Goal: Task Accomplishment & Management: Complete application form

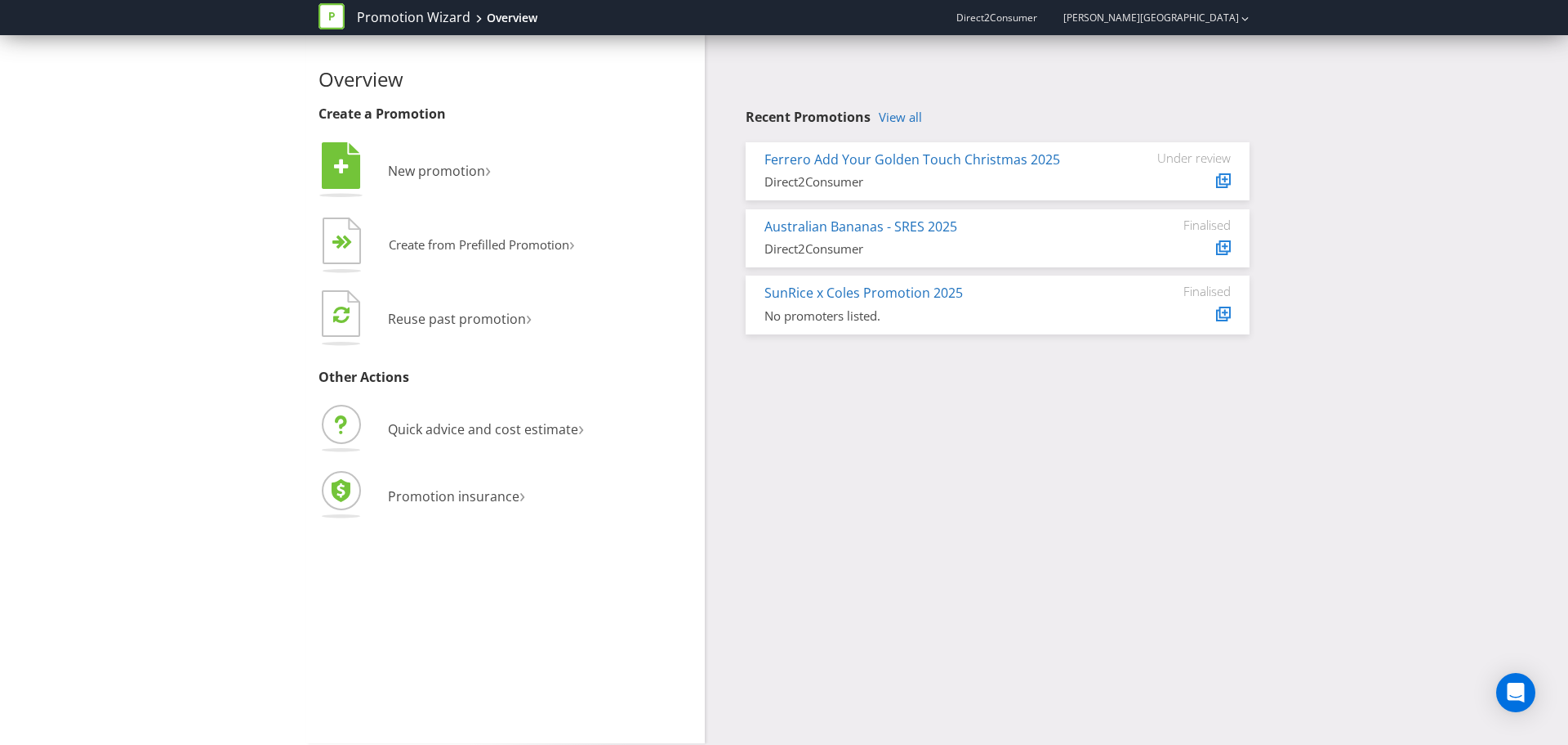
click at [1123, 475] on div "Overview Create a Promotion  New promotion ›   Create from Prefilled Promoti…" at bounding box center [784, 388] width 955 height 707
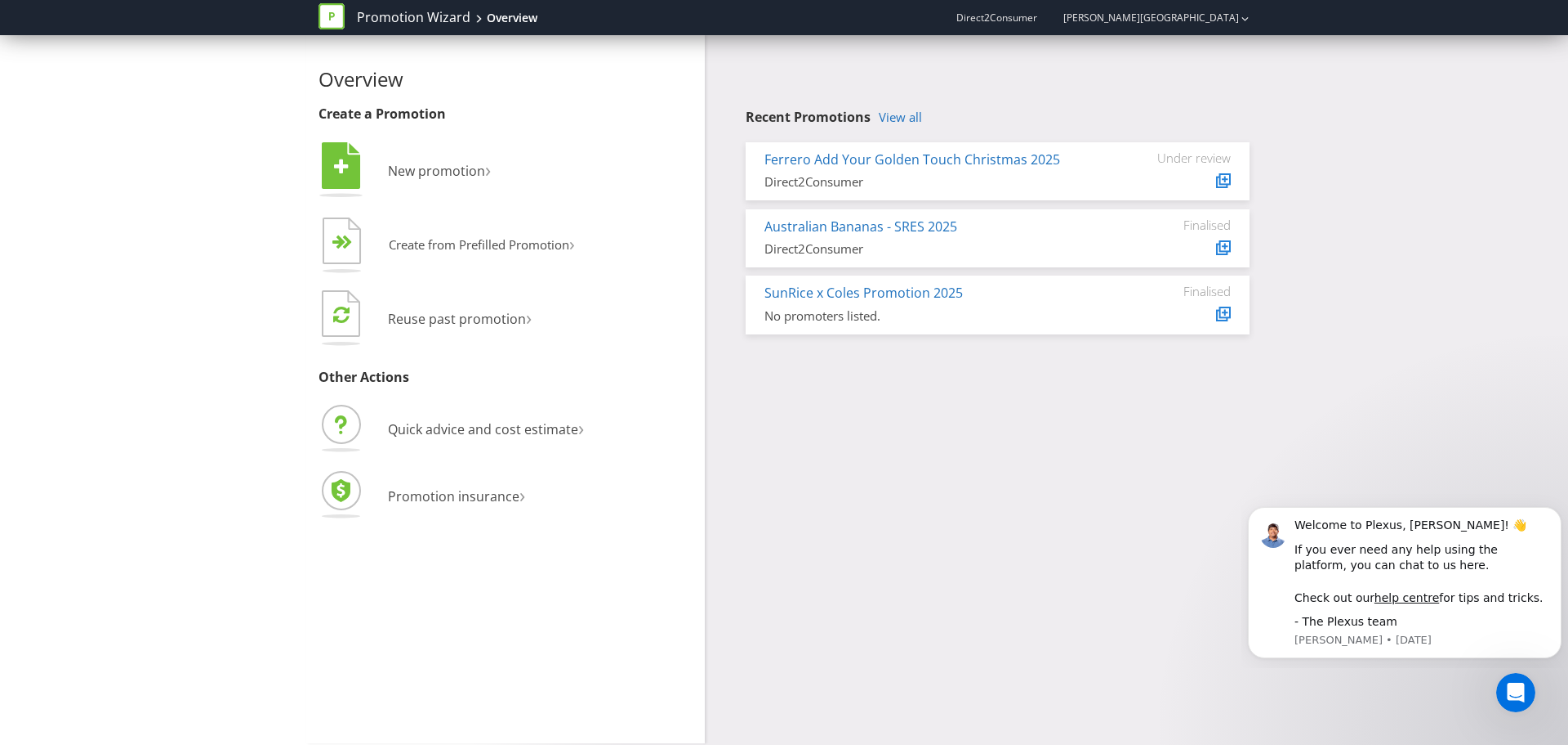
click at [852, 439] on div "Overview Create a Promotion  New promotion ›   Create from Prefilled Promoti…" at bounding box center [784, 388] width 955 height 707
click at [467, 183] on li " New promotion ›" at bounding box center [506, 172] width 374 height 67
click at [449, 168] on span "New promotion" at bounding box center [436, 171] width 97 height 18
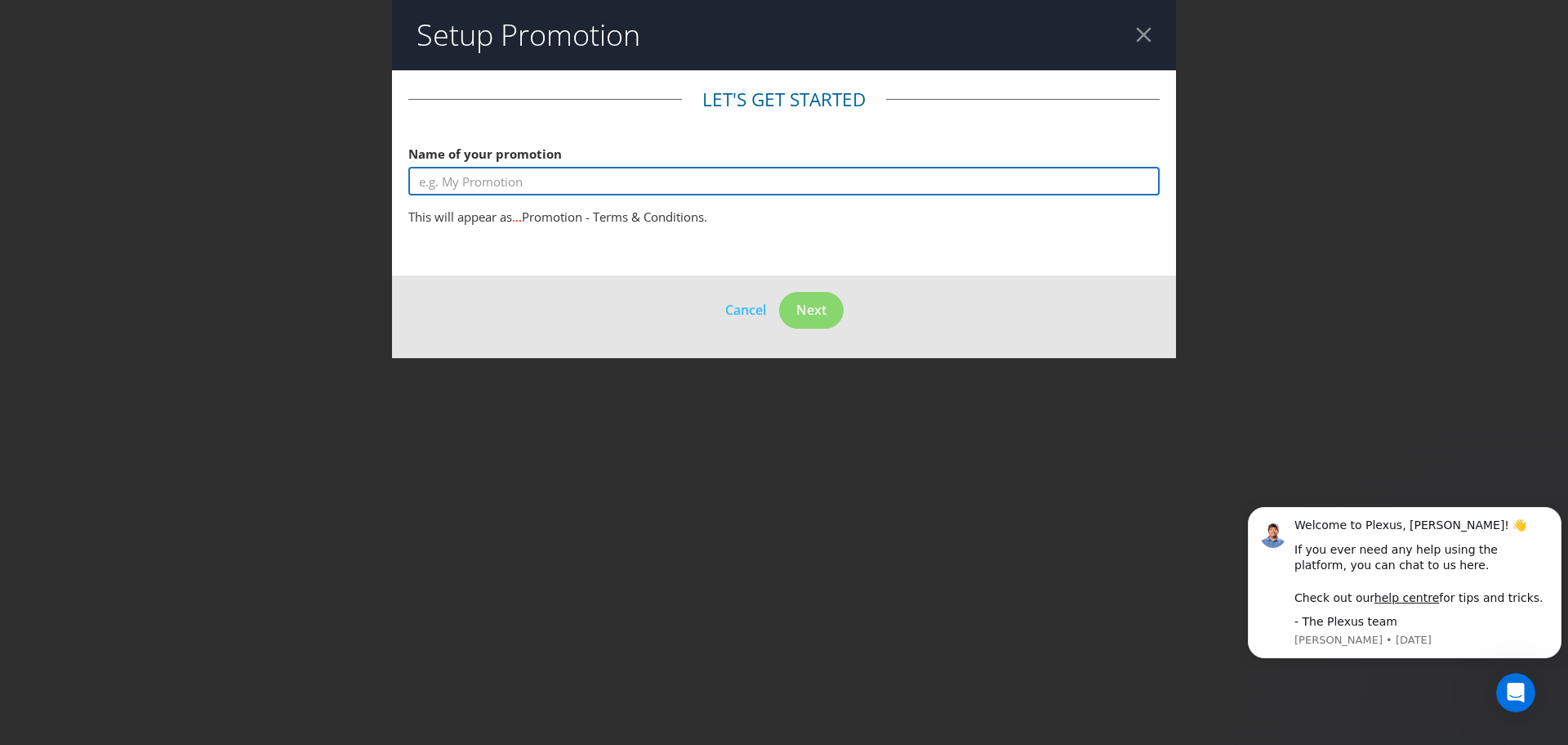
drag, startPoint x: 539, startPoint y: 175, endPoint x: 723, endPoint y: 183, distance: 184.2
click at [539, 176] on input "text" at bounding box center [784, 181] width 751 height 29
type input "HP X Intel Ultra Surprise"
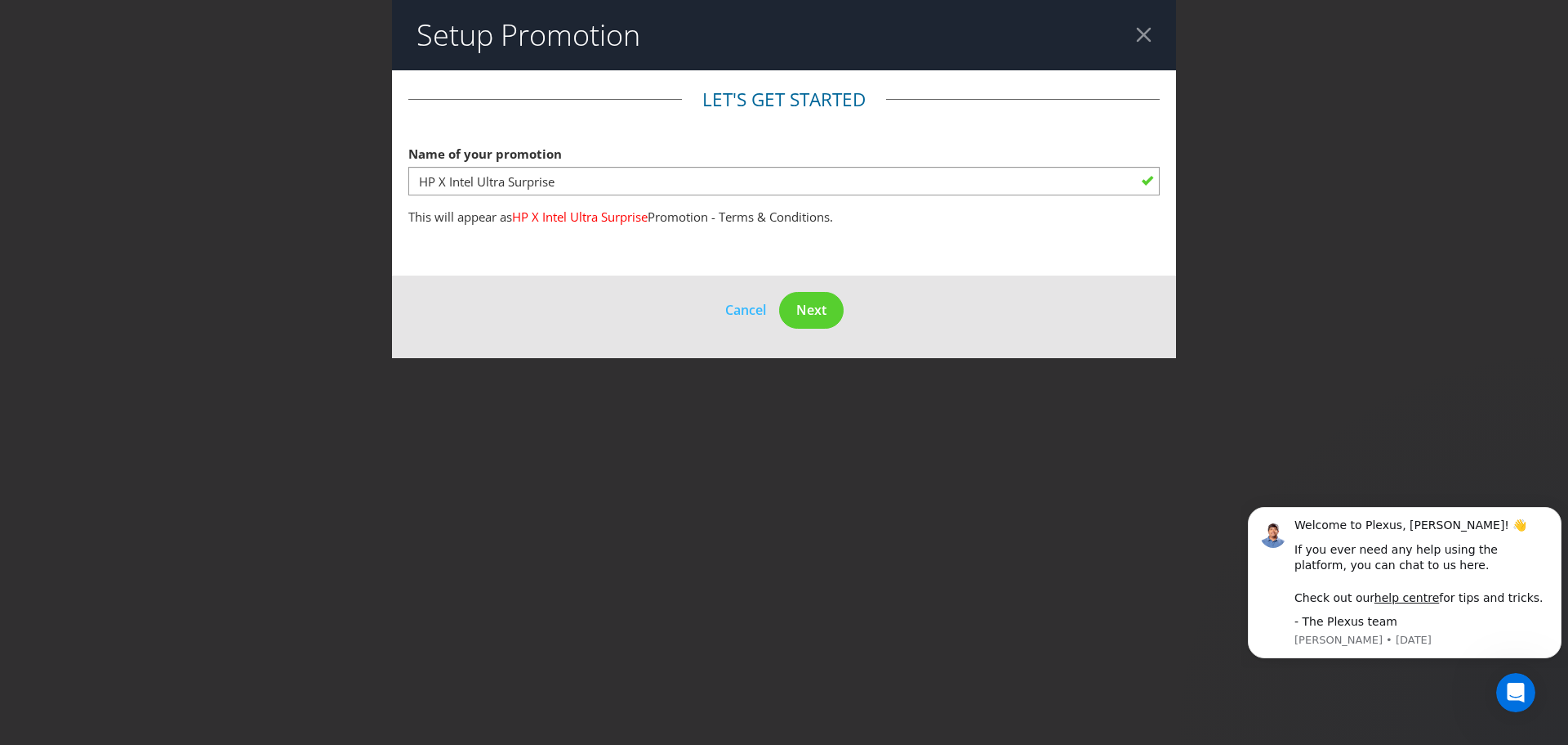
click at [565, 282] on footer "Cancel Next" at bounding box center [784, 317] width 784 height 83
click at [508, 297] on footer "Cancel Next" at bounding box center [784, 317] width 784 height 83
click at [862, 333] on footer "Cancel Next" at bounding box center [784, 317] width 784 height 83
click at [815, 317] on span "Next" at bounding box center [811, 309] width 30 height 18
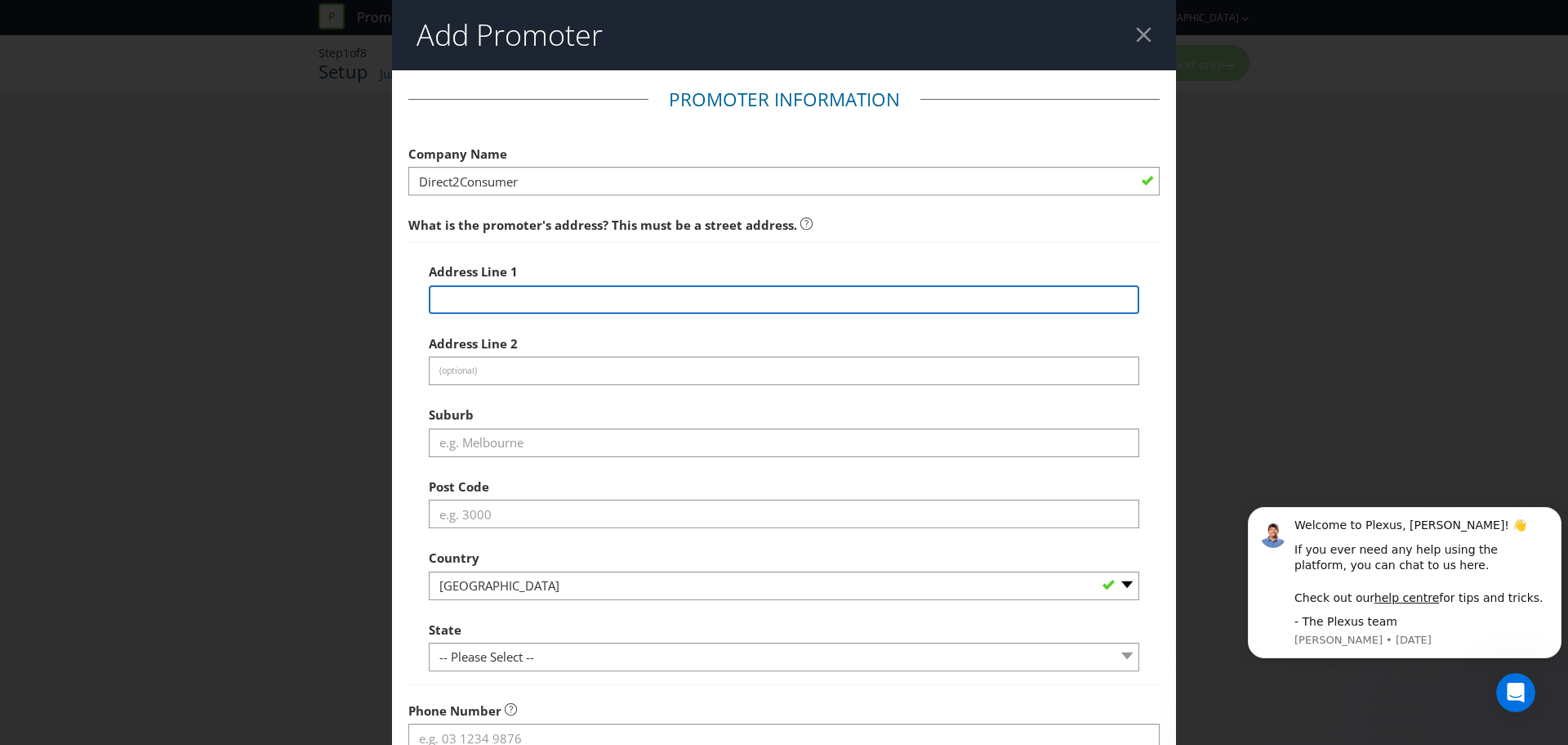
click at [541, 296] on input "text" at bounding box center [784, 300] width 711 height 29
type input "Suite 2.03 [STREET_ADDRESS]"
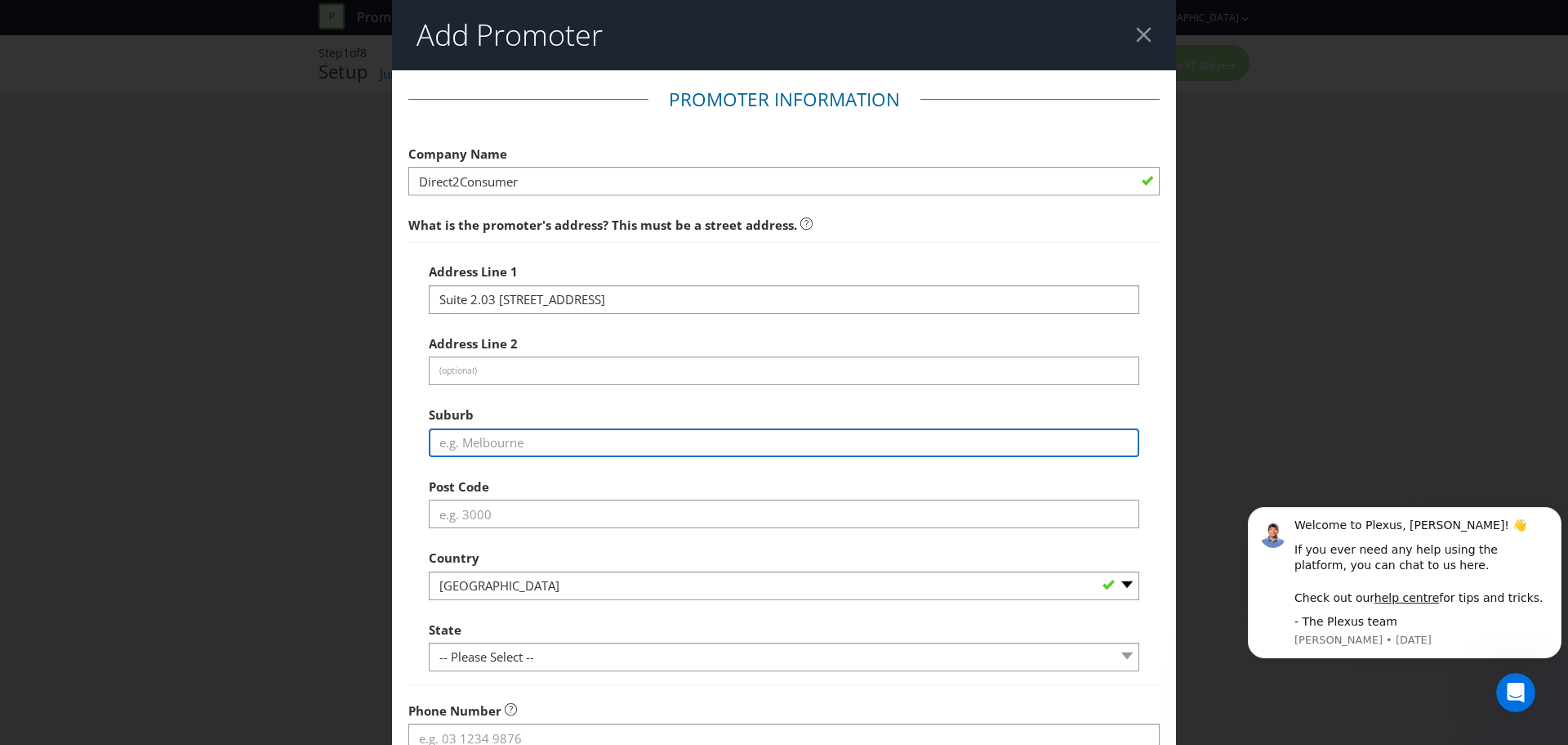
type input "[GEOGRAPHIC_DATA]"
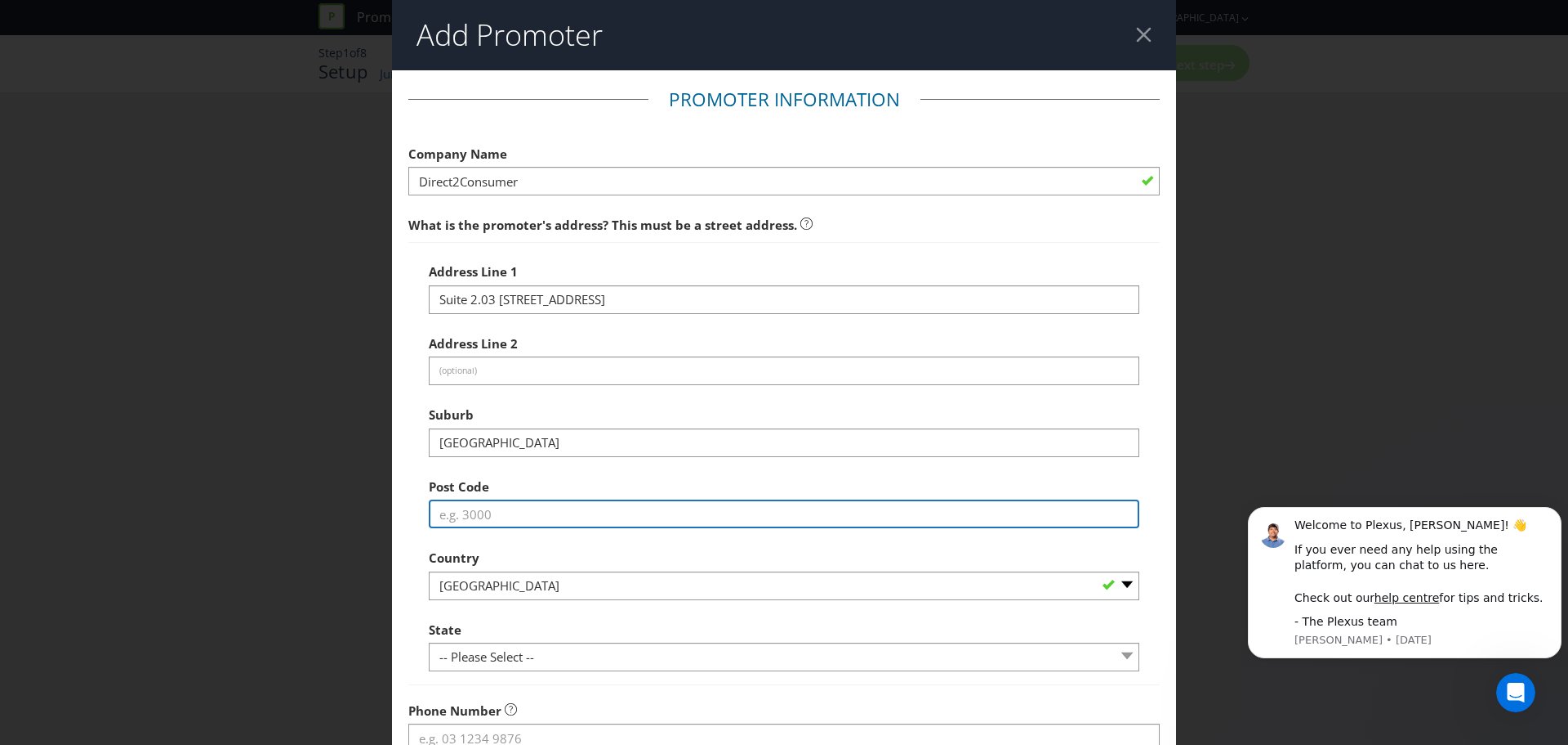
type input "2204"
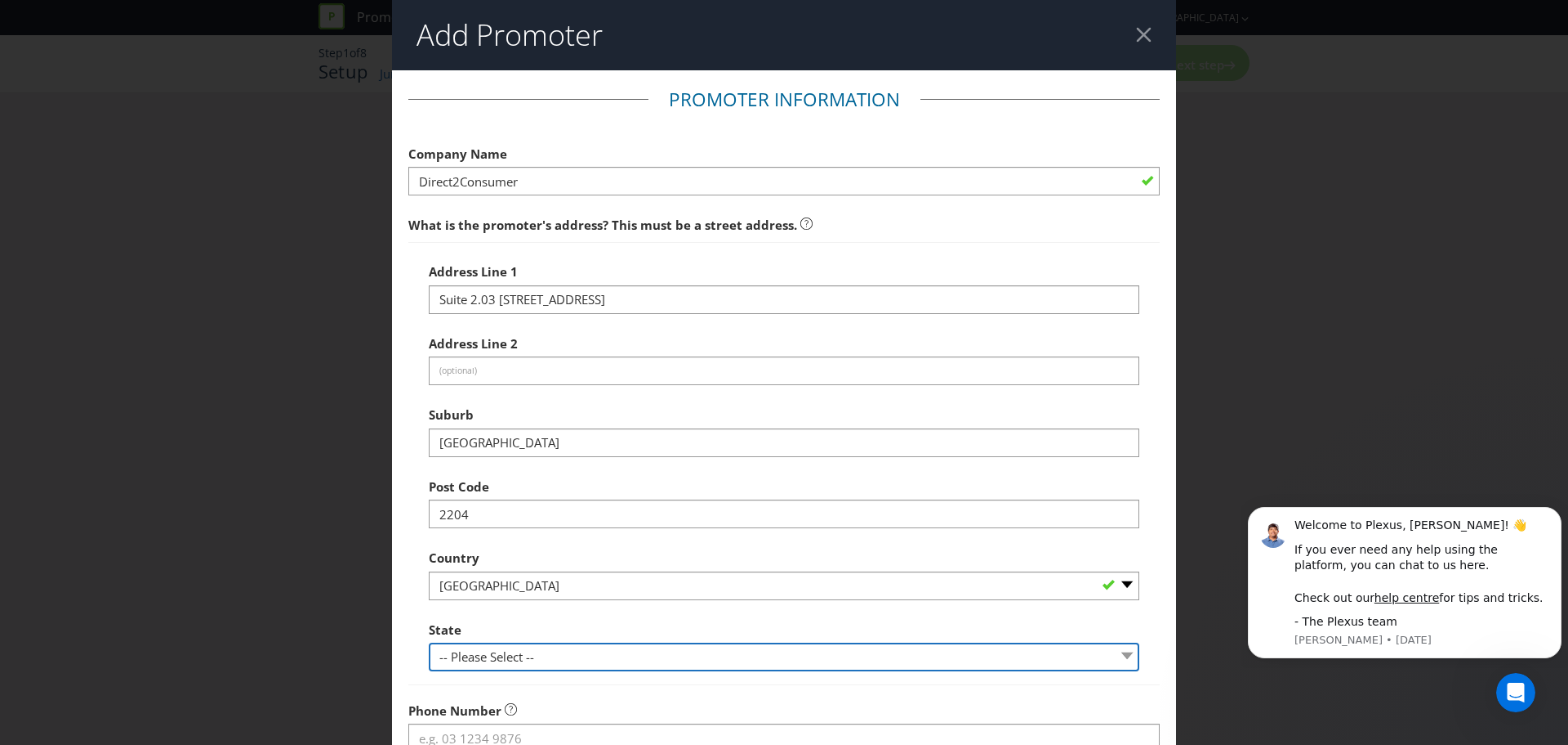
select select "[GEOGRAPHIC_DATA]"
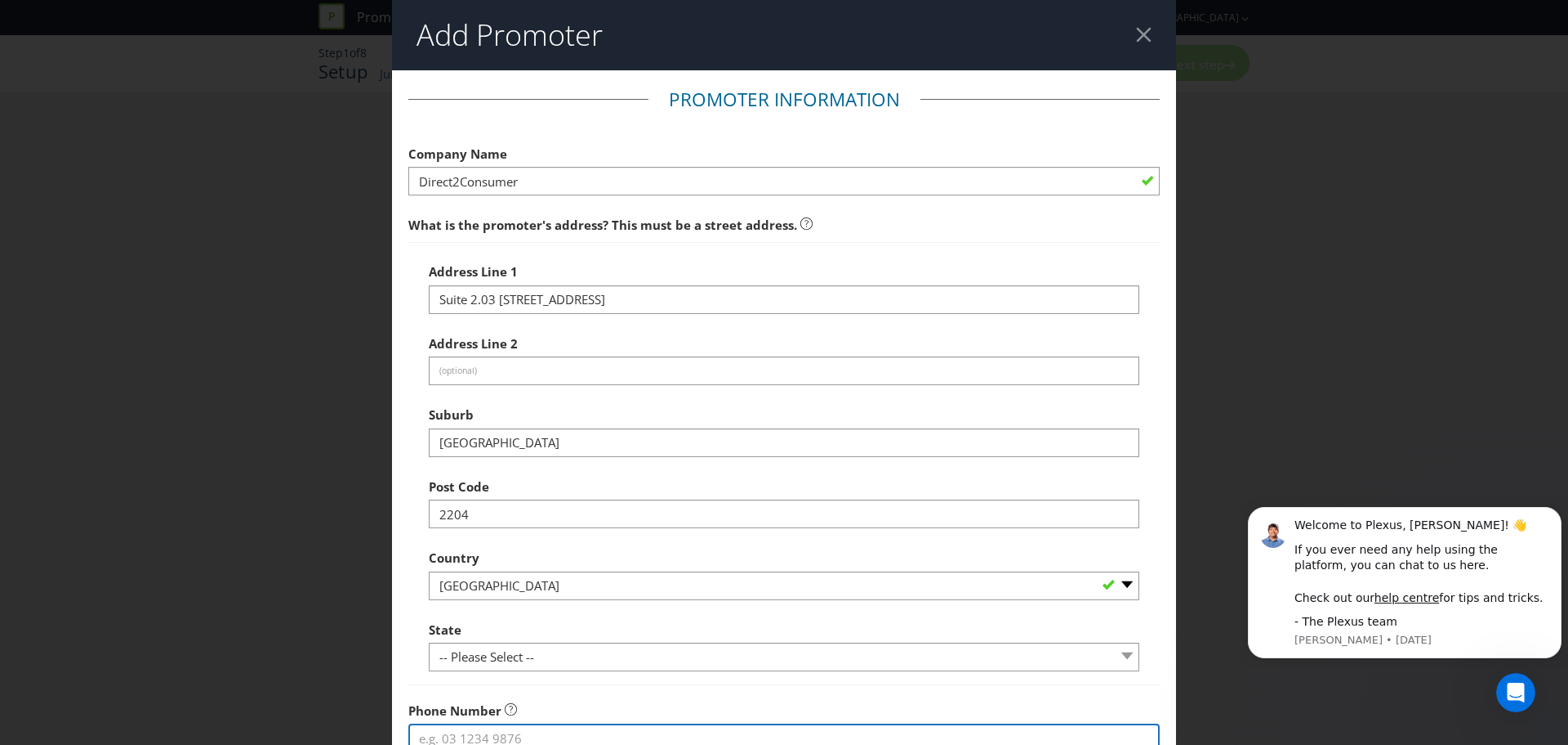
type input "0434598113"
type input "[PERSON_NAME][EMAIL_ADDRESS][PERSON_NAME][DOMAIN_NAME]"
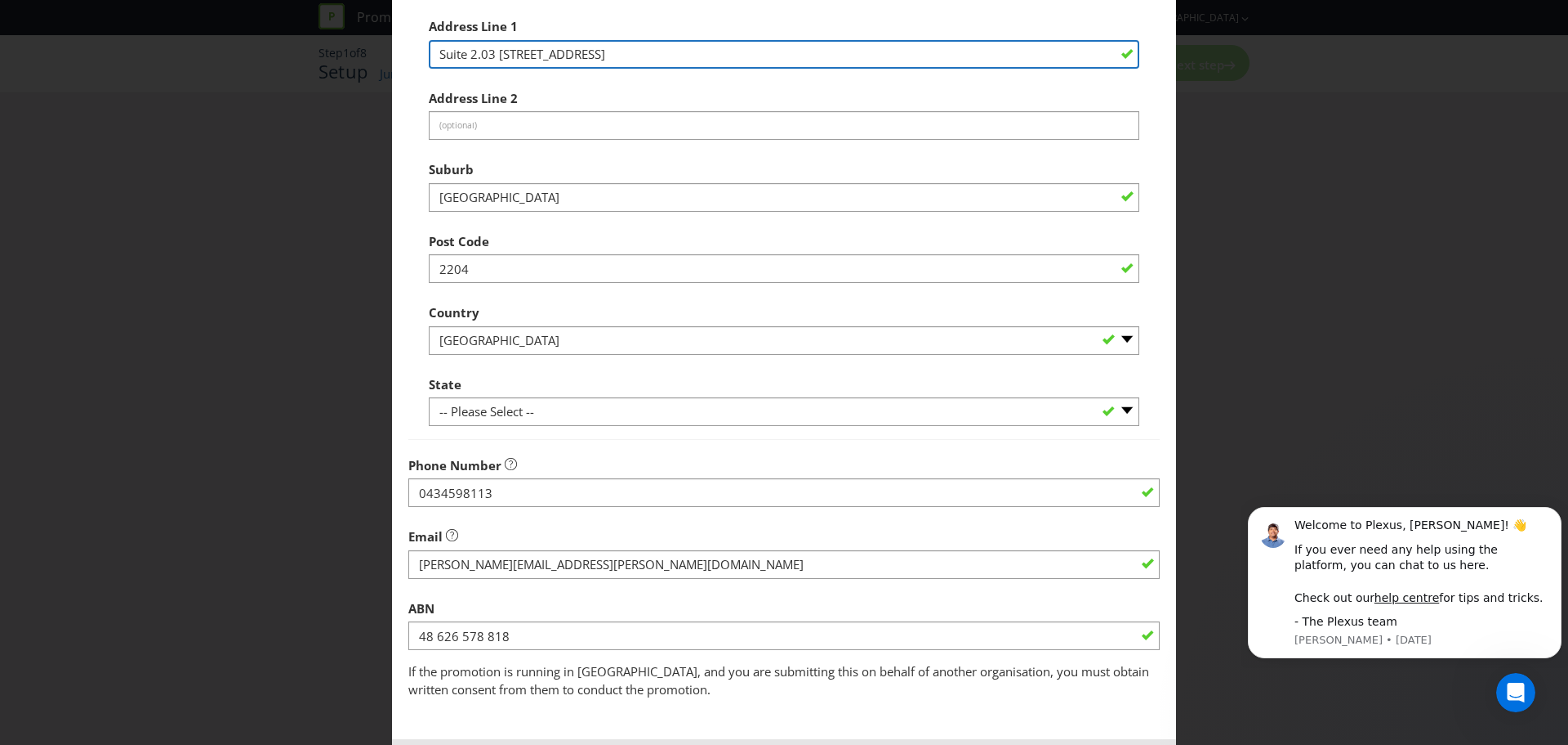
scroll to position [322, 0]
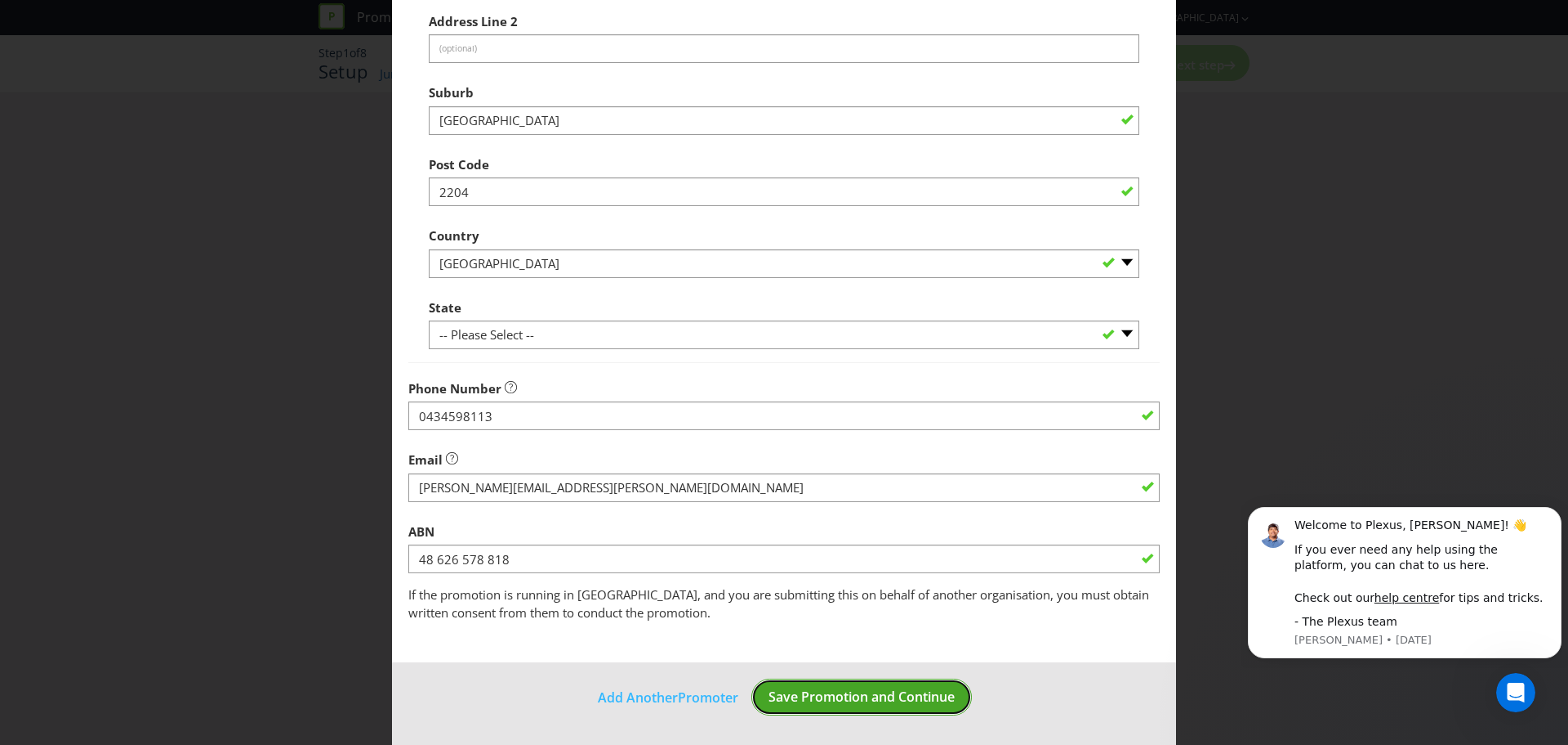
click at [863, 704] on span "Save Promotion and Continue" at bounding box center [861, 696] width 186 height 18
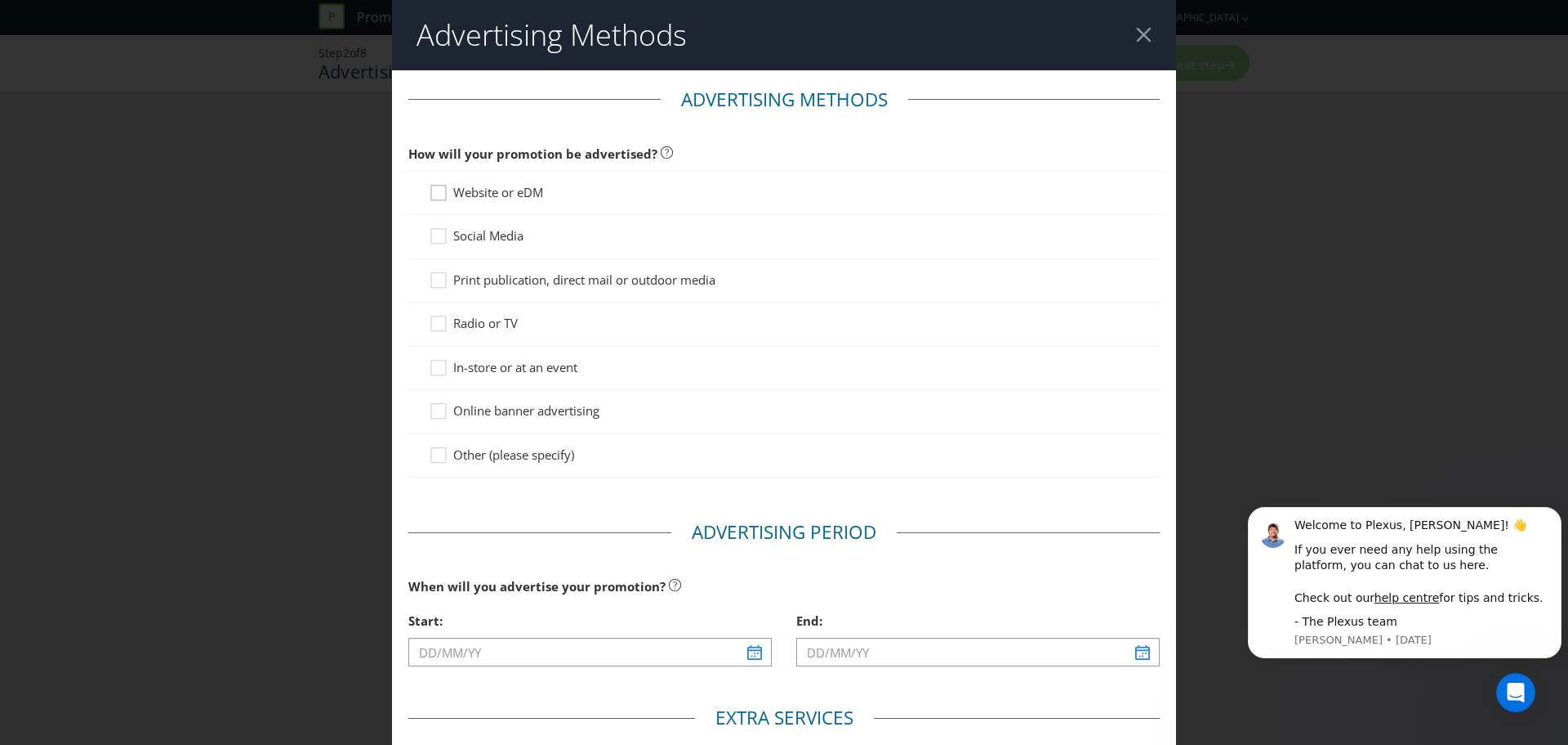
click at [441, 193] on icon at bounding box center [440, 196] width 24 height 24
click at [0, 0] on input "Website or eDM" at bounding box center [0, 0] width 0 height 0
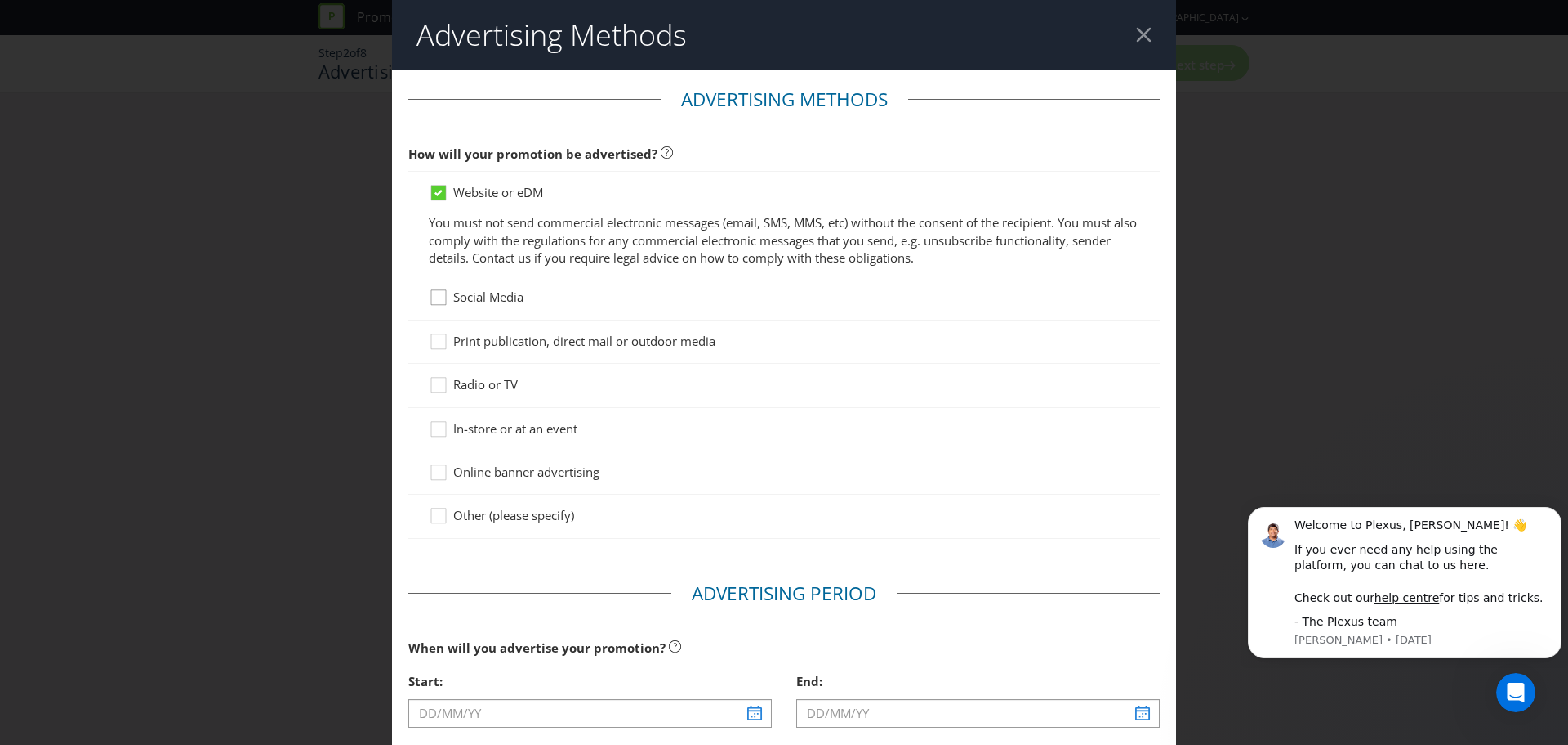
click at [443, 295] on icon at bounding box center [438, 297] width 14 height 14
click at [0, 0] on input "Social Media" at bounding box center [0, 0] width 0 height 0
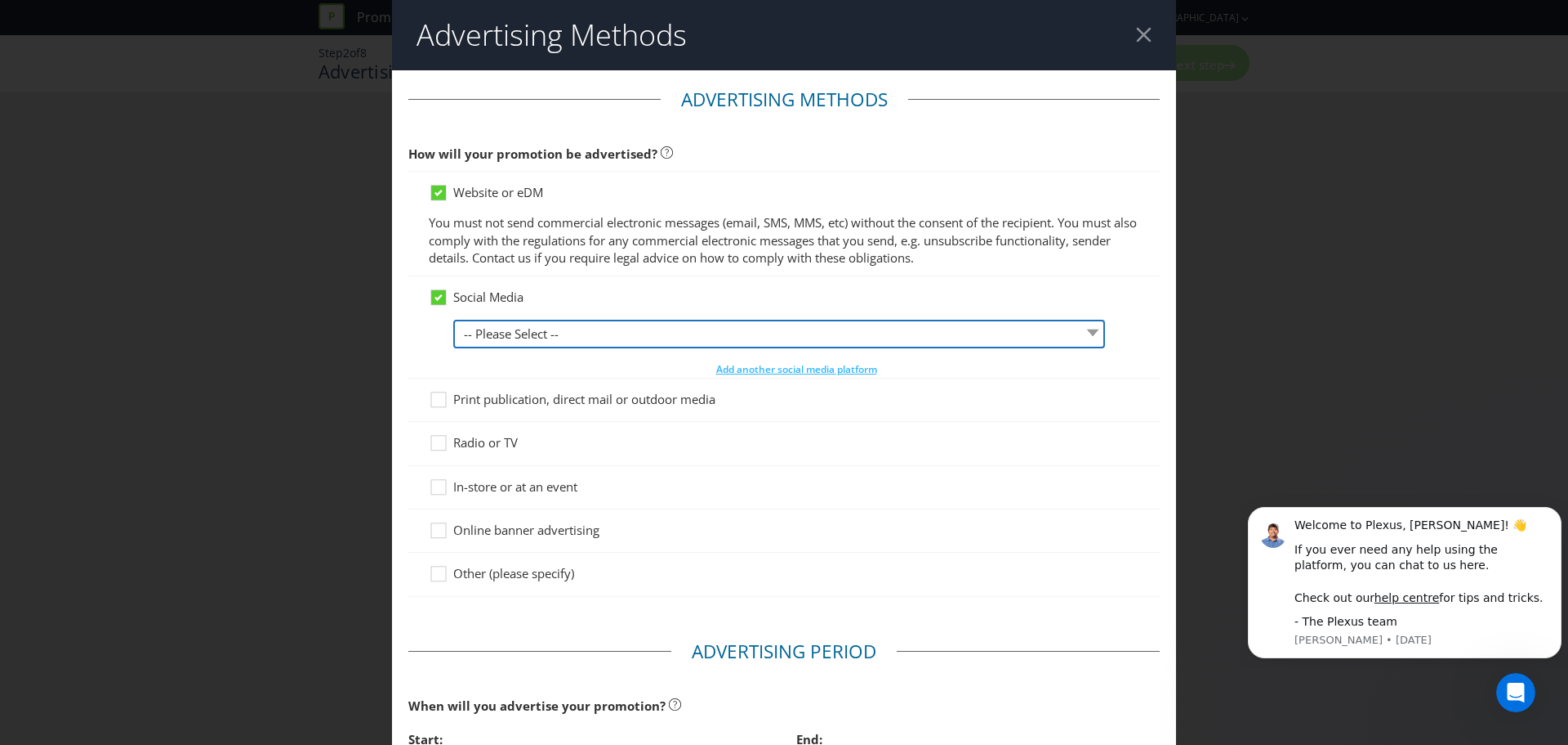
click at [503, 321] on select "-- Please Select -- Facebook X Instagram Snapchat LinkedIn Pinterest Tumblr You…" at bounding box center [779, 334] width 652 height 29
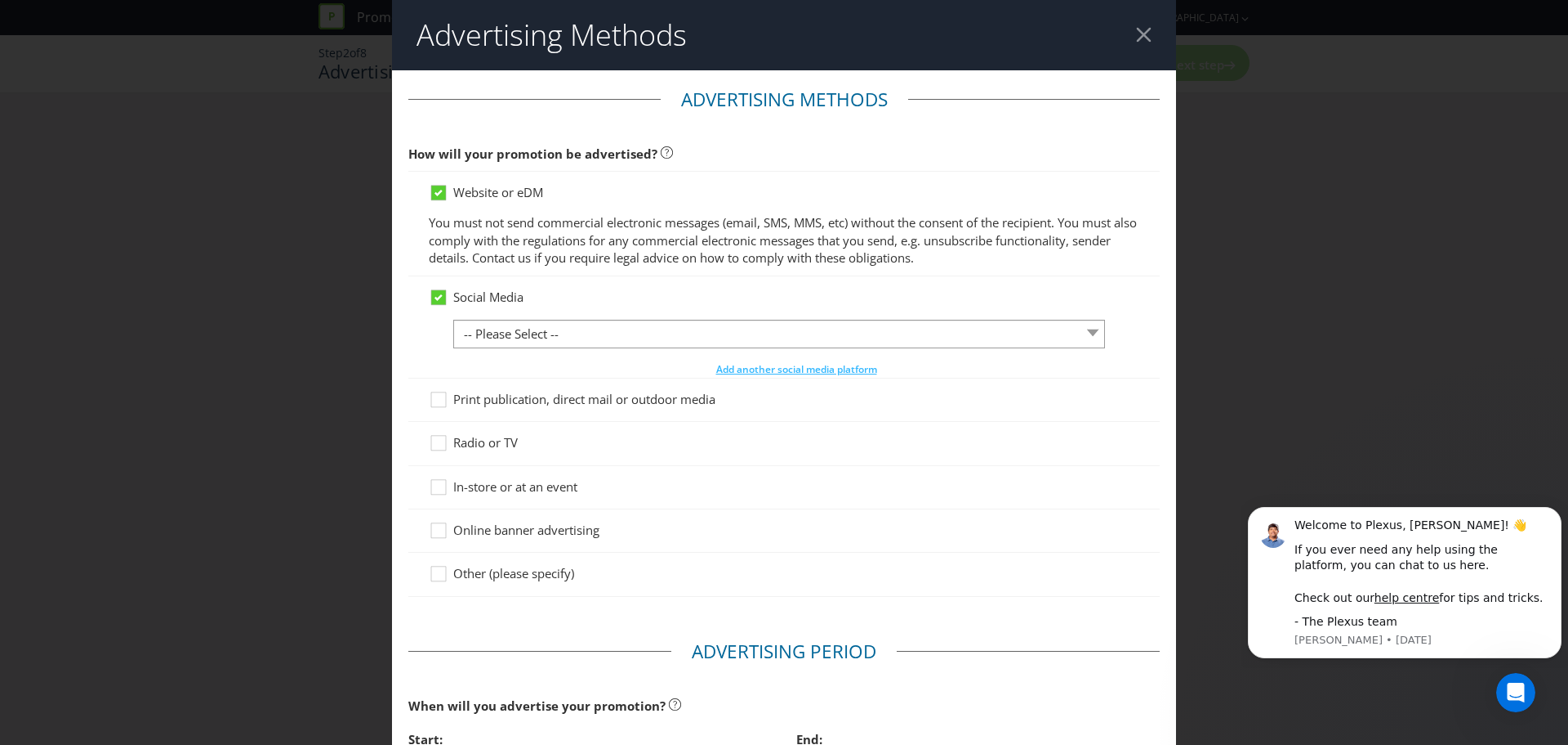
click at [455, 623] on main "Advertising Methods How will your promotion be advertised? Website or eDM You m…" at bounding box center [784, 589] width 784 height 1038
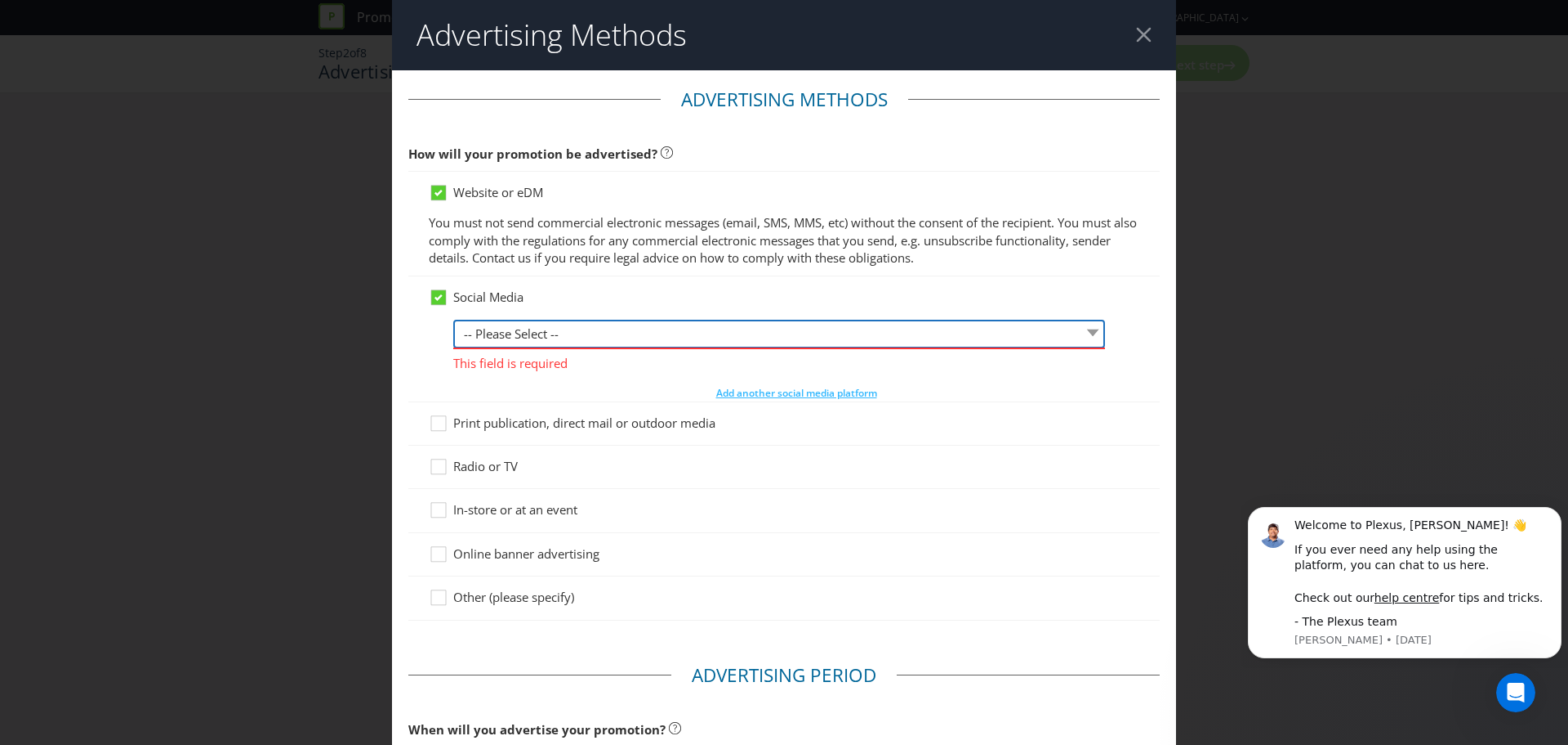
drag, startPoint x: 659, startPoint y: 332, endPoint x: 632, endPoint y: 342, distance: 28.8
click at [659, 332] on select "-- Please Select -- Facebook X Instagram Snapchat LinkedIn Pinterest Tumblr You…" at bounding box center [779, 334] width 652 height 29
select select "INSTAGRAM"
click at [454, 320] on select "-- Please Select -- Facebook X Instagram Snapchat LinkedIn Pinterest Tumblr You…" at bounding box center [779, 334] width 652 height 29
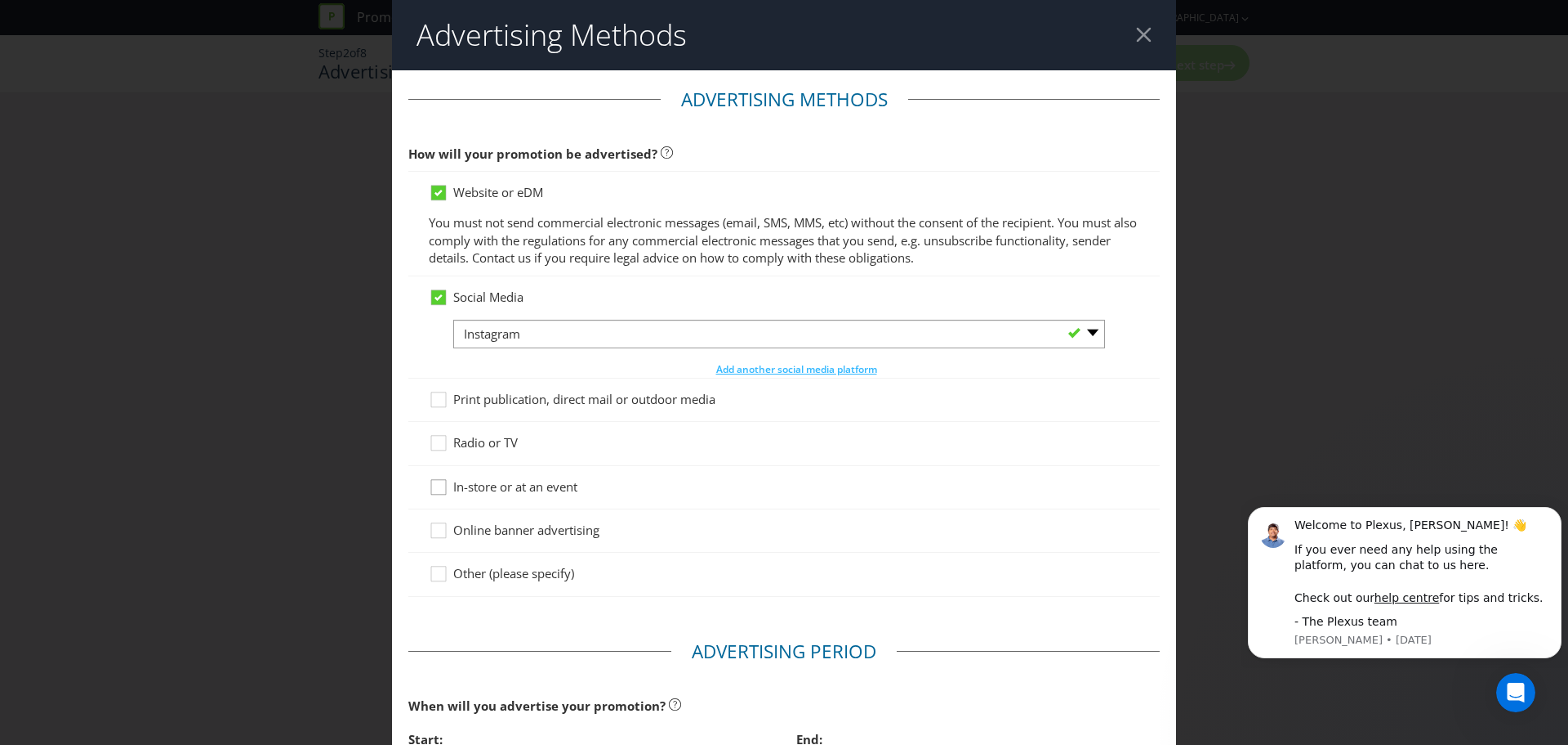
click at [441, 487] on icon at bounding box center [440, 490] width 24 height 24
click at [0, 0] on input "In-store or at an event" at bounding box center [0, 0] width 0 height 0
click at [431, 523] on icon at bounding box center [438, 530] width 14 height 14
click at [0, 0] on input "Online banner advertising" at bounding box center [0, 0] width 0 height 0
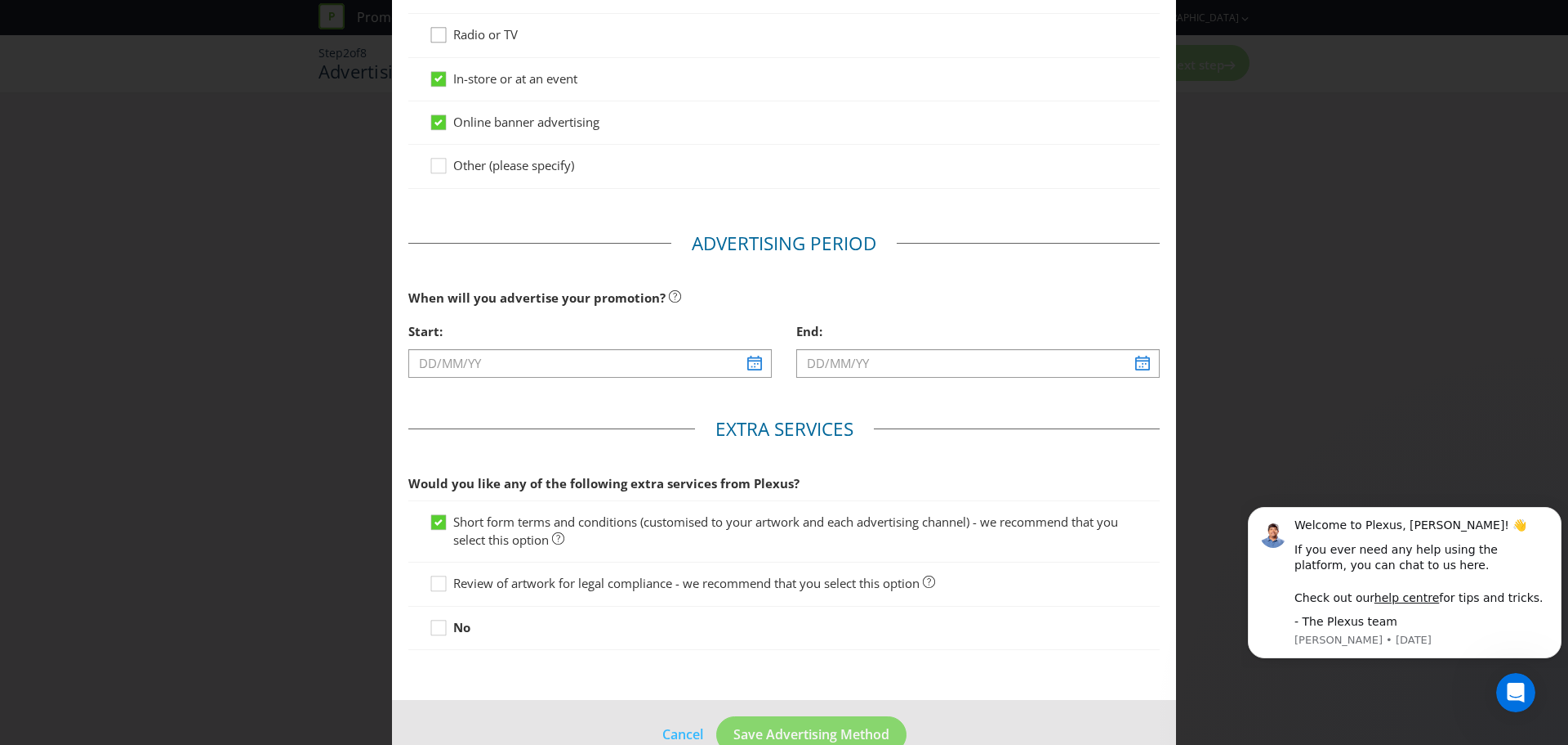
scroll to position [409, 0]
click at [484, 356] on input "text" at bounding box center [589, 362] width 363 height 29
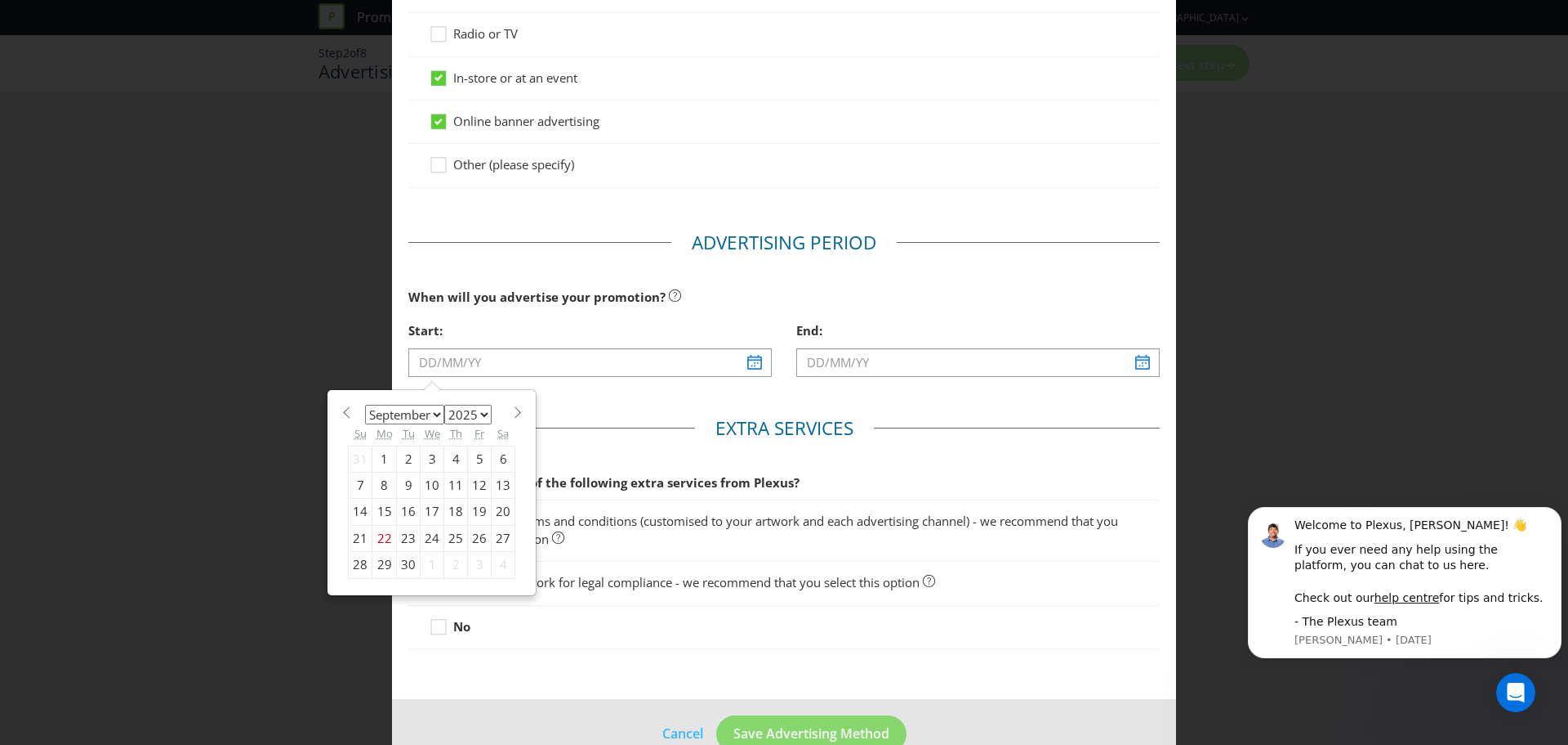
click at [672, 404] on main "Advertising Methods How will your promotion be advertised? Website or eDM You m…" at bounding box center [784, 180] width 784 height 1038
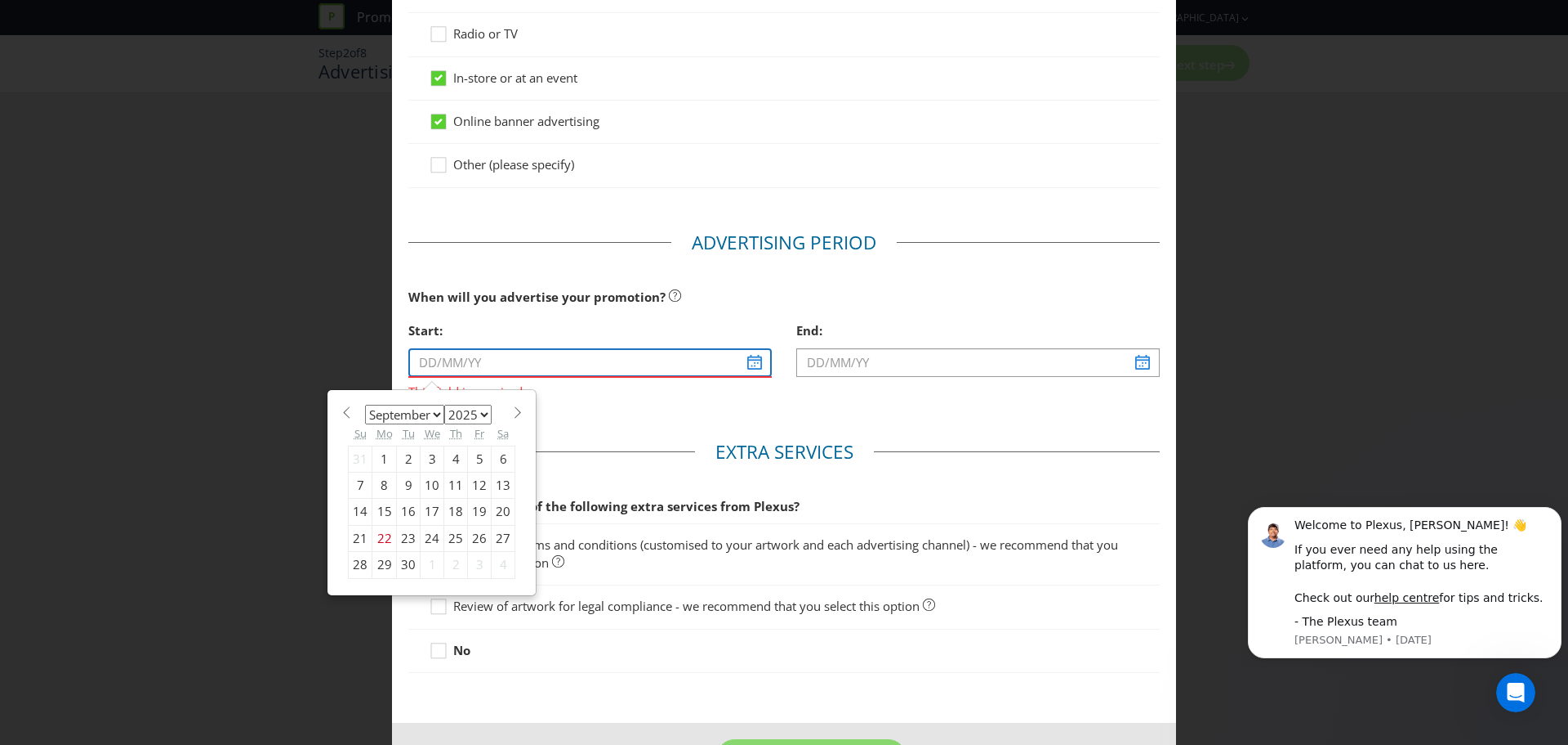
drag, startPoint x: 745, startPoint y: 362, endPoint x: 737, endPoint y: 369, distance: 10.6
click at [745, 362] on input "text" at bounding box center [589, 362] width 363 height 29
click at [420, 421] on select "January February March April May June July August September October November De…" at bounding box center [405, 414] width 79 height 19
select select "9"
click at [365, 405] on select "January February March April May June July August September October November De…" at bounding box center [405, 414] width 79 height 19
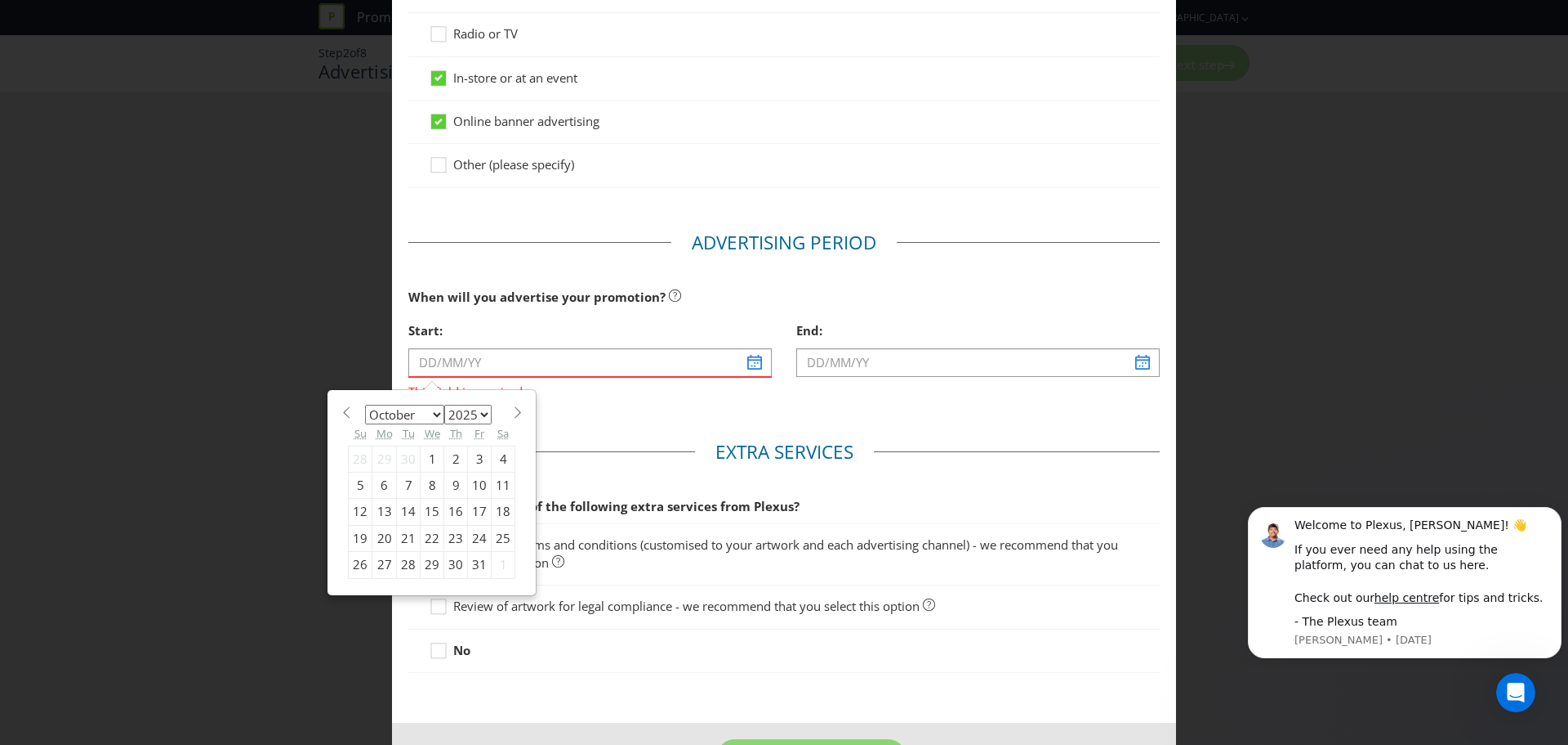
click at [378, 568] on div "27" at bounding box center [384, 565] width 24 height 26
type input "[DATE]"
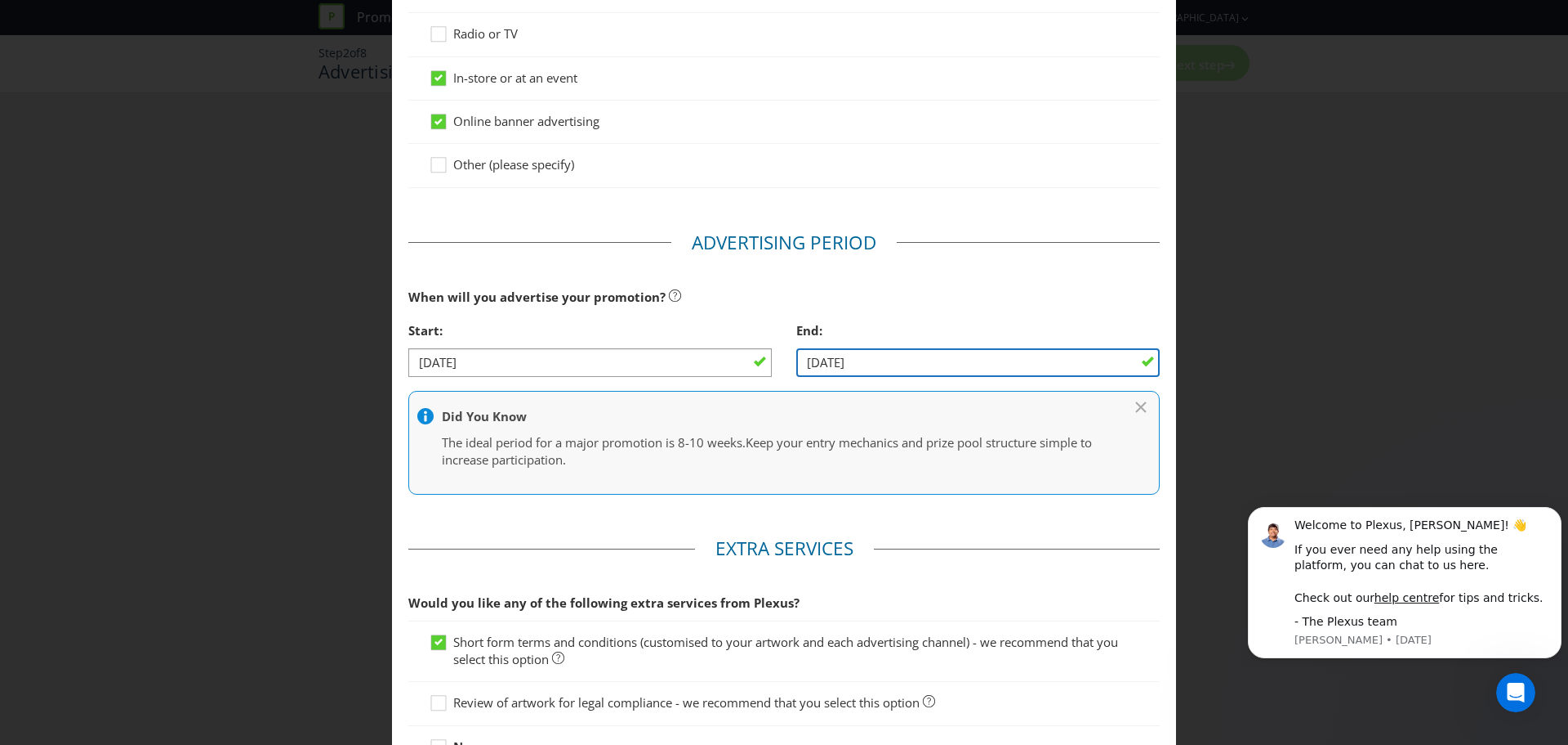
click at [950, 369] on input "[DATE]" at bounding box center [978, 362] width 363 height 29
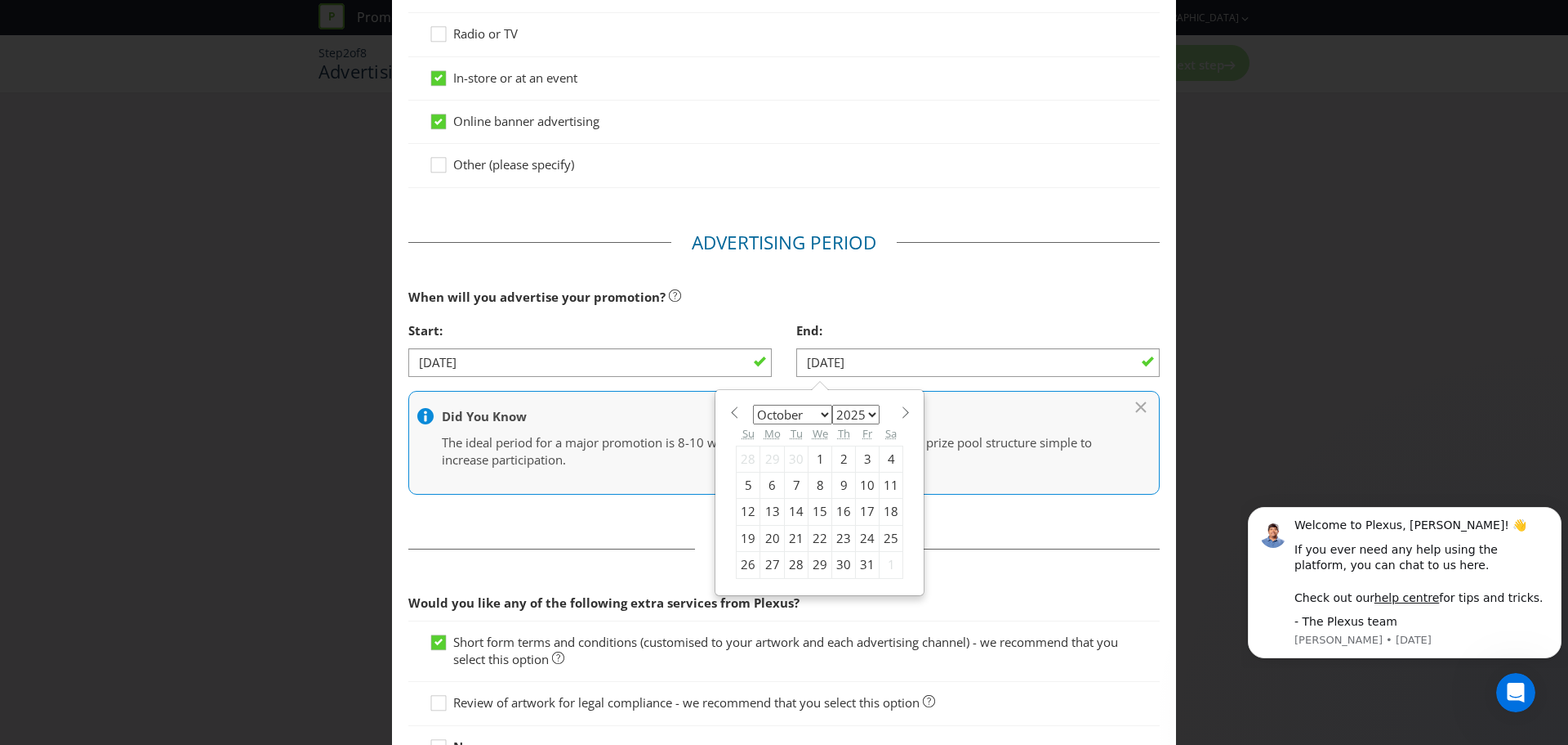
click at [900, 407] on span at bounding box center [905, 412] width 13 height 13
select select "11"
click at [809, 464] on div "3" at bounding box center [821, 458] width 24 height 26
type input "[DATE]"
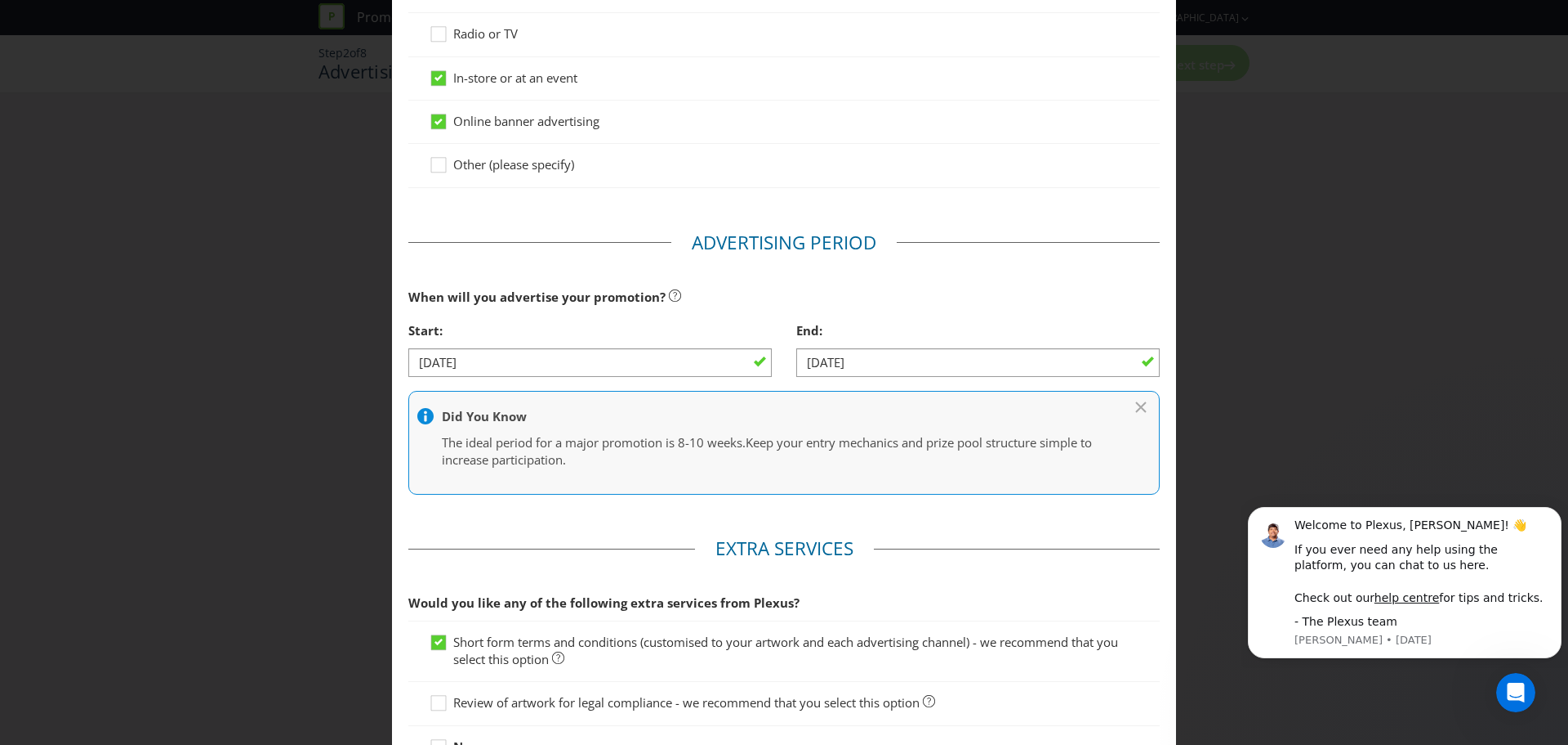
click at [919, 305] on div "When will you advertise your promotion?" at bounding box center [784, 297] width 751 height 34
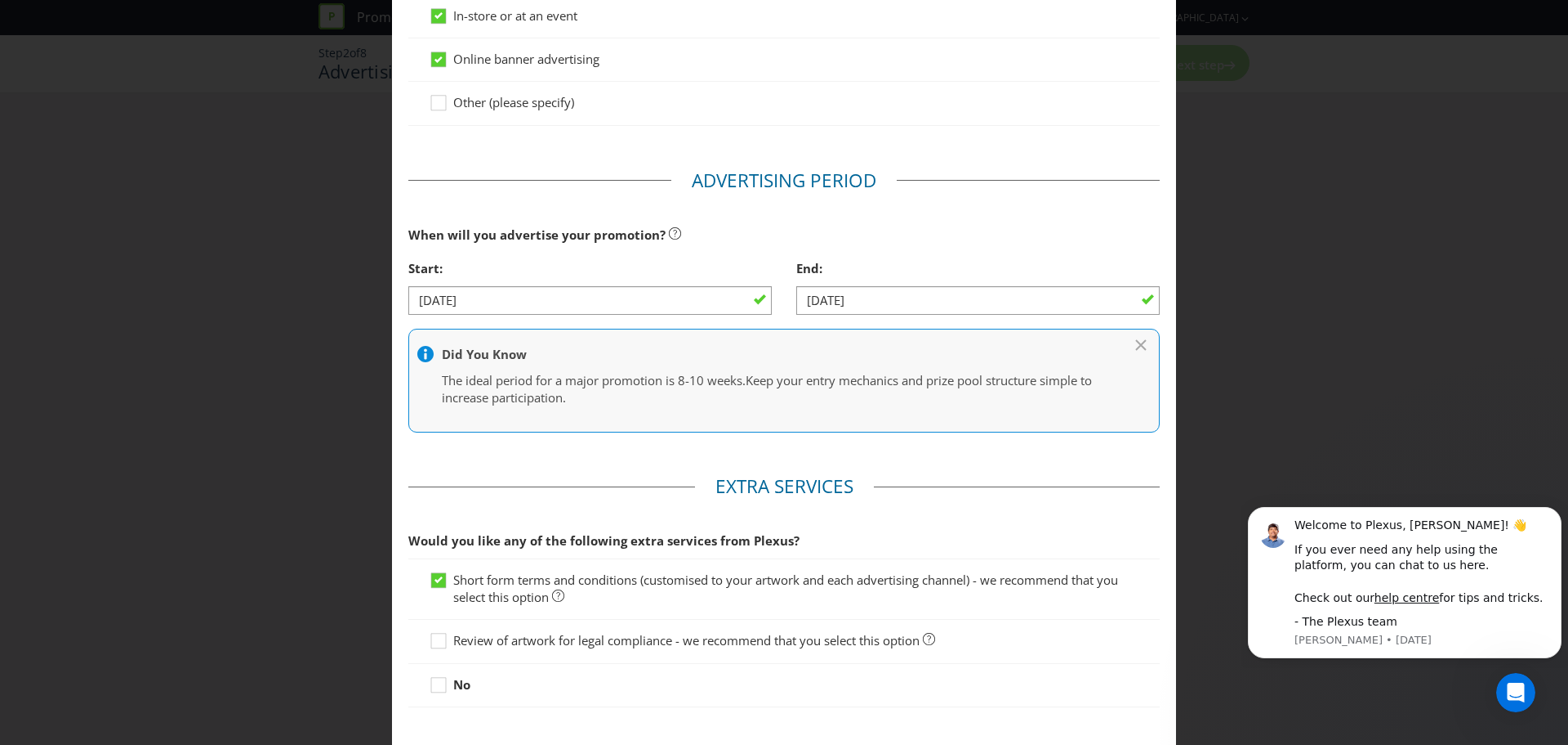
scroll to position [566, 0]
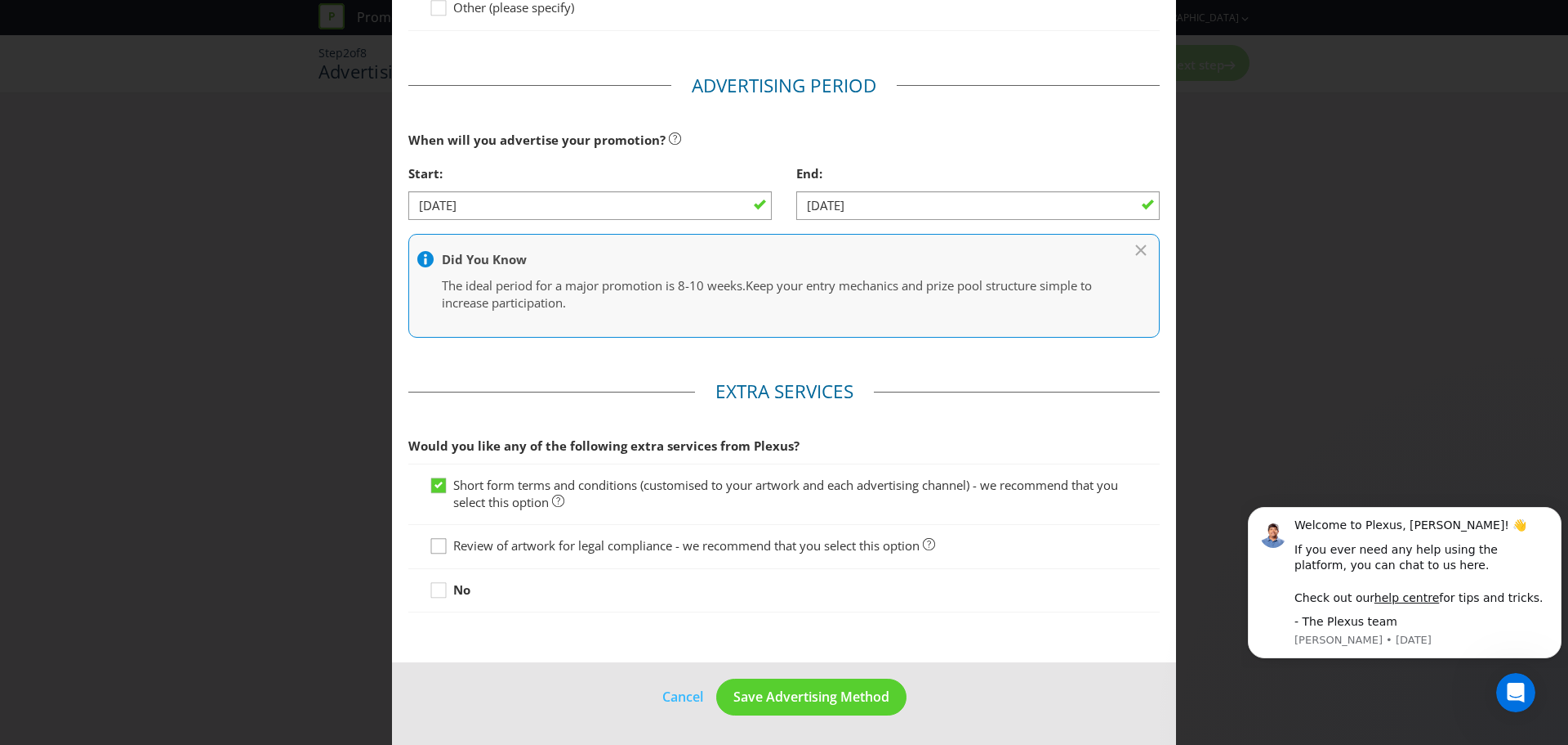
click at [442, 549] on icon at bounding box center [440, 548] width 24 height 24
click at [0, 0] on input "Review of artwork for legal compliance - we recommend that you select this opti…" at bounding box center [0, 0] width 0 height 0
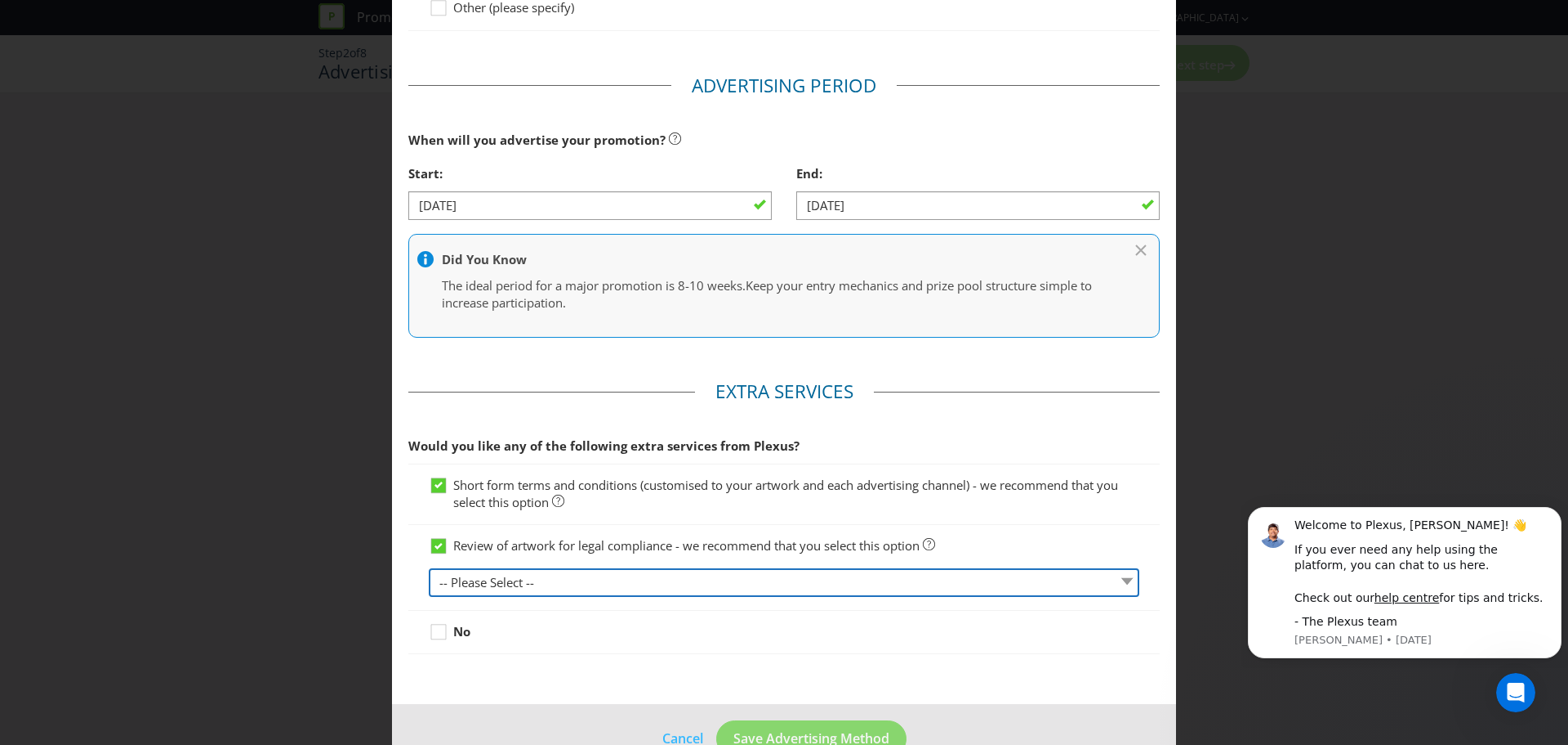
click at [537, 585] on select "-- Please Select -- 1 piece 2-4 pieces (provided at same time) 5-7 pieces (prov…" at bounding box center [784, 582] width 711 height 29
select select "MARKETING_REVIEW_2"
click at [429, 568] on select "-- Please Select -- 1 piece 2-4 pieces (provided at same time) 5-7 pieces (prov…" at bounding box center [784, 582] width 711 height 29
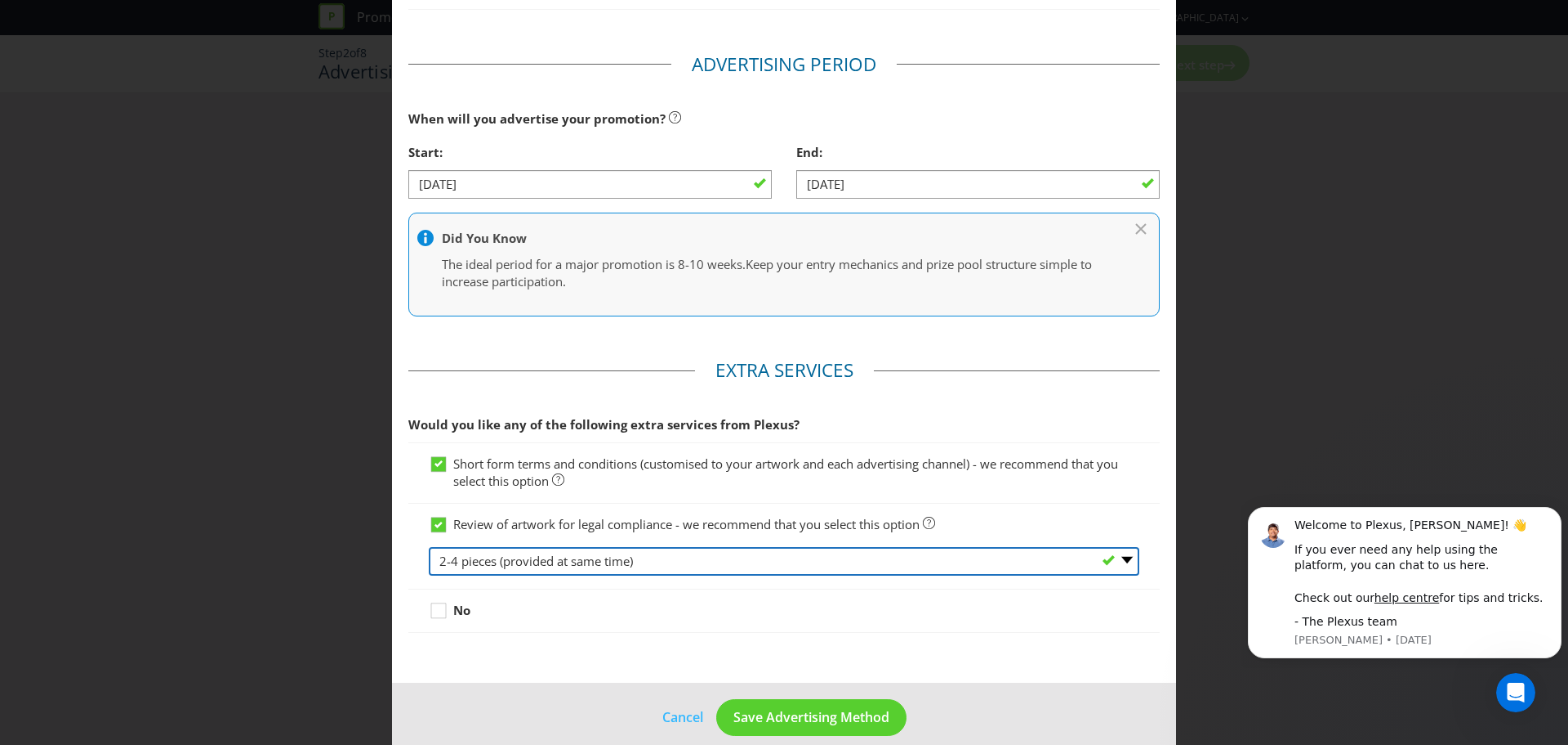
scroll to position [607, 0]
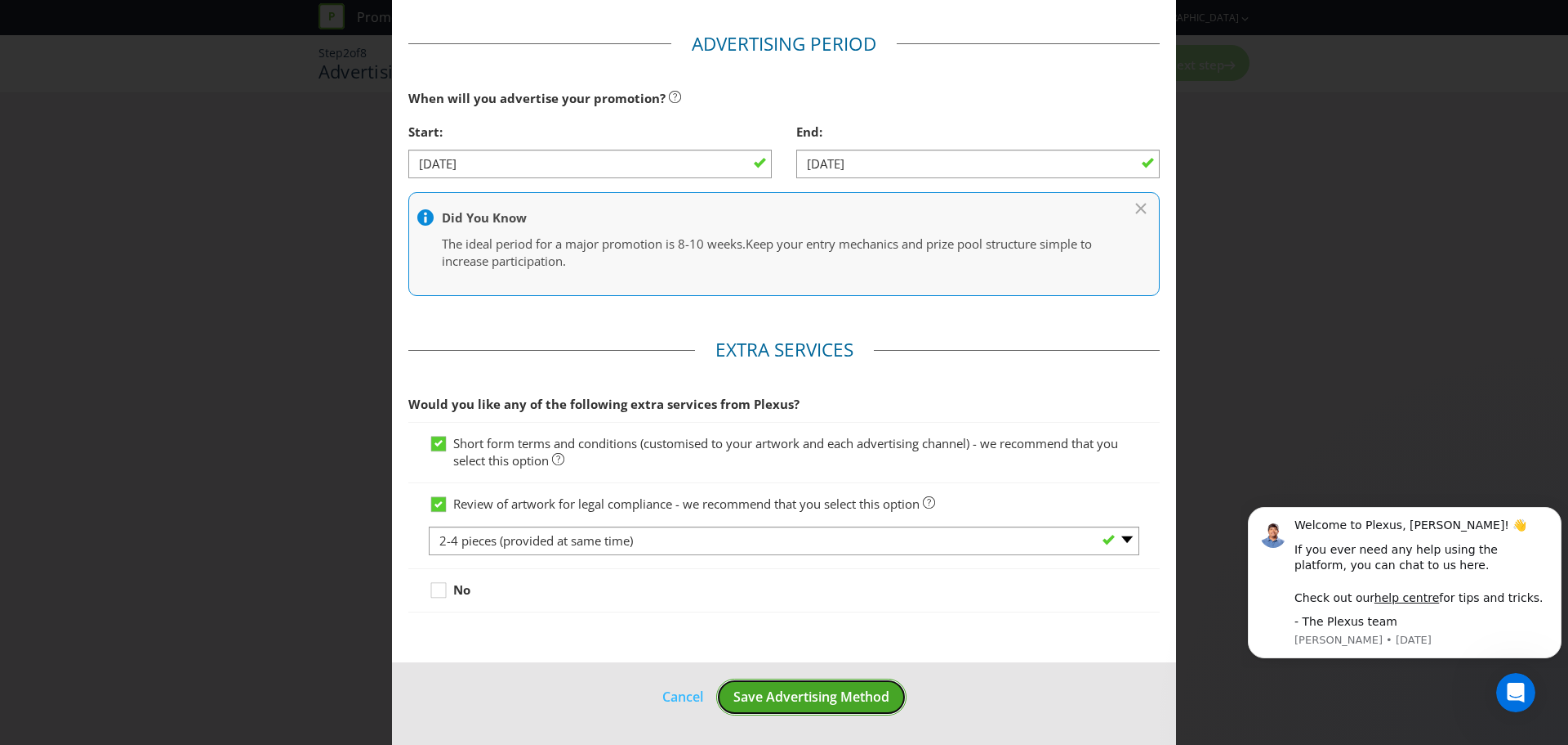
click at [778, 694] on span "Save Advertising Method" at bounding box center [812, 696] width 156 height 18
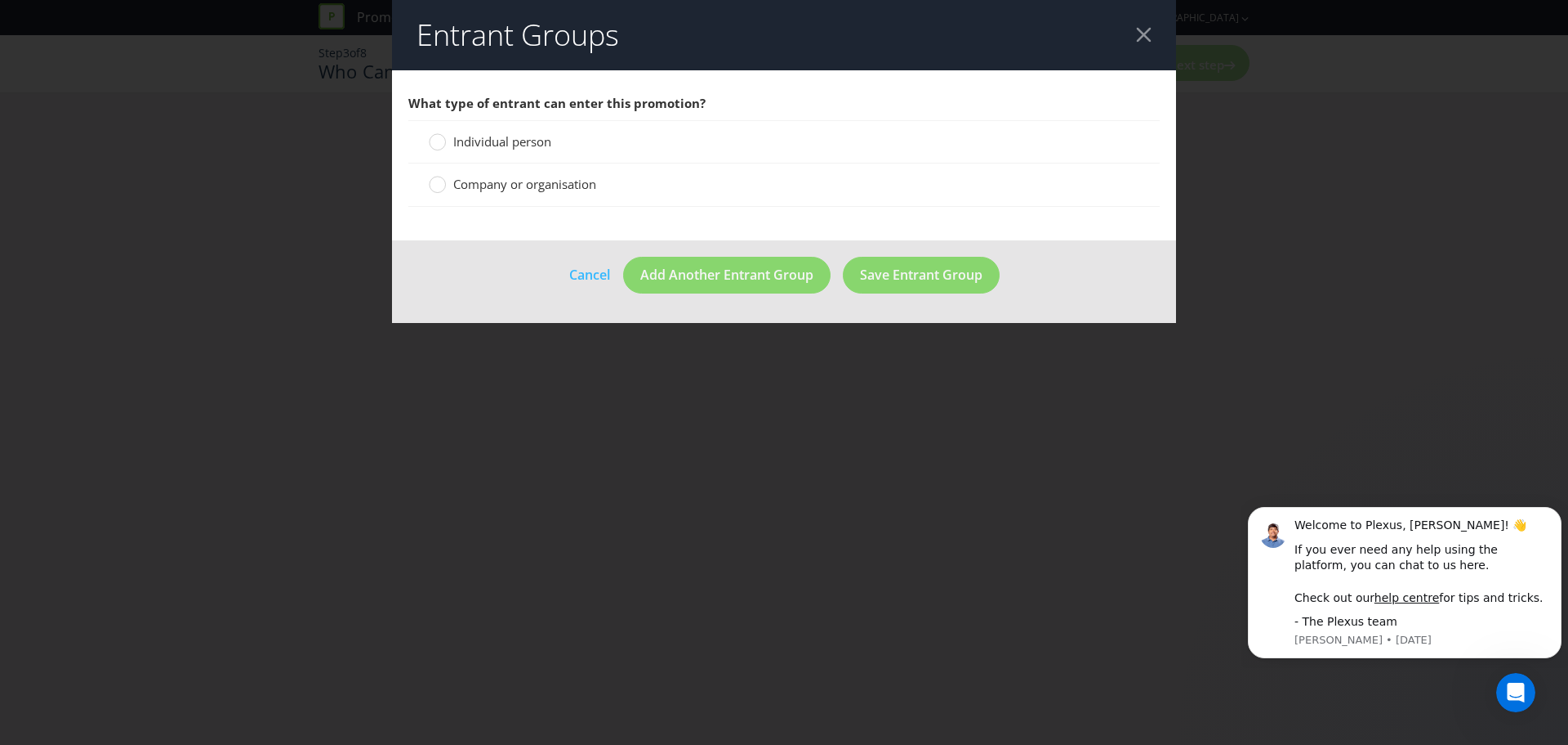
click at [472, 135] on span "Individual person" at bounding box center [503, 141] width 98 height 16
click at [0, 0] on input "Individual person" at bounding box center [0, 0] width 0 height 0
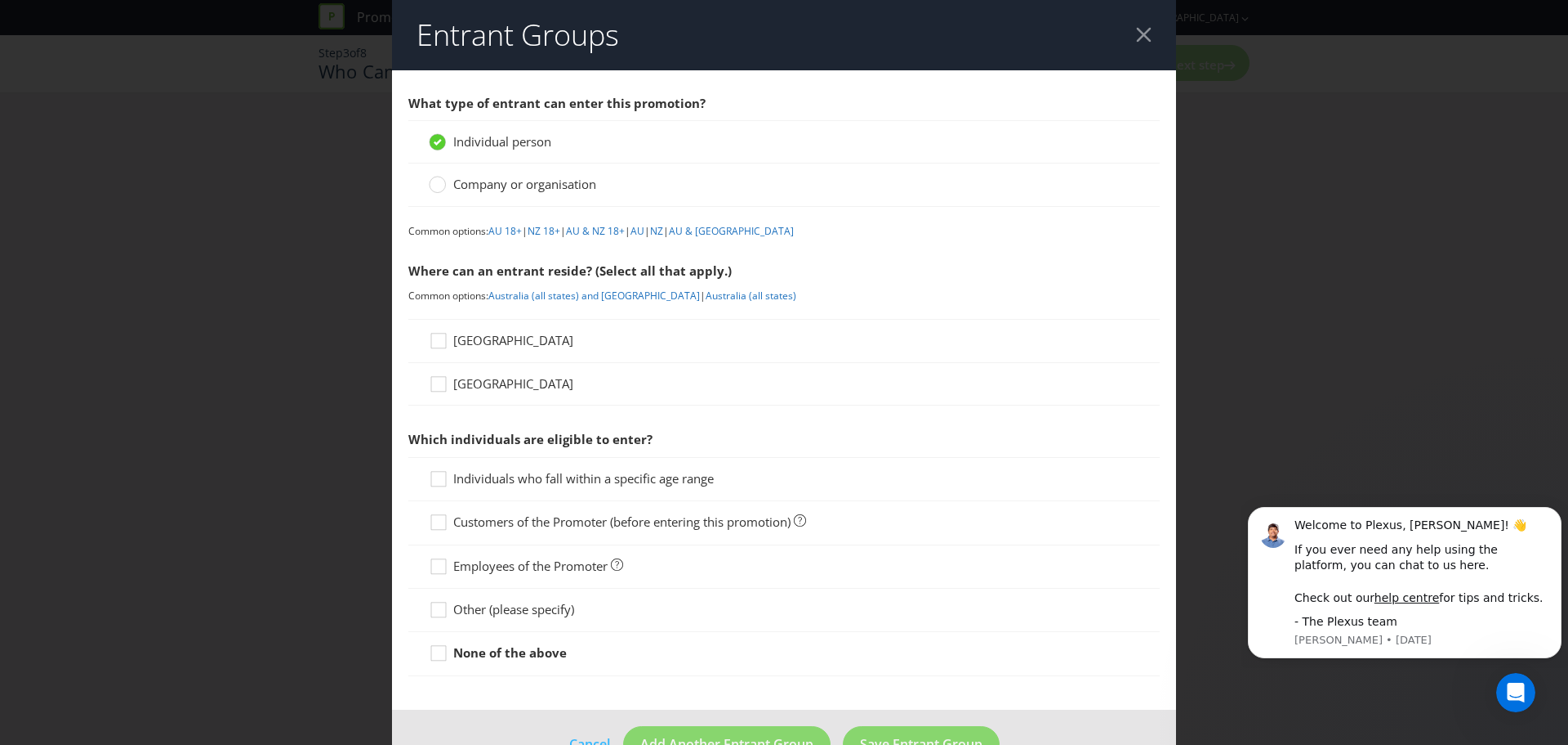
click at [485, 340] on span "[GEOGRAPHIC_DATA]" at bounding box center [513, 339] width 120 height 16
click at [0, 0] on input "[GEOGRAPHIC_DATA]" at bounding box center [0, 0] width 0 height 0
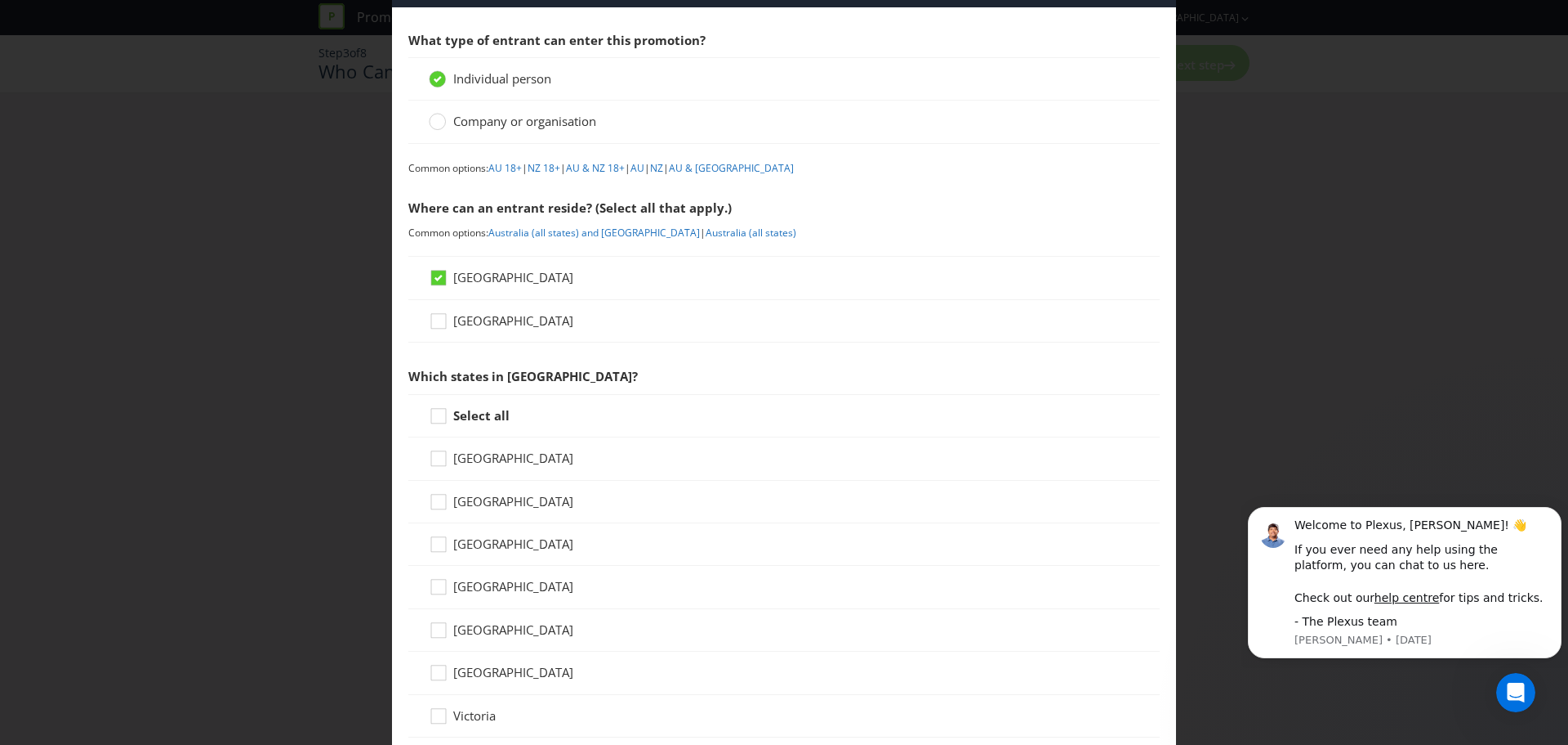
scroll to position [164, 0]
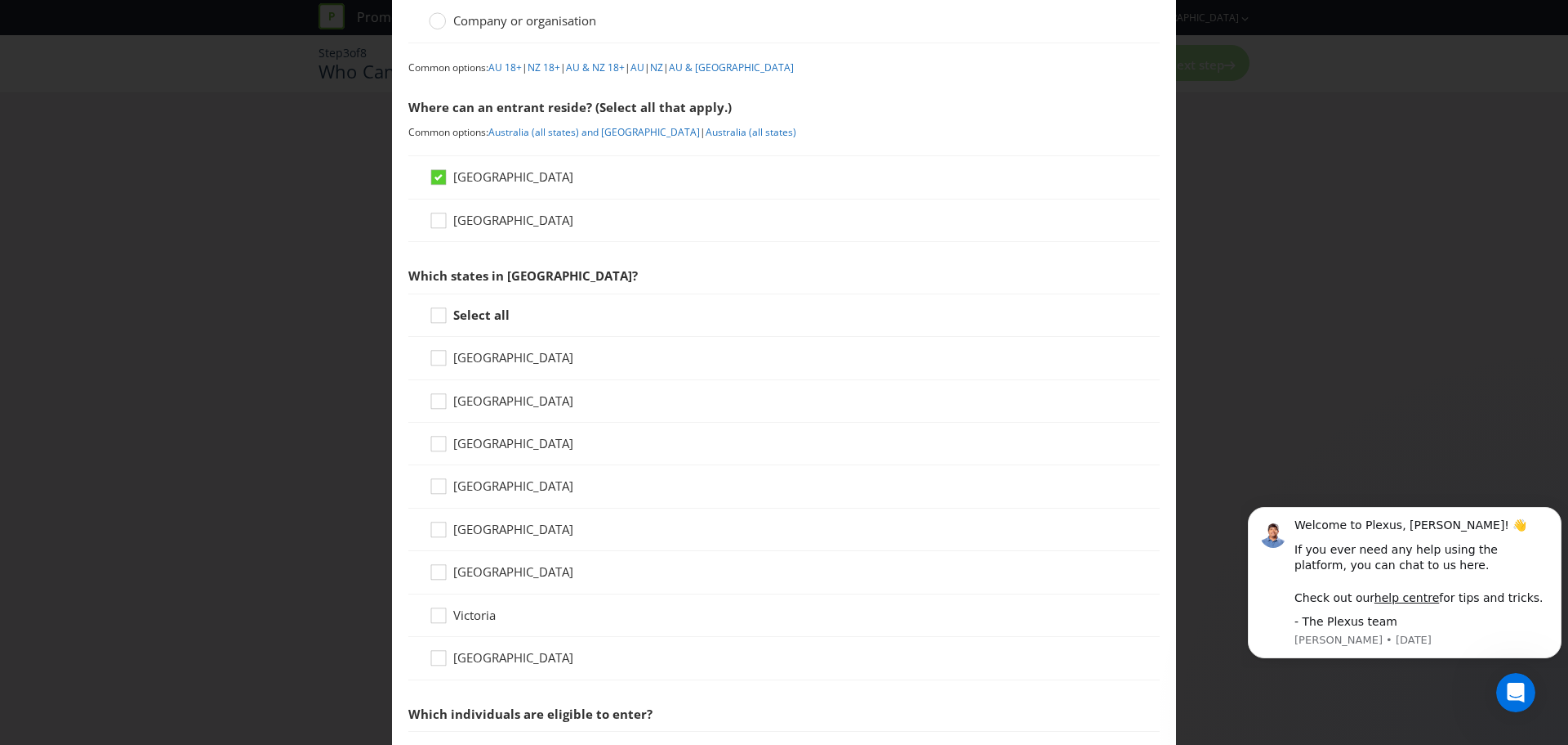
click at [422, 314] on div "Select all" at bounding box center [784, 314] width 751 height 43
click at [429, 314] on icon at bounding box center [440, 318] width 24 height 24
click at [0, 0] on input "Select all" at bounding box center [0, 0] width 0 height 0
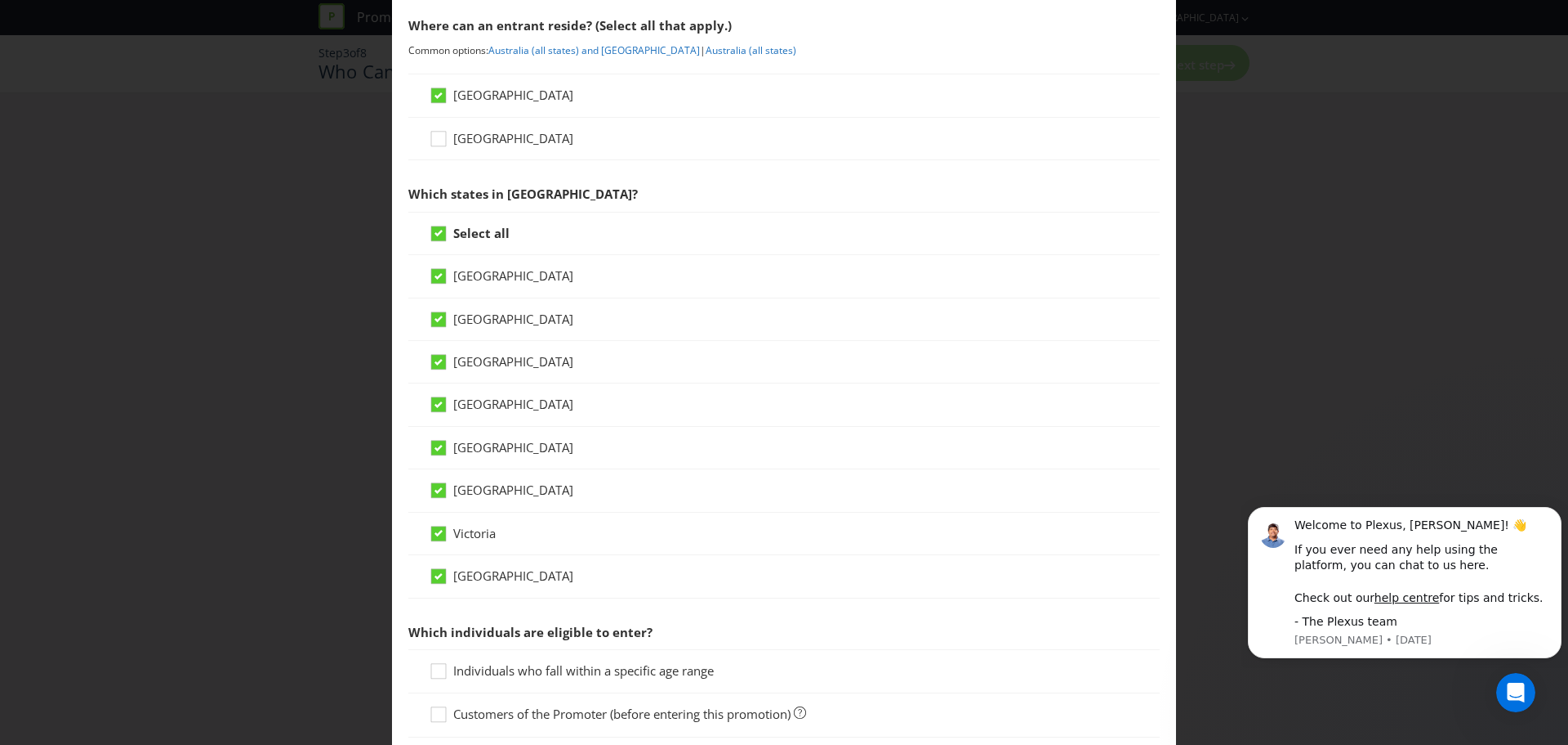
scroll to position [409, 0]
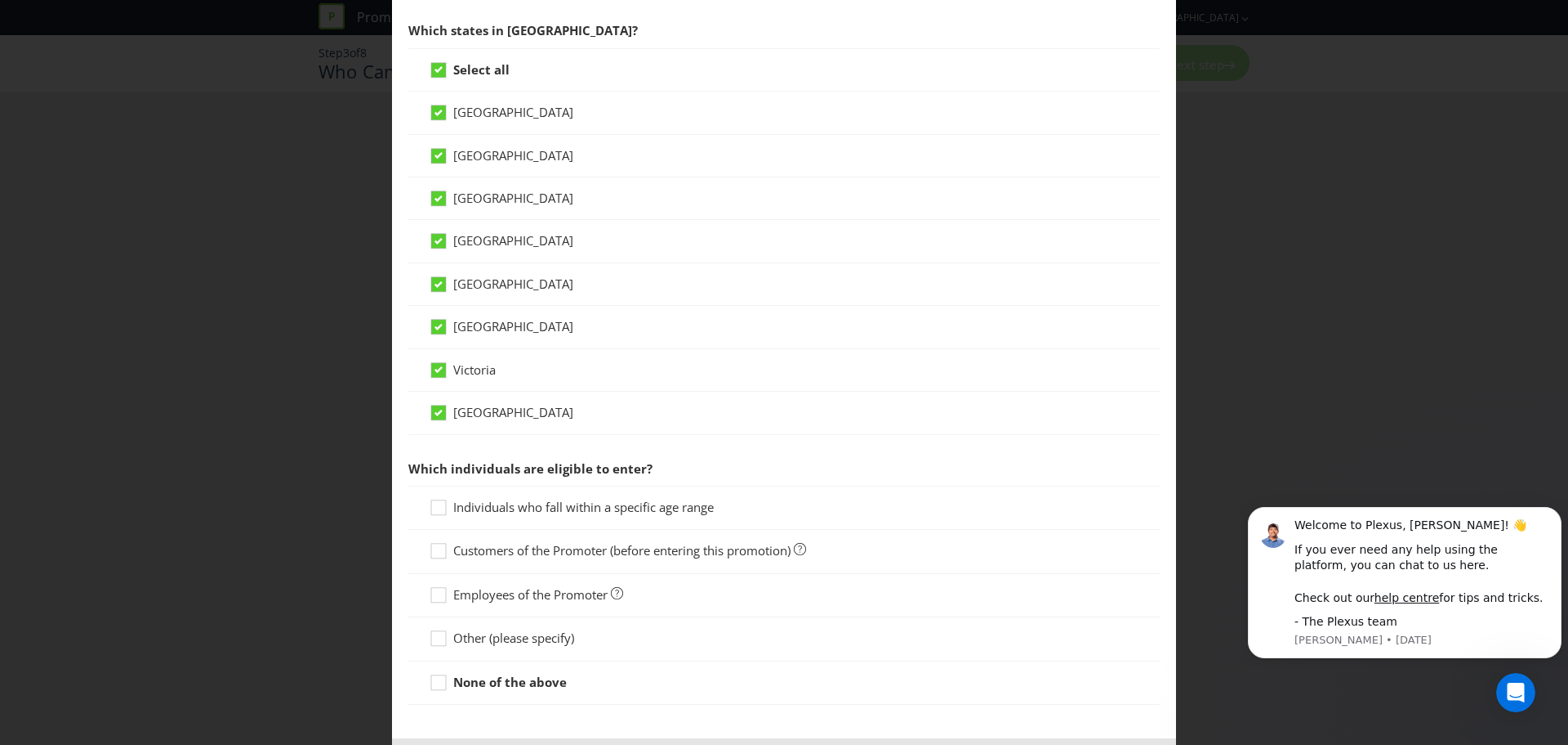
click at [642, 512] on span "Individuals who fall within a specific age range" at bounding box center [584, 506] width 261 height 16
click at [0, 0] on input "Individuals who fall within a specific age range" at bounding box center [0, 0] width 0 height 0
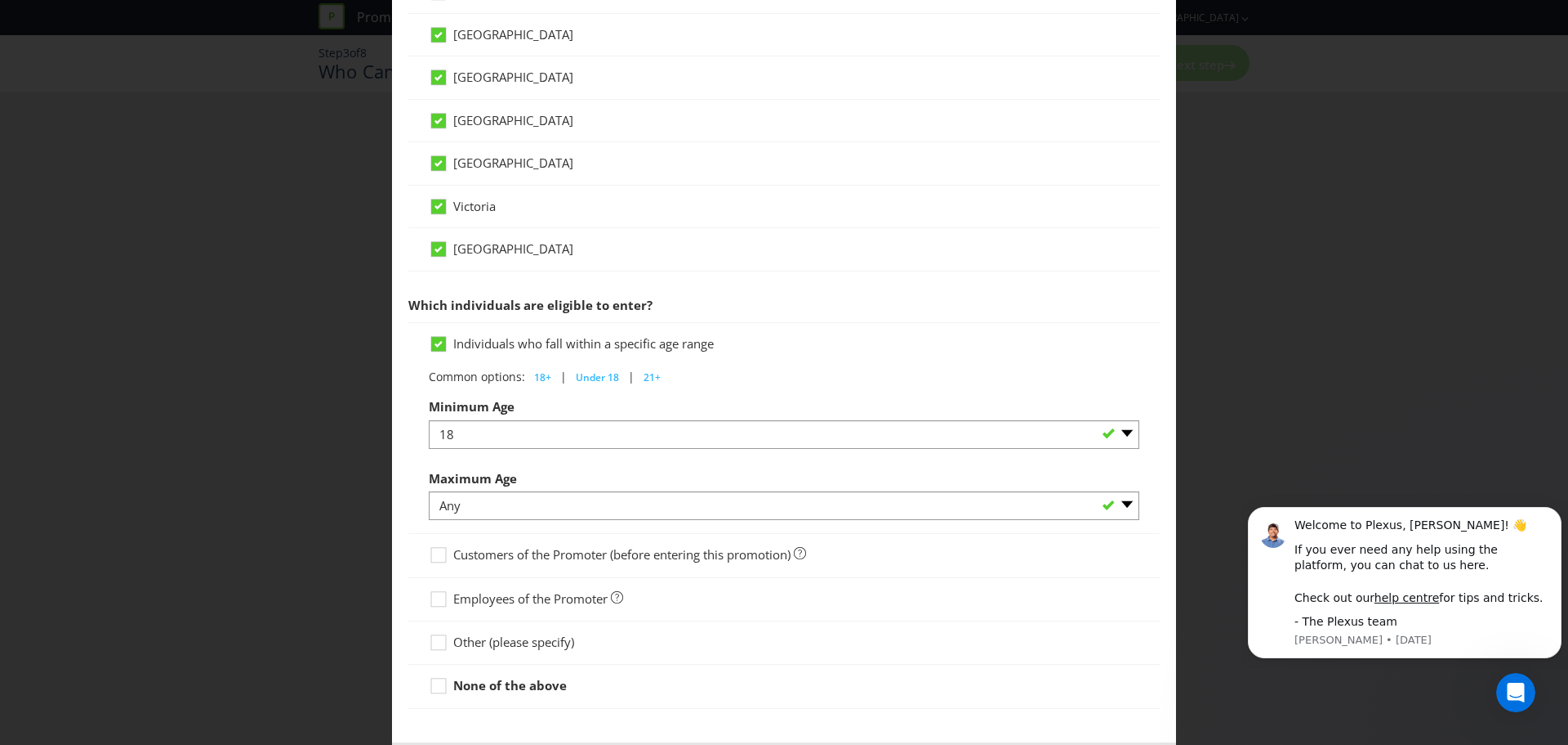
scroll to position [652, 0]
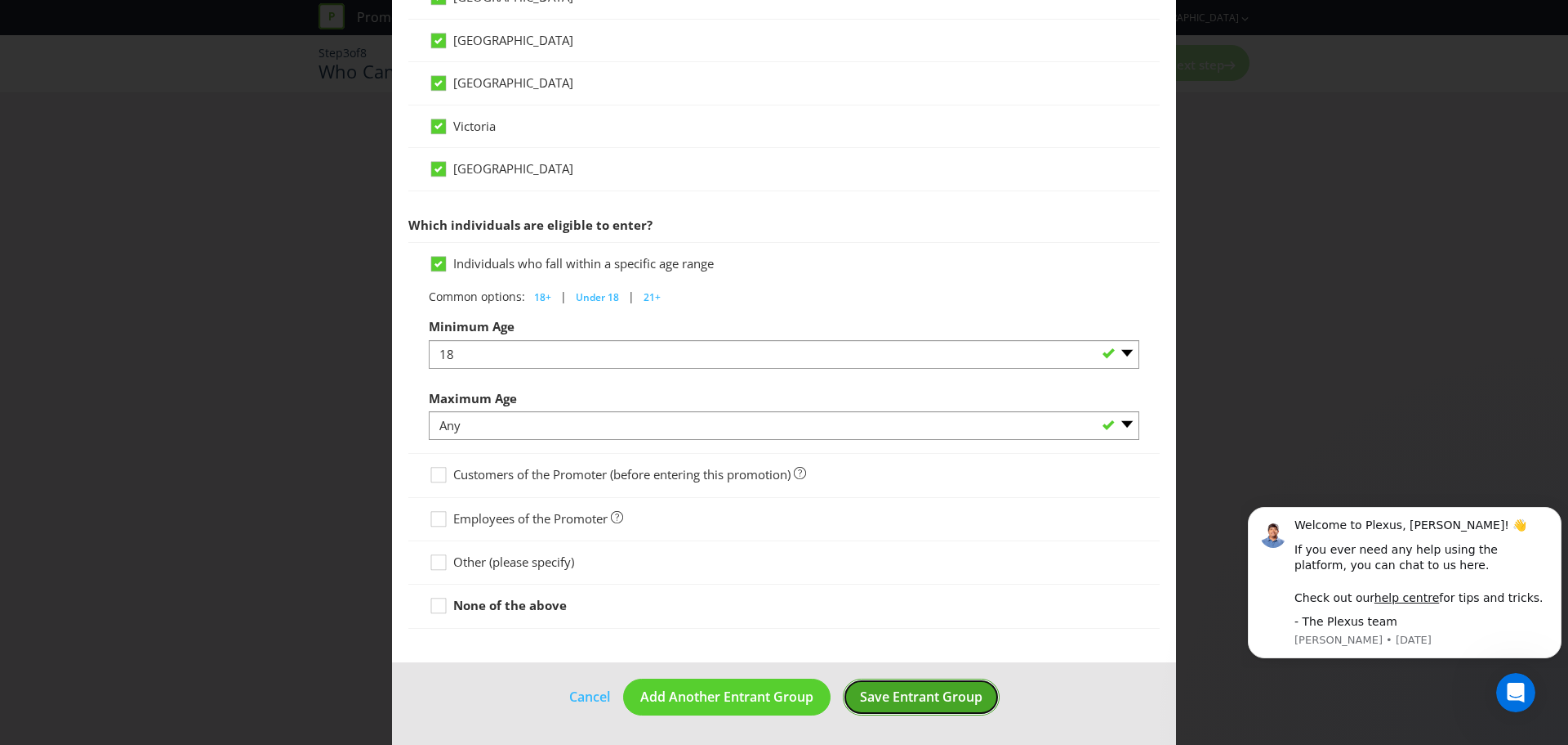
click at [939, 706] on button "Save Entrant Group" at bounding box center [921, 697] width 157 height 37
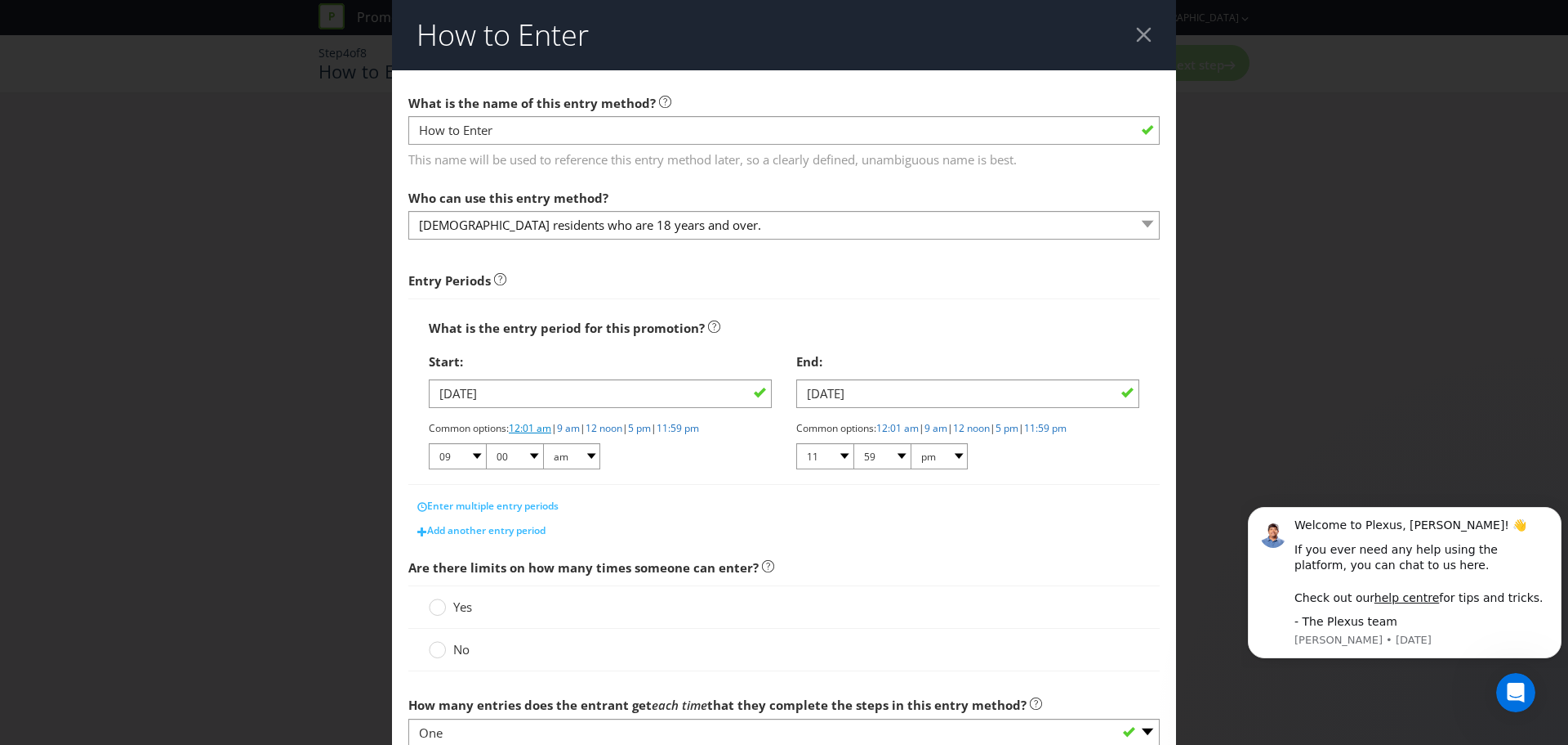
click at [544, 434] on link "12:01 am" at bounding box center [530, 428] width 42 height 13
select select "12"
select select "01"
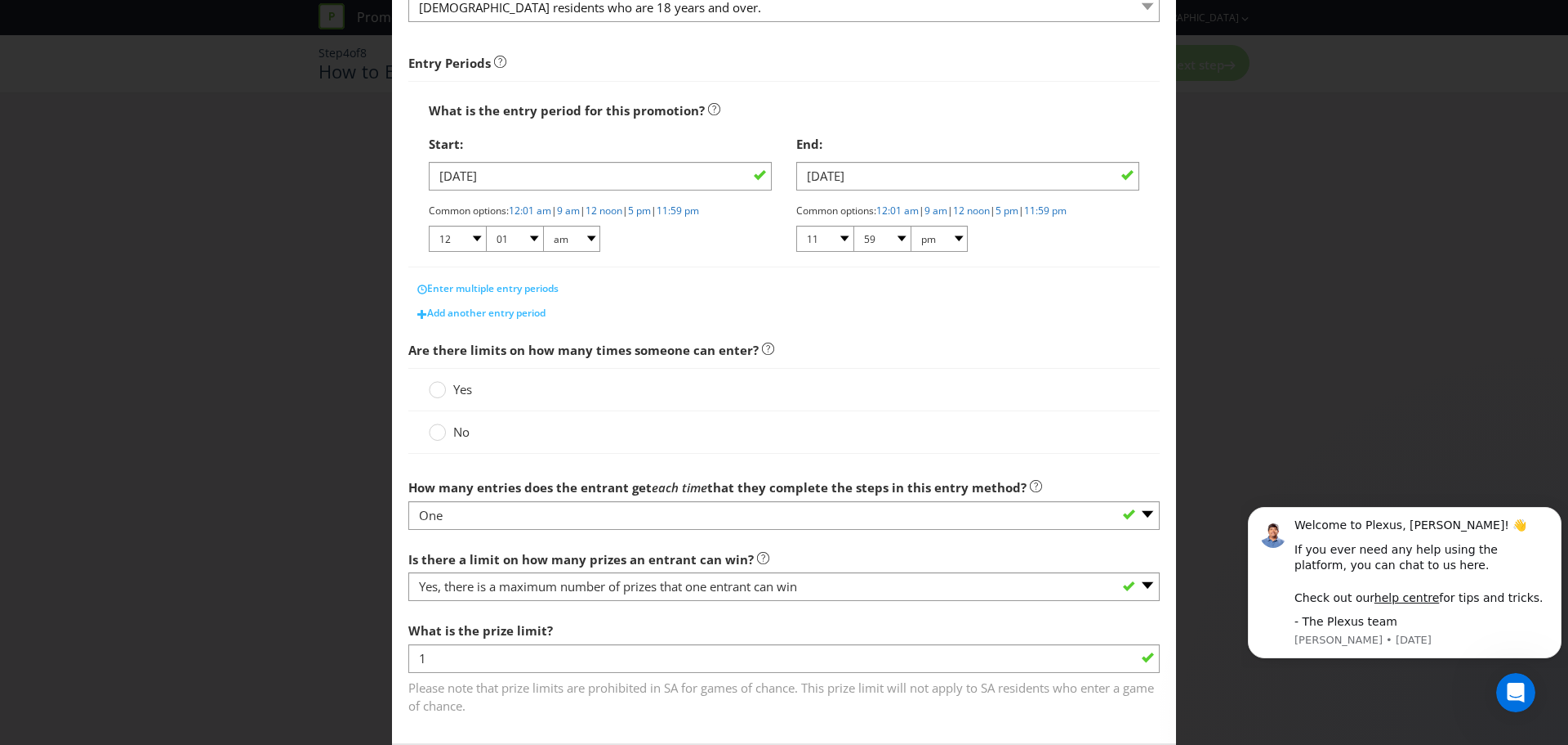
scroll to position [245, 0]
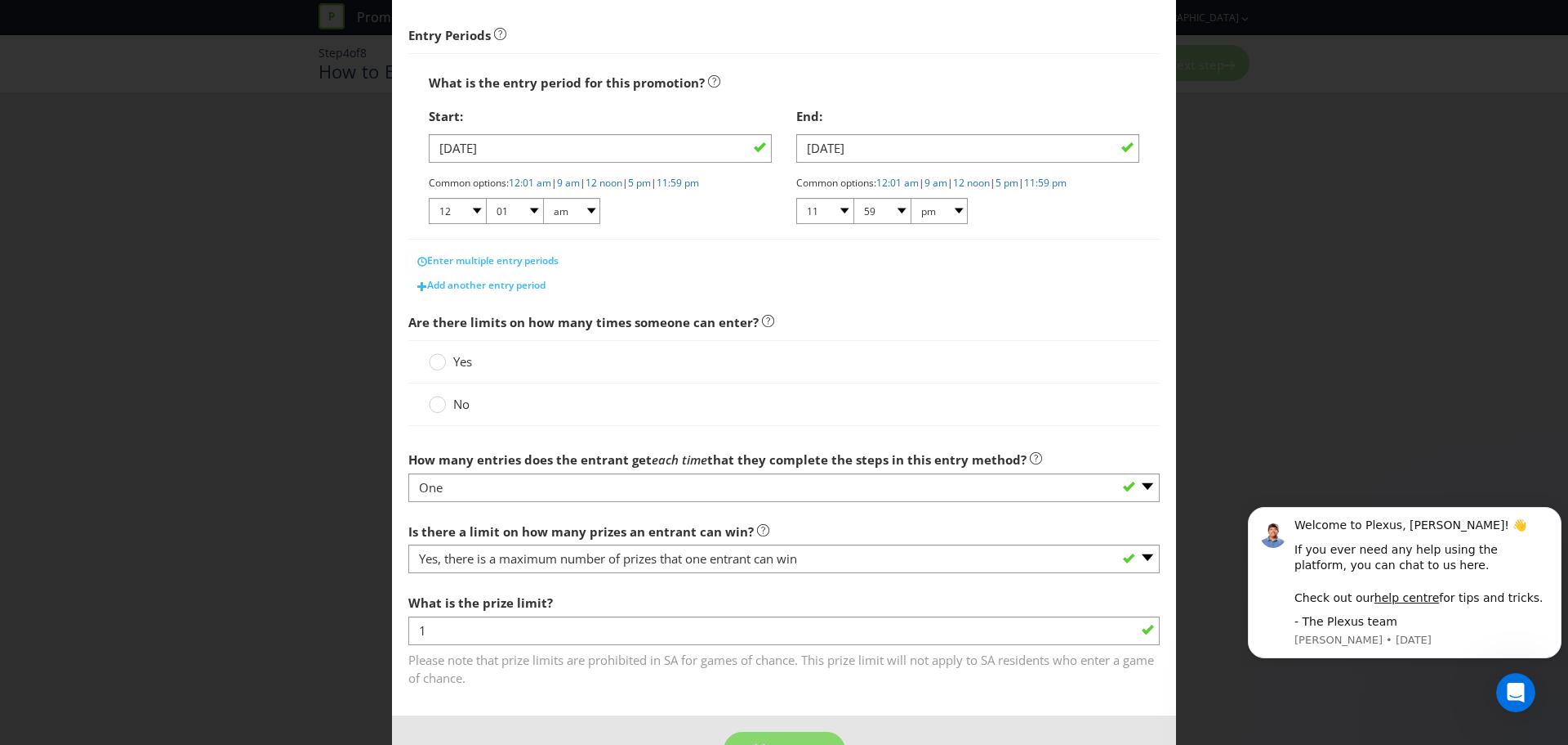
click at [612, 396] on div "No" at bounding box center [784, 405] width 711 height 17
click at [445, 412] on label "No" at bounding box center [451, 405] width 44 height 17
click at [0, 0] on input "No" at bounding box center [0, 0] width 0 height 0
click at [454, 358] on span "Yes" at bounding box center [463, 360] width 19 height 16
click at [0, 0] on input "Yes" at bounding box center [0, 0] width 0 height 0
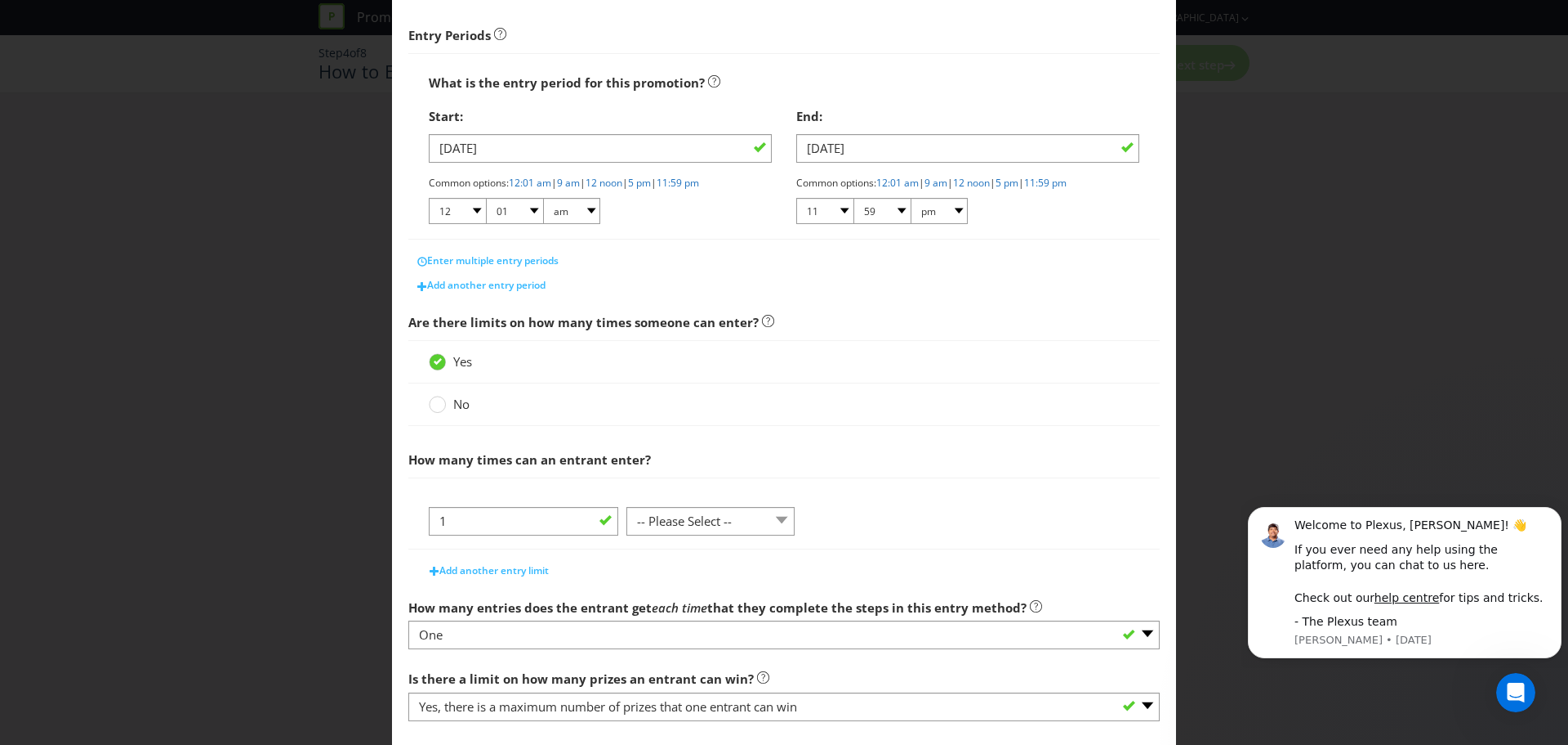
click at [807, 304] on main "What is the name of this entry method? How to Enter This name will be used to r…" at bounding box center [784, 343] width 784 height 1038
click at [765, 526] on select "-- Please Select -- per person per day per purchase per transaction Other (plea…" at bounding box center [711, 521] width 169 height 29
select select "PER_TRANSACTION"
click at [627, 507] on select "-- Please Select -- per person per day per purchase per transaction Other (plea…" at bounding box center [711, 521] width 169 height 29
click at [902, 487] on div "1 -- Please Select -- per person per day per purchase per transaction Other (pl…" at bounding box center [784, 513] width 751 height 72
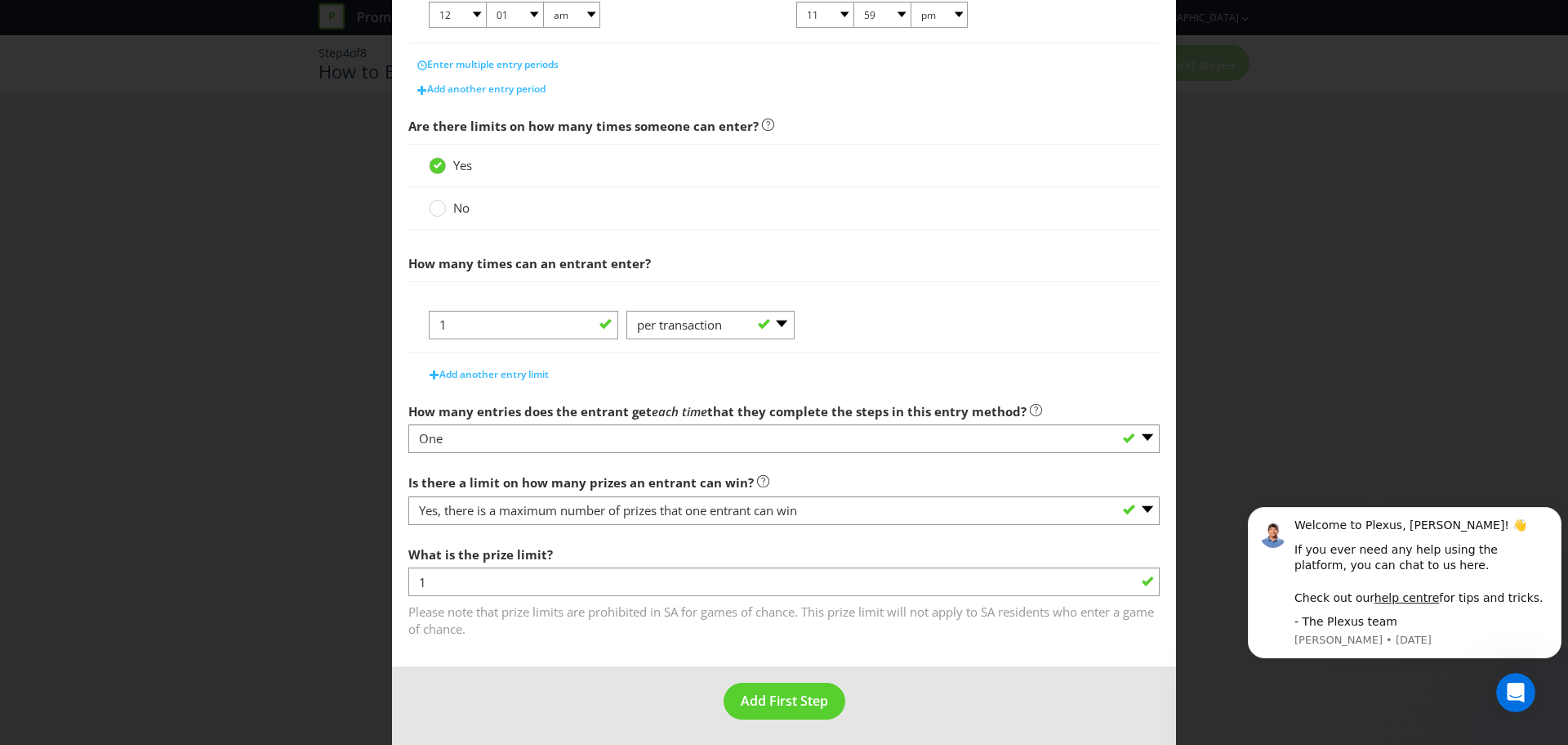
scroll to position [445, 0]
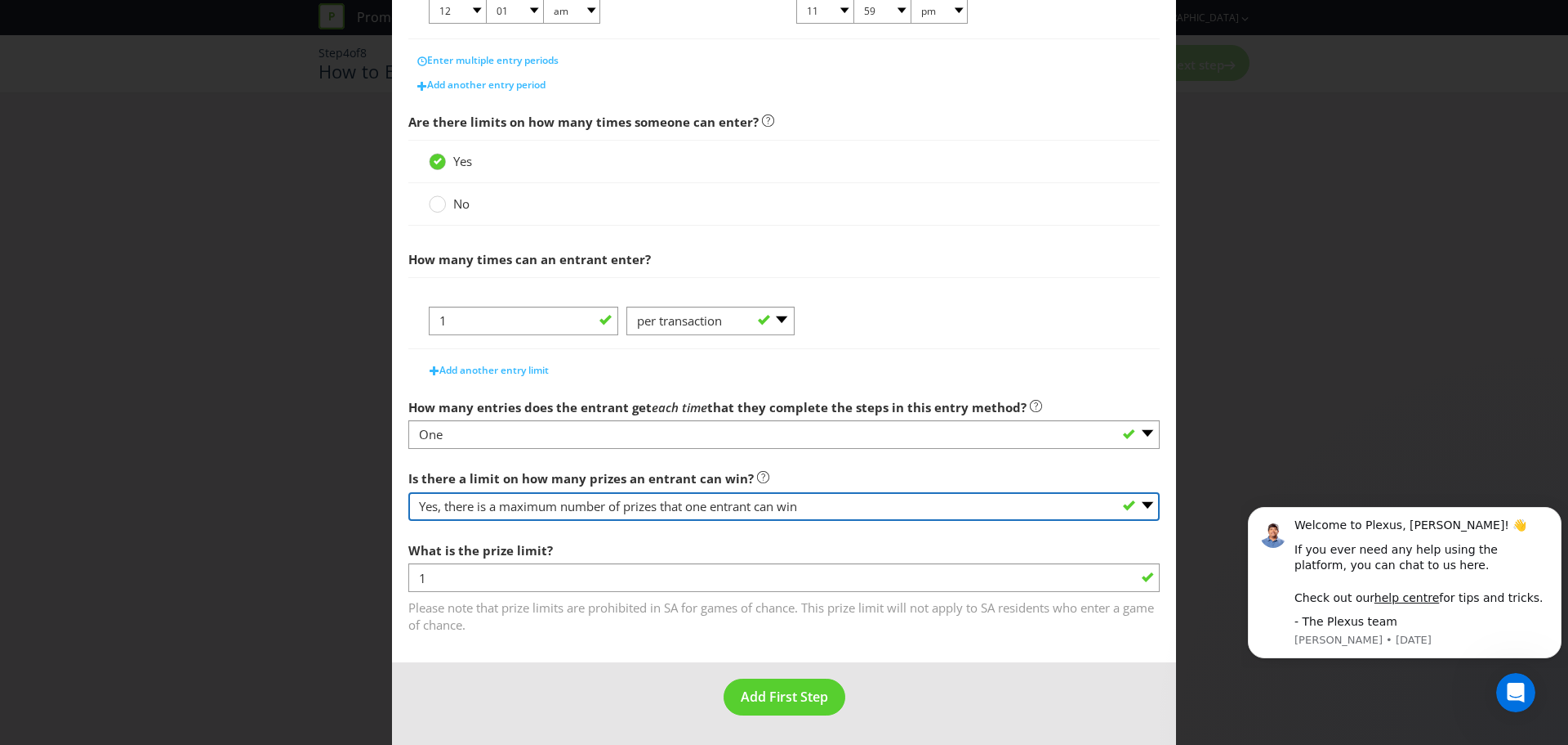
click at [558, 514] on select "-- Please select -- Yes, there is a maximum number of prizes that one entrant c…" at bounding box center [784, 507] width 751 height 29
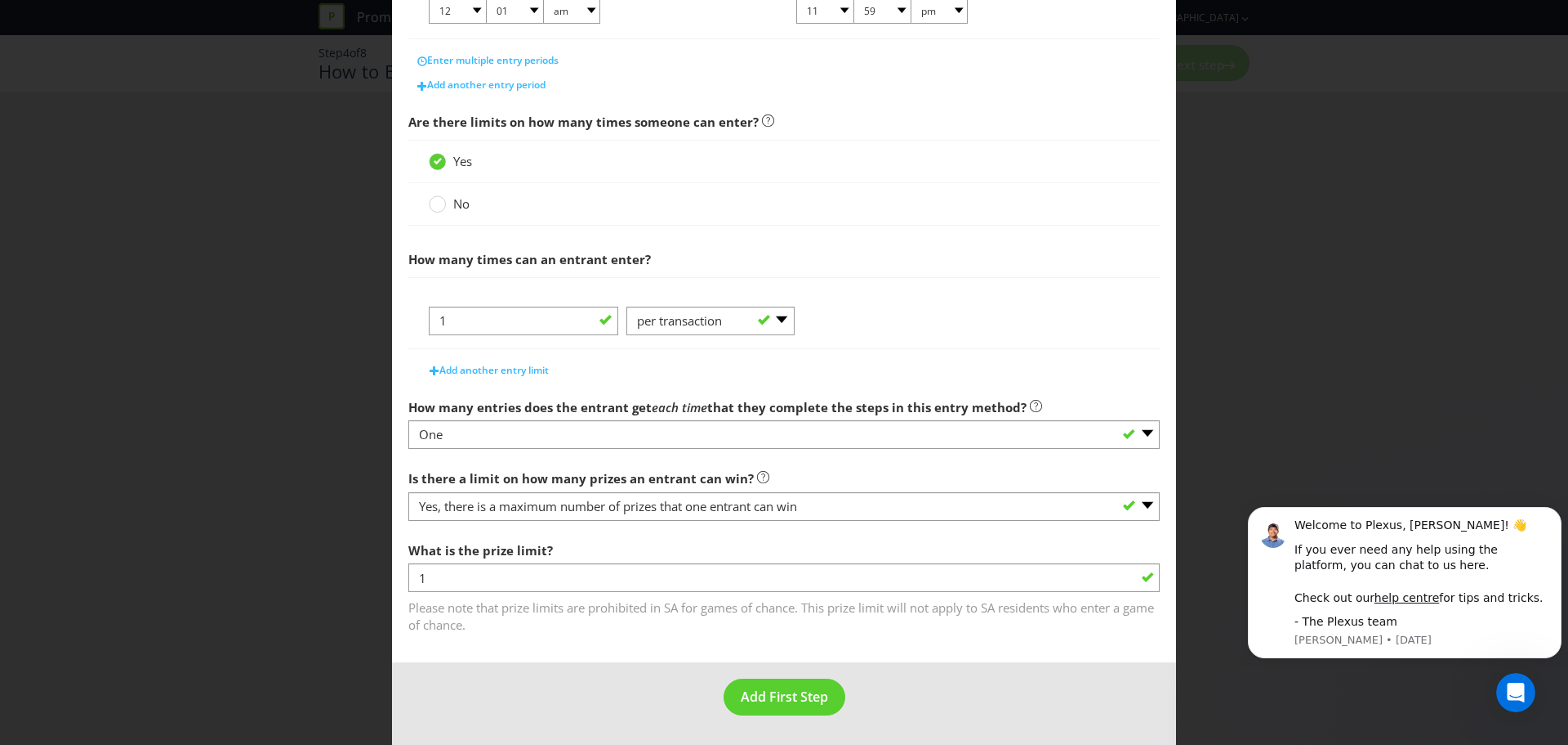
click at [797, 477] on div "Is there a limit on how many prizes an entrant can win? -- Please select -- Yes…" at bounding box center [784, 491] width 751 height 59
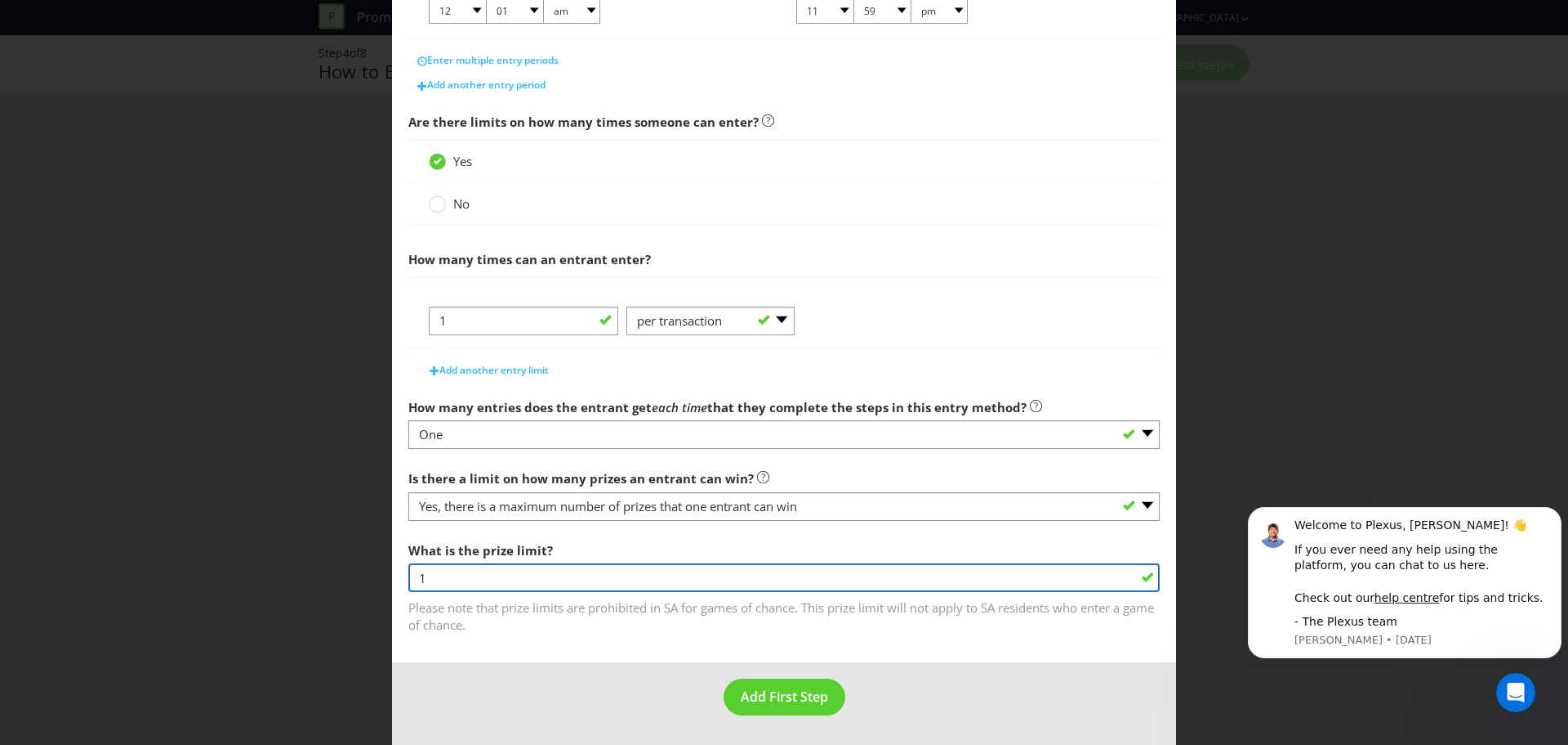
click at [524, 573] on input "1" at bounding box center [784, 577] width 751 height 29
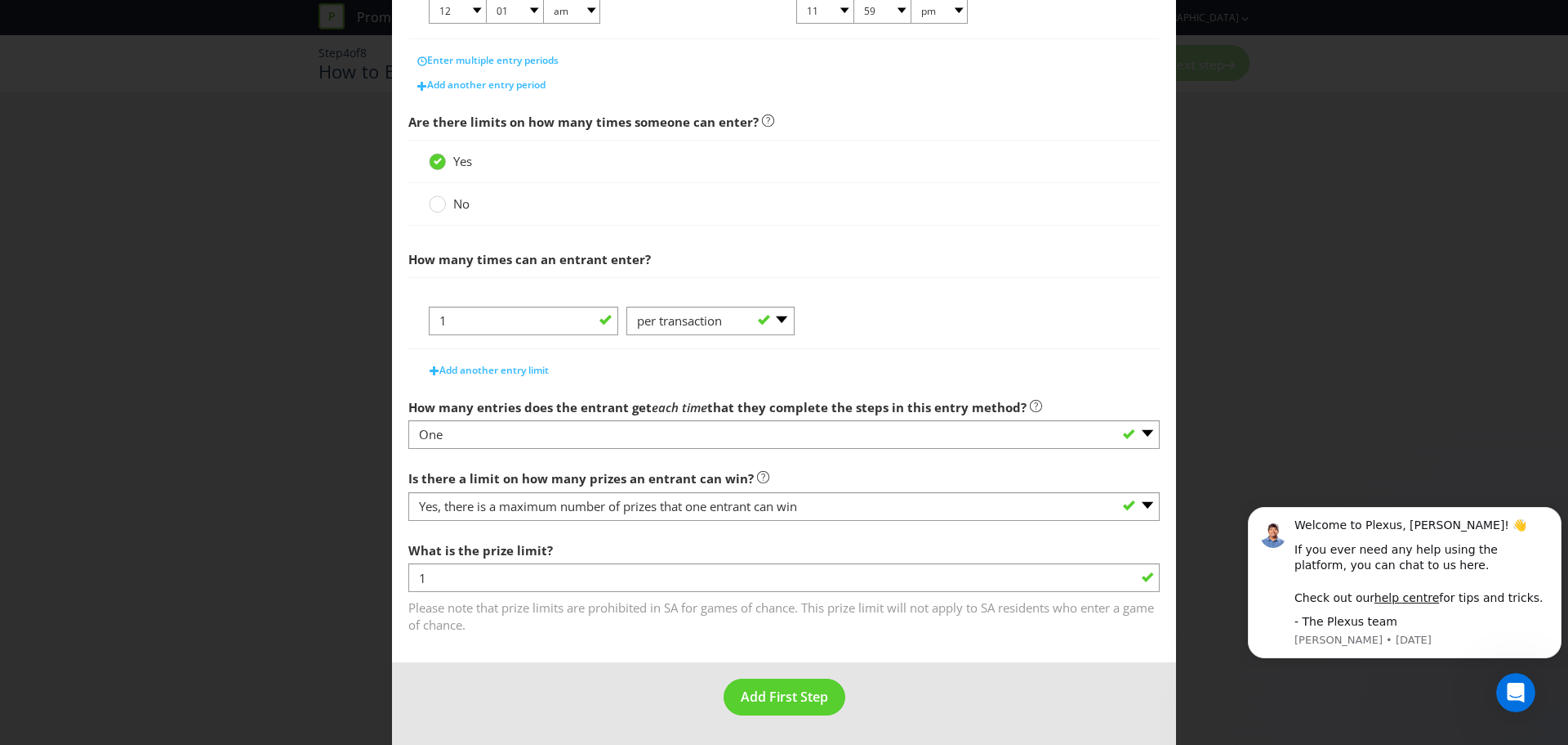
click at [623, 536] on div "What is the prize limit? 1 Please note that prize limits are prohibited in SA f…" at bounding box center [784, 584] width 751 height 100
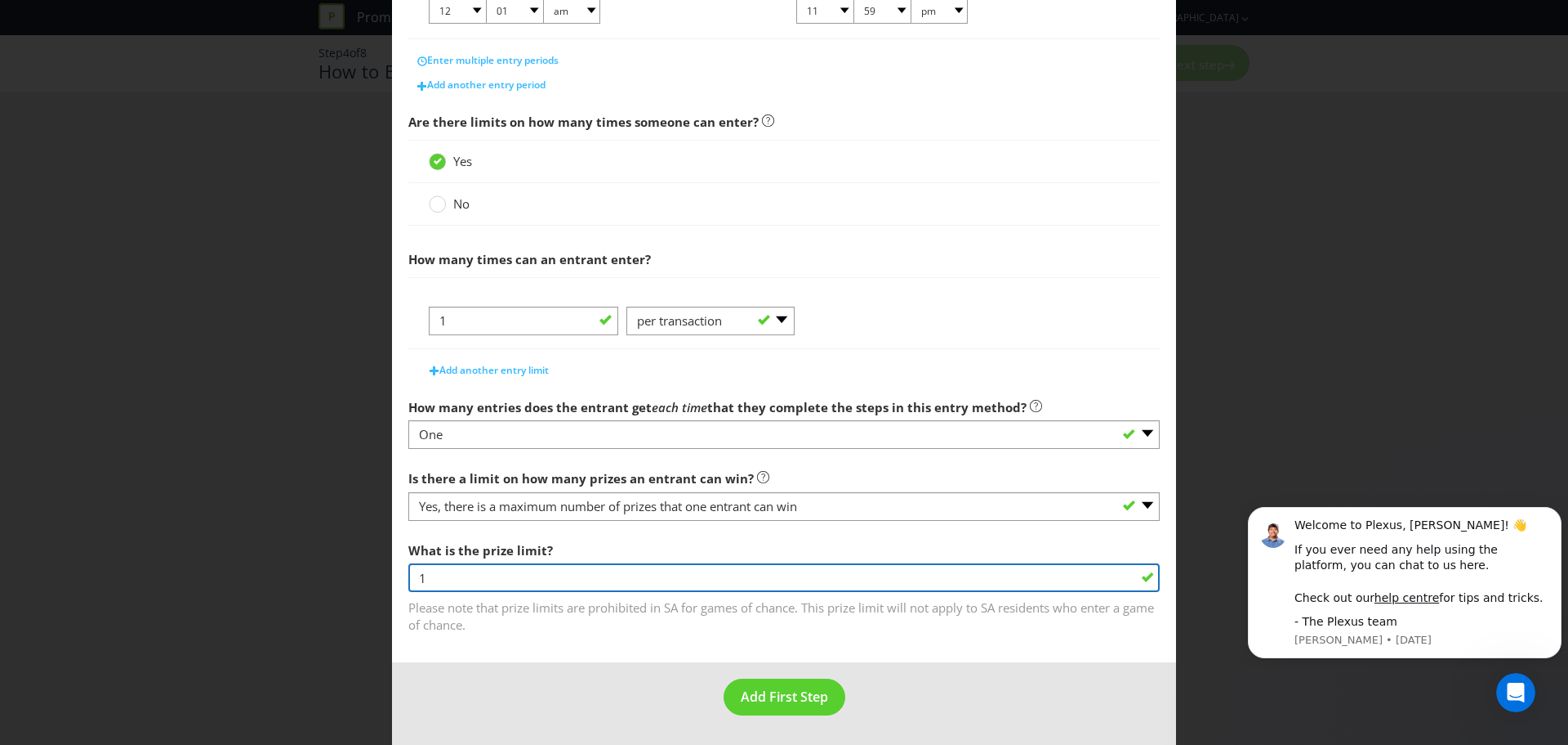
click at [792, 575] on input "1" at bounding box center [784, 577] width 751 height 29
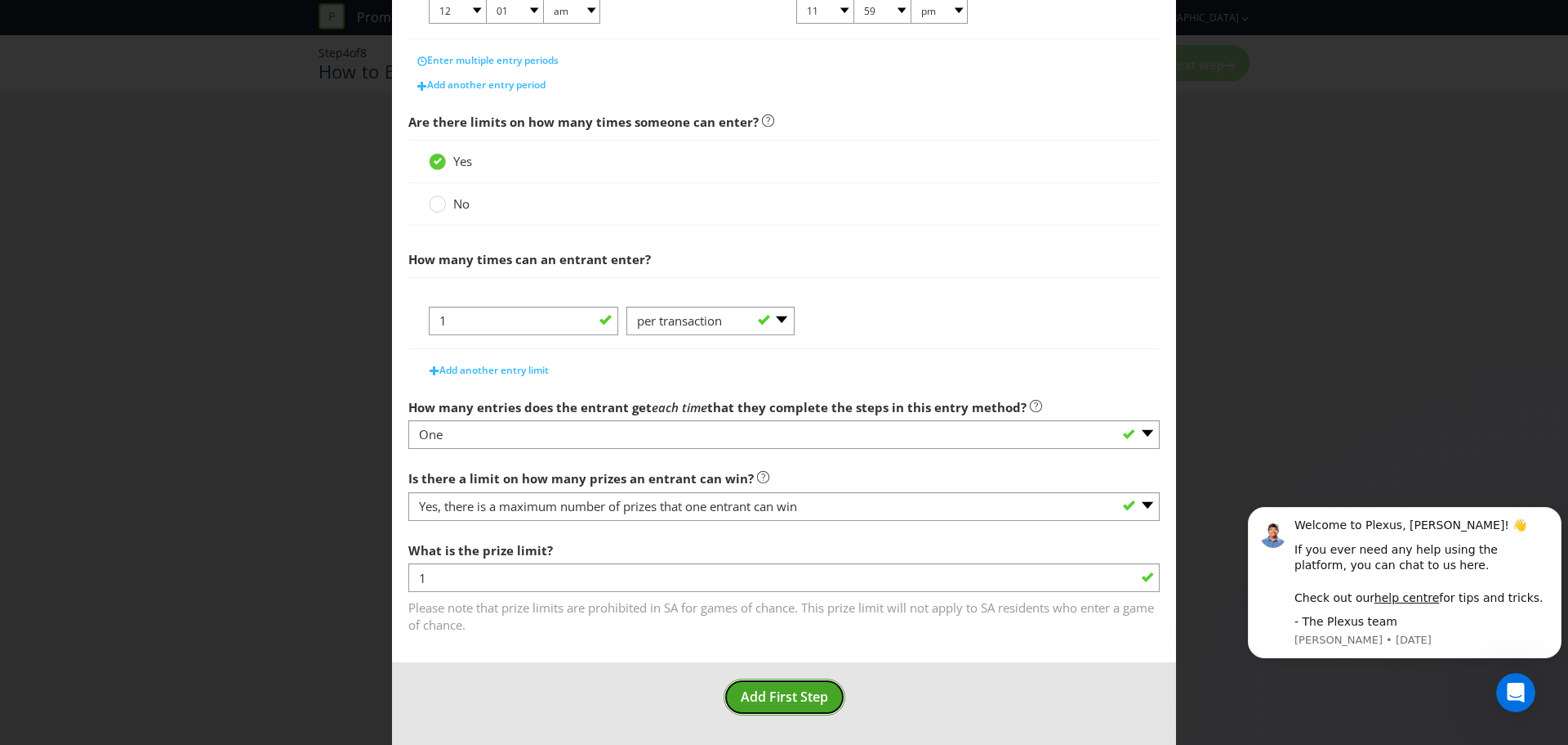
click at [779, 688] on span "Add First Step" at bounding box center [784, 696] width 88 height 18
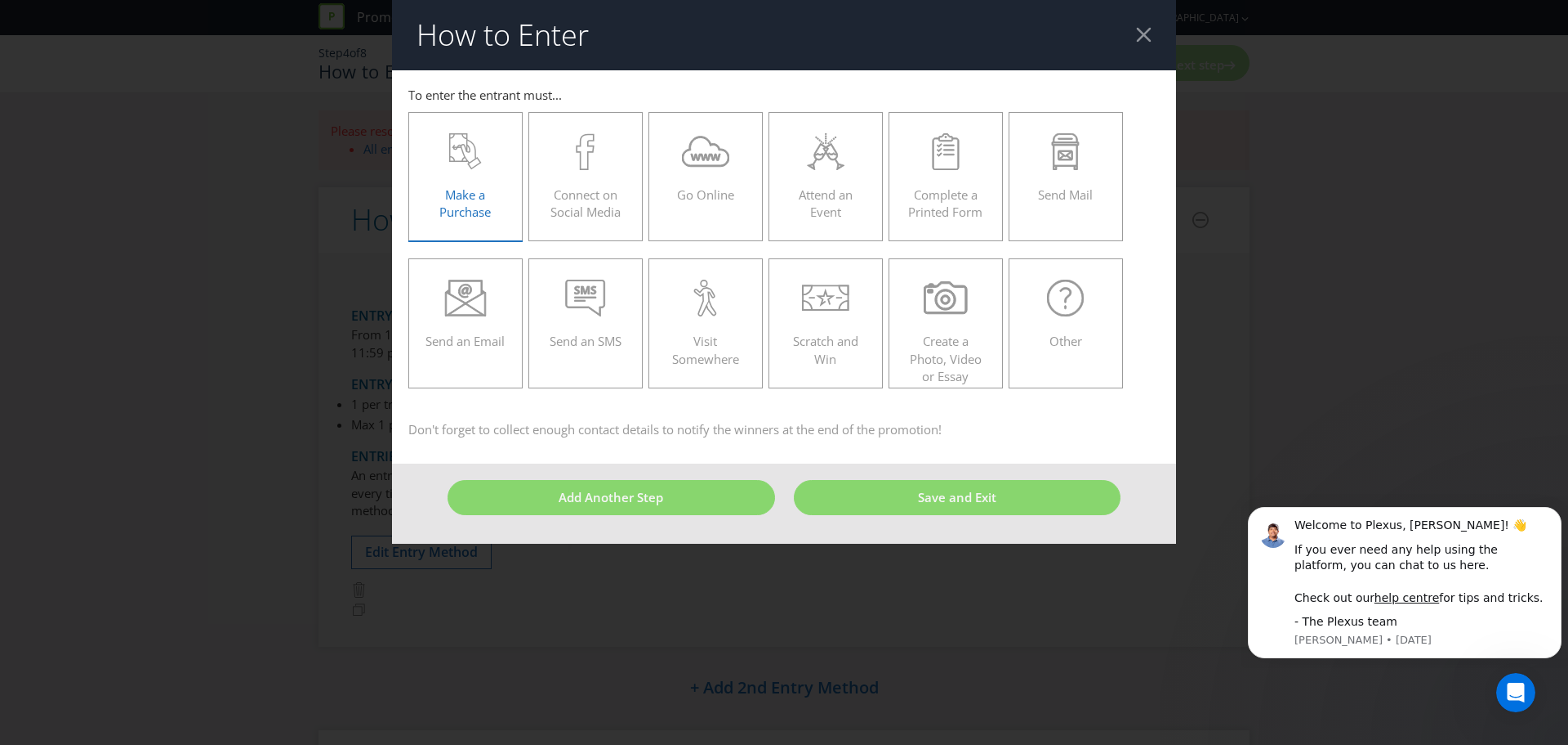
click at [510, 150] on label "Make a Purchase" at bounding box center [465, 176] width 115 height 129
click at [0, 0] on input "Make a Purchase" at bounding box center [0, 0] width 0 height 0
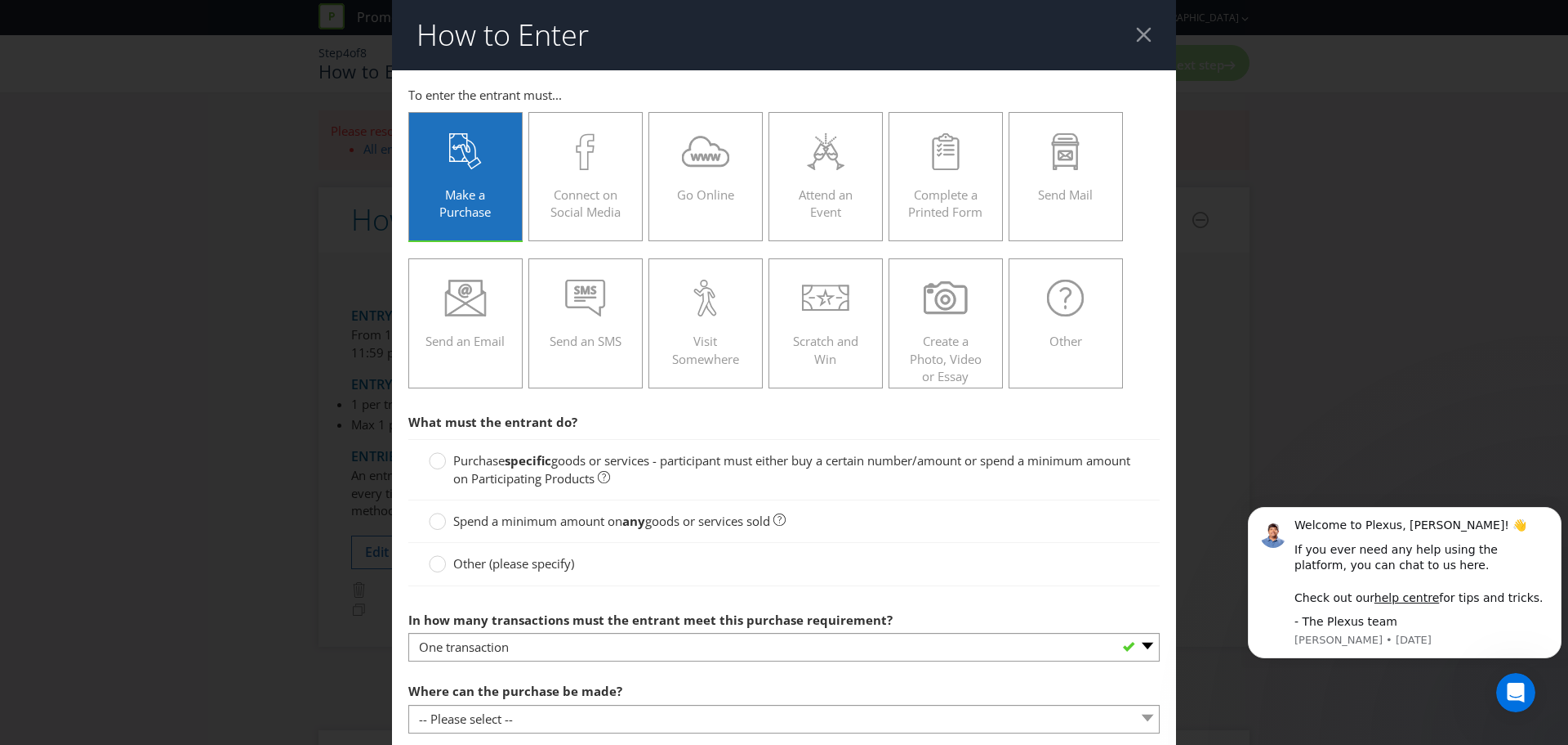
click at [729, 465] on span "goods or services - participant must either buy a certain number/amount or spen…" at bounding box center [792, 468] width 677 height 34
click at [0, 0] on input "Purchase specific goods or services - participant must either buy a certain num…" at bounding box center [0, 0] width 0 height 0
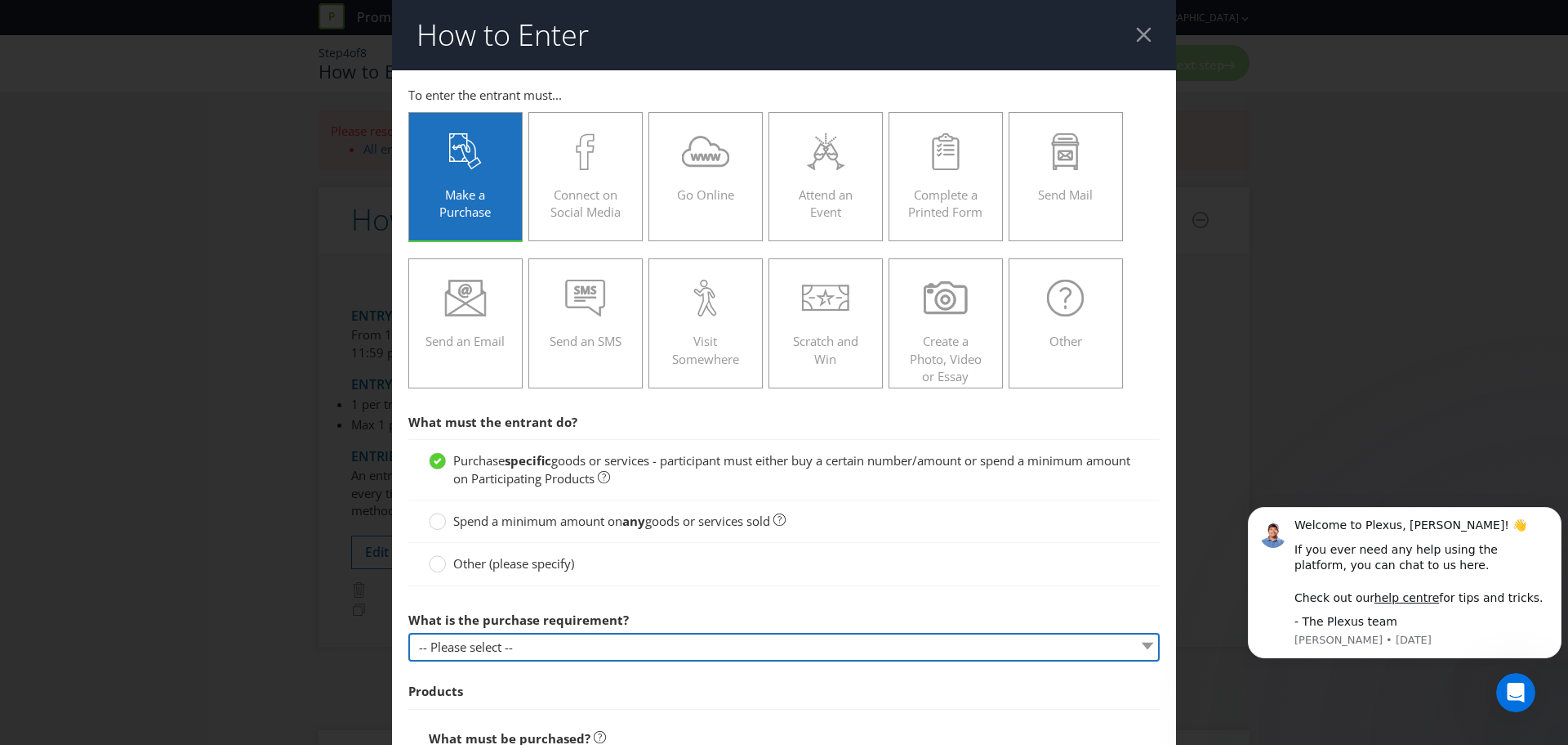
click at [509, 651] on select "-- Please select -- Buy a certain number of these products or services Spend a …" at bounding box center [784, 647] width 751 height 29
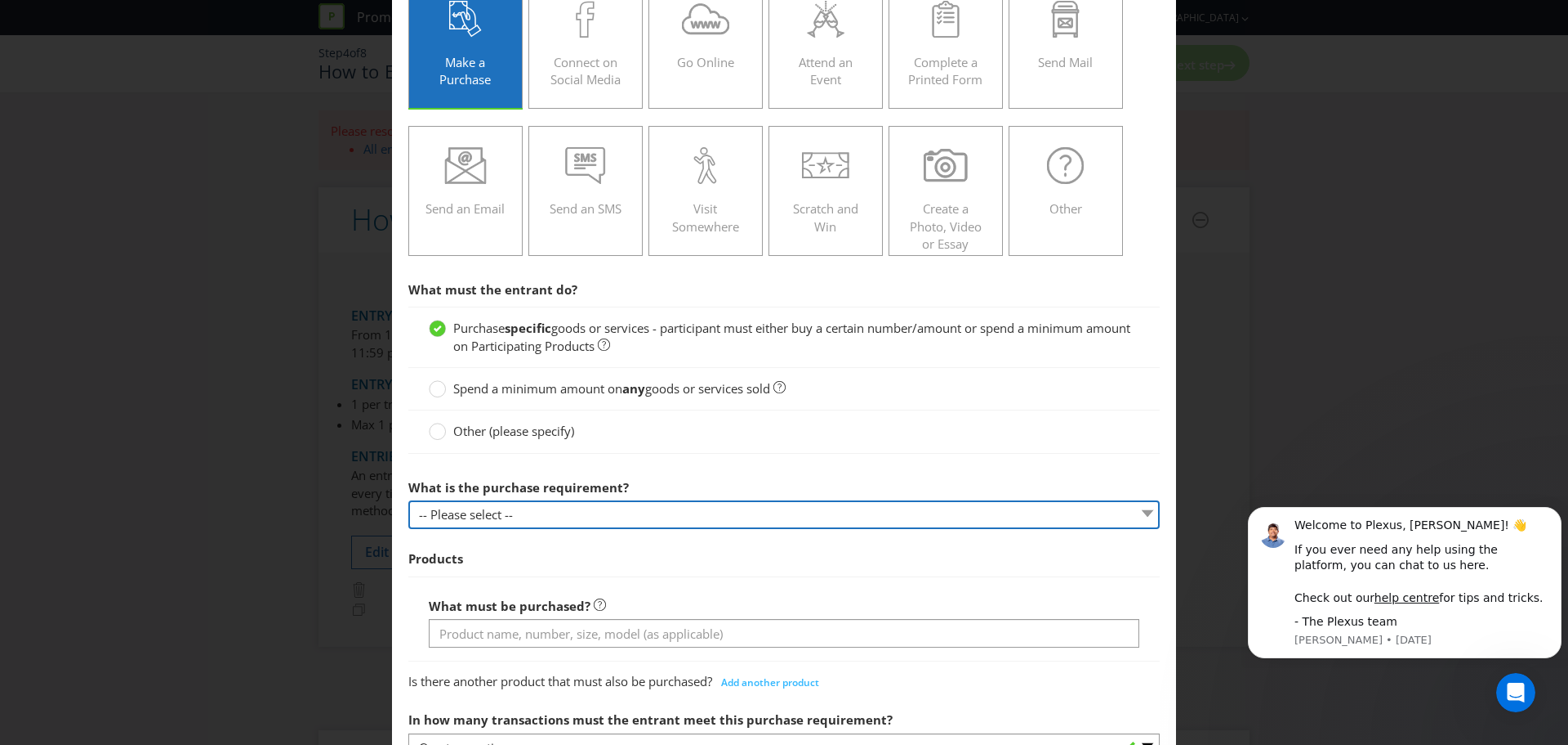
scroll to position [164, 0]
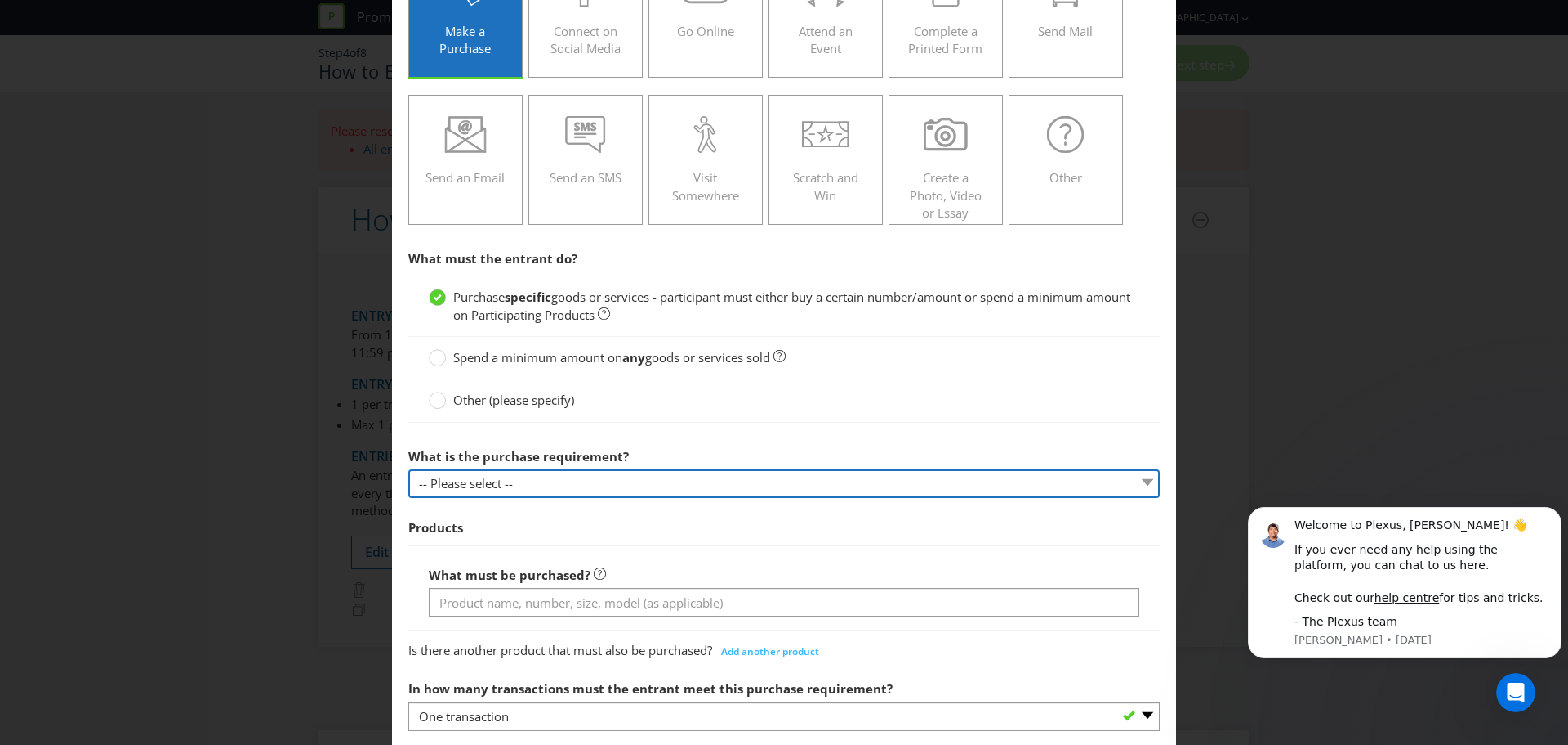
click at [761, 483] on select "-- Please select -- Buy a certain number of these products or services Spend a …" at bounding box center [784, 484] width 751 height 29
select select "MINIMUM_QUANTITY"
click at [408, 469] on select "-- Please select -- Buy a certain number of these products or services Spend a …" at bounding box center [784, 484] width 751 height 29
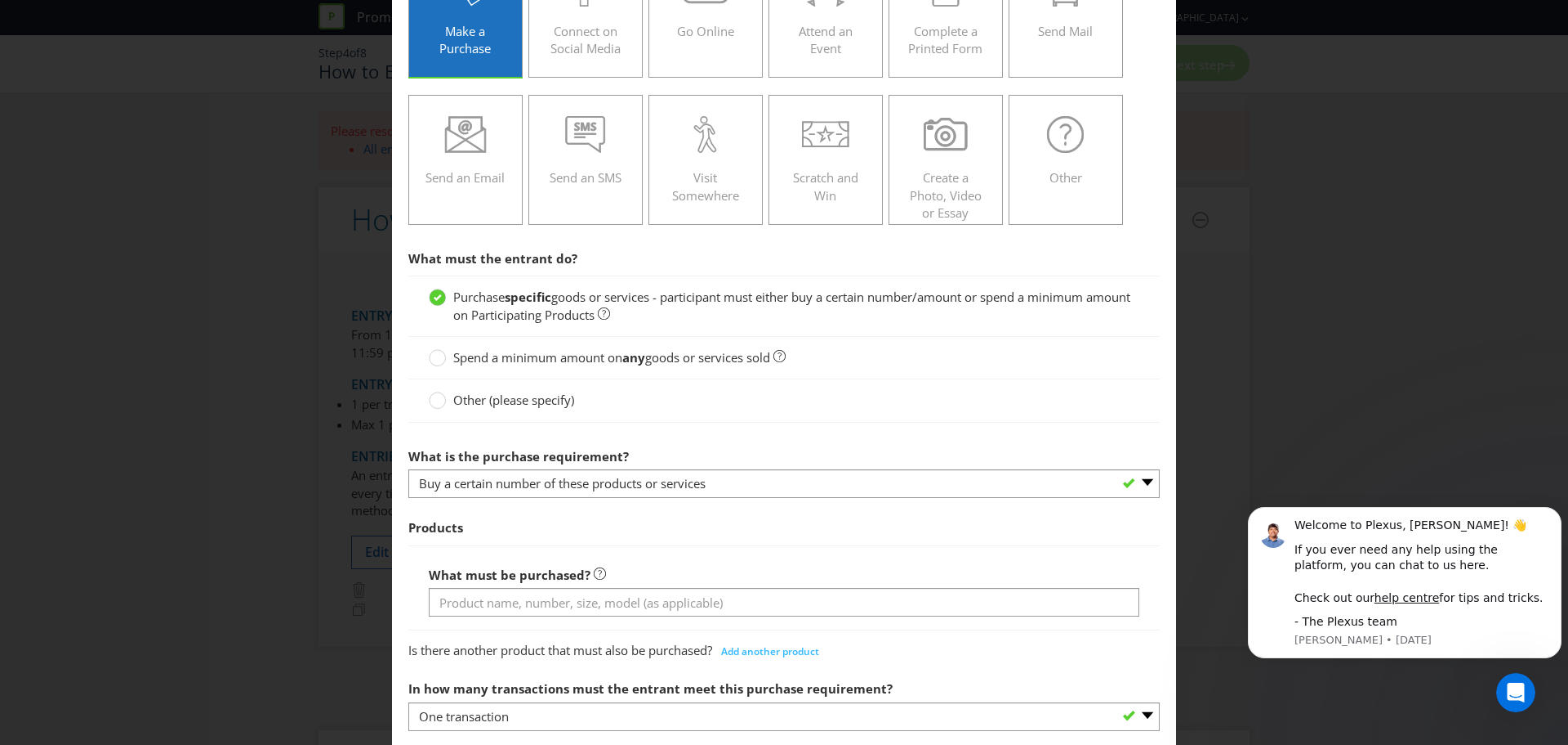
click at [852, 535] on span "Products" at bounding box center [784, 527] width 751 height 34
click at [894, 550] on div "What must be purchased?" at bounding box center [784, 588] width 751 height 85
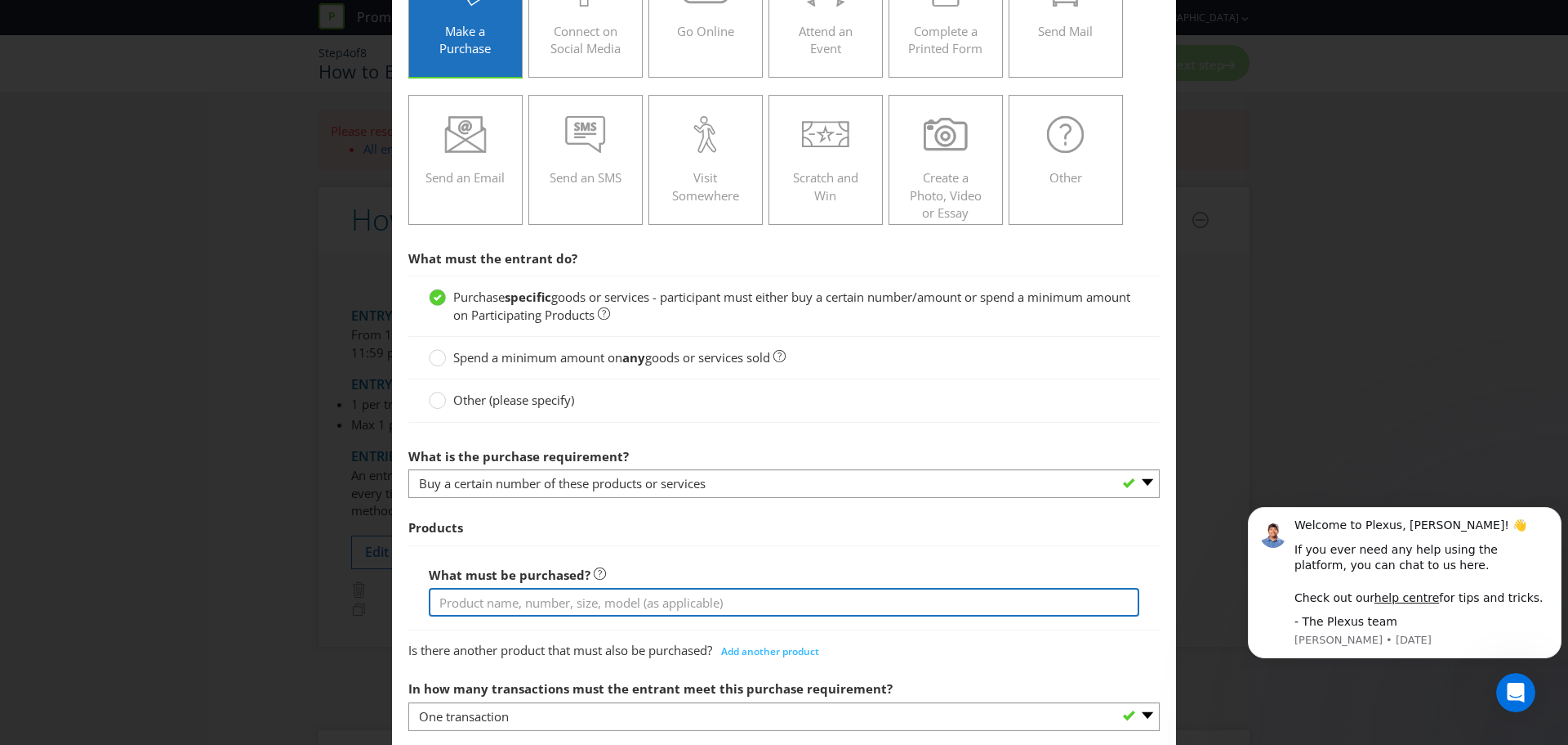
click at [759, 590] on input "text" at bounding box center [784, 602] width 711 height 29
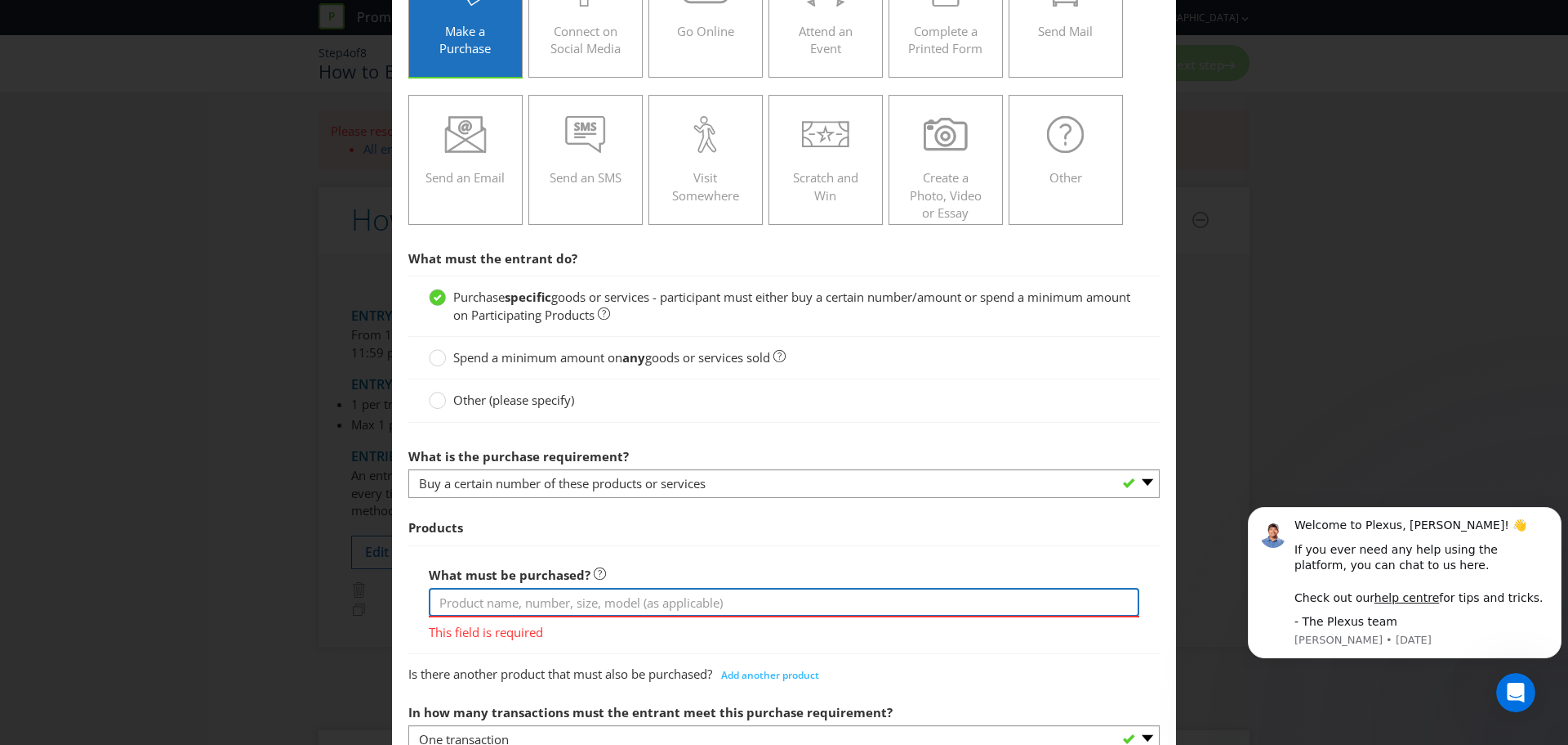
drag, startPoint x: 495, startPoint y: 604, endPoint x: 581, endPoint y: 604, distance: 86.0
click at [495, 604] on input "text" at bounding box center [784, 602] width 711 height 29
paste input "HP Laptop AI PC 15-fd2080TU 15.6" FHD Laptop (Intel Core Ultra 5)[512GB/16GB]"
type input "HP Laptop AI PC 15-fd2080TU 15.6" FHD Laptop (Intel Core Ultra 5)[512GB/16GB]"
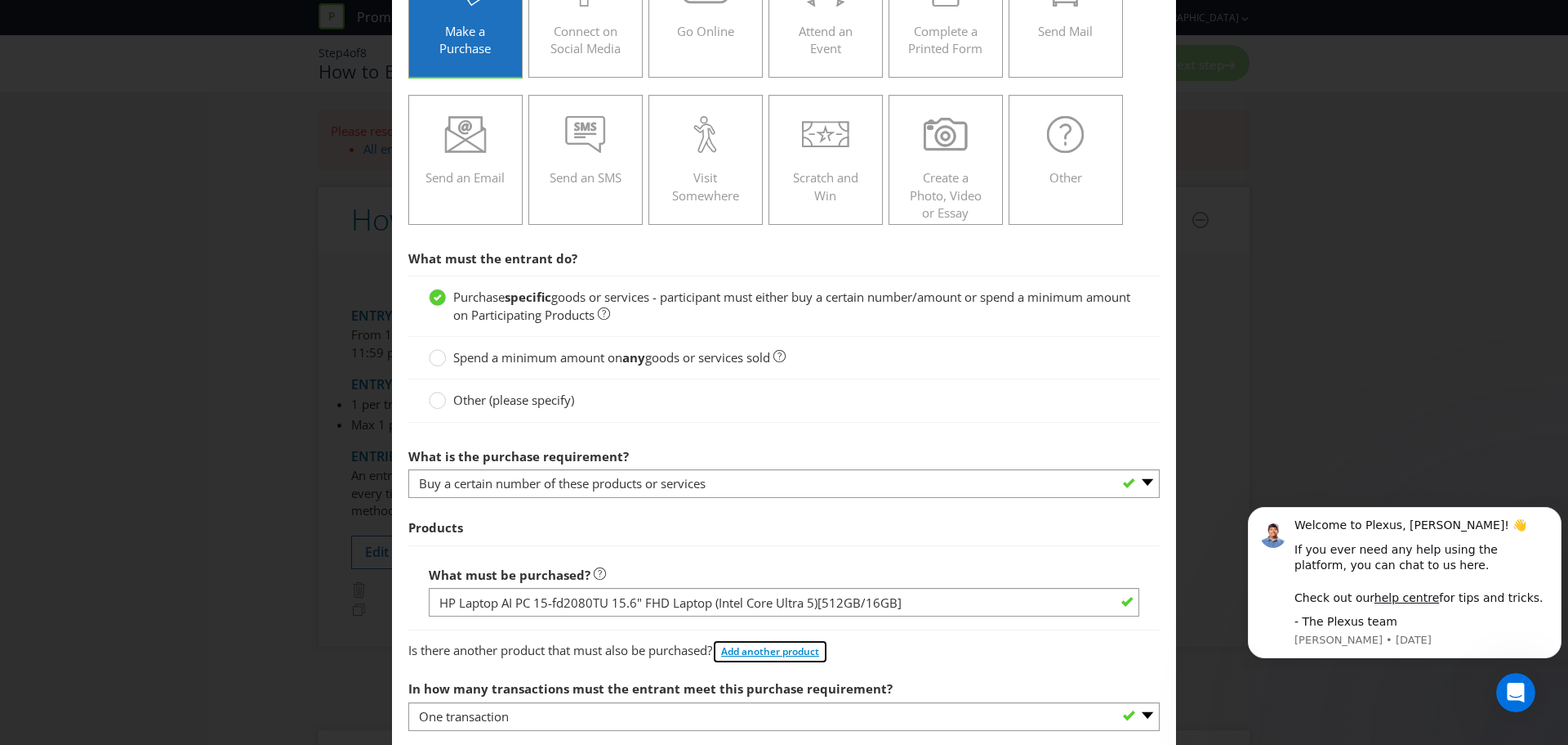
click at [772, 659] on button "Add another product" at bounding box center [771, 651] width 116 height 24
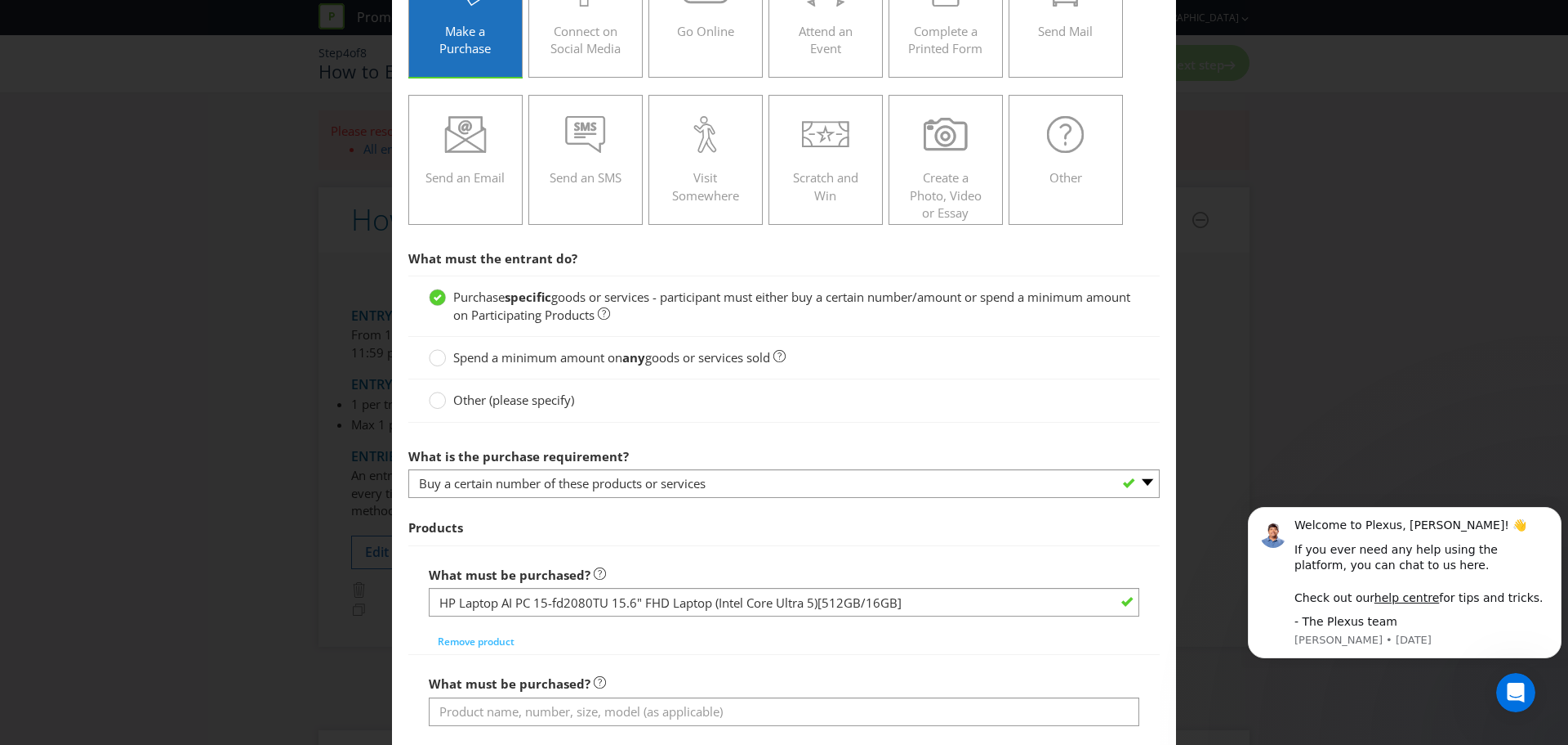
drag, startPoint x: 767, startPoint y: 637, endPoint x: 659, endPoint y: 650, distance: 108.8
click at [766, 637] on div "What must be purchased? HP Laptop AI PC 15-fd2080TU 15.6" FHD Laptop (Intel Cor…" at bounding box center [784, 605] width 711 height 95
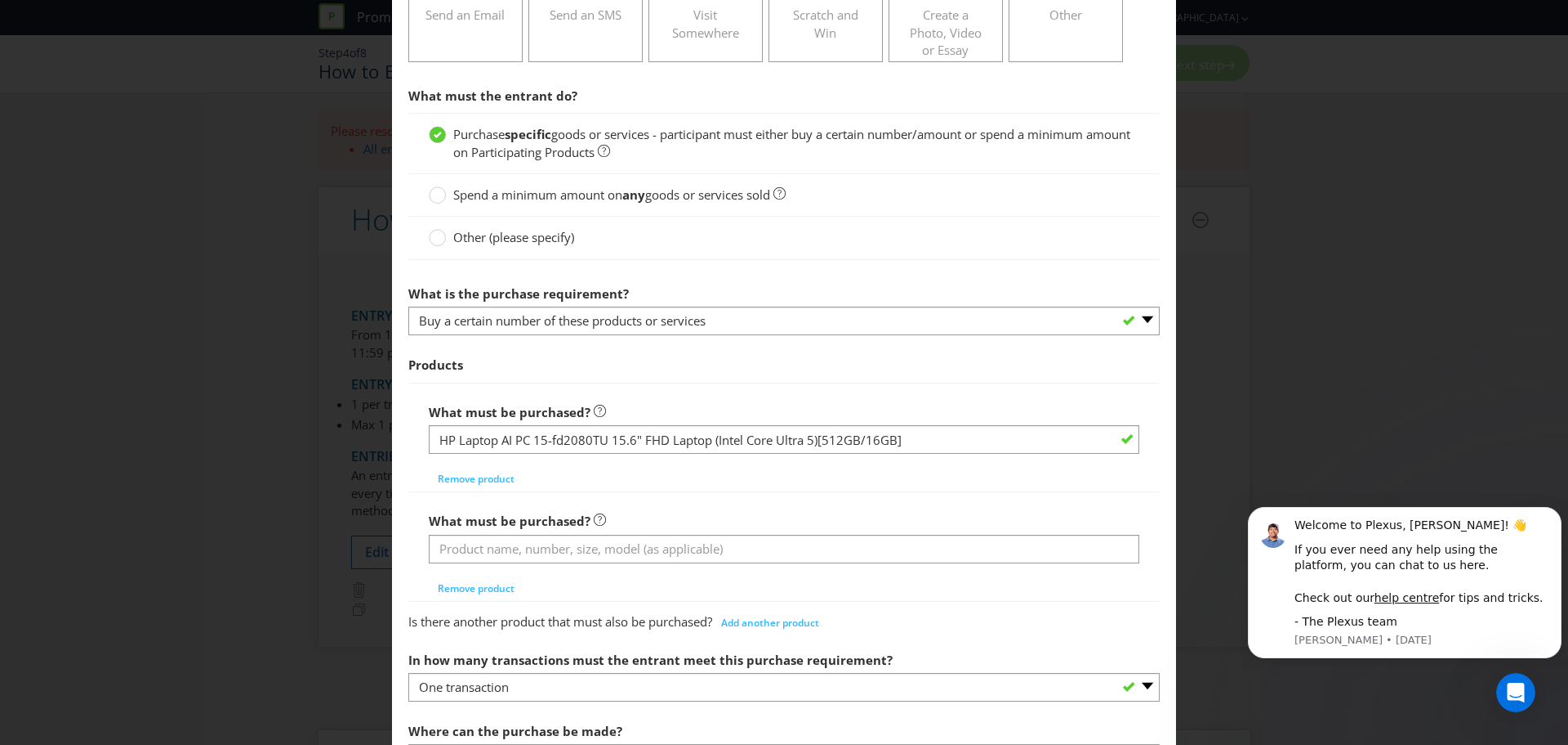
scroll to position [327, 0]
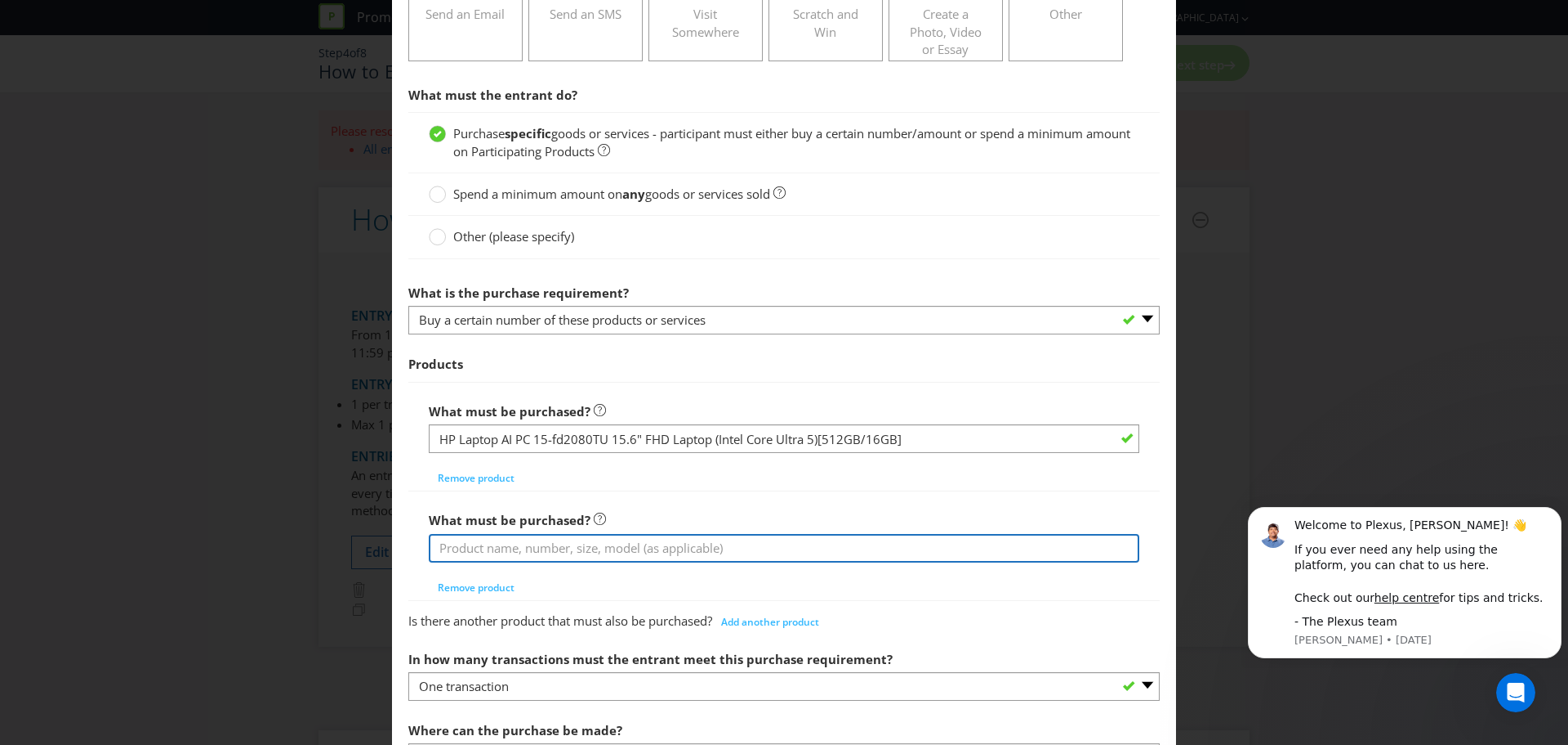
click at [514, 550] on input "text" at bounding box center [784, 548] width 711 height 29
paste input "HP Laptop 15-fd1010TU 15.6" FHD Laptop (Intel Core Ultra 7)[512GB]"
type input "HP Laptop 15-fd1010TU 15.6" FHD Laptop (Intel Core Ultra 7)[512GB]"
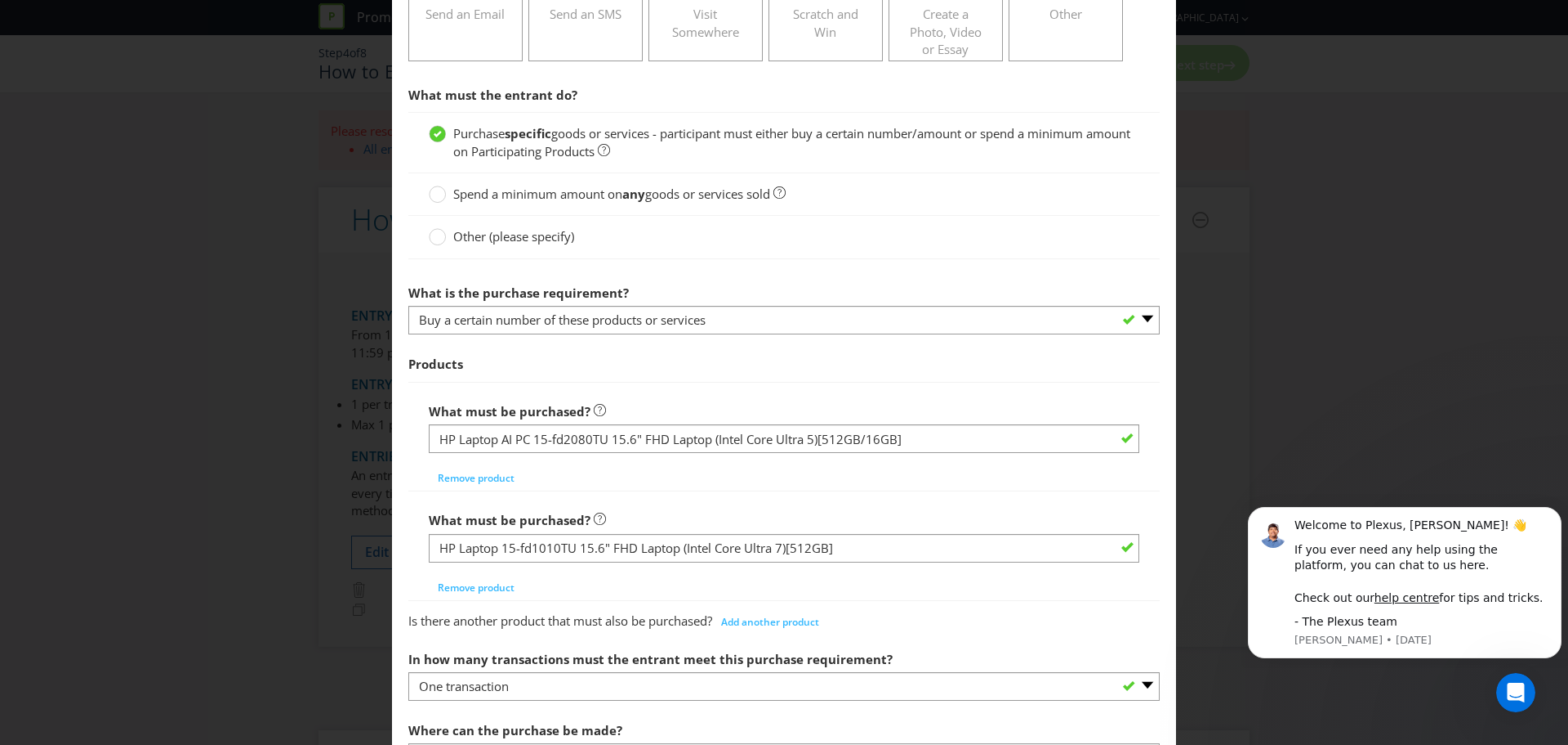
drag, startPoint x: 616, startPoint y: 606, endPoint x: 594, endPoint y: 608, distance: 22.1
click at [616, 605] on div "Is there another product that must also be purchased? Add another product" at bounding box center [784, 618] width 751 height 33
click at [785, 625] on span "Add another product" at bounding box center [771, 622] width 98 height 13
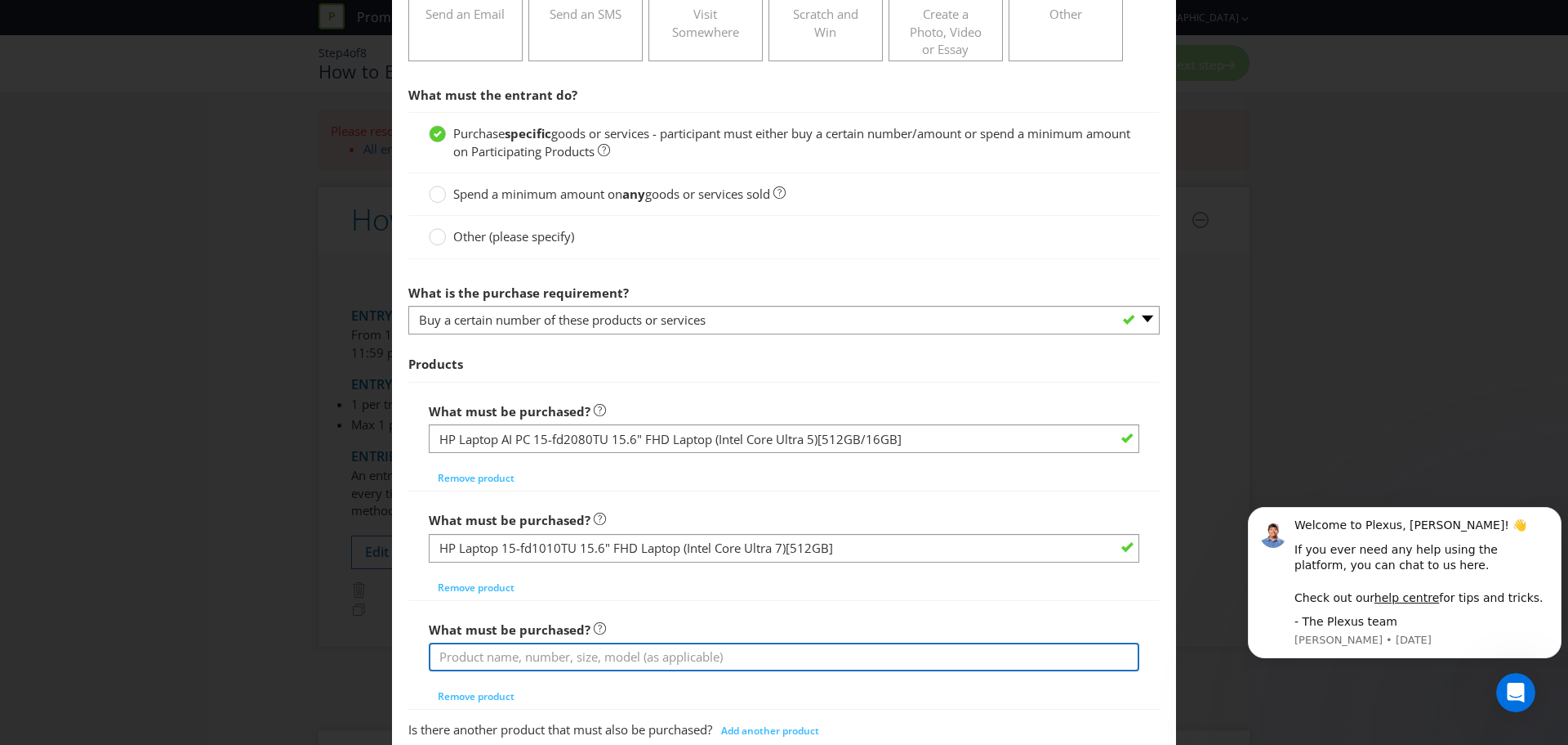
drag, startPoint x: 468, startPoint y: 658, endPoint x: 583, endPoint y: 644, distance: 115.8
click at [469, 657] on input "text" at bounding box center [784, 657] width 711 height 29
paste input ""HP Laptop AI PC 15-fd2021TU 15.6"" FHD Laptop (Intel Core Ultra 7)[512GB/16GB]…"
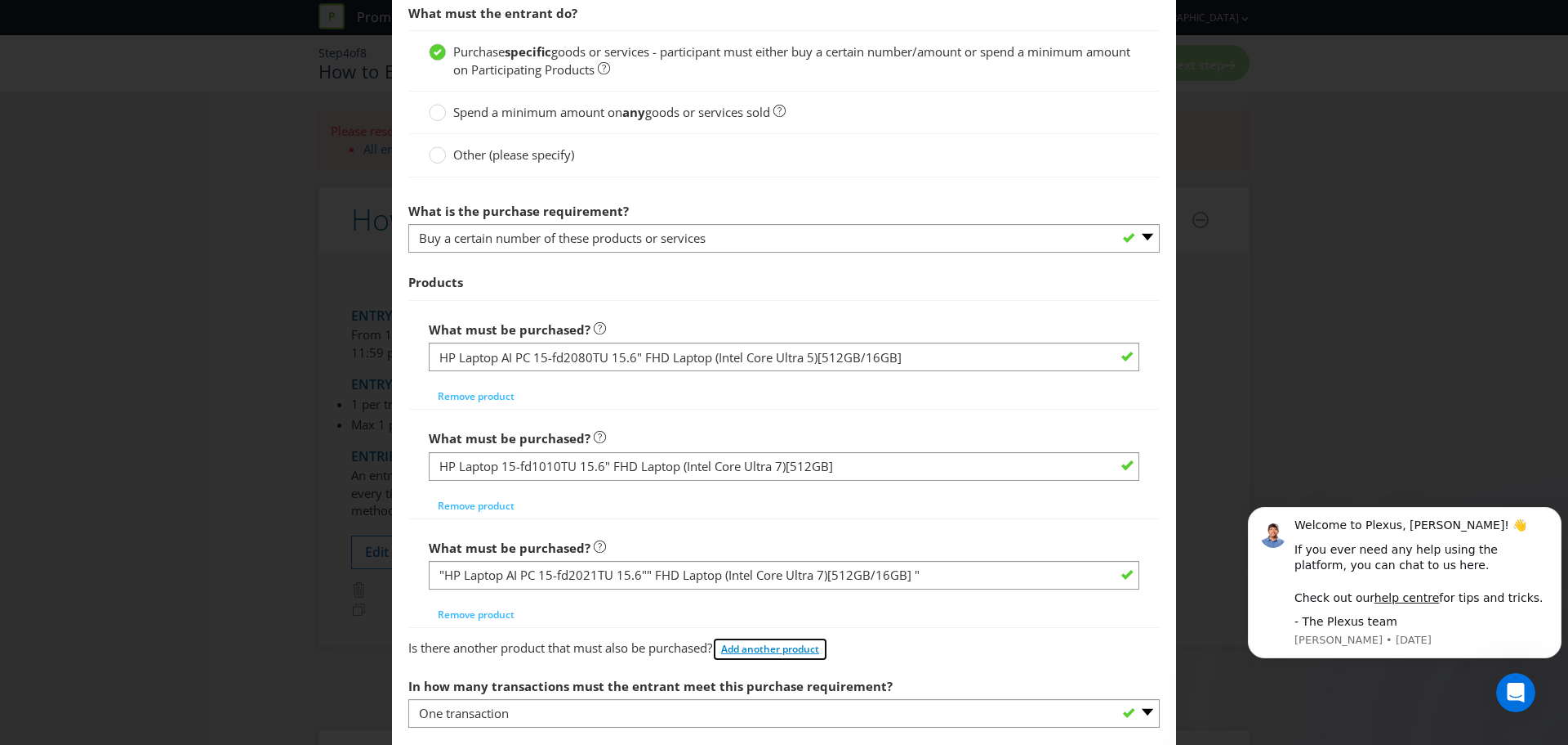
drag, startPoint x: 804, startPoint y: 647, endPoint x: 953, endPoint y: 590, distance: 159.5
click at [953, 591] on div "Products What must be purchased? HP Laptop AI PC 15-fd2080TU 15.6" FHD Laptop (…" at bounding box center [784, 464] width 751 height 396
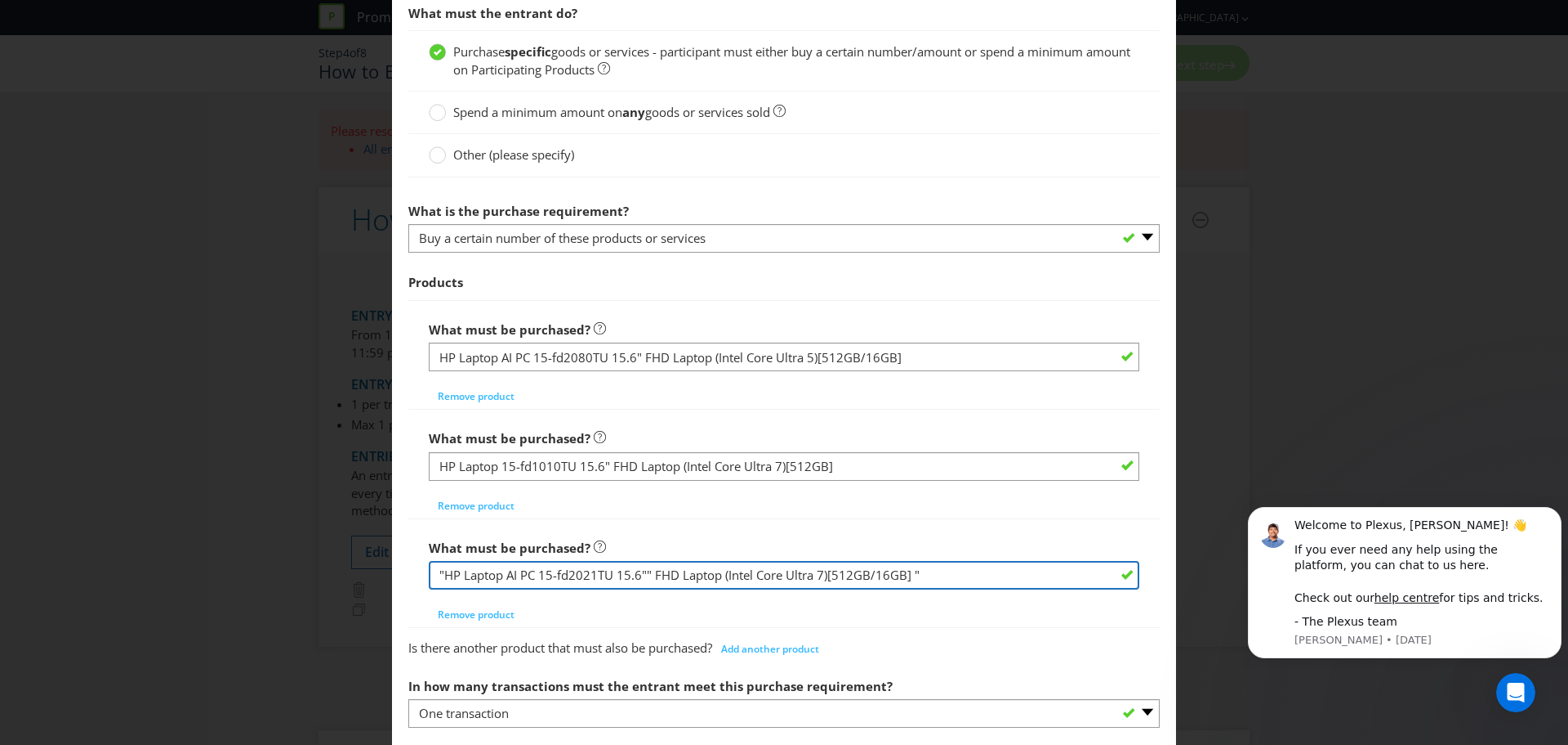
click at [440, 572] on input ""HP Laptop AI PC 15-fd2021TU 15.6"" FHD Laptop (Intel Core Ultra 7)[512GB/16GB]…" at bounding box center [784, 575] width 711 height 29
click at [939, 578] on input "HP Laptop AI PC 15-fd2021TU 15.6"" FHD Laptop (Intel Core Ultra 7)[512GB/16GB] "" at bounding box center [784, 575] width 711 height 29
type input "HP Laptop AI PC 15-fd2021TU 15.6"" FHD Laptop (Intel Core Ultra 7)[512GB/16GB]"
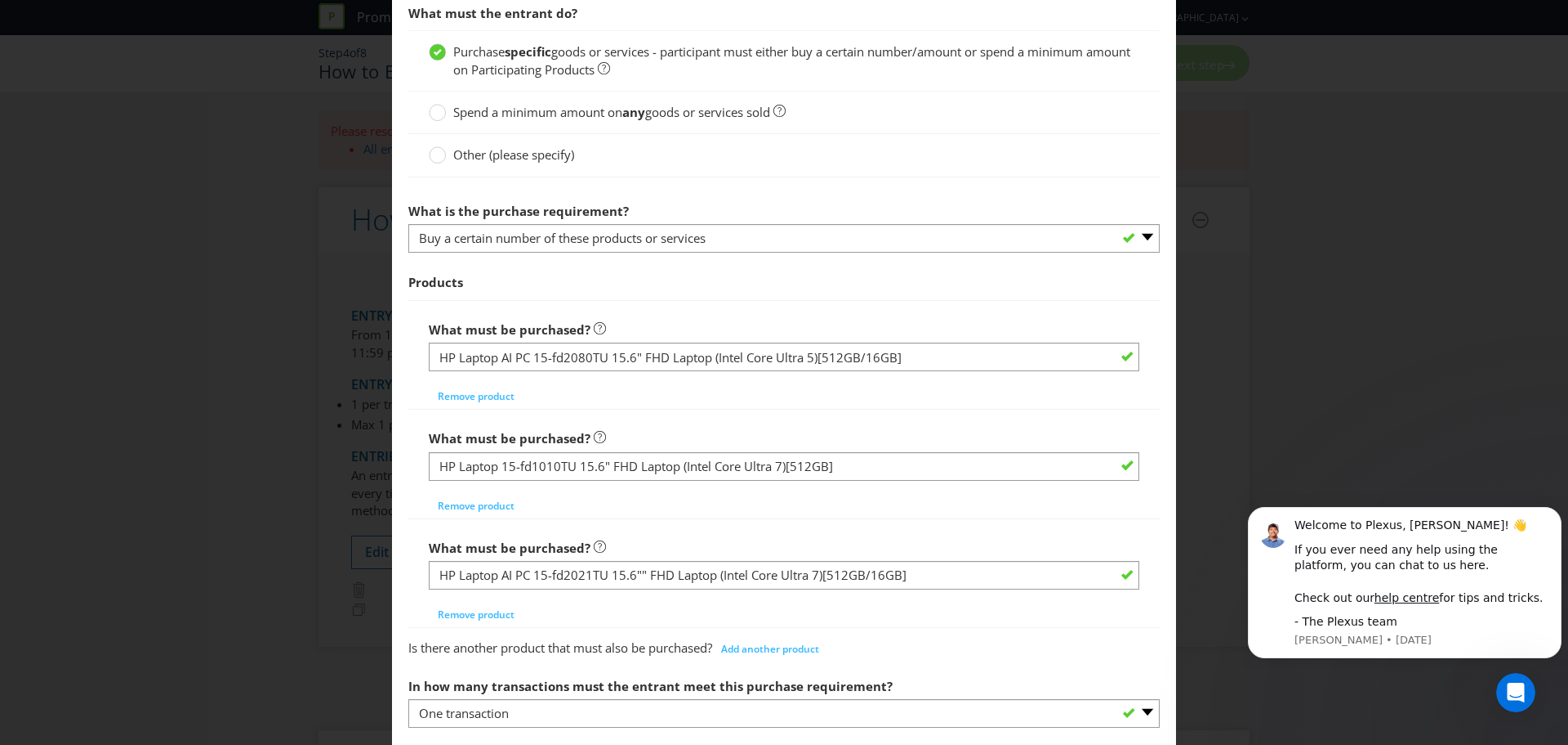
click at [901, 647] on div "Is there another product that must also be purchased? Add another product" at bounding box center [784, 645] width 751 height 33
click at [806, 656] on button "Add another product" at bounding box center [771, 649] width 116 height 24
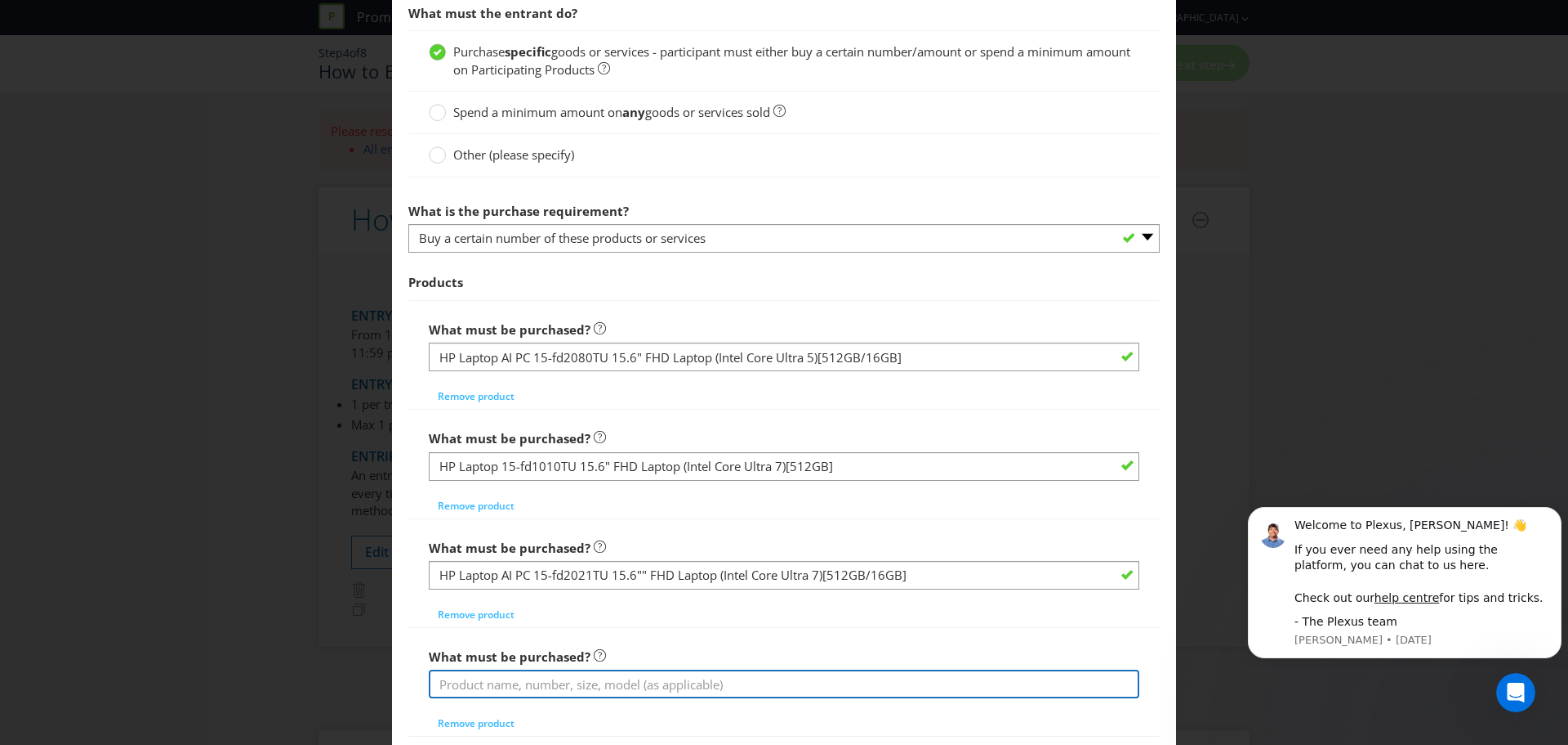
drag, startPoint x: 525, startPoint y: 690, endPoint x: 598, endPoint y: 679, distance: 73.8
click at [525, 690] on input "text" at bounding box center [784, 684] width 711 height 29
paste input ""HP OmniBook 5 AI 16"" 2K Laptop (Intel Core Ultra 5)[512GB] ""
drag, startPoint x: 444, startPoint y: 685, endPoint x: 543, endPoint y: 681, distance: 99.1
click at [444, 685] on input ""HP OmniBook 5 AI 16"" 2K Laptop (Intel Core Ultra 5)[512GB] "" at bounding box center [784, 684] width 711 height 29
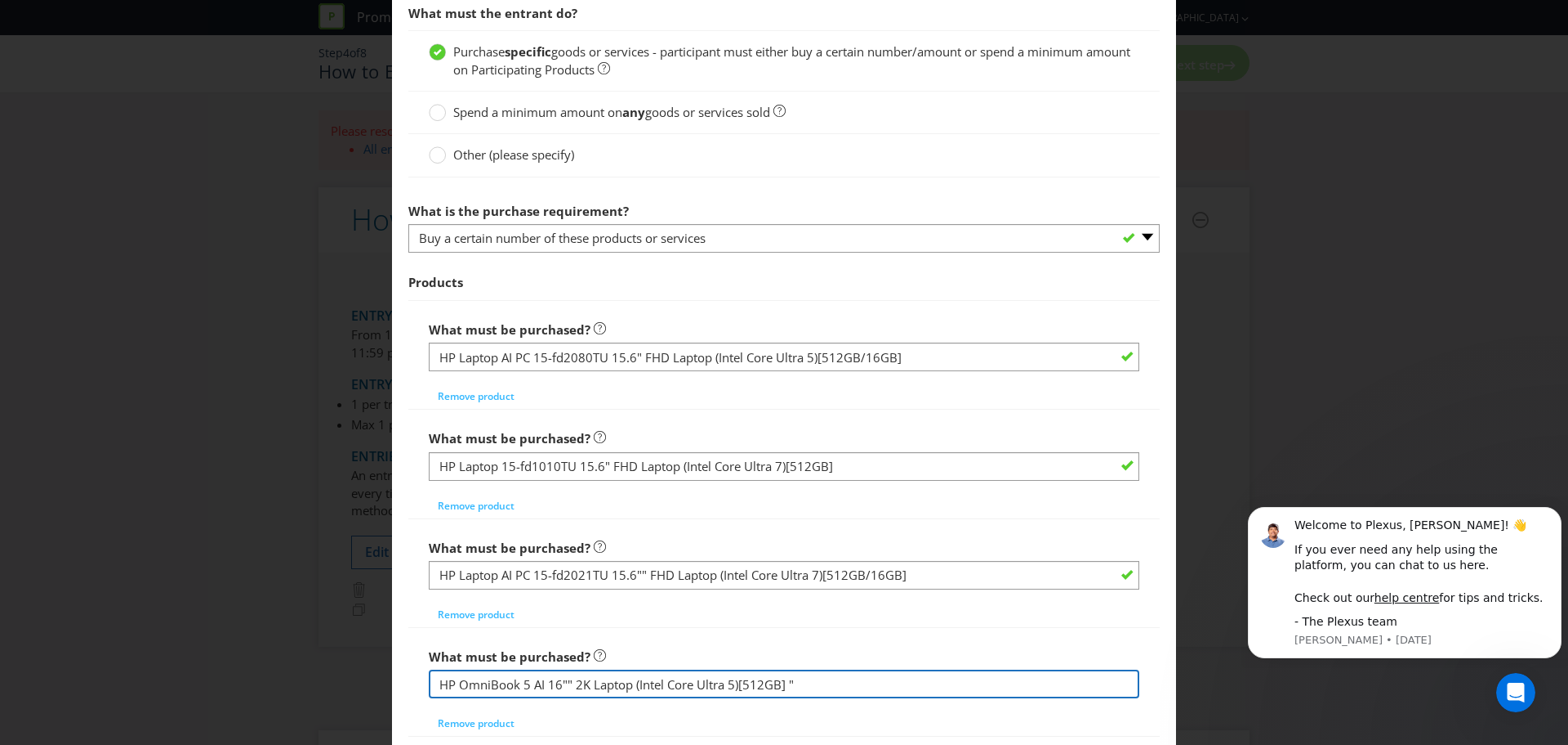
click at [810, 681] on input "HP OmniBook 5 AI 16"" 2K Laptop (Intel Core Ultra 5)[512GB] "" at bounding box center [784, 684] width 711 height 29
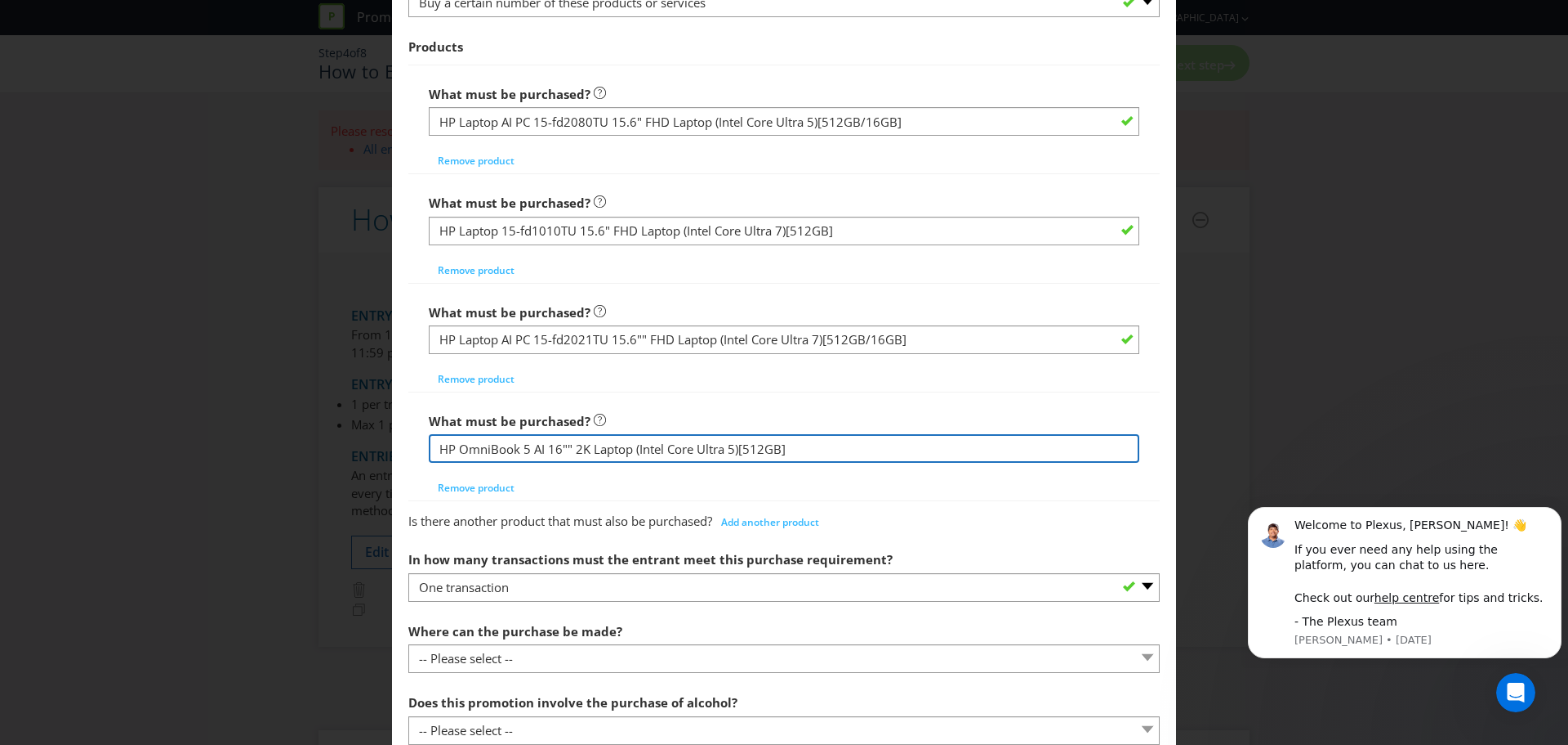
scroll to position [654, 0]
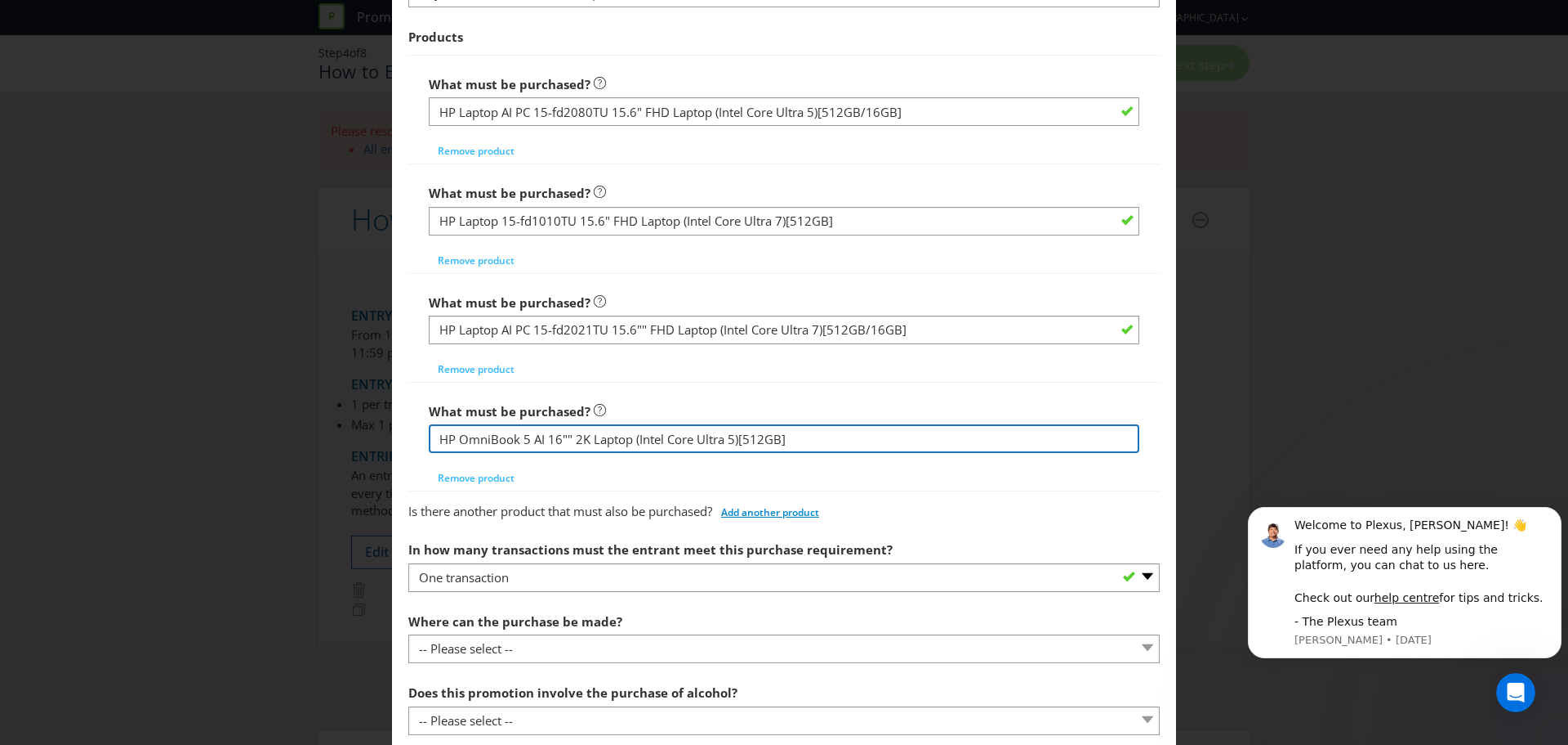
type input "HP OmniBook 5 AI 16"" 2K Laptop (Intel Core Ultra 5)[512GB]"
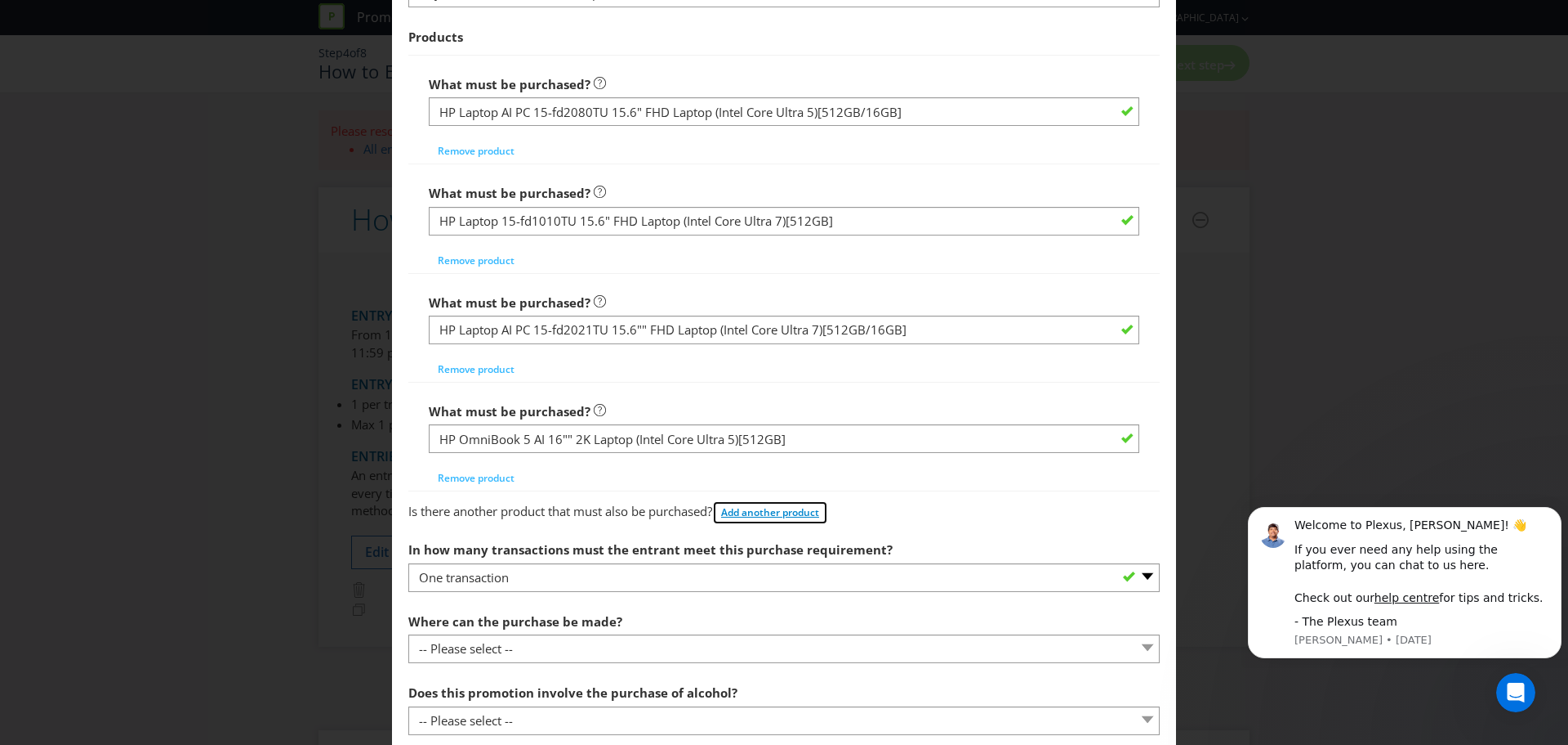
click at [807, 504] on button "Add another product" at bounding box center [771, 512] width 116 height 24
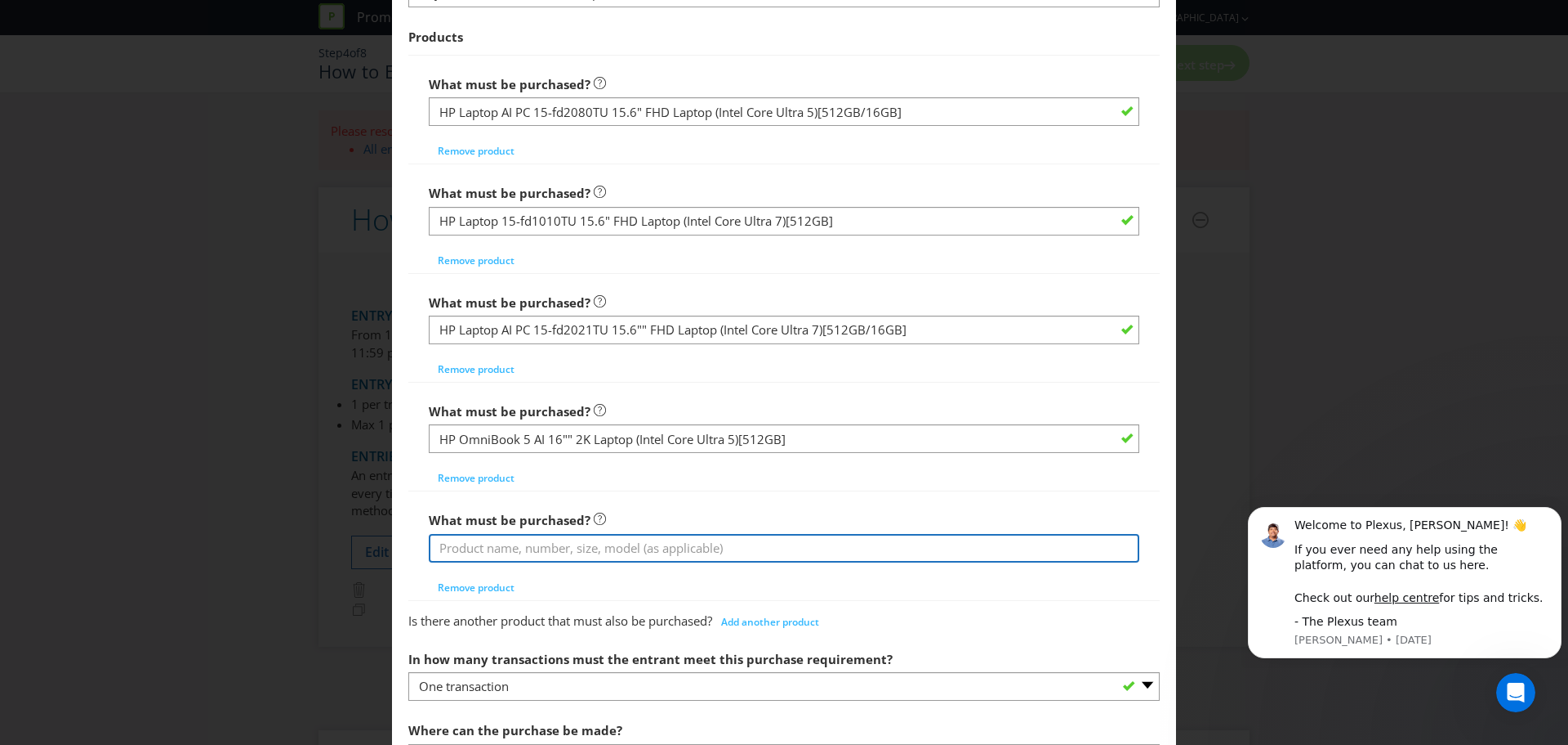
click at [607, 560] on input "text" at bounding box center [784, 548] width 711 height 29
click at [614, 544] on input "text" at bounding box center [784, 548] width 711 height 29
paste input "HP Envy x360 14-fc0189TU 14" WUXGA 2-in-1 Laptop (Intel Core Ultra 5)[512GB]"
type input "HP Envy x360 14-fc0189TU 14" WUXGA 2-in-1 Laptop (Intel Core Ultra 5)[512GB]"
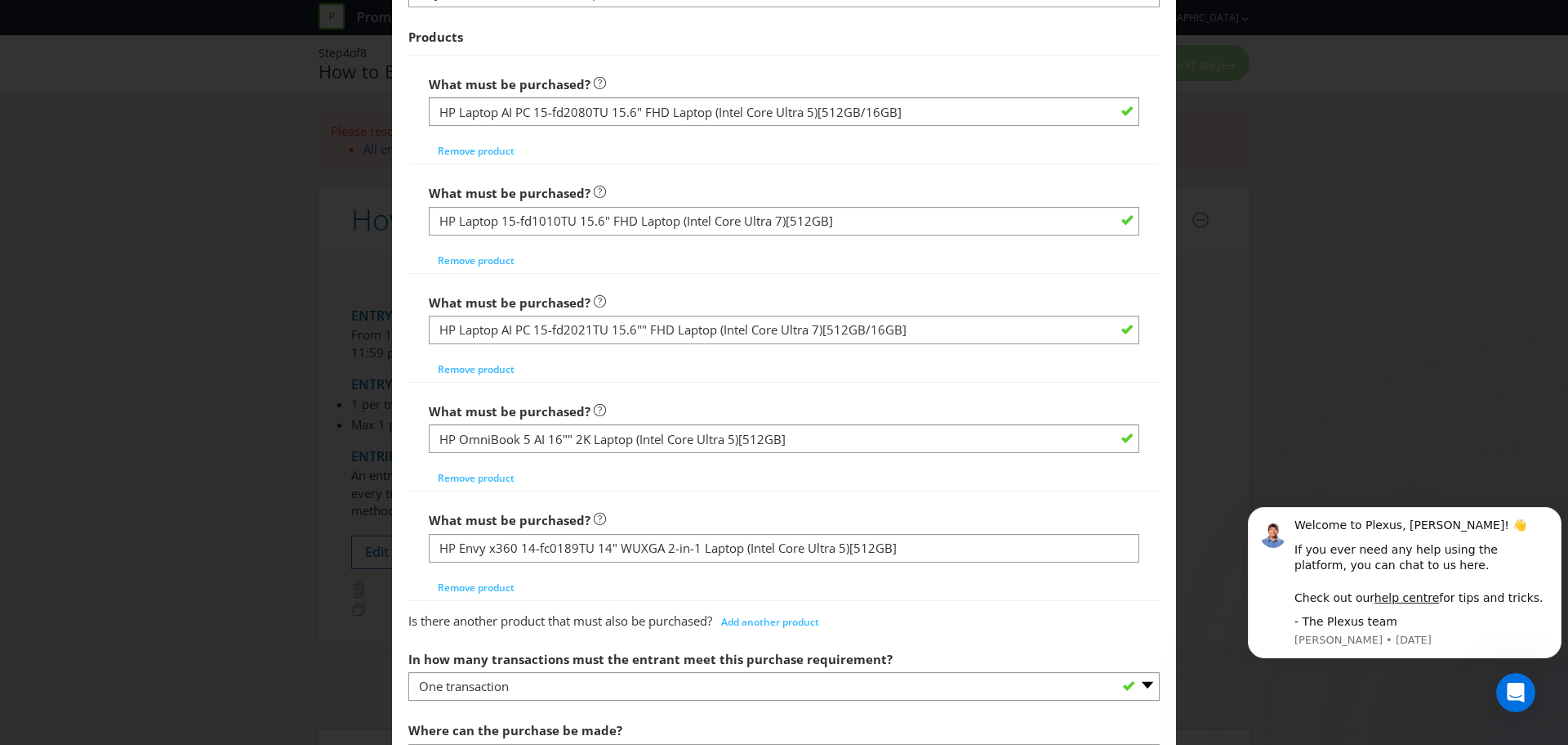
click at [1022, 498] on div "What must be purchased? HP Envy x360 14-fc0189TU 14" WUXGA 2-in-1 Laptop (Intel…" at bounding box center [784, 545] width 751 height 109
click at [749, 621] on span "Add another product" at bounding box center [771, 622] width 98 height 13
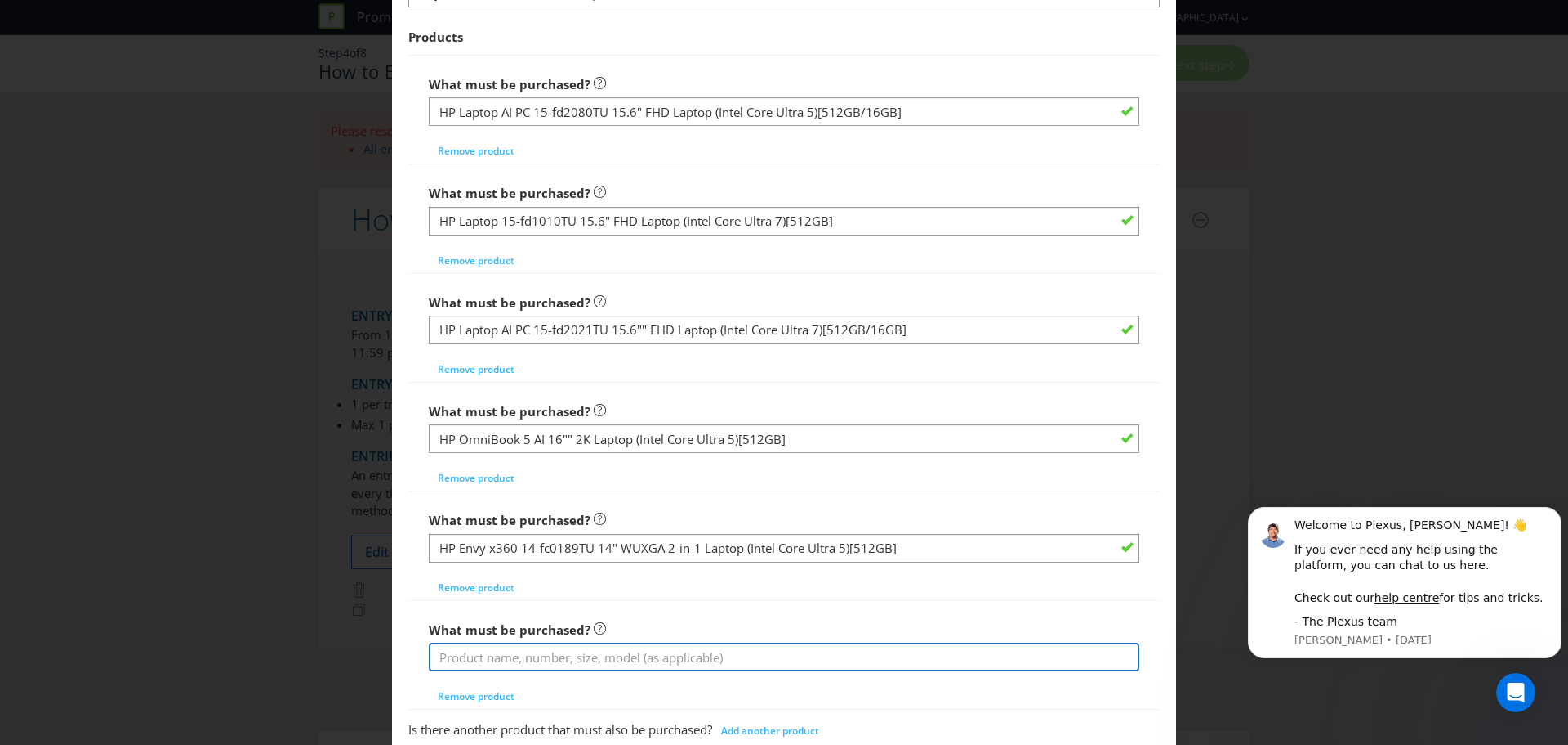
click at [561, 654] on input "text" at bounding box center [784, 657] width 711 height 29
paste input ""HP Envy x360 14-fc0026TU EVO 14"" FHD+ 2-in-1 Laptop (Intel Core Ultra 5)[512G…"
click at [441, 654] on input ""HP Envy x360 14-fc0026TU EVO 14"" FHD+ 2-in-1 Laptop (Intel Core Ultra 5)[512G…" at bounding box center [784, 657] width 711 height 29
click at [944, 659] on input "HP Envy x360 14-fc0026TU EVO 14"" FHD+ 2-in-1 Laptop (Intel Core Ultra 5)[512GB…" at bounding box center [784, 657] width 711 height 29
type input "HP Envy x360 14-fc0026TU EVO 14"" FHD+ 2-in-1 Laptop (Intel Core Ultra 5)[512GB]"
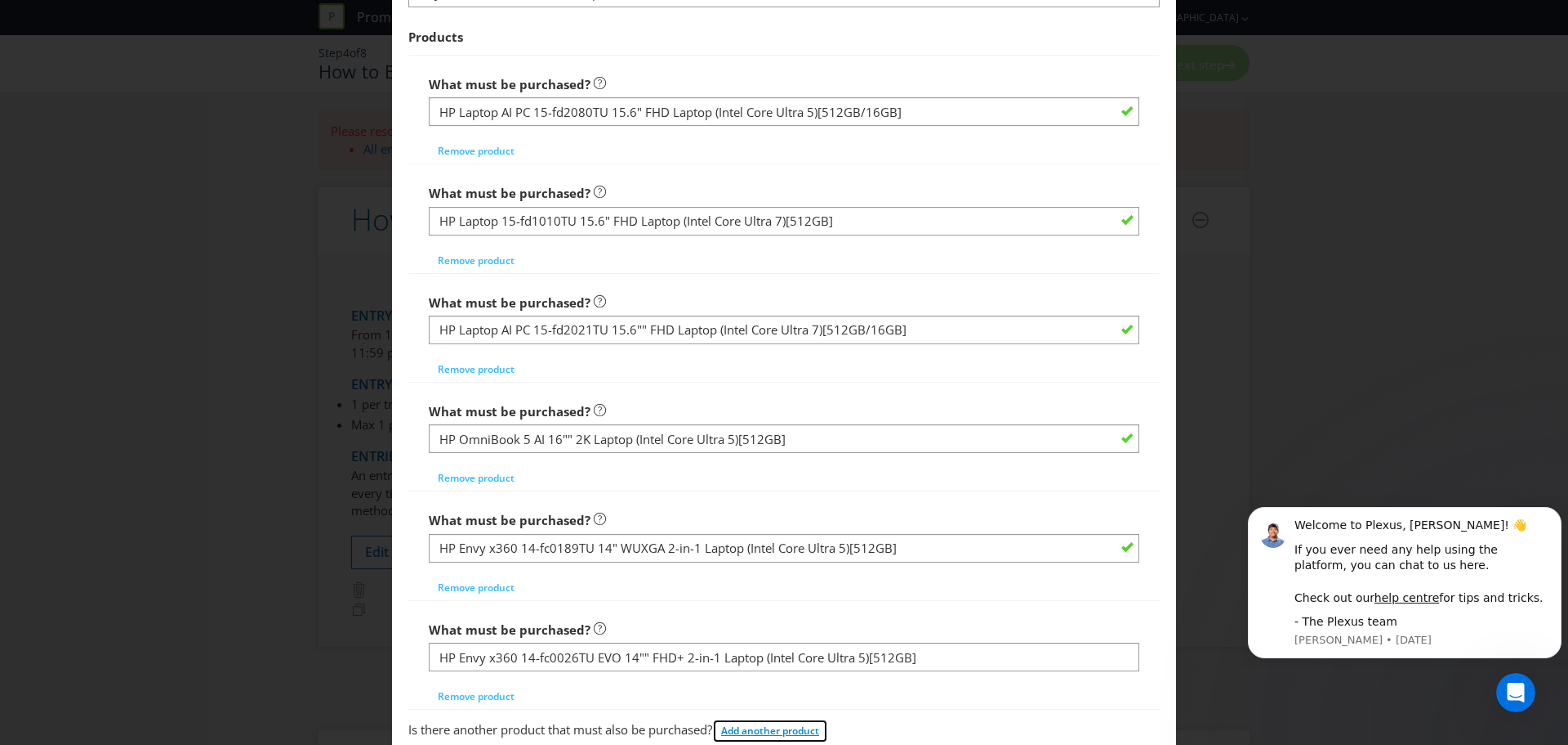
click at [755, 724] on span "Add another product" at bounding box center [771, 731] width 98 height 13
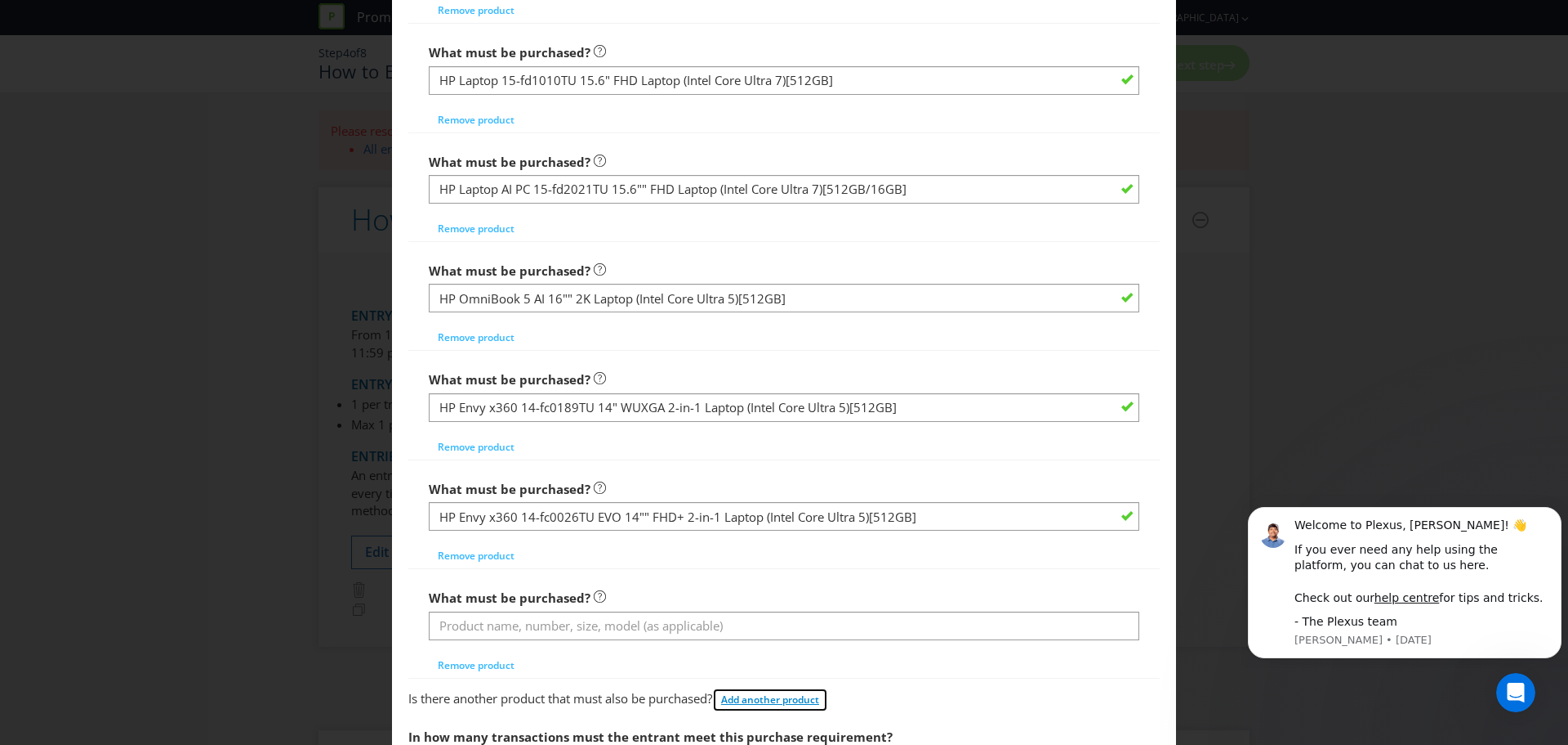
scroll to position [817, 0]
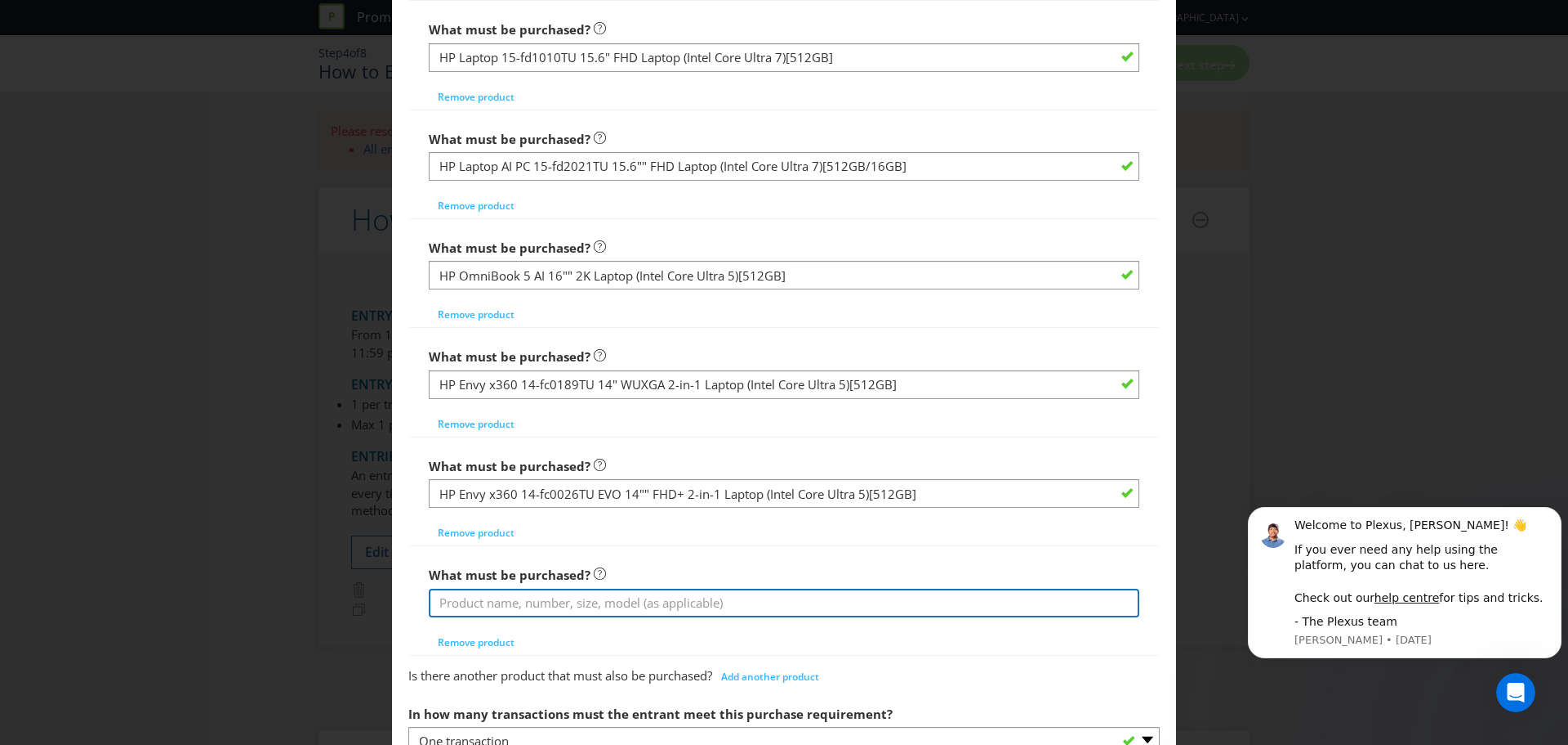
click at [663, 609] on input "text" at bounding box center [784, 603] width 711 height 29
paste input ""HP Envy x360 14"" FHD+ 2-in-1 Laptop (Intel Core Ultra 5)[512GB] ""
click at [442, 599] on input ""HP Envy x360 14"" FHD+ 2-in-1 Laptop (Intel Core Ultra 5)[512GB] "" at bounding box center [784, 603] width 711 height 29
click at [886, 601] on input "HP Envy x360 14"" FHD+ 2-in-1 Laptop (Intel Core Ultra 5)[512GB] "" at bounding box center [784, 603] width 711 height 29
type input "HP Envy x360 14"" FHD+ 2-in-1 Laptop (Intel Core Ultra 5)[512GB]"
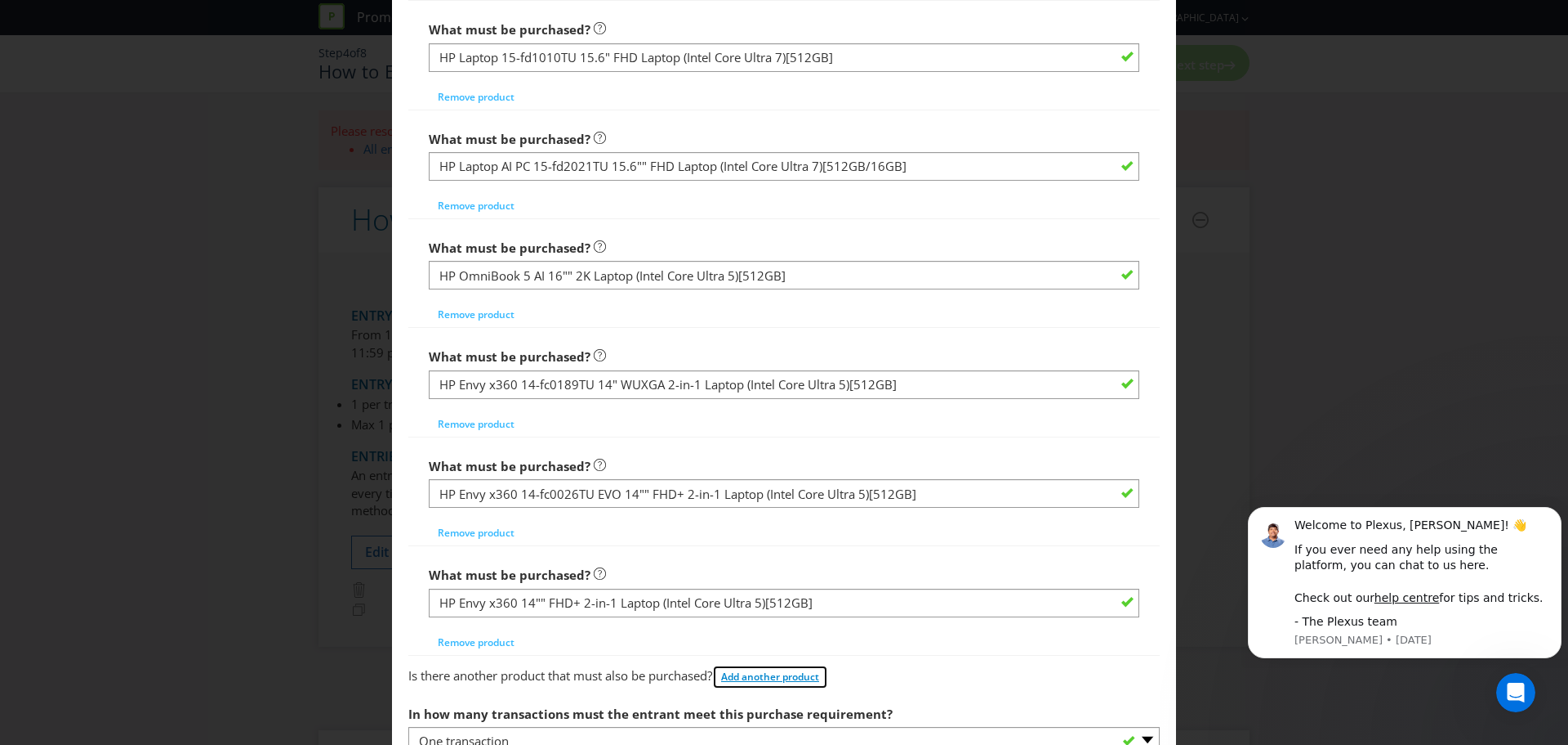
click at [777, 678] on span "Add another product" at bounding box center [771, 677] width 98 height 13
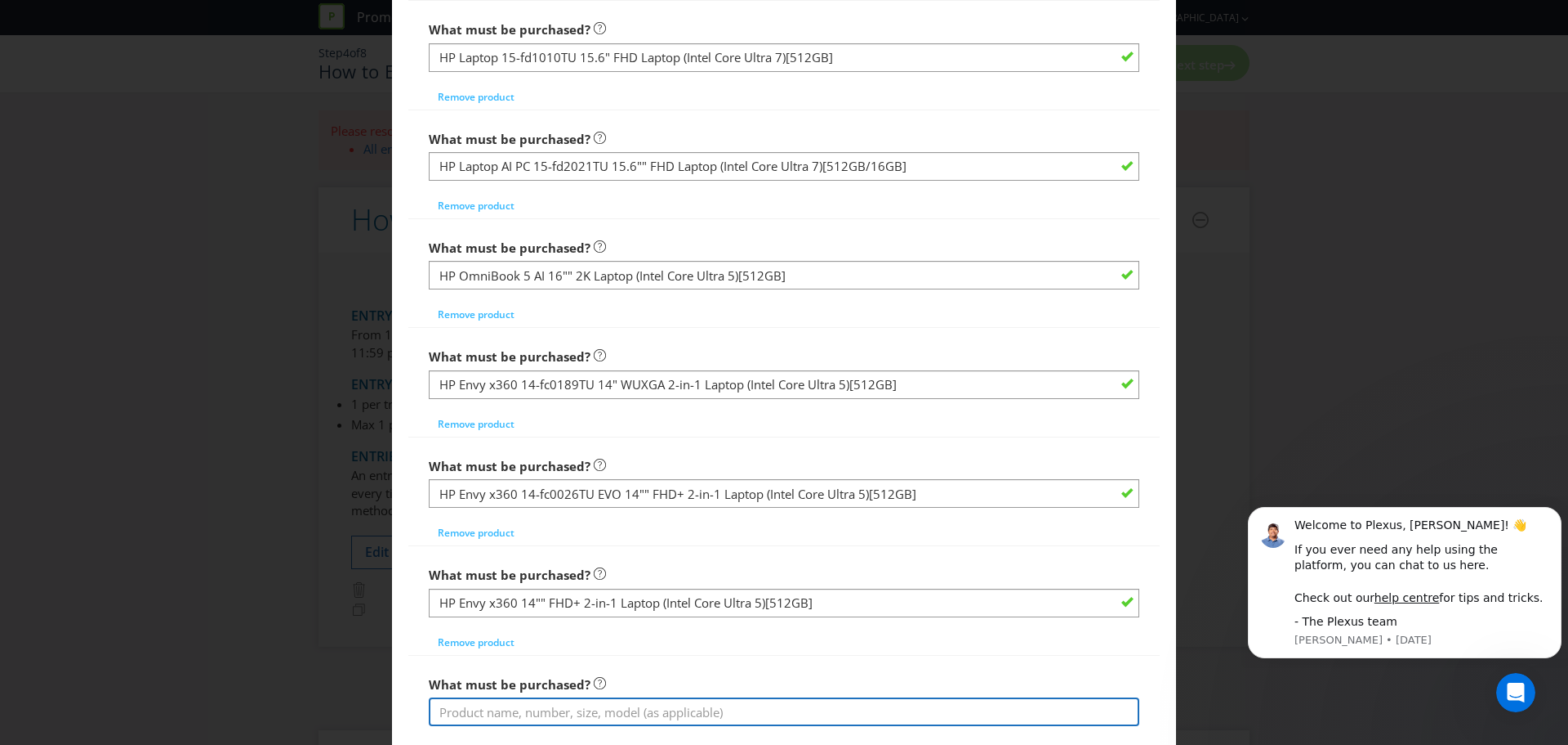
drag, startPoint x: 573, startPoint y: 714, endPoint x: 592, endPoint y: 711, distance: 19.2
click at [573, 714] on input "text" at bounding box center [784, 711] width 711 height 29
paste input ""HP Envy x360 14-fc0187TU 14"" WUXGA 2-in-1 Laptop (Intel Core Ultra 7)[512GB] ""
click at [440, 706] on input ""HP Envy x360 14-fc0187TU 14"" WUXGA 2-in-1 Laptop (Intel Core Ultra 7)[512GB] "" at bounding box center [784, 711] width 711 height 29
click at [936, 709] on input "HP Envy x360 14-fc0187TU 14"" WUXGA 2-in-1 Laptop (Intel Core Ultra 7)[512GB] "" at bounding box center [784, 711] width 711 height 29
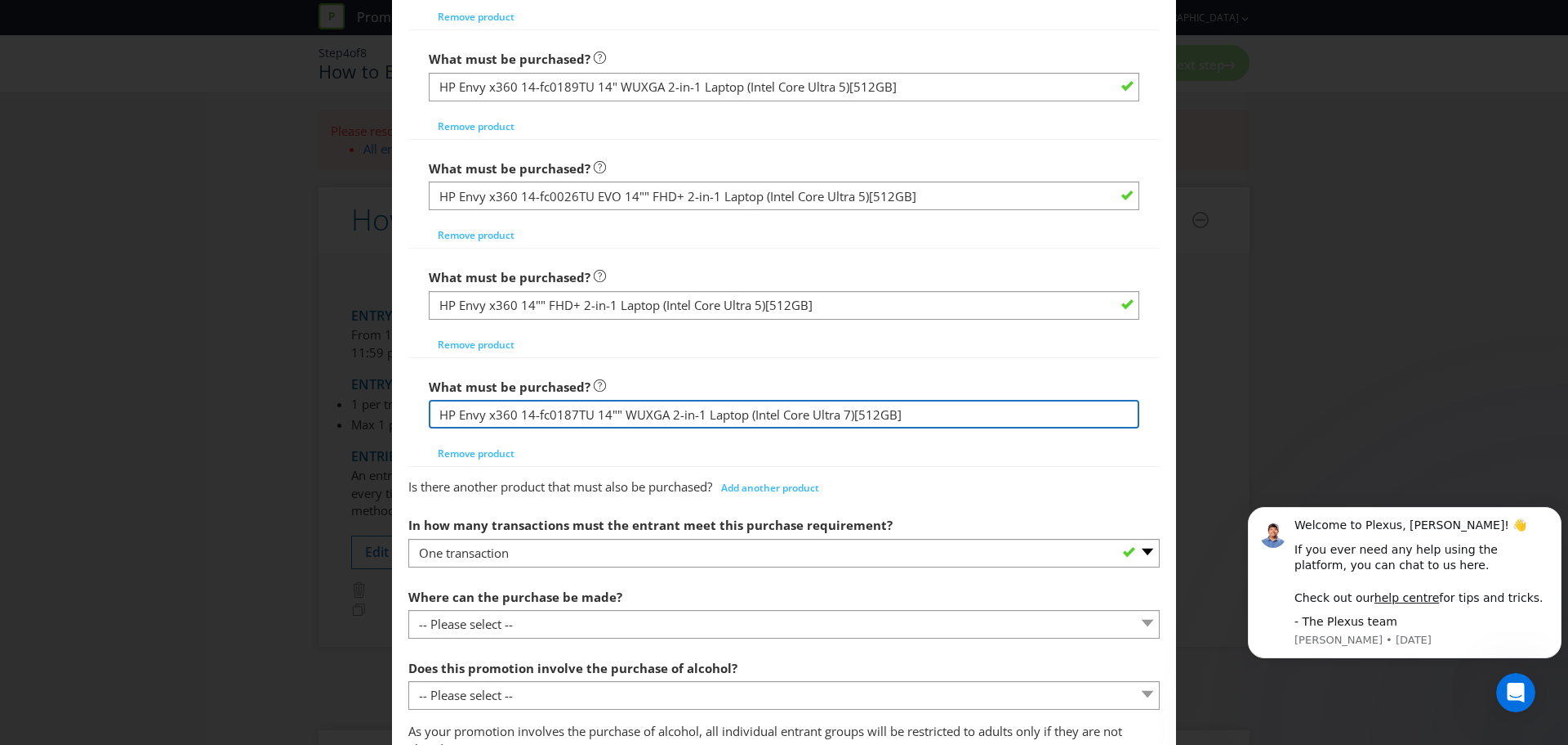
scroll to position [1144, 0]
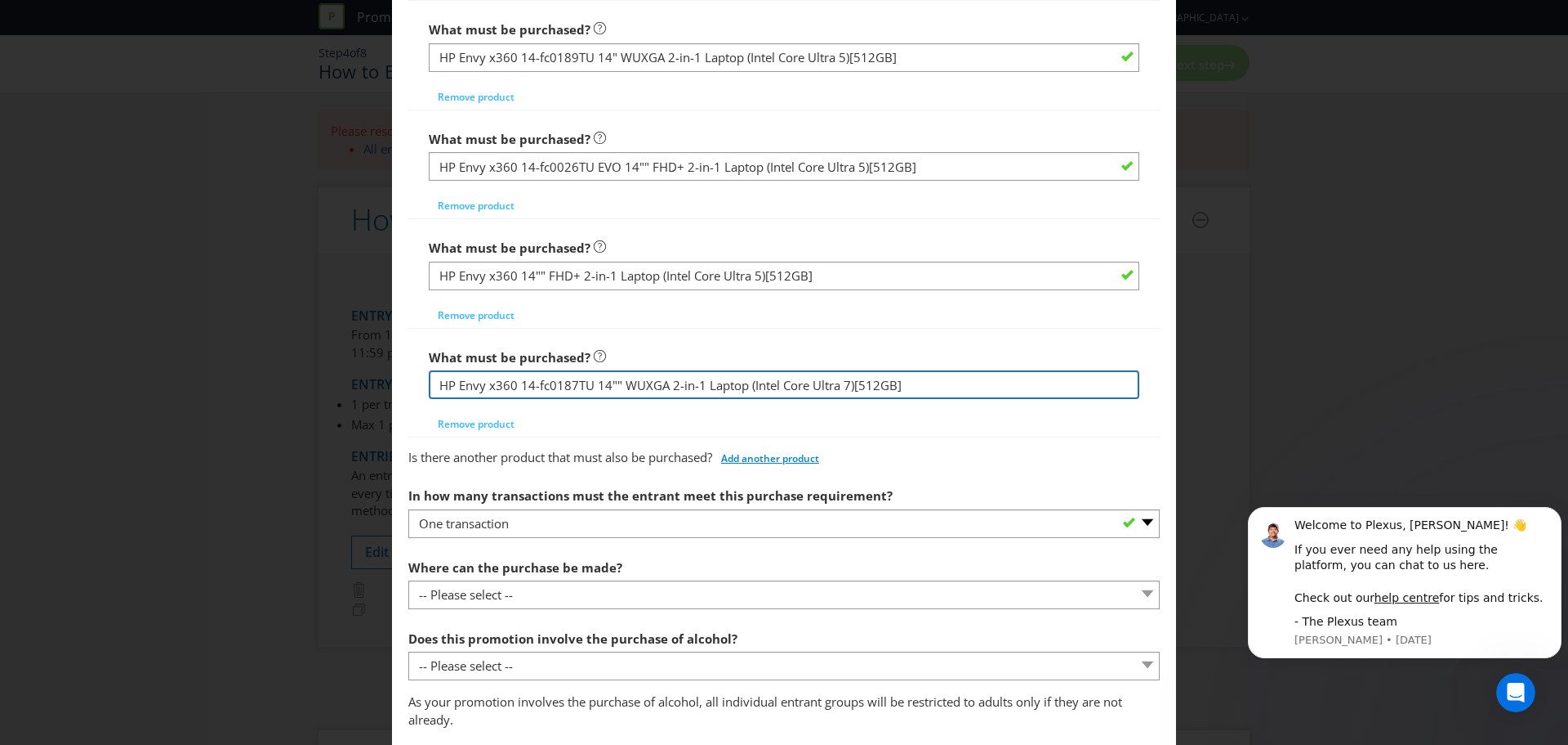
type input "HP Envy x360 14-fc0187TU 14"" WUXGA 2-in-1 Laptop (Intel Core Ultra 7)[512GB]"
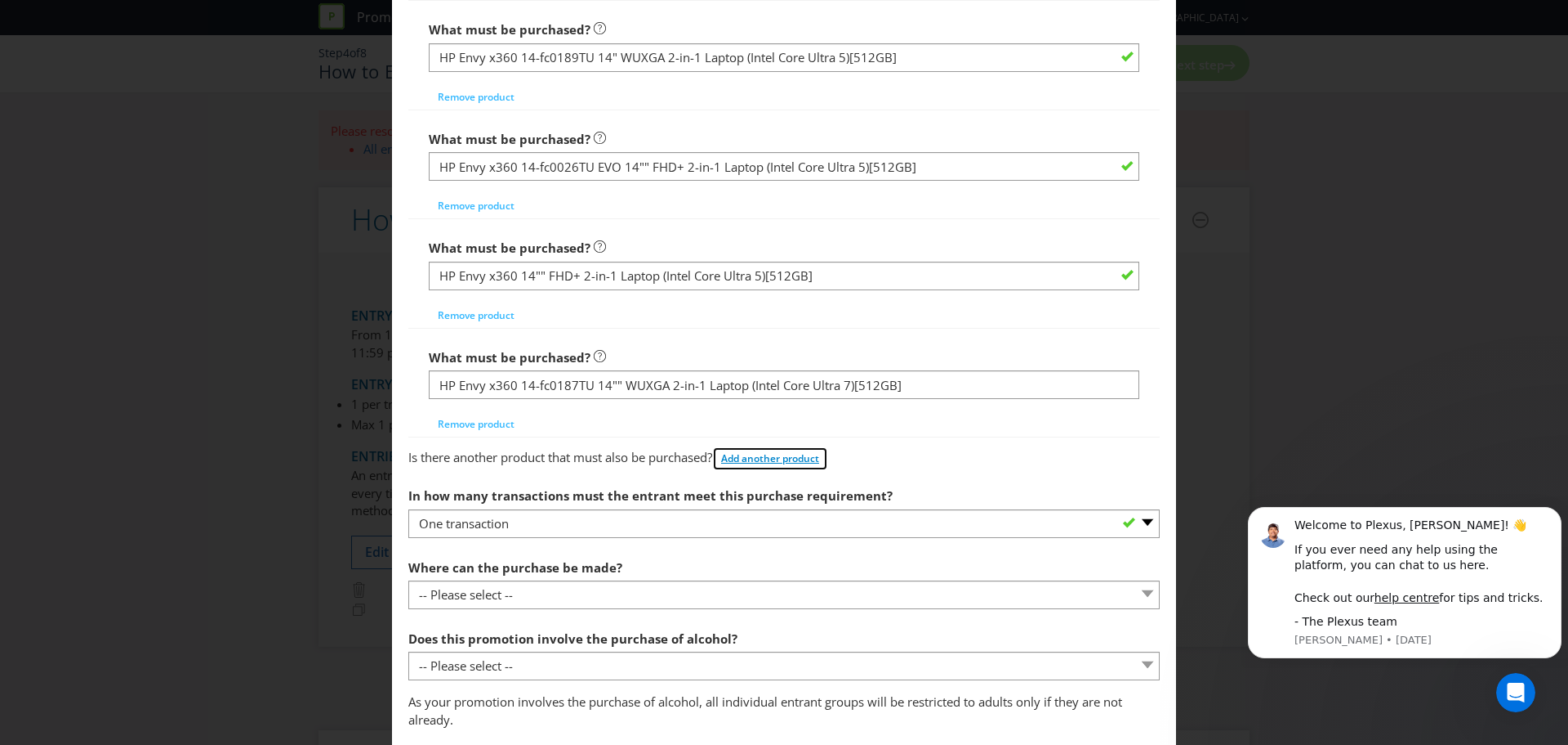
click at [761, 457] on span "Add another product" at bounding box center [771, 458] width 98 height 13
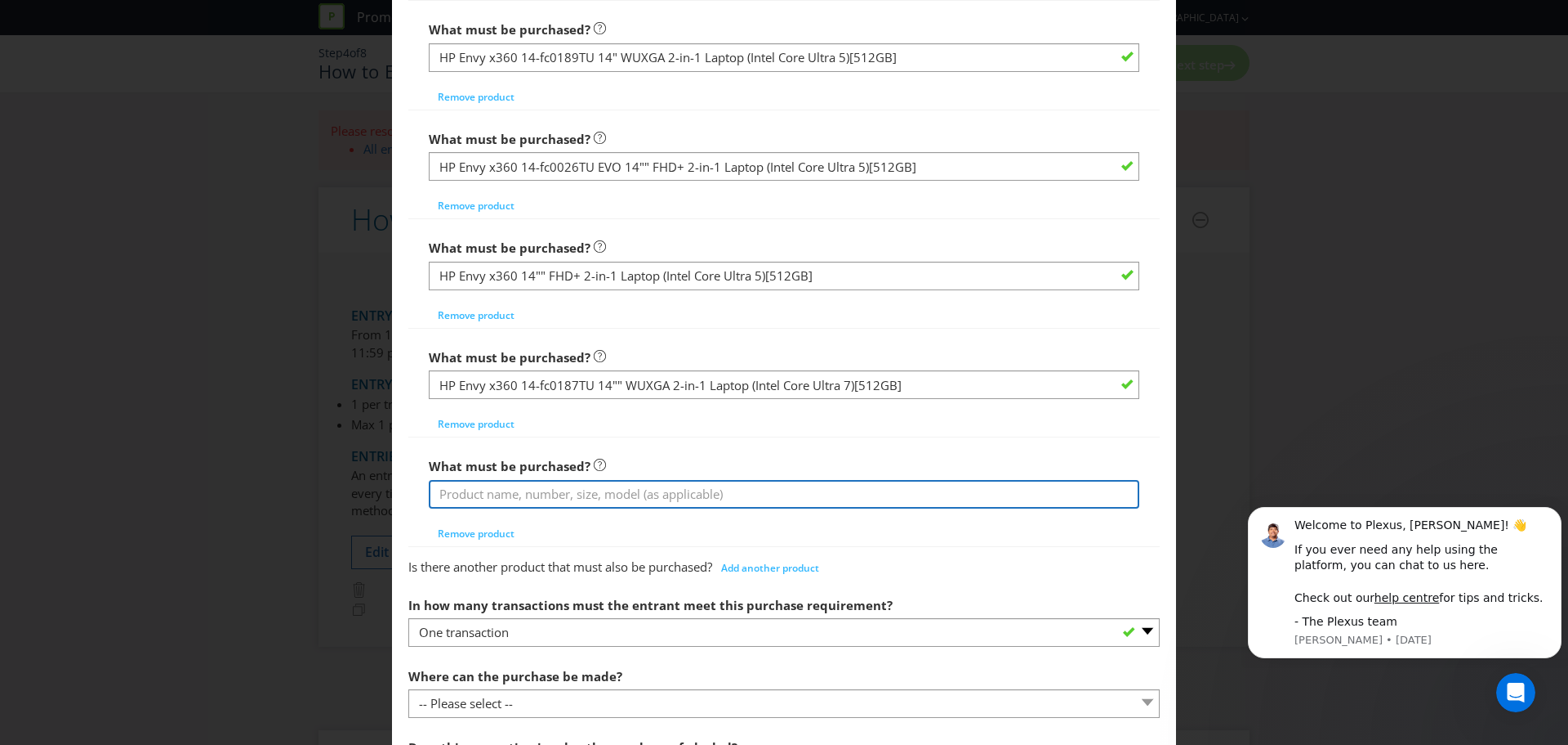
click at [664, 500] on input "text" at bounding box center [784, 494] width 711 height 29
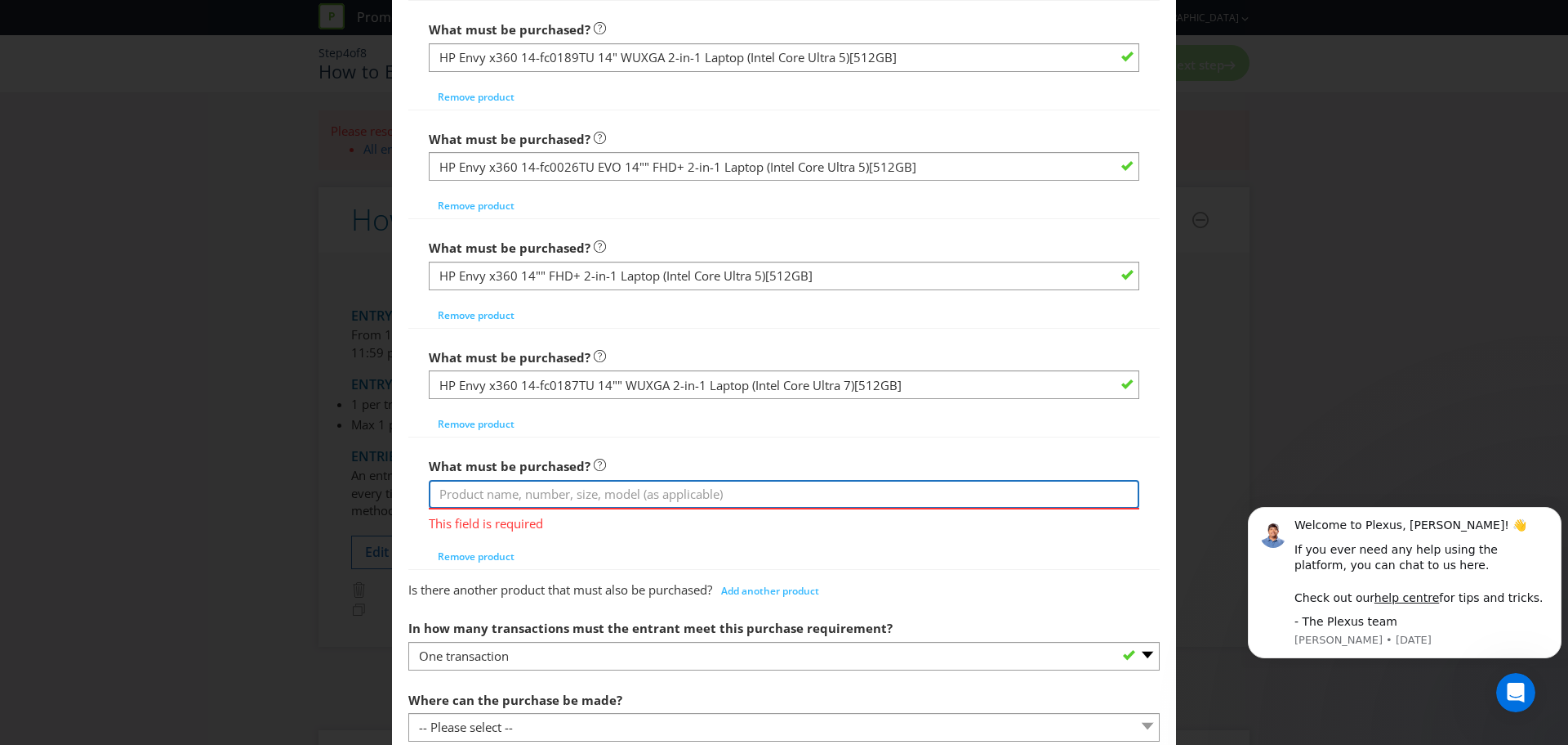
click at [600, 498] on input "text" at bounding box center [784, 494] width 711 height 29
paste input ""HP Envy x360 14"" FHD+ 2-in-1 Laptop (Intel Core Ultra 7)[512GB] ""
click at [442, 492] on input ""HP Envy x360 14"" FHD+ 2-in-1 Laptop (Intel Core Ultra 7)[512GB] "" at bounding box center [784, 494] width 711 height 29
click at [852, 499] on input "HP Envy x360 14"" FHD+ 2-in-1 Laptop (Intel Core Ultra 7)[512GB] "" at bounding box center [784, 494] width 711 height 29
type input "HP Envy x360 14"" FHD+ 2-in-1 Laptop (Intel Core Ultra 7)[512GB]"
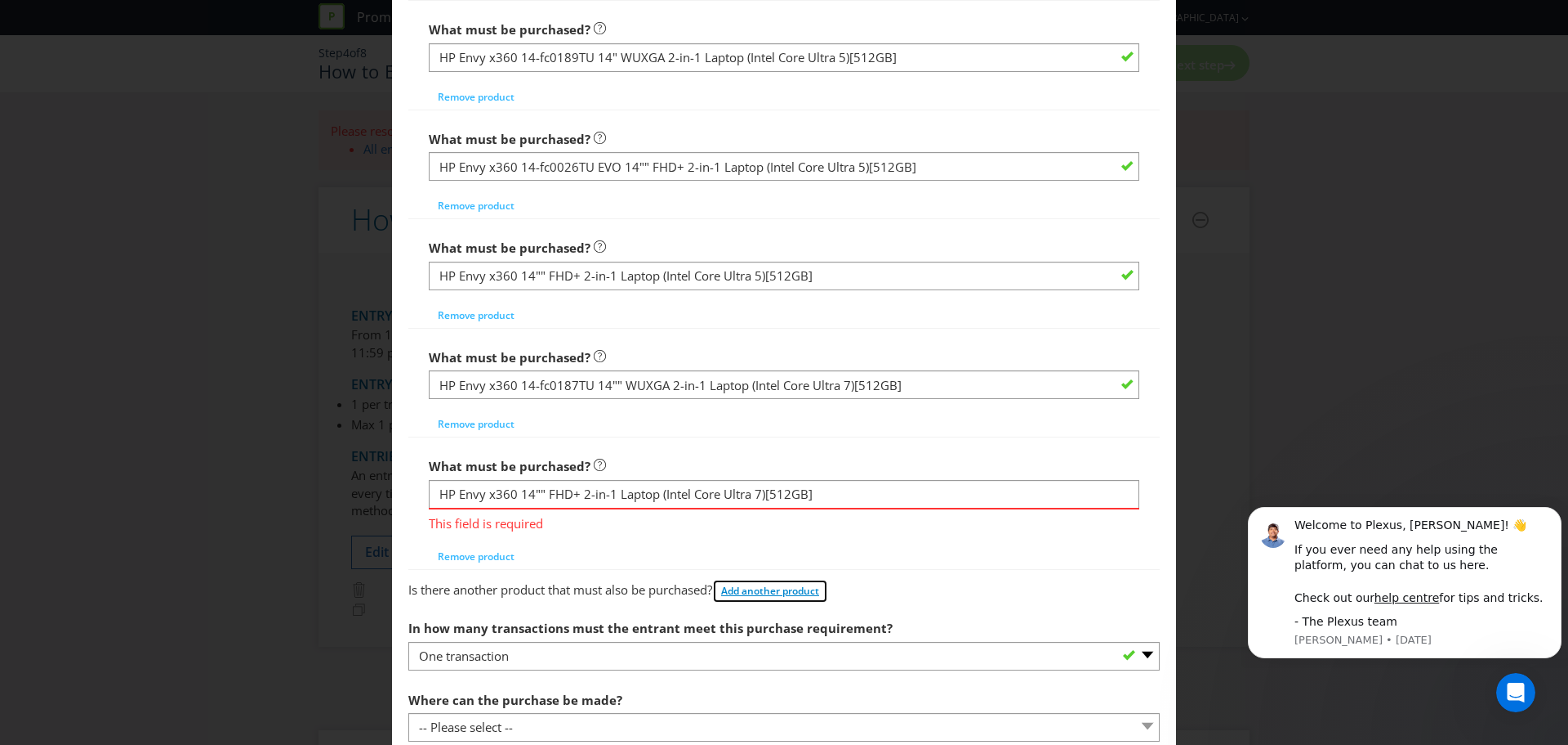
click at [823, 587] on section "What must the entrant do? Purchase specific goods or services - participant mus…" at bounding box center [784, 374] width 751 height 2226
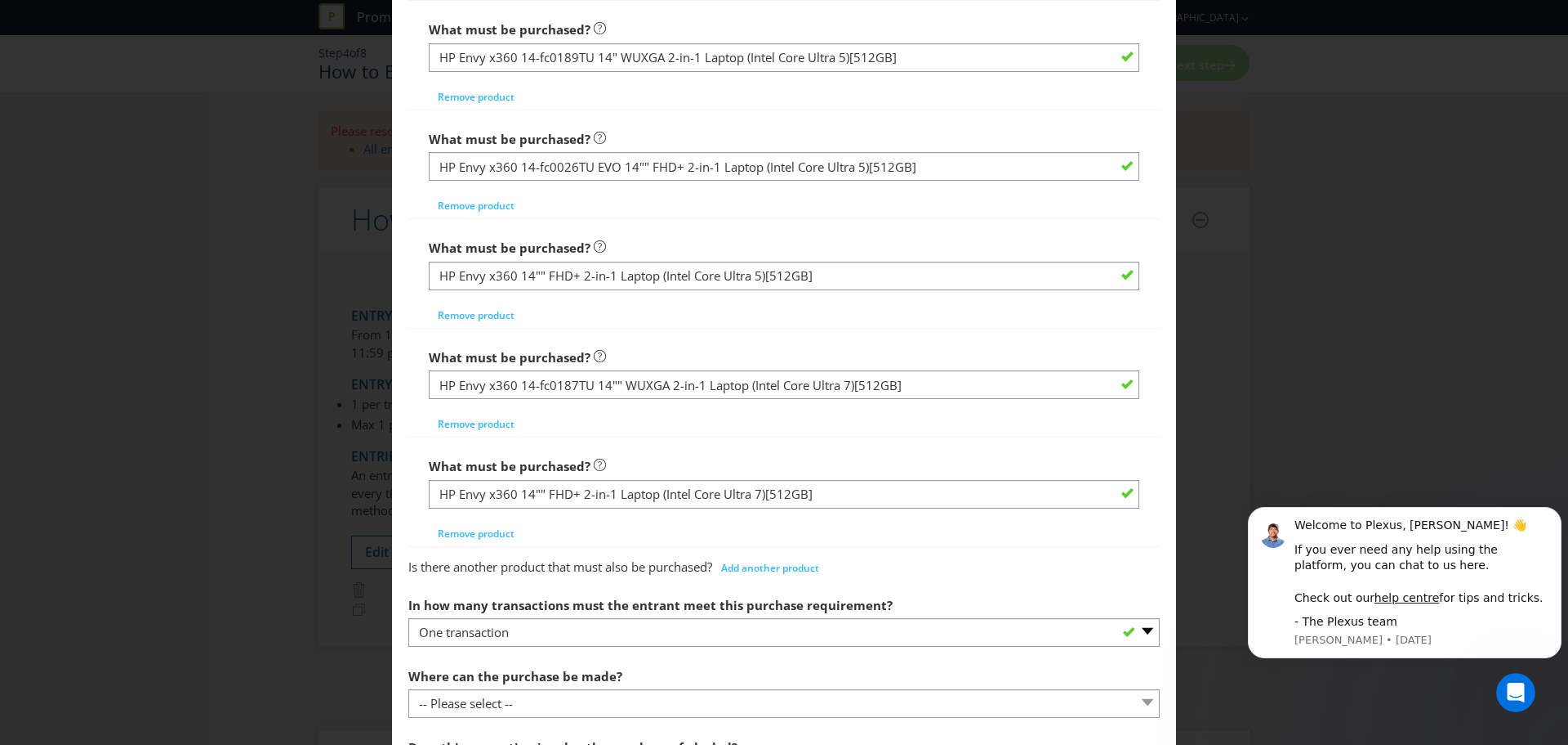
click at [930, 548] on div "Is there another product that must also be purchased? Add another product" at bounding box center [784, 564] width 751 height 33
click at [786, 568] on span "Add another product" at bounding box center [771, 568] width 98 height 13
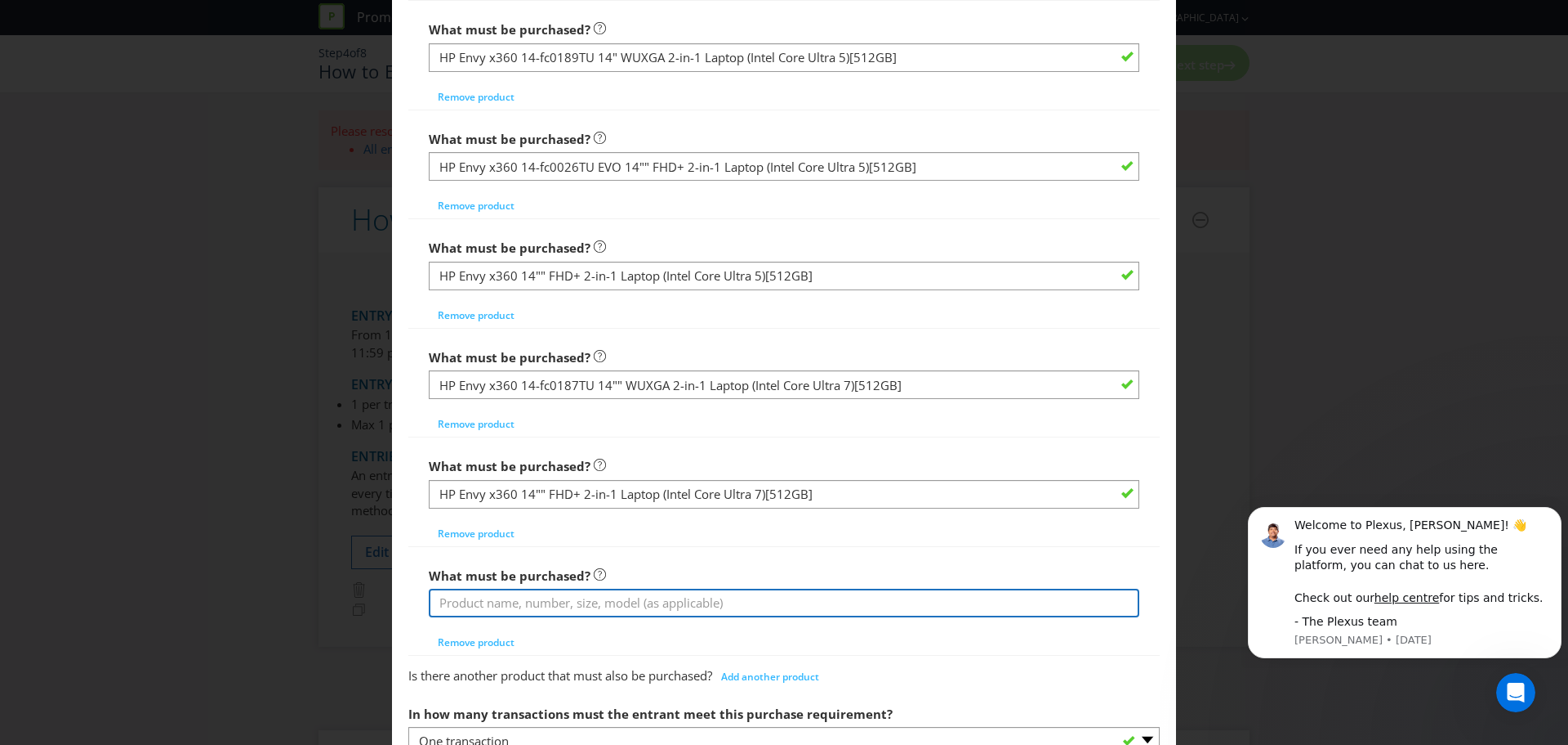
click at [644, 598] on input "text" at bounding box center [784, 603] width 711 height 29
paste input ""HP Envy x360 14-fc0025TU EVO 14"" FHD+ 2-in-1 Laptop (Intel Core Ultra 7)[512G…"
click at [438, 600] on input ""HP Envy x360 14-fc0025TU EVO 14"" FHD+ 2-in-1 Laptop (Intel Core Ultra 7)[512G…" at bounding box center [784, 603] width 711 height 29
click at [949, 594] on input "HP Envy x360 14-fc0025TU EVO 14"" FHD+ 2-in-1 Laptop (Intel Core Ultra 7)[512GB…" at bounding box center [784, 603] width 711 height 29
type input "HP Envy x360 14-fc0025TU EVO 14"" FHD+ 2-in-1 Laptop (Intel Core Ultra 7)[512GB]"
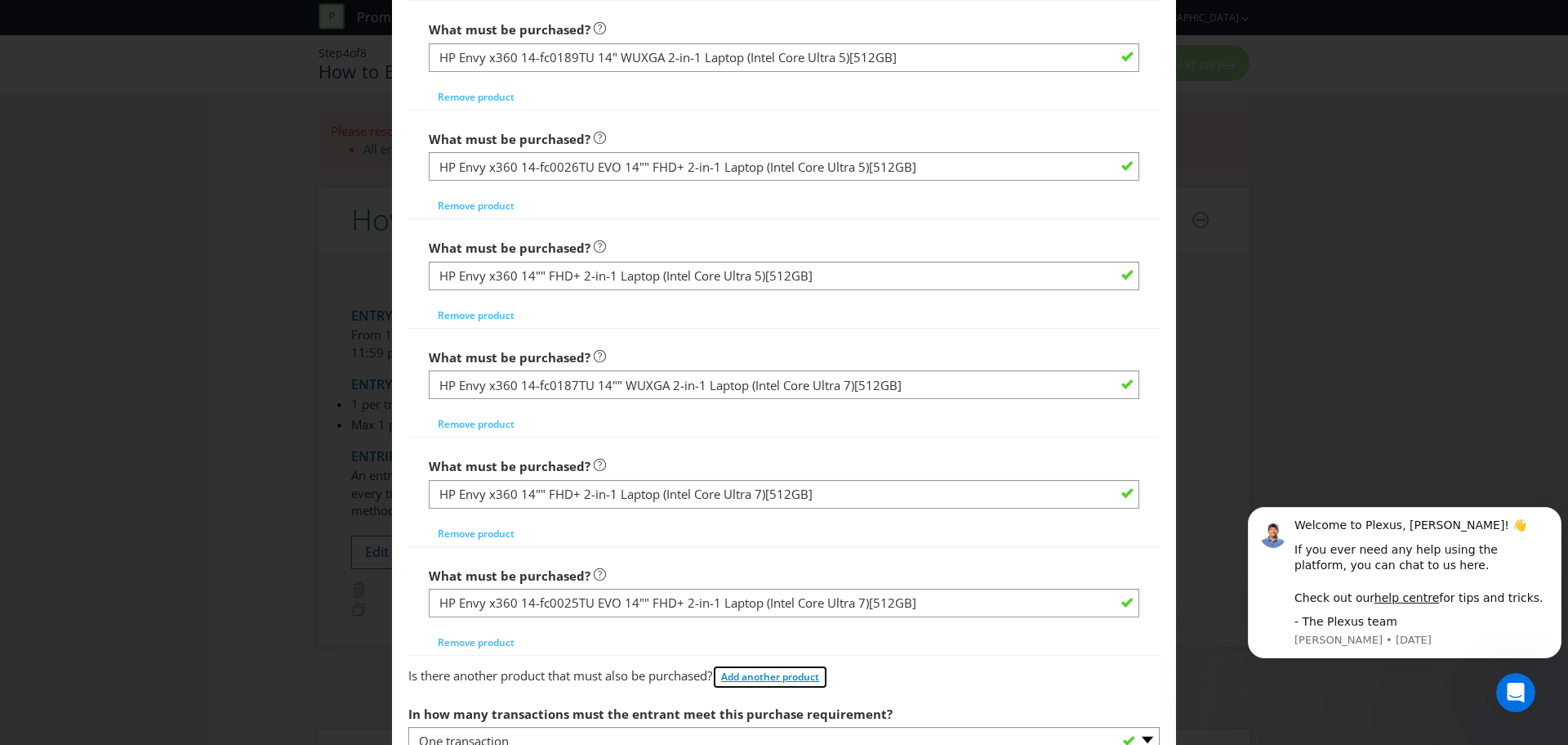
click at [770, 674] on span "Add another product" at bounding box center [771, 677] width 98 height 13
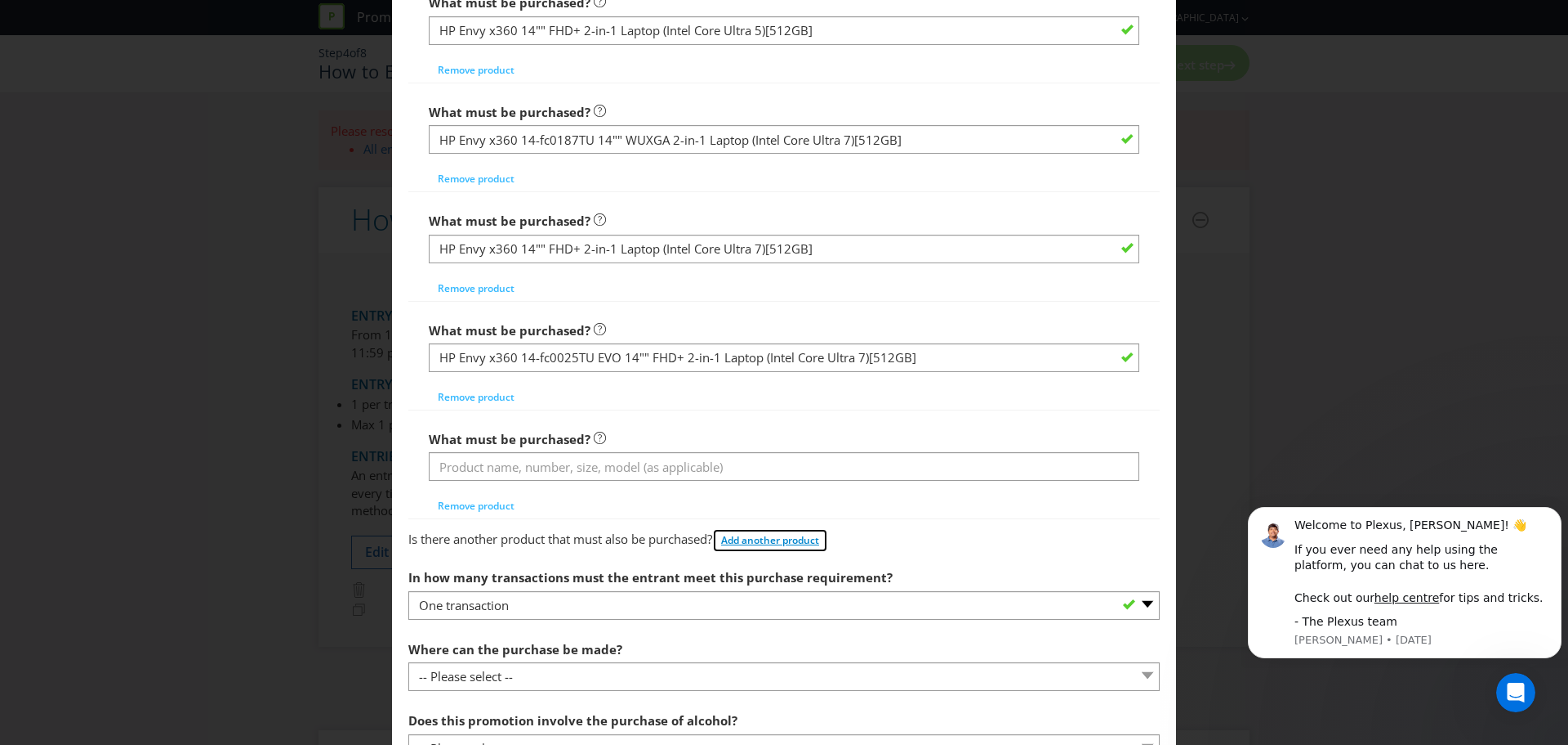
scroll to position [1635, 0]
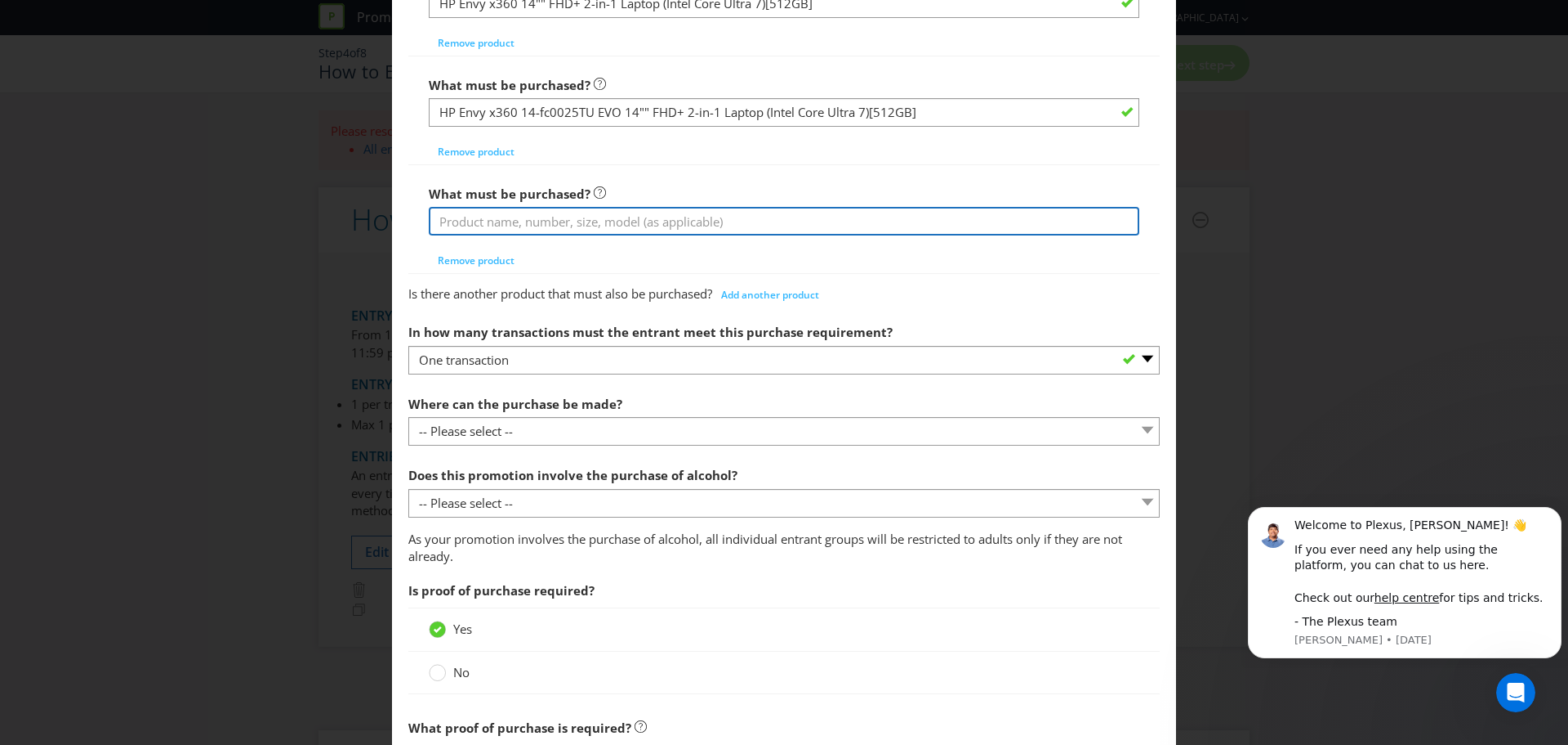
click at [513, 213] on input "text" at bounding box center [784, 222] width 711 height 29
paste input "HP OmniBook X Flip NG AI PC 14-fm0115TU"
type input "HP OmniBook X Flip NG AI PC 14-fm0115TU"
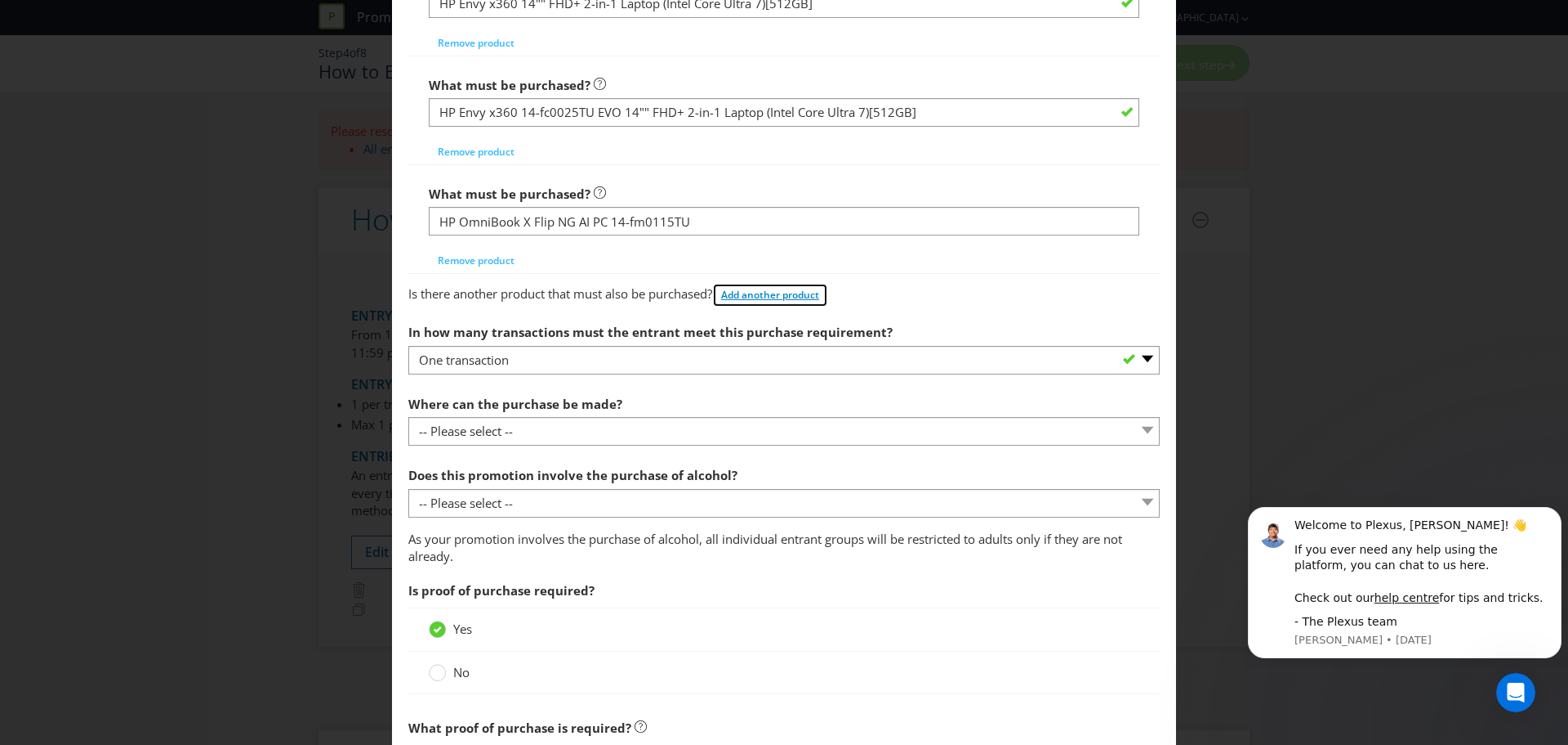
click at [775, 294] on span "Add another product" at bounding box center [771, 295] width 98 height 13
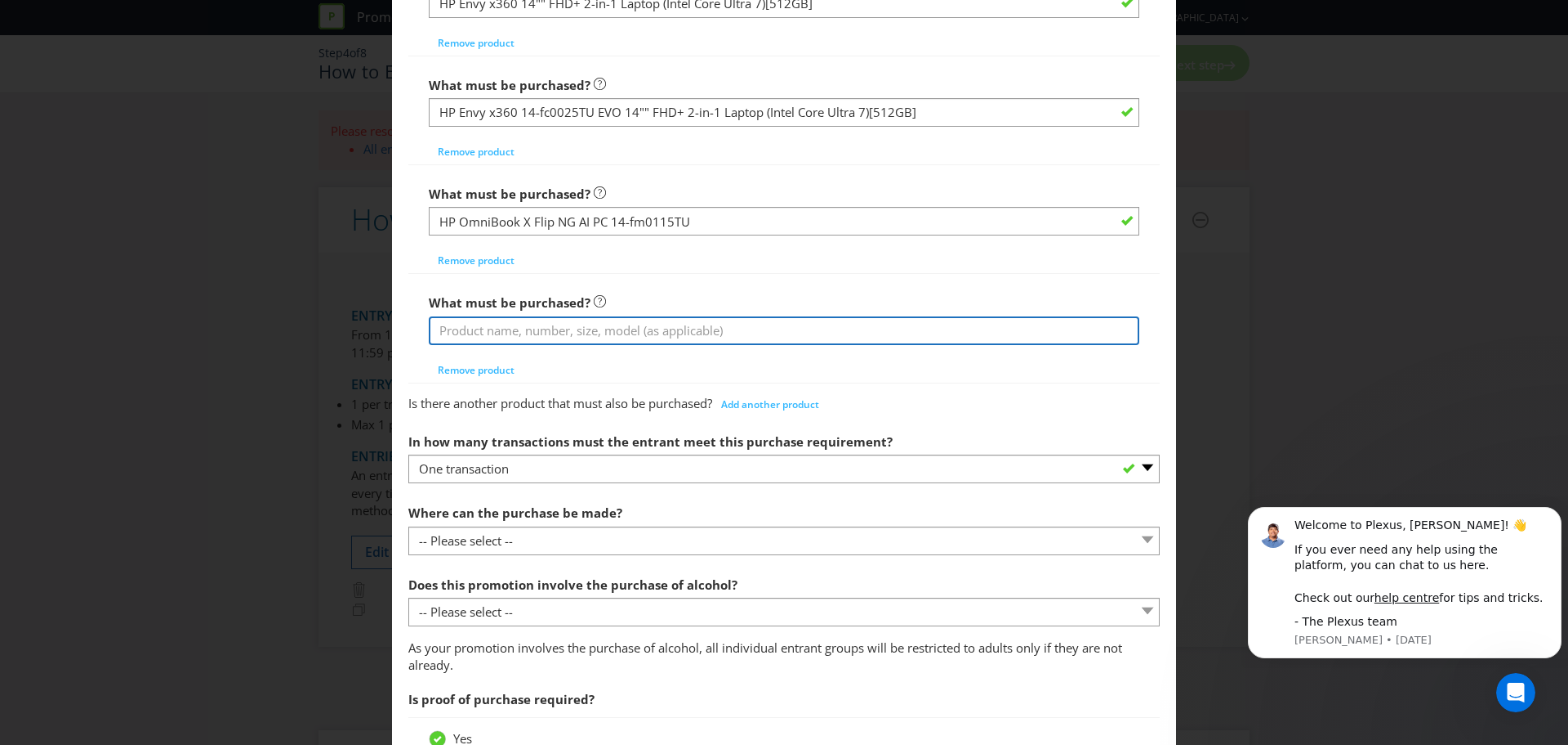
click at [557, 330] on input "text" at bounding box center [784, 331] width 711 height 29
paste input "HP OmniBook X Flip NG AI PC 14-fm0111TU"
type input "HP OmniBook X Flip NG AI PC 14-fm0111TU"
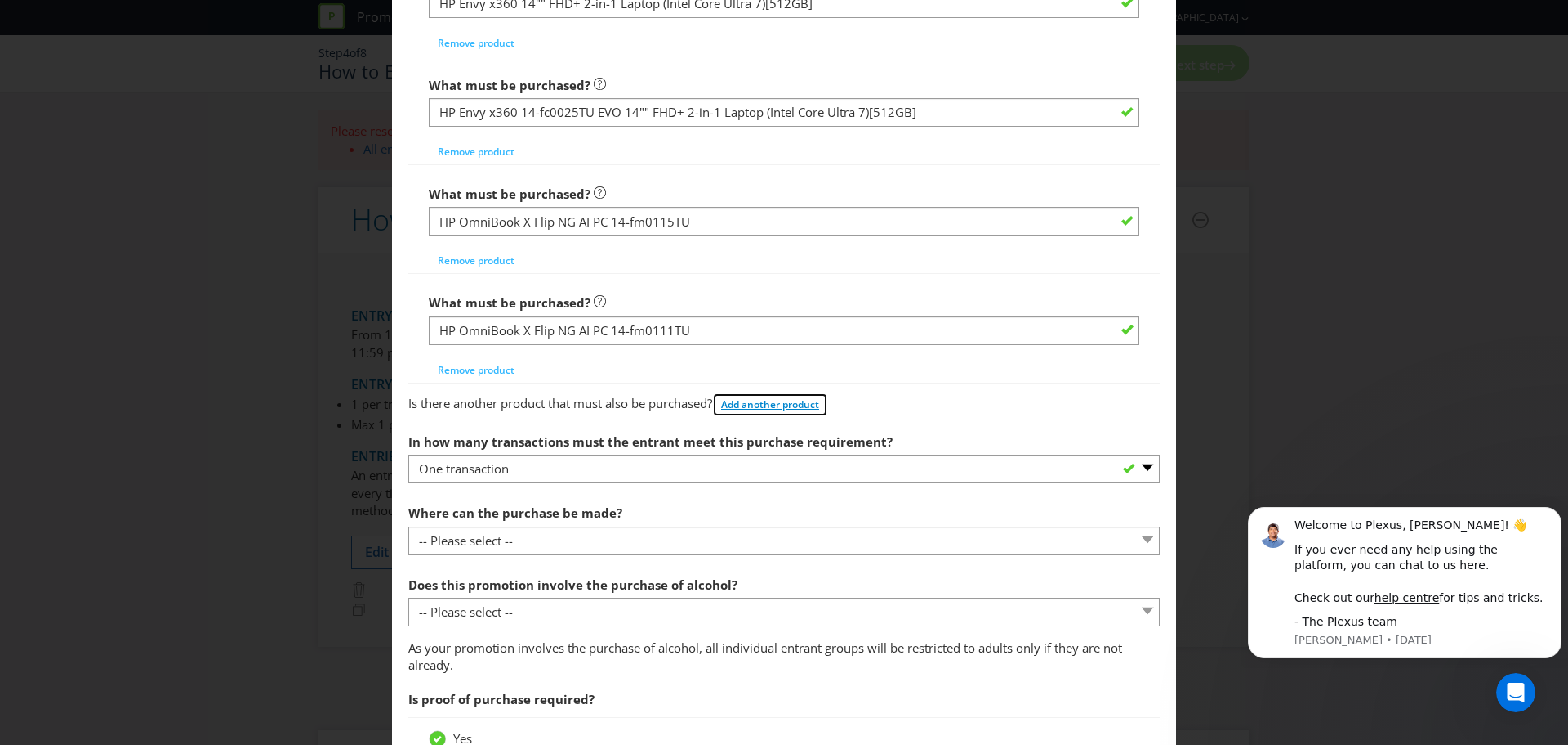
click at [798, 404] on span "Add another product" at bounding box center [771, 404] width 98 height 13
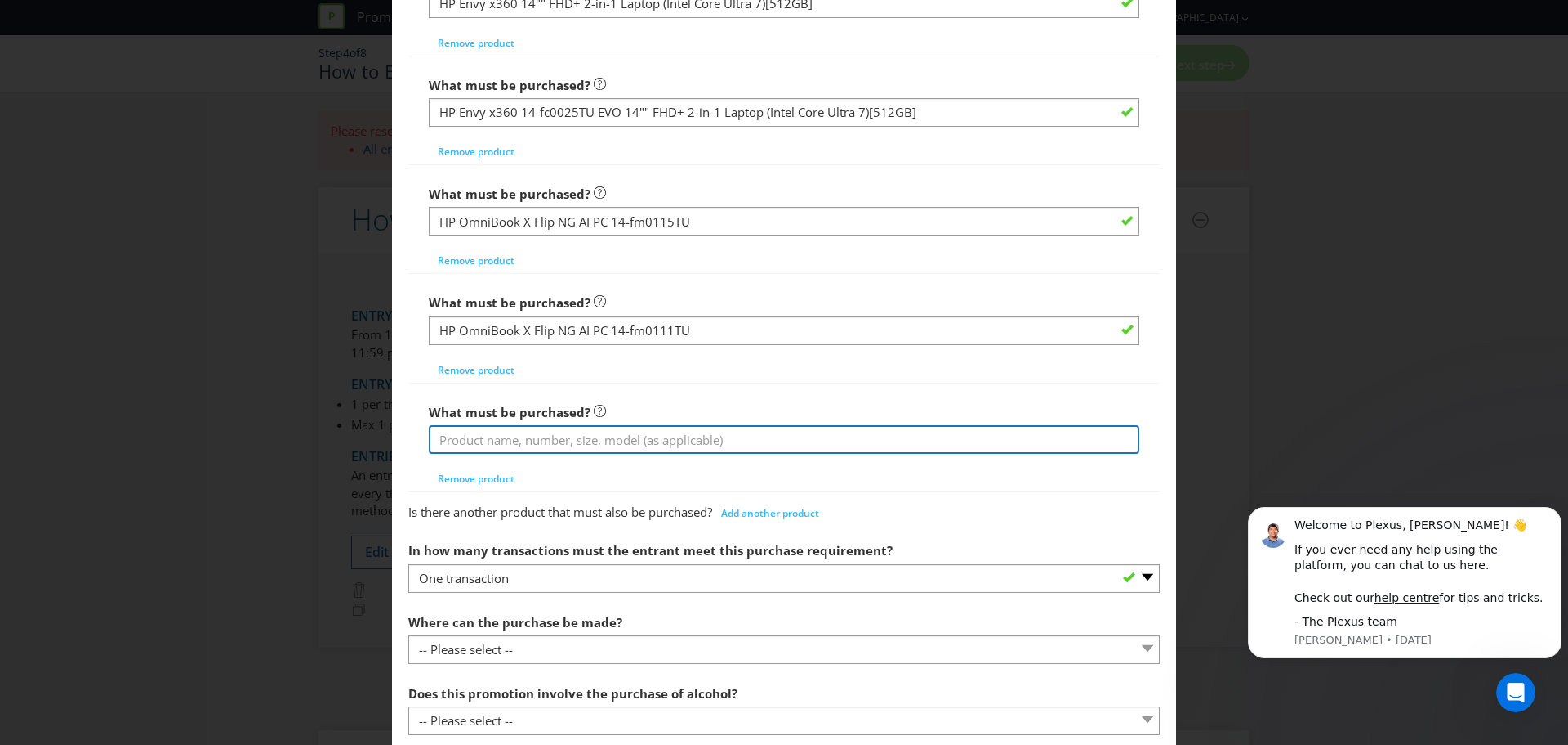
click at [632, 439] on input "text" at bounding box center [784, 439] width 711 height 29
paste input "HP OmniBook X Flip NG AI PC 14-fm0114TU"
type input "HP OmniBook X Flip NG AI PC 14-fm0114TU"
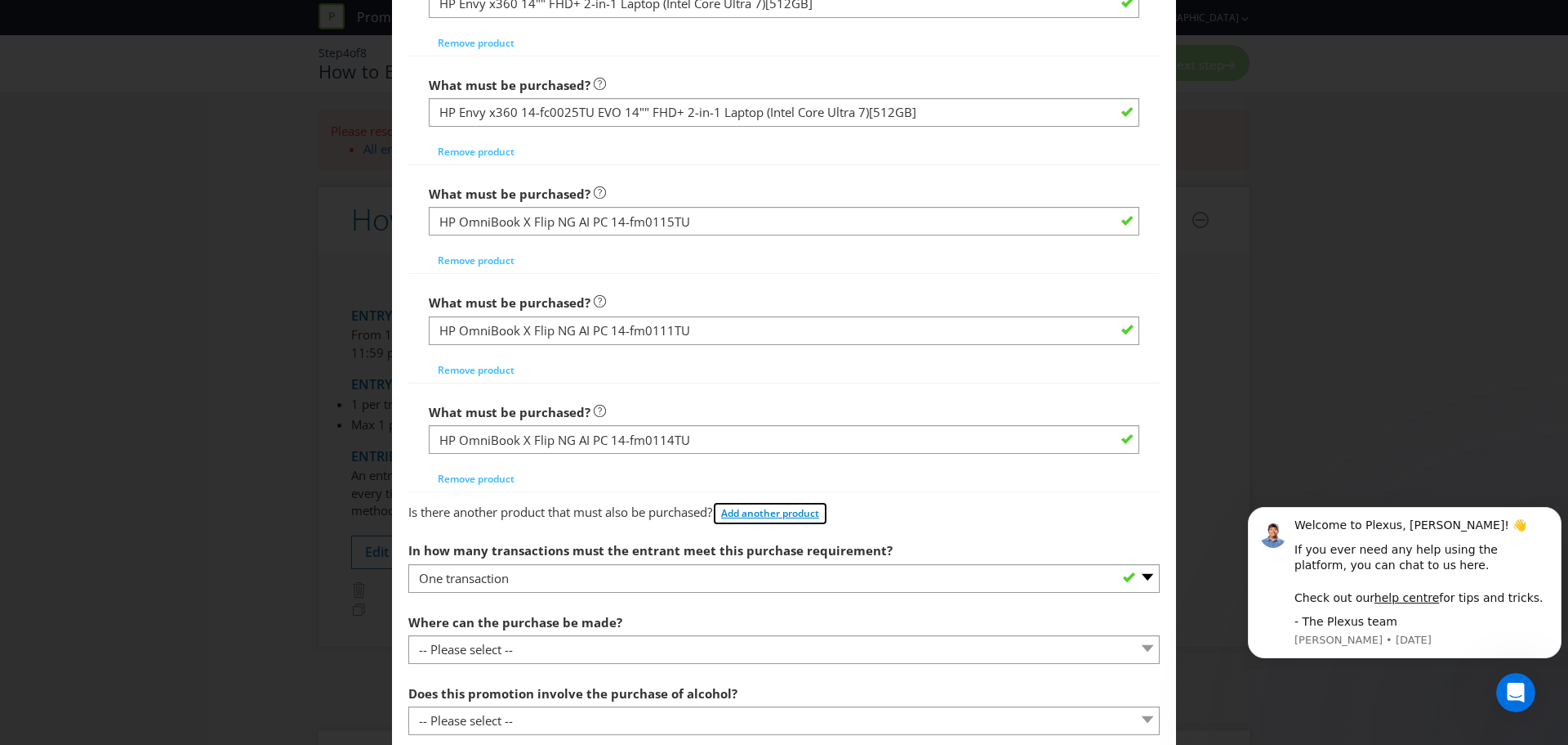
click at [775, 505] on button "Add another product" at bounding box center [771, 513] width 116 height 24
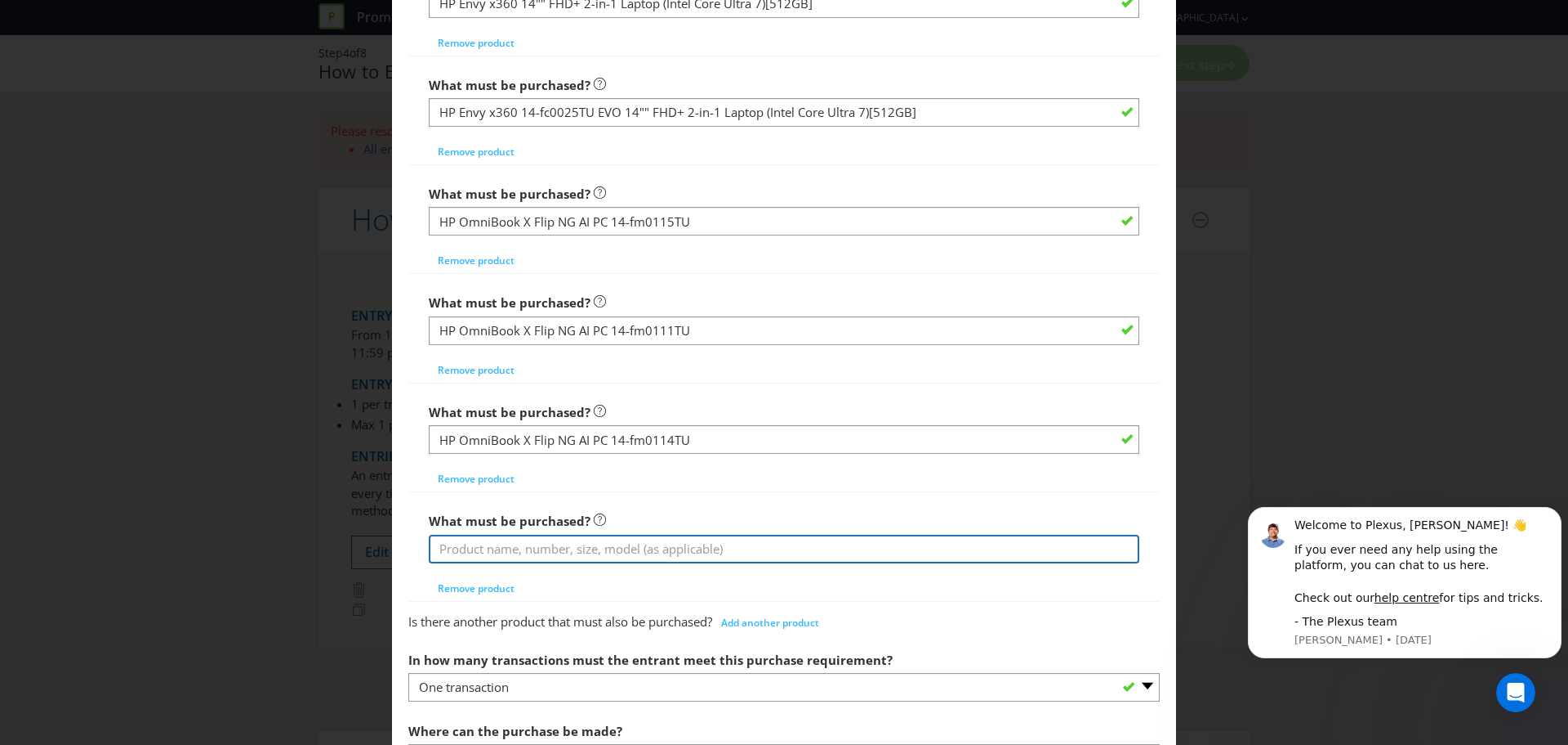
click at [621, 546] on input "text" at bounding box center [784, 549] width 711 height 29
paste input "HP OmniBook X Flip NG AI PC 14-fm0094TU"
type input "HP OmniBook X Flip NG AI PC 14-fm0094TU"
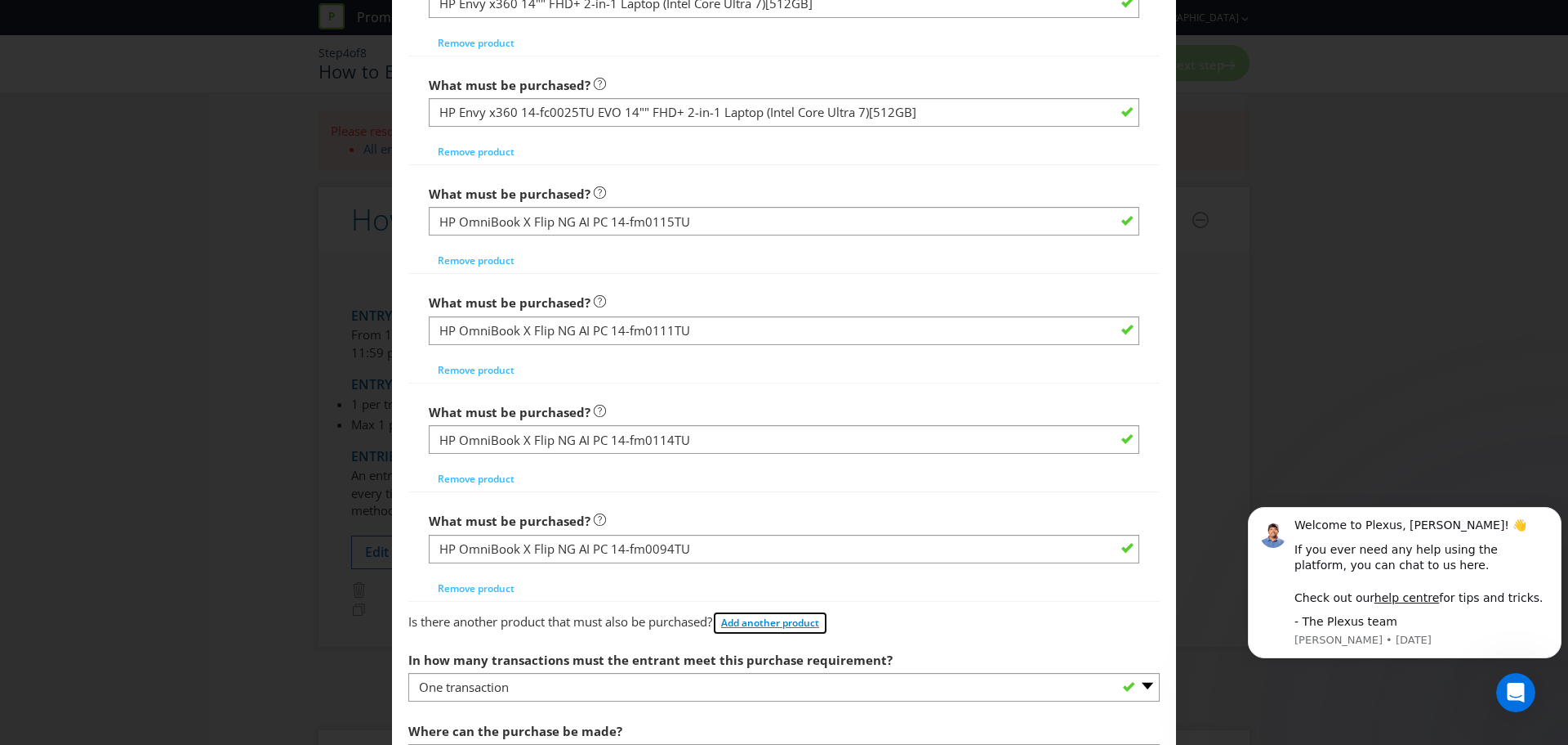
click at [802, 620] on span "Add another product" at bounding box center [771, 623] width 98 height 13
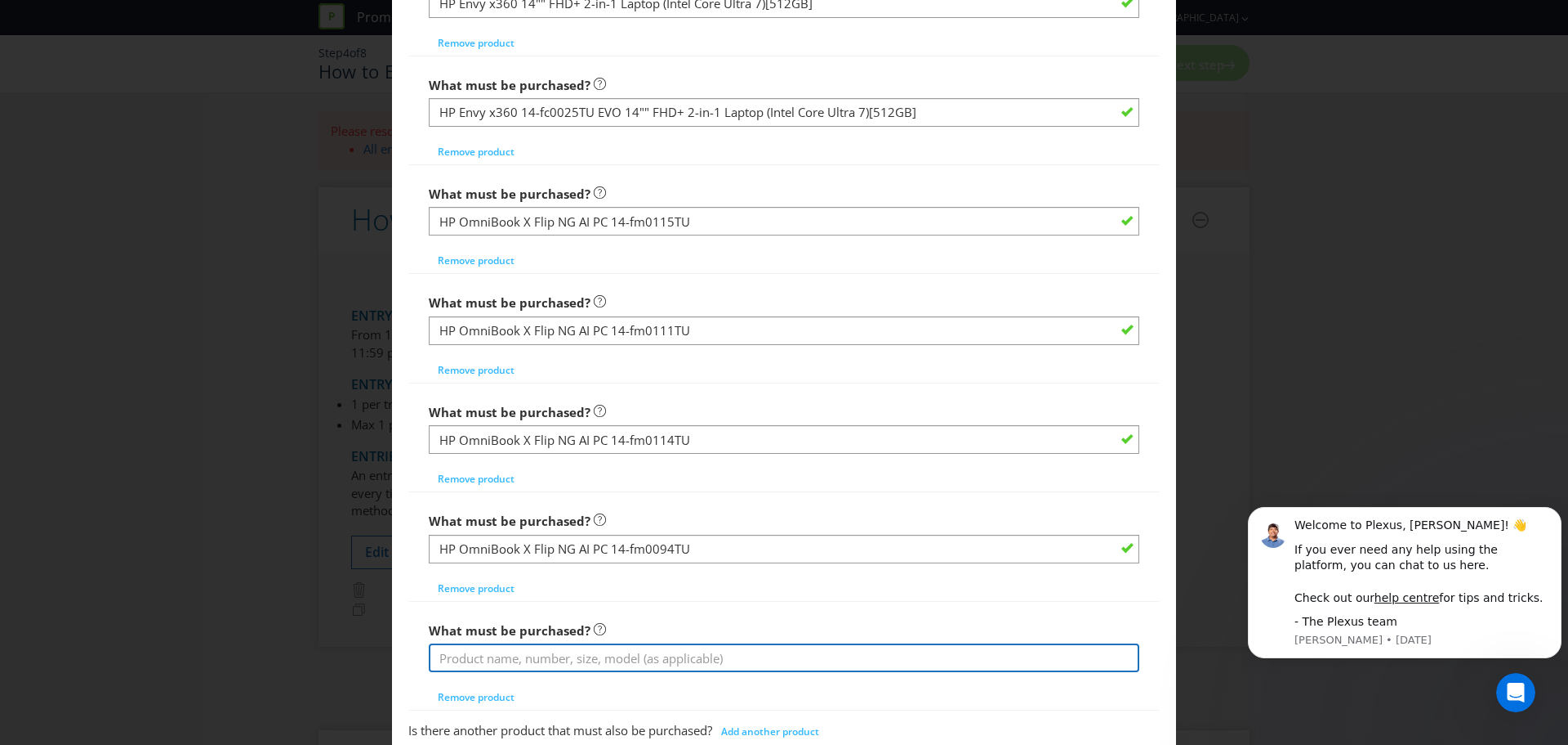
click at [638, 665] on input "text" at bounding box center [784, 657] width 711 height 29
paste input ""HP OmniBook X Flip 14"" 3K UWVA 2-in-1 OLED Laptop (Intel Core Ultra 5)[512GB]…"
click at [447, 657] on input ""HP OmniBook X Flip 14"" 3K UWVA 2-in-1 OLED Laptop (Intel Core Ultra 5)[512GB]…" at bounding box center [784, 657] width 711 height 29
click at [953, 655] on input "HP OmniBook X Flip 14"" 3K UWVA 2-in-1 OLED Laptop (Intel Core Ultra 5)[512GB] "" at bounding box center [784, 657] width 711 height 29
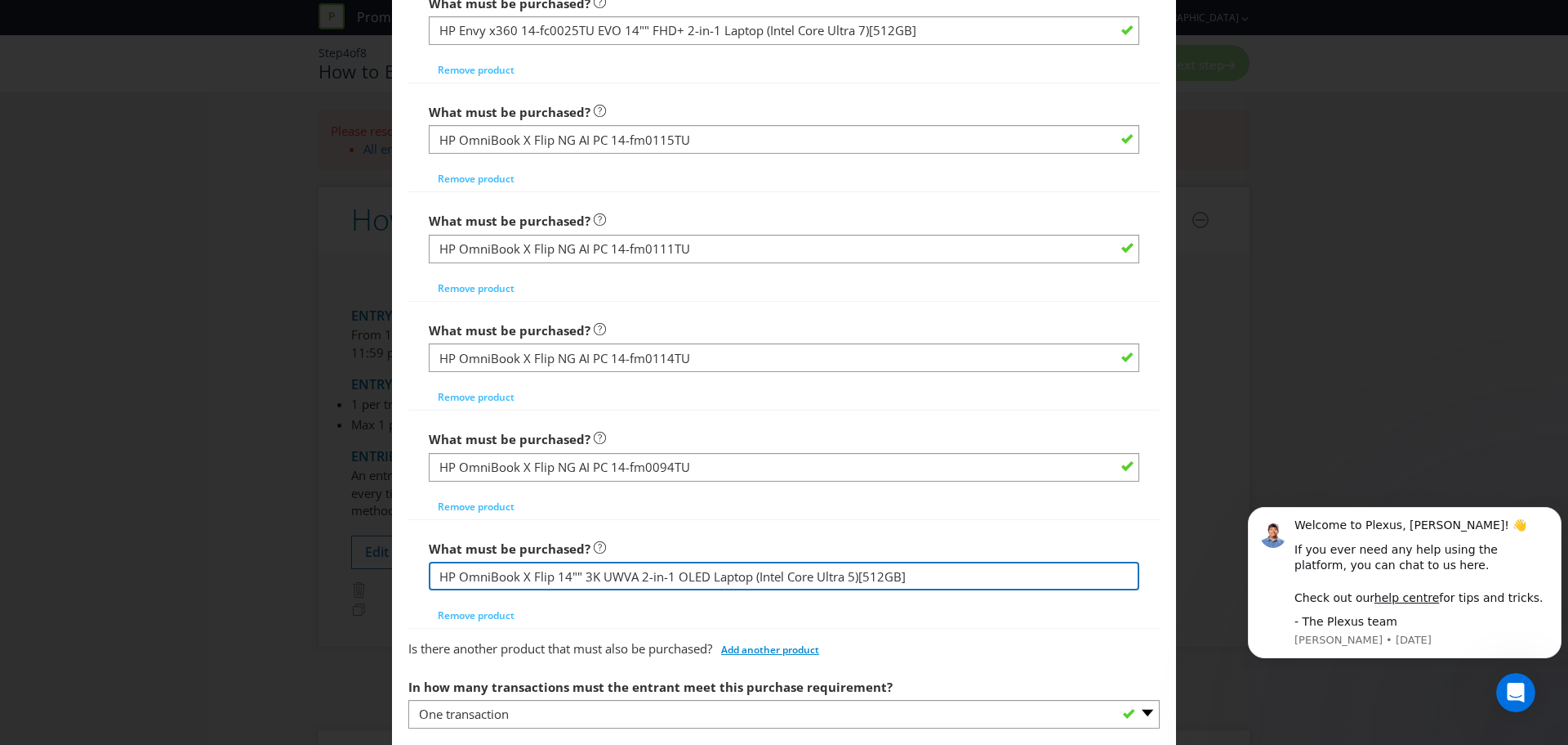
type input "HP OmniBook X Flip 14"" 3K UWVA 2-in-1 OLED Laptop (Intel Core Ultra 5)[512GB]"
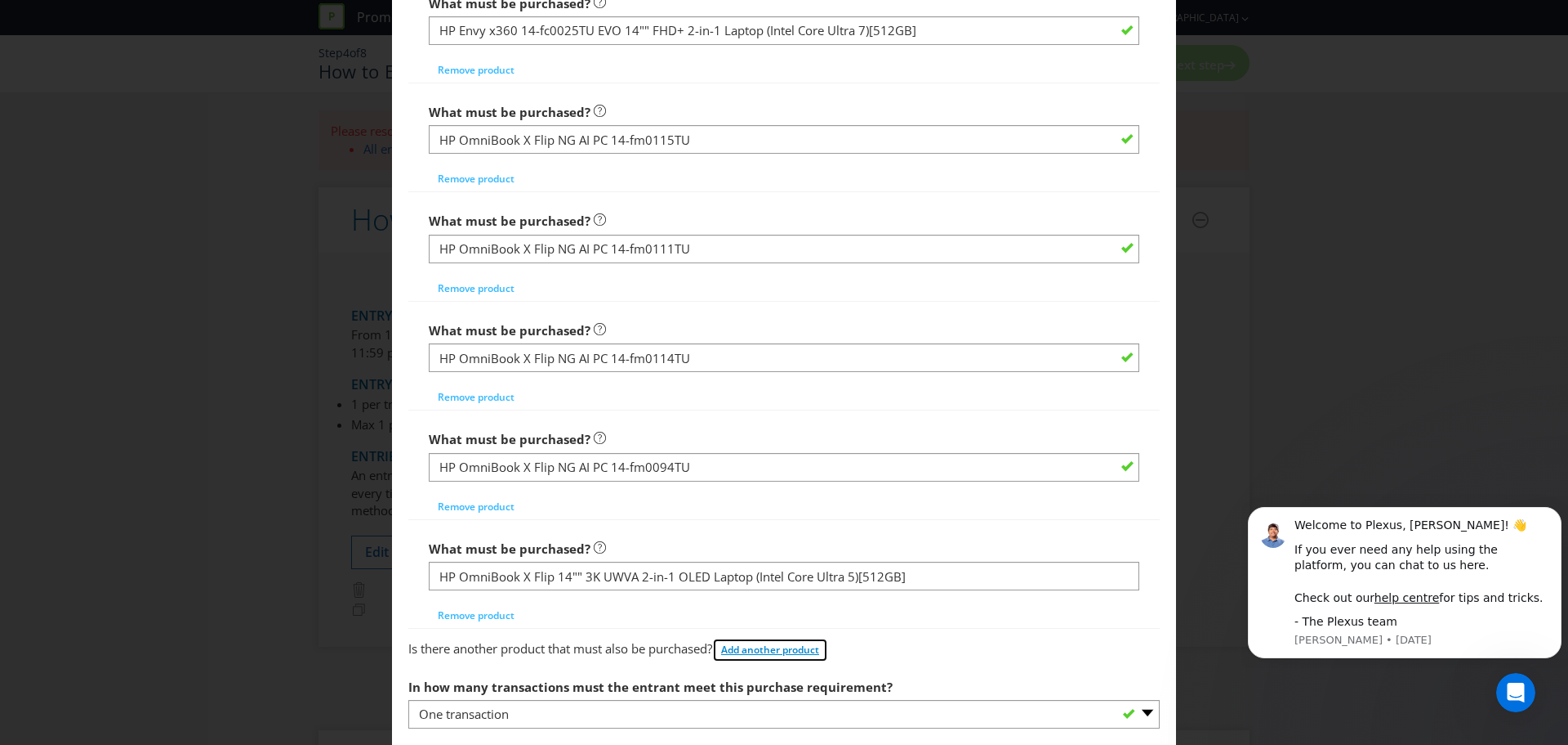
click at [769, 654] on span "Add another product" at bounding box center [771, 650] width 98 height 13
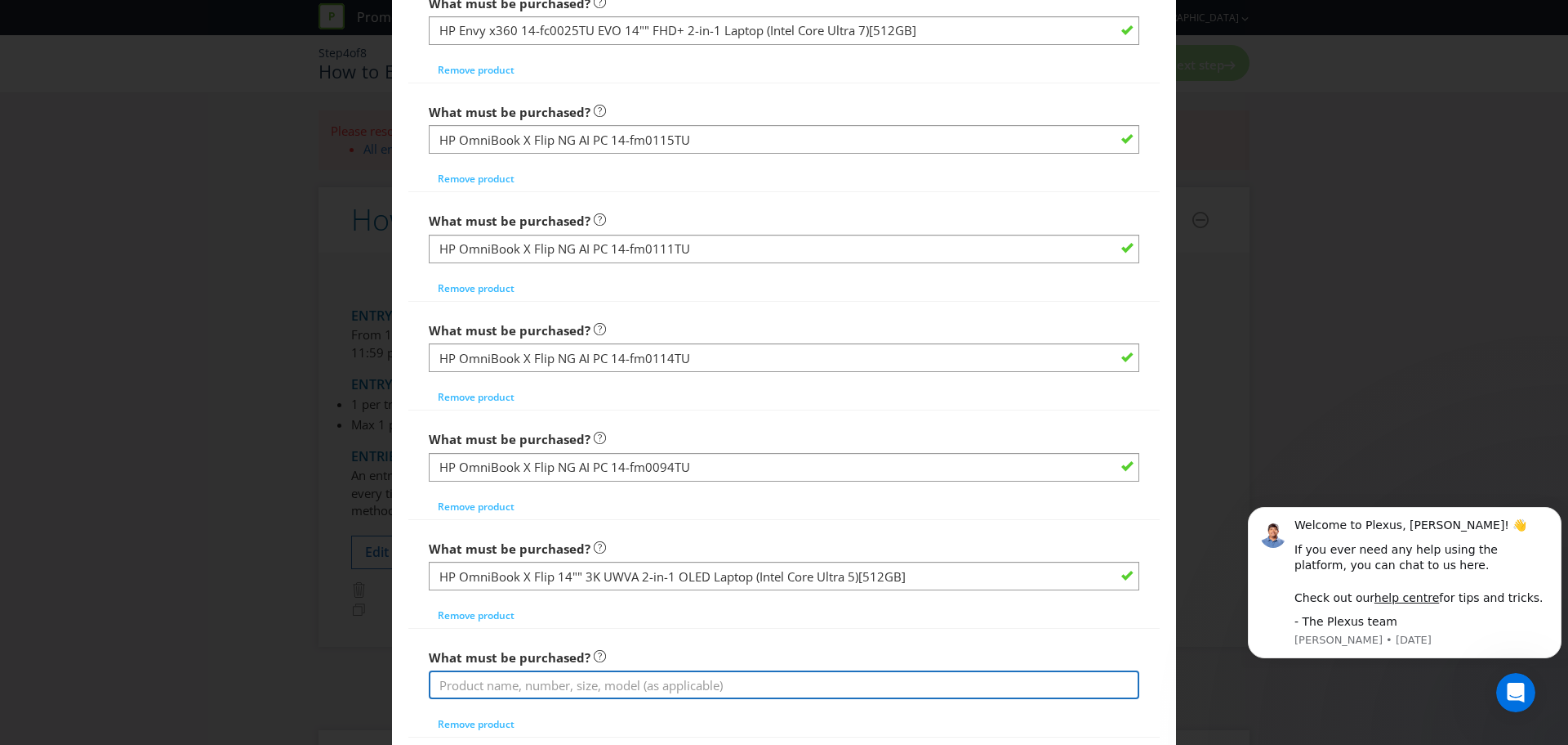
click at [596, 678] on input "text" at bounding box center [784, 684] width 711 height 29
paste input ""HP OmniBook X Flip 14"" 3K UWVA 2-in-1 OLED Laptop (Intel Core Ultra 7)[512GB]…"
click at [443, 686] on input ""HP OmniBook X Flip 14"" 3K UWVA 2-in-1 OLED Laptop (Intel Core Ultra 7)[512GB]…" at bounding box center [784, 684] width 711 height 29
click at [943, 686] on input "HP OmniBook X Flip 14"" 3K UWVA 2-in-1 OLED Laptop (Intel Core Ultra 7)[512GB] "" at bounding box center [784, 684] width 711 height 29
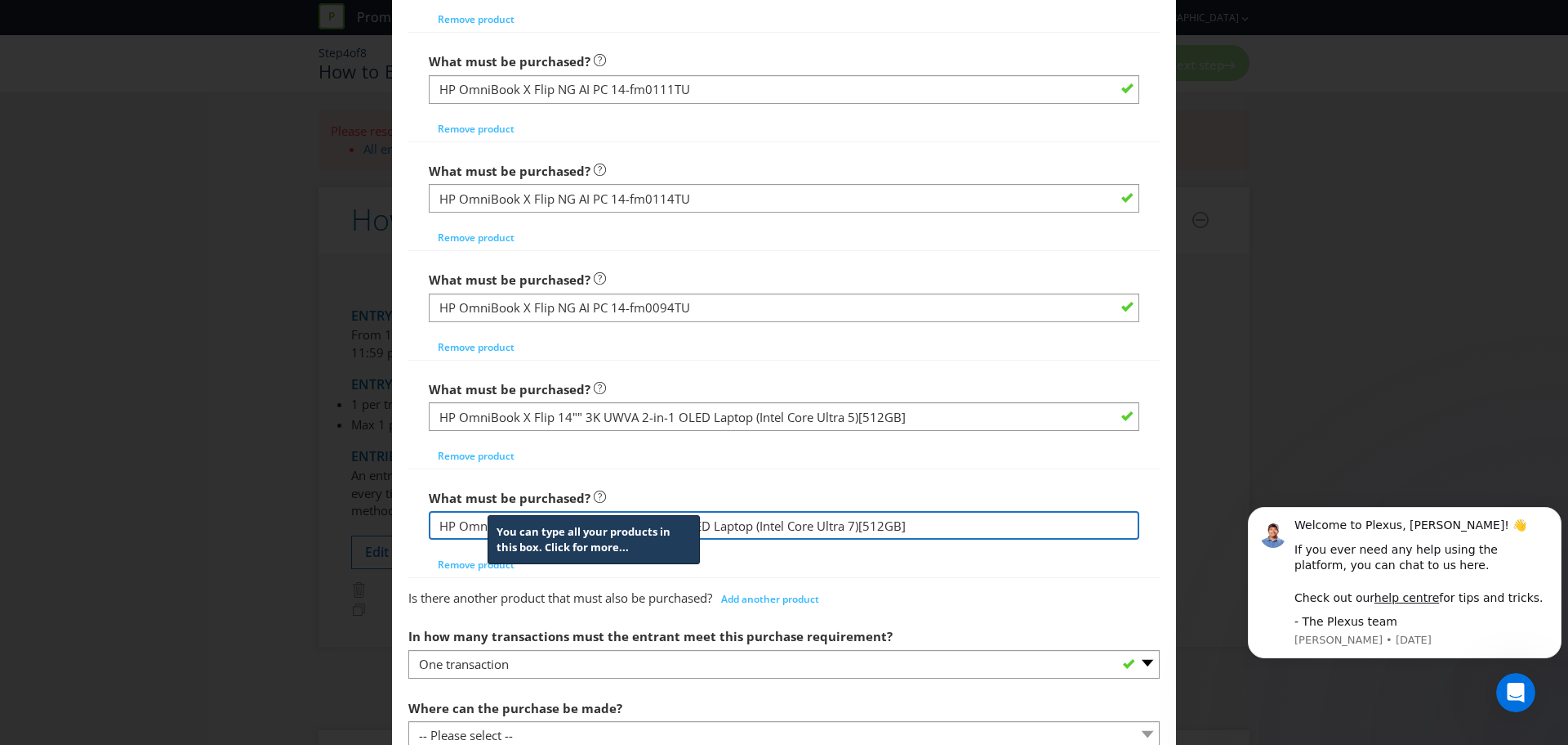
scroll to position [1880, 0]
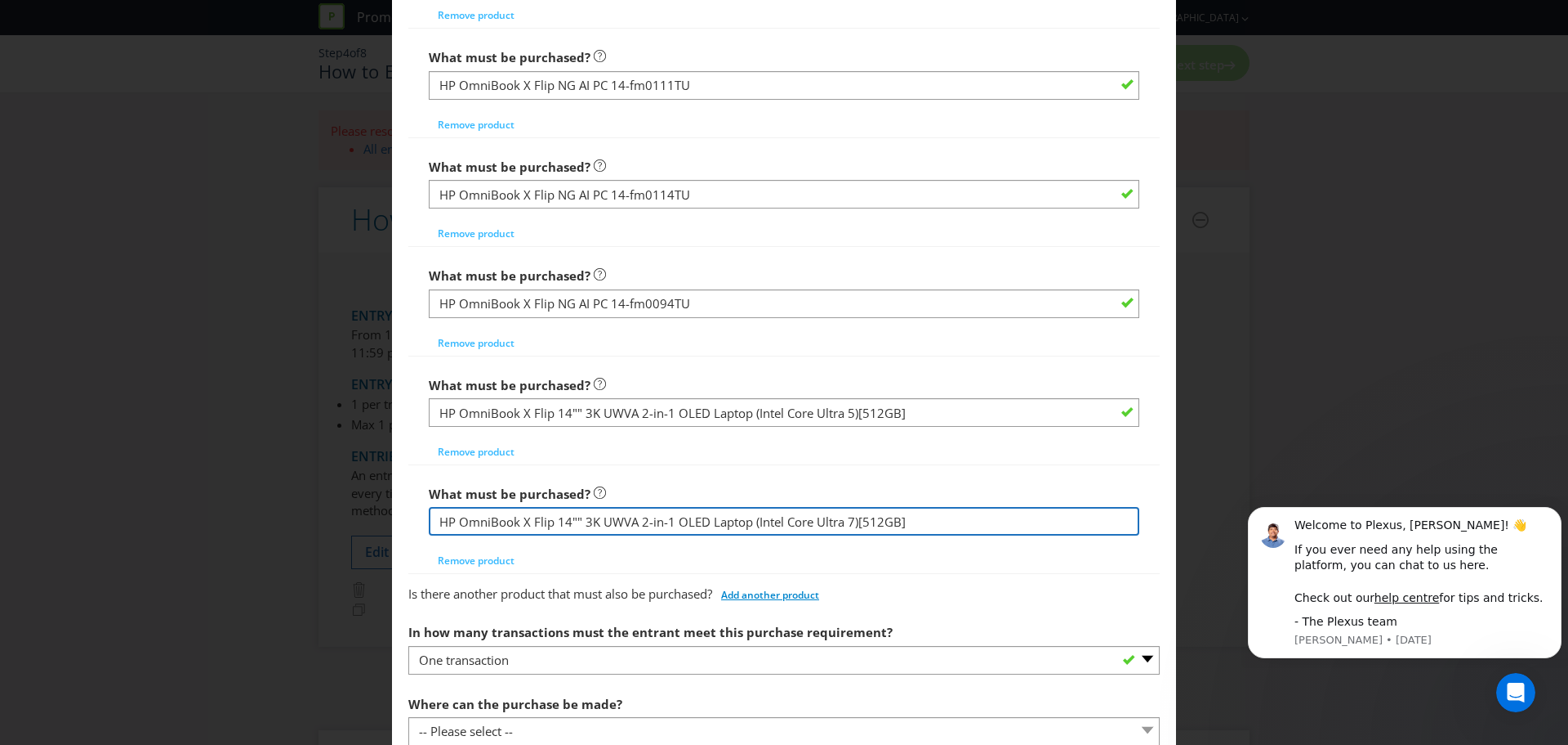
type input "HP OmniBook X Flip 14"" 3K UWVA 2-in-1 OLED Laptop (Intel Core Ultra 7)[512GB]"
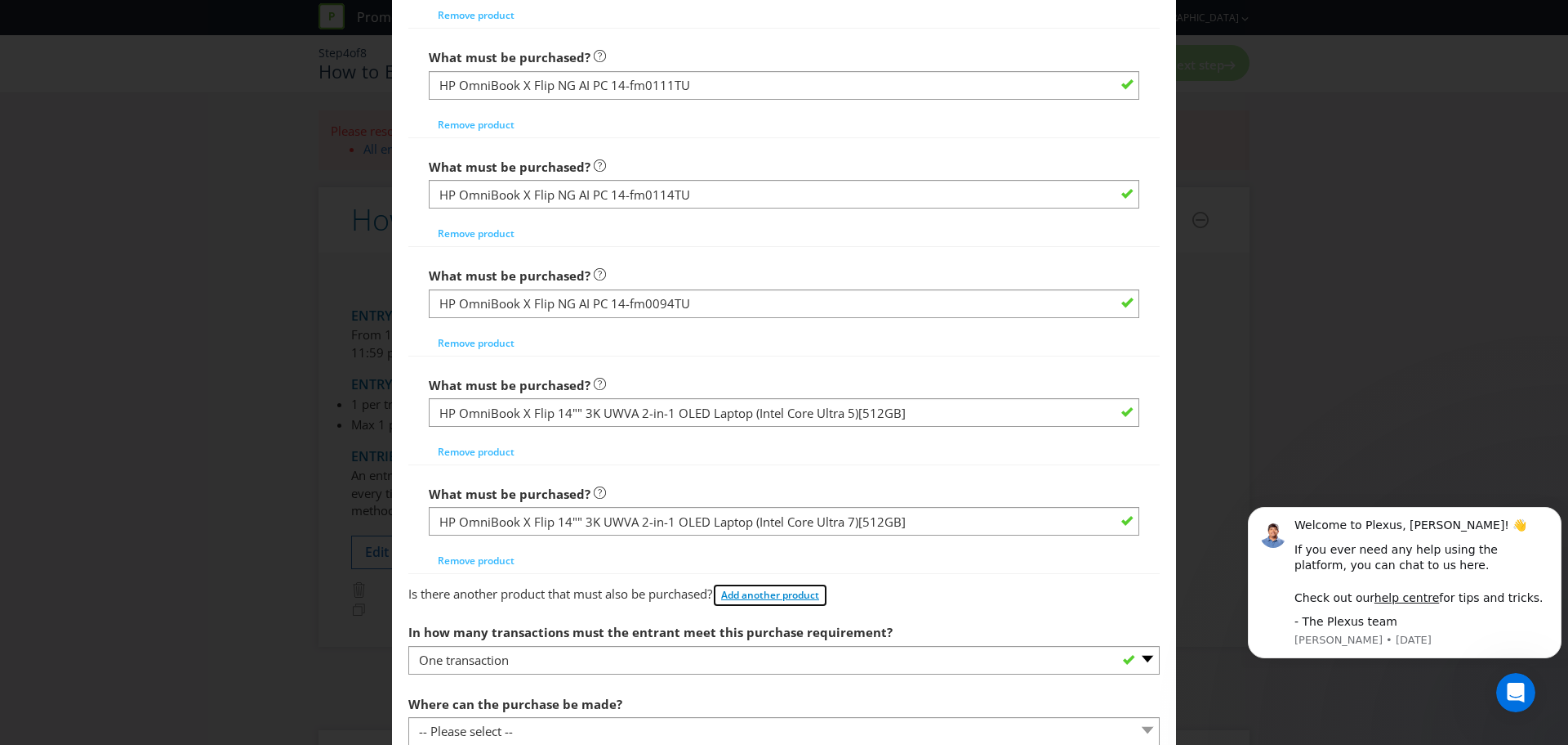
click at [793, 601] on span "Add another product" at bounding box center [771, 595] width 98 height 13
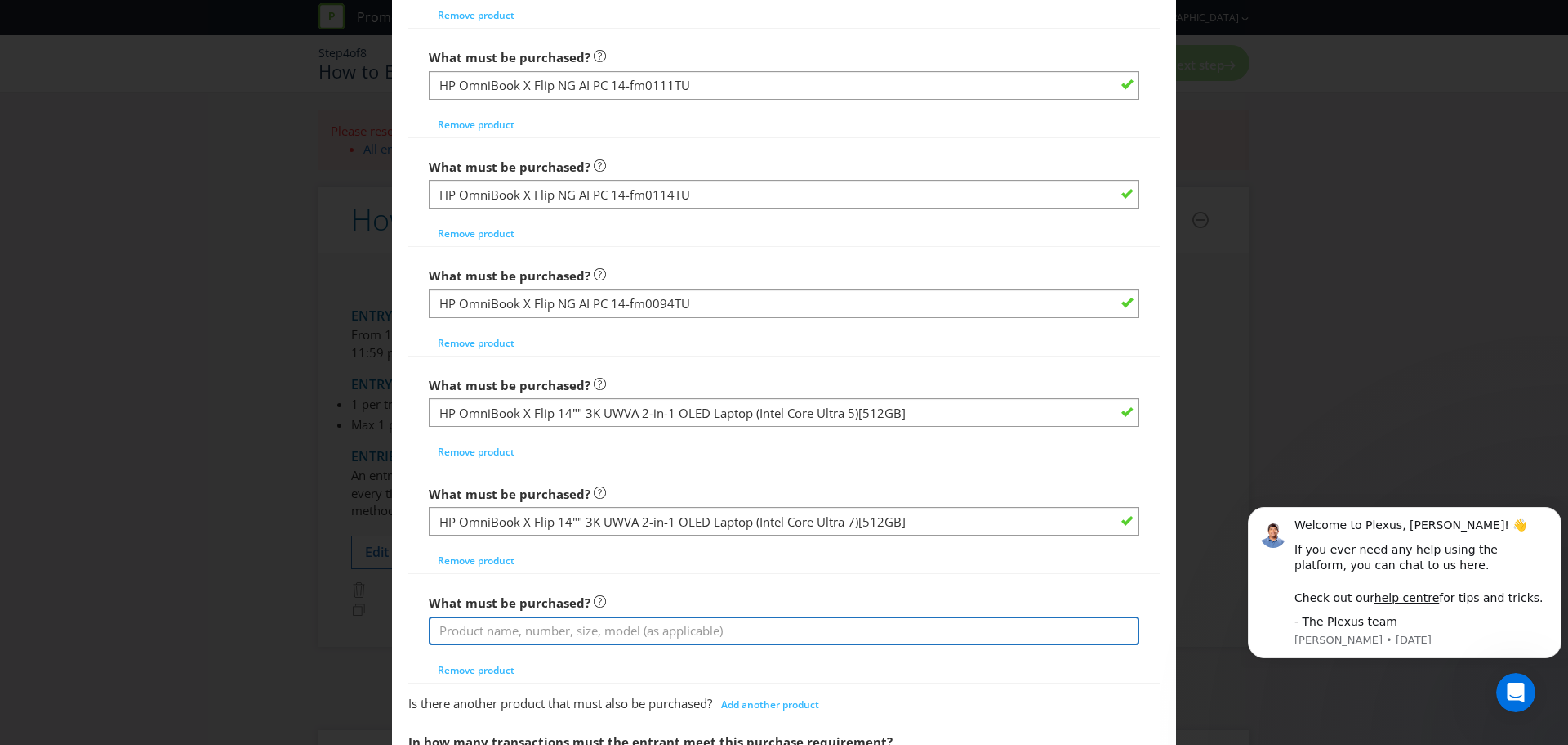
click at [538, 631] on input "text" at bounding box center [784, 631] width 711 height 29
paste input ""HP OmniBook X Flip 14"" 3K UWVA 2-in-1 OLED Laptop (Intel Core Ultra 7)[1TB] ""
click at [439, 626] on input ""HP OmniBook X Flip 14"" 3K UWVA 2-in-1 OLED Laptop (Intel Core Ultra 7)[1TB] "" at bounding box center [784, 631] width 711 height 29
click at [950, 622] on input "HP OmniBook X Flip 14"" 3K UWVA 2-in-1 OLED Laptop (Intel Core Ultra 7)[1TB] "" at bounding box center [784, 631] width 711 height 29
type input "HP OmniBook X Flip 14"" 3K UWVA 2-in-1 OLED Laptop (Intel Core Ultra 7)[1TB]"
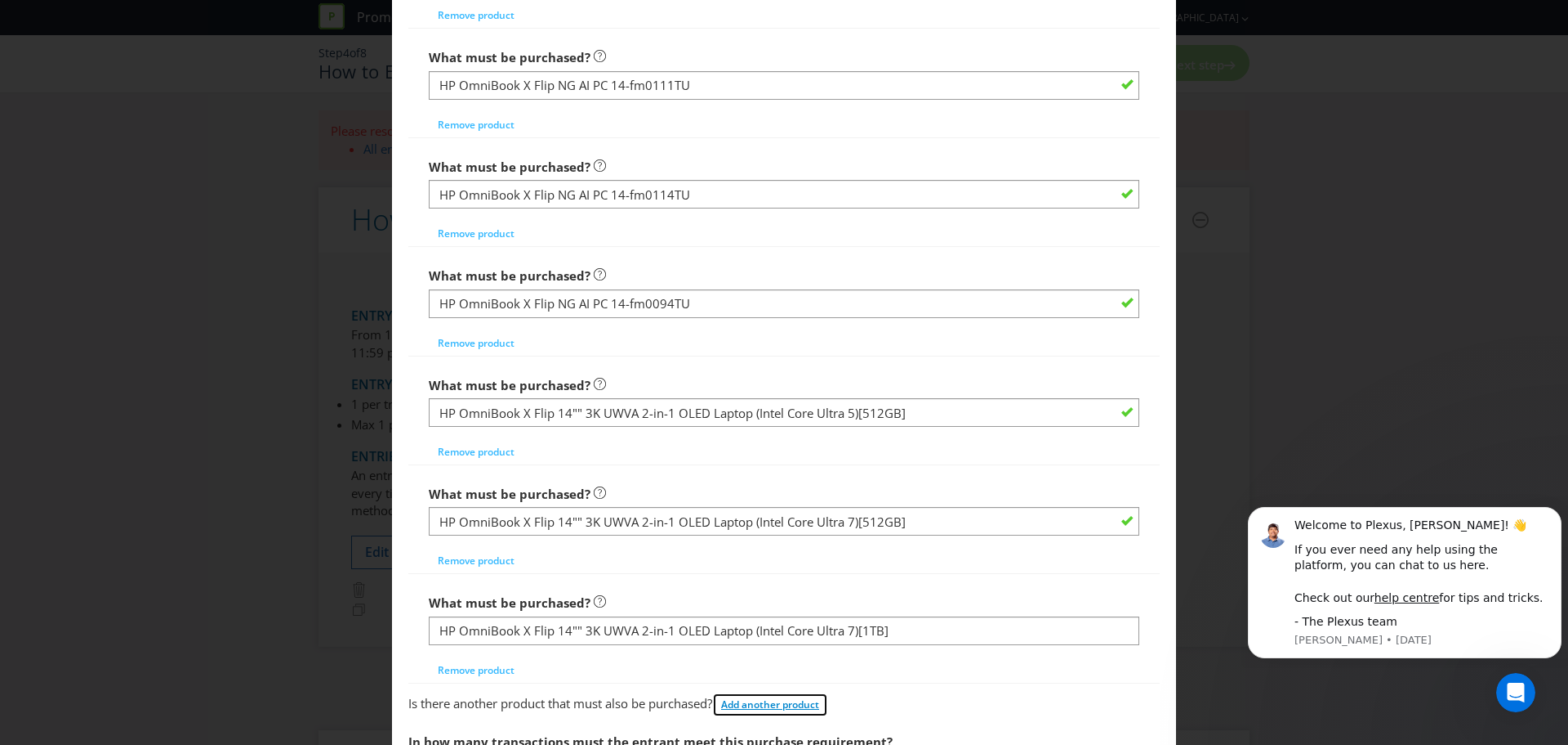
click at [803, 705] on span "Add another product" at bounding box center [771, 704] width 98 height 13
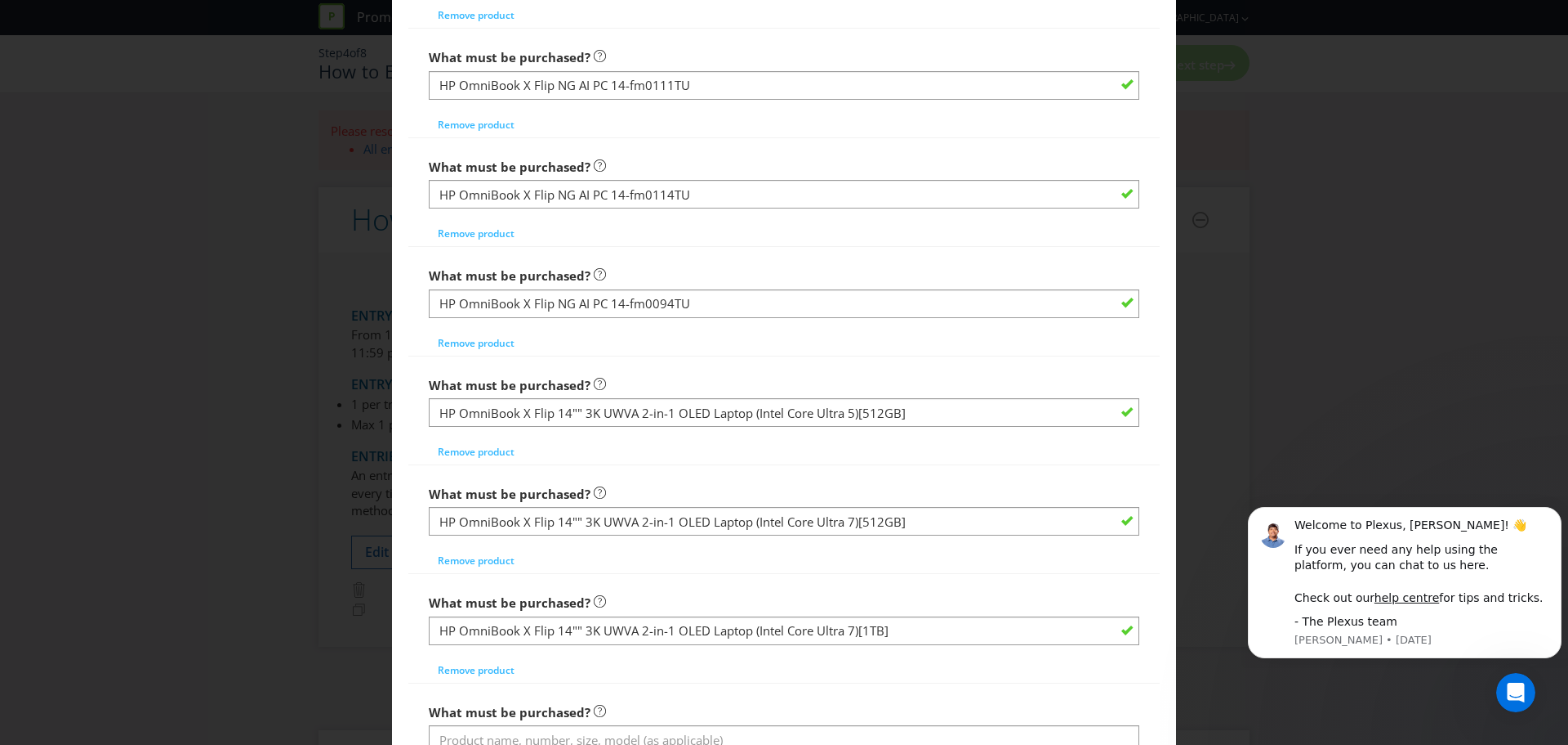
click at [727, 696] on div "What must be purchased?" at bounding box center [784, 725] width 711 height 59
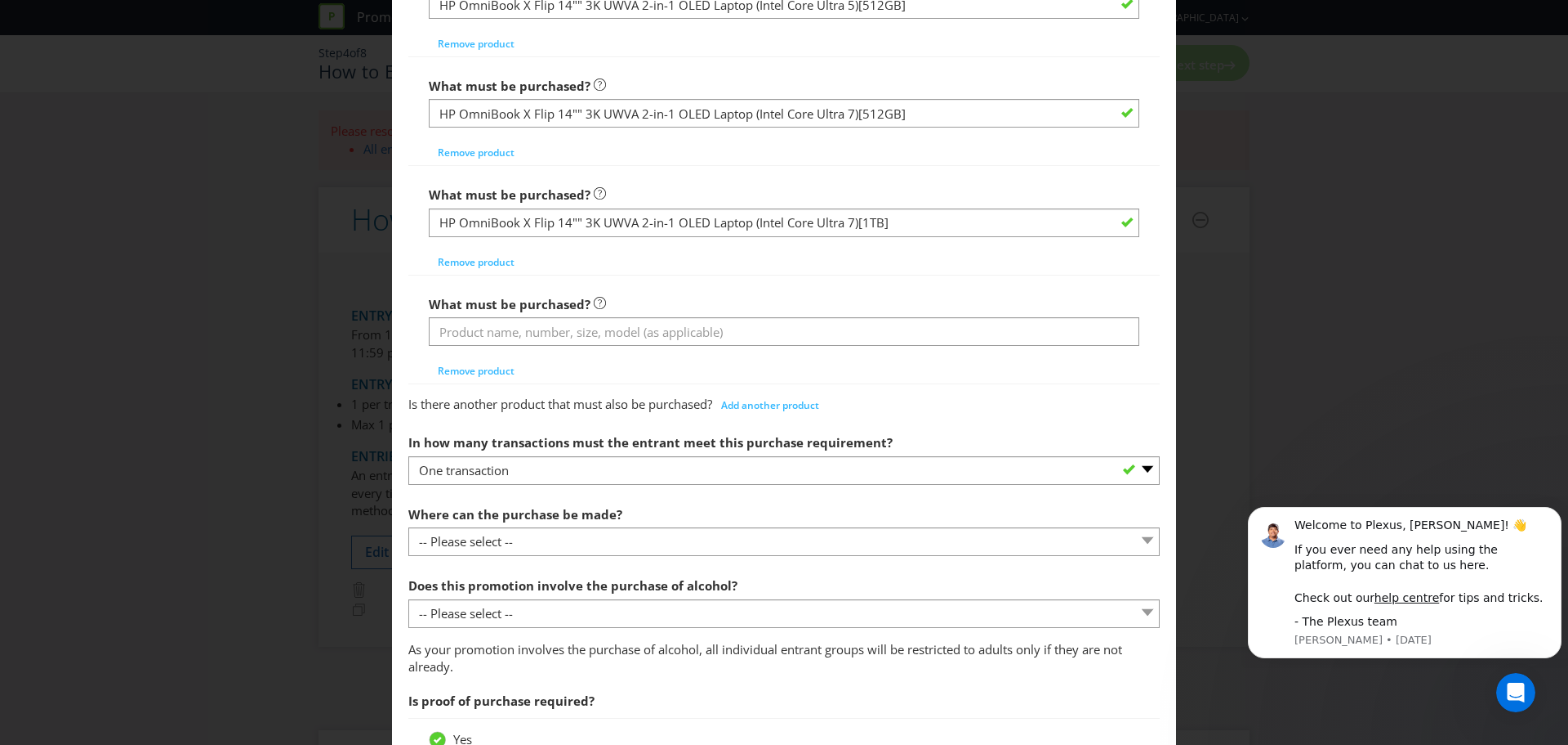
scroll to position [2289, 0]
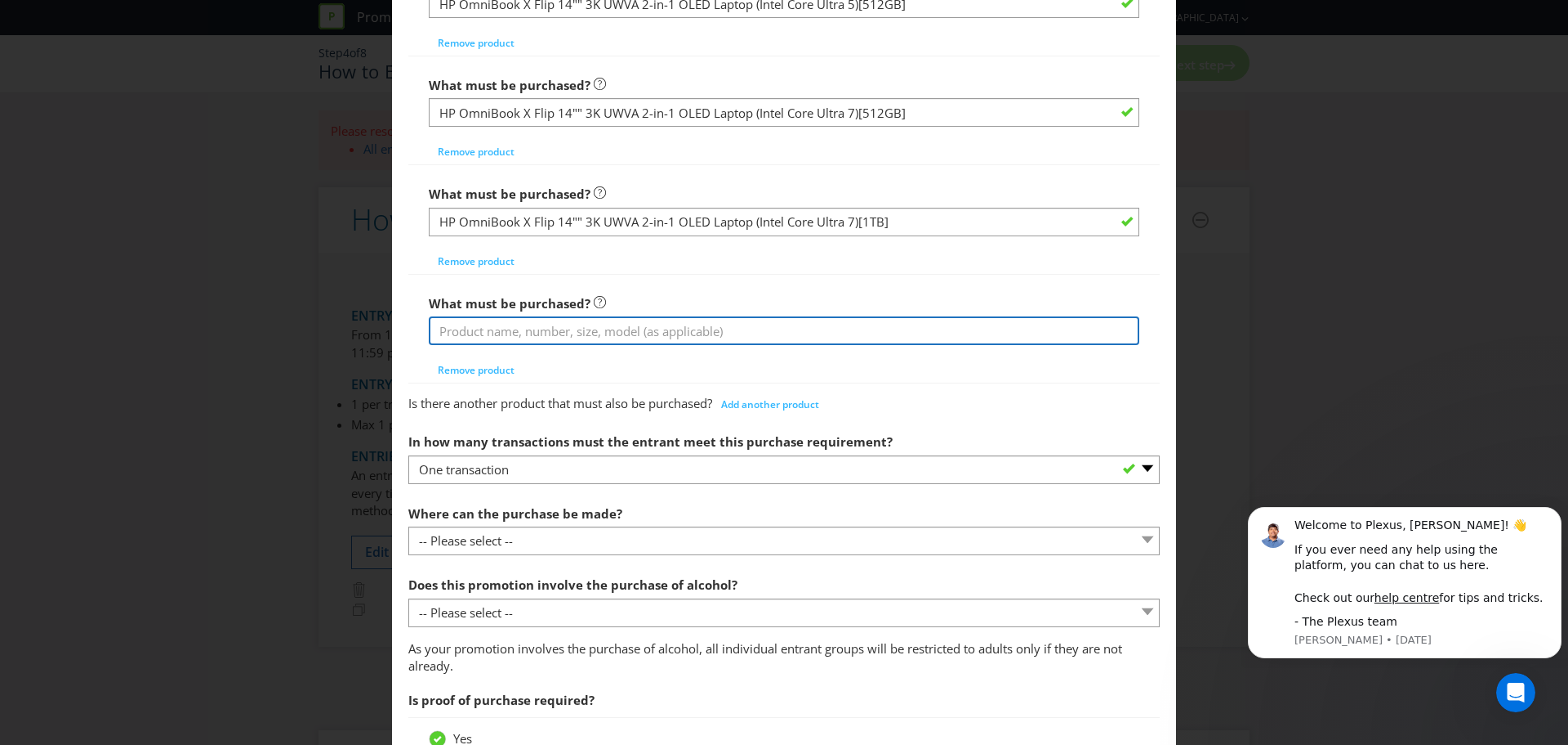
drag, startPoint x: 666, startPoint y: 333, endPoint x: 657, endPoint y: 329, distance: 9.8
click at [665, 332] on input "text" at bounding box center [784, 331] width 711 height 29
paste input ""HP OmniBook Ultra Flip 14"" OLED Laptop (Intel® Core™ Ultra 7 / 32GB) ""
click at [441, 323] on input ""HP OmniBook Ultra Flip 14"" OLED Laptop (Intel® Core™ Ultra 7 / 32GB) "" at bounding box center [784, 331] width 711 height 29
click at [900, 333] on input "HP OmniBook Ultra Flip 14"" OLED Laptop (Intel® Core™ Ultra 7 / 32GB) "" at bounding box center [784, 331] width 711 height 29
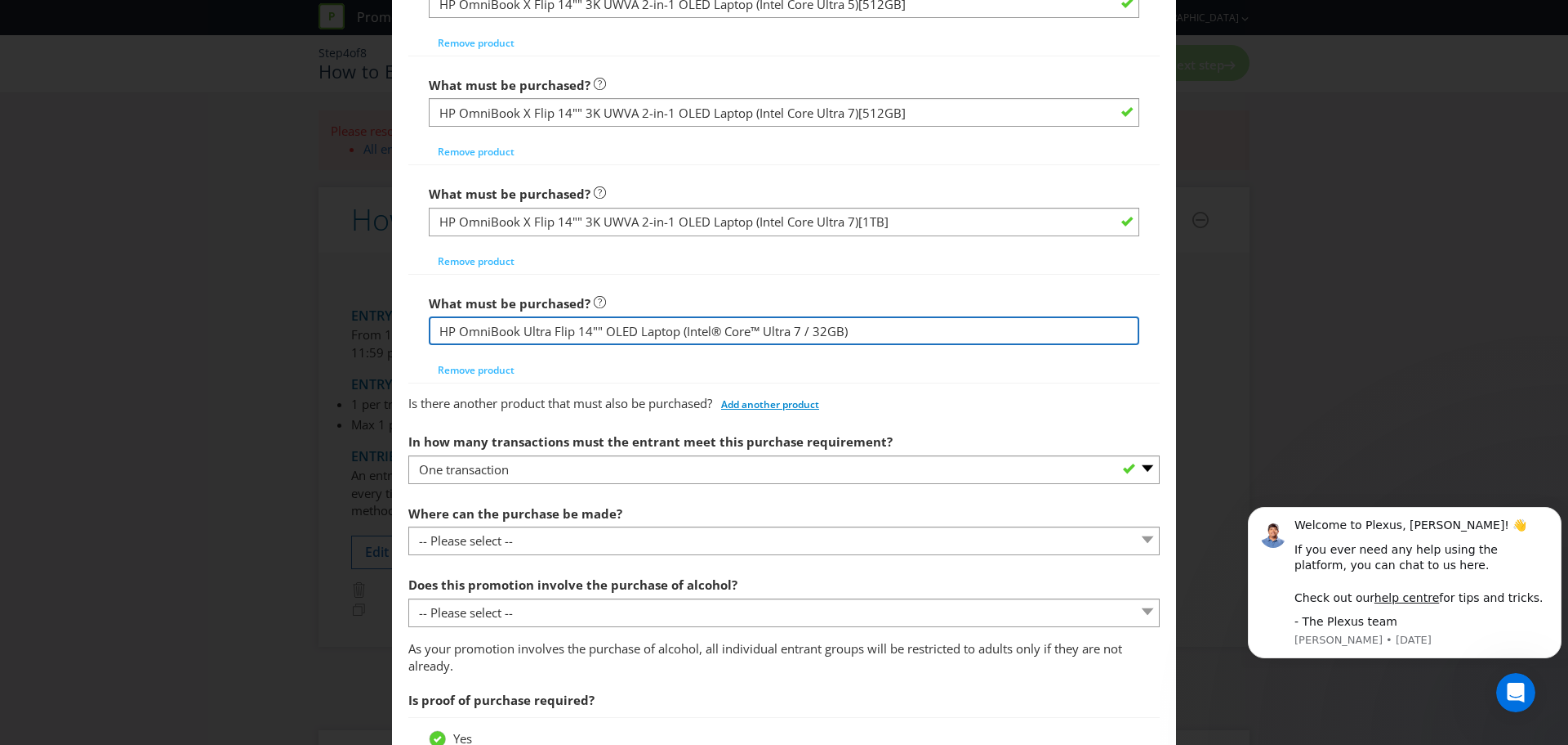
type input "HP OmniBook Ultra Flip 14"" OLED Laptop (Intel® Core™ Ultra 7 / 32GB)"
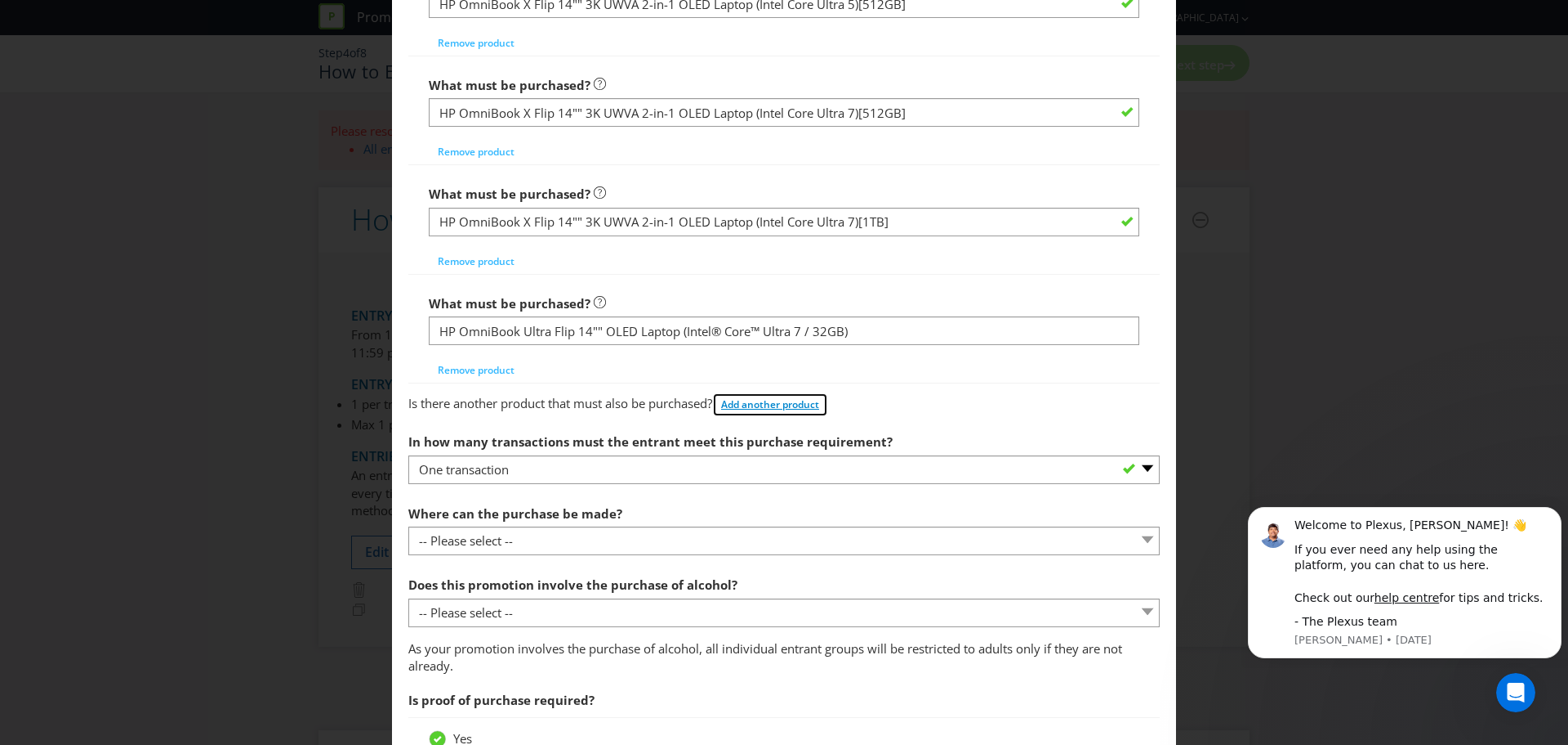
click at [788, 404] on span "Add another product" at bounding box center [771, 404] width 98 height 13
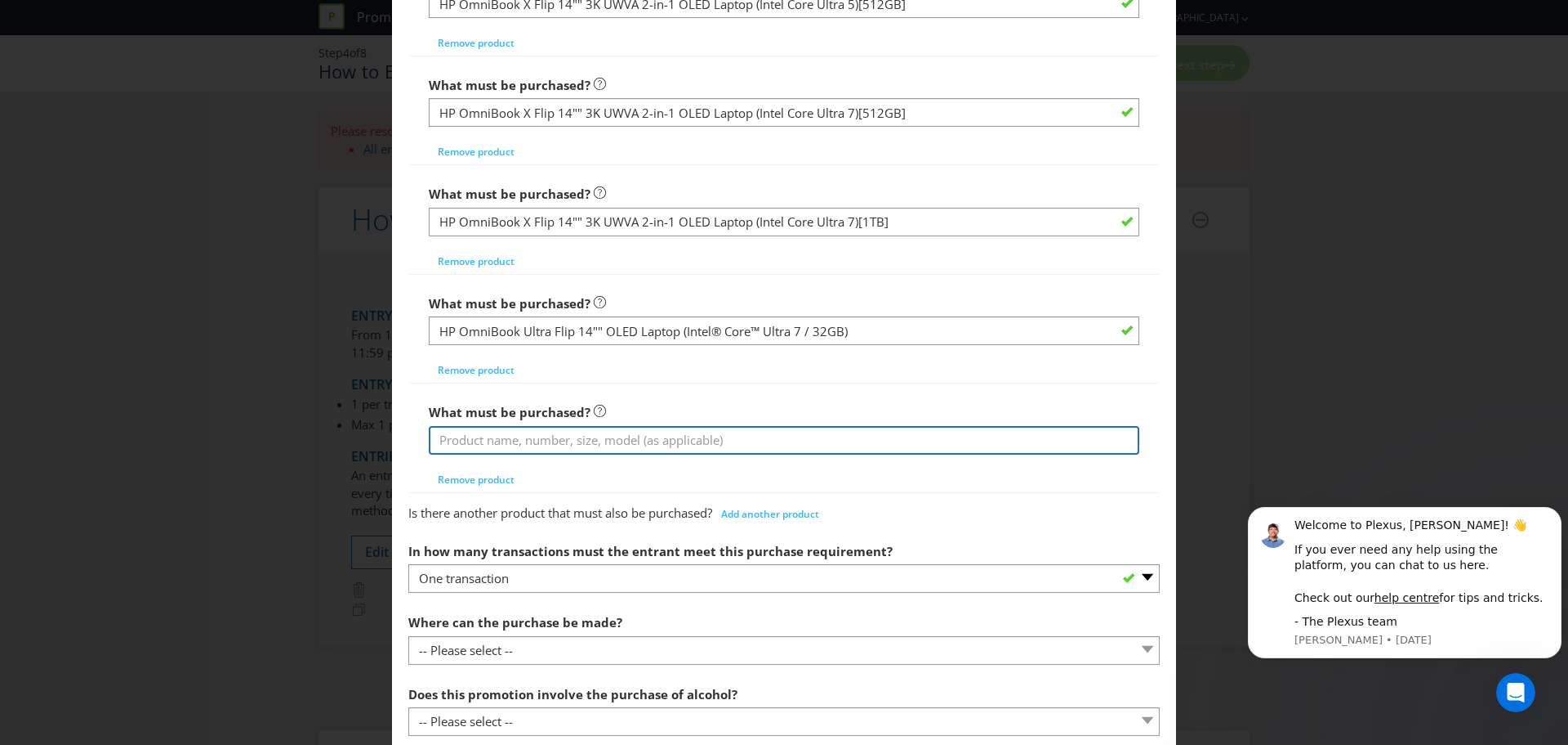
click at [750, 440] on input "text" at bounding box center [784, 440] width 711 height 29
paste input ""HP OmniBook Ultra Flip 14"" OLED Laptop (Intel® Core™ Ultra 7 / 16GB) ""
click at [443, 434] on input ""HP OmniBook Ultra Flip 14"" OLED Laptop (Intel® Core™ Ultra 7 / 16GB) "" at bounding box center [784, 440] width 711 height 29
click at [896, 449] on input "HP OmniBook Ultra Flip 14"" OLED Laptop (Intel® Core™ Ultra 7 / 16GB) "" at bounding box center [784, 440] width 711 height 29
type input "HP OmniBook Ultra Flip 14"" OLED Laptop (Intel® Core™ Ultra 7 / 16GB)"
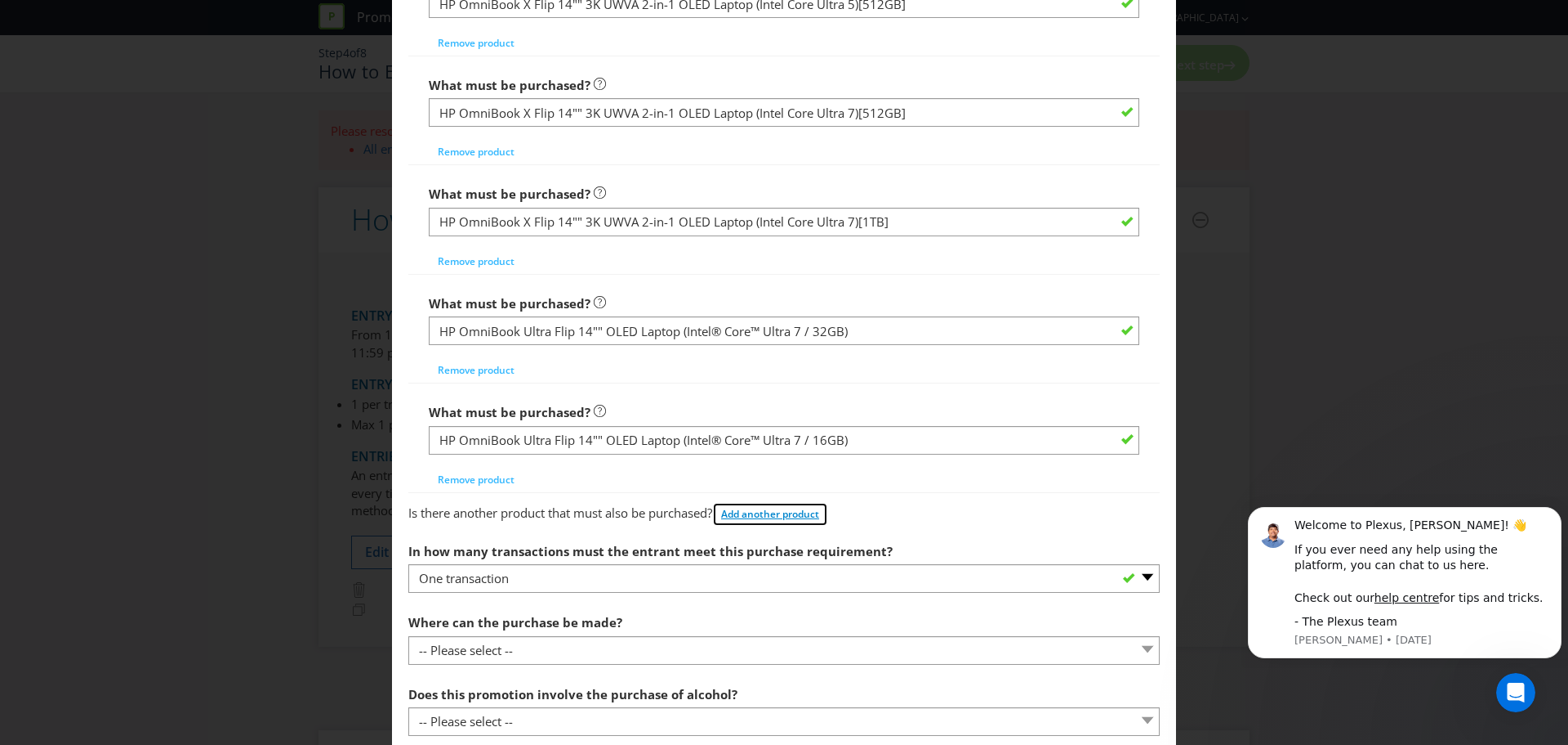
click at [747, 517] on span "Add another product" at bounding box center [771, 514] width 98 height 13
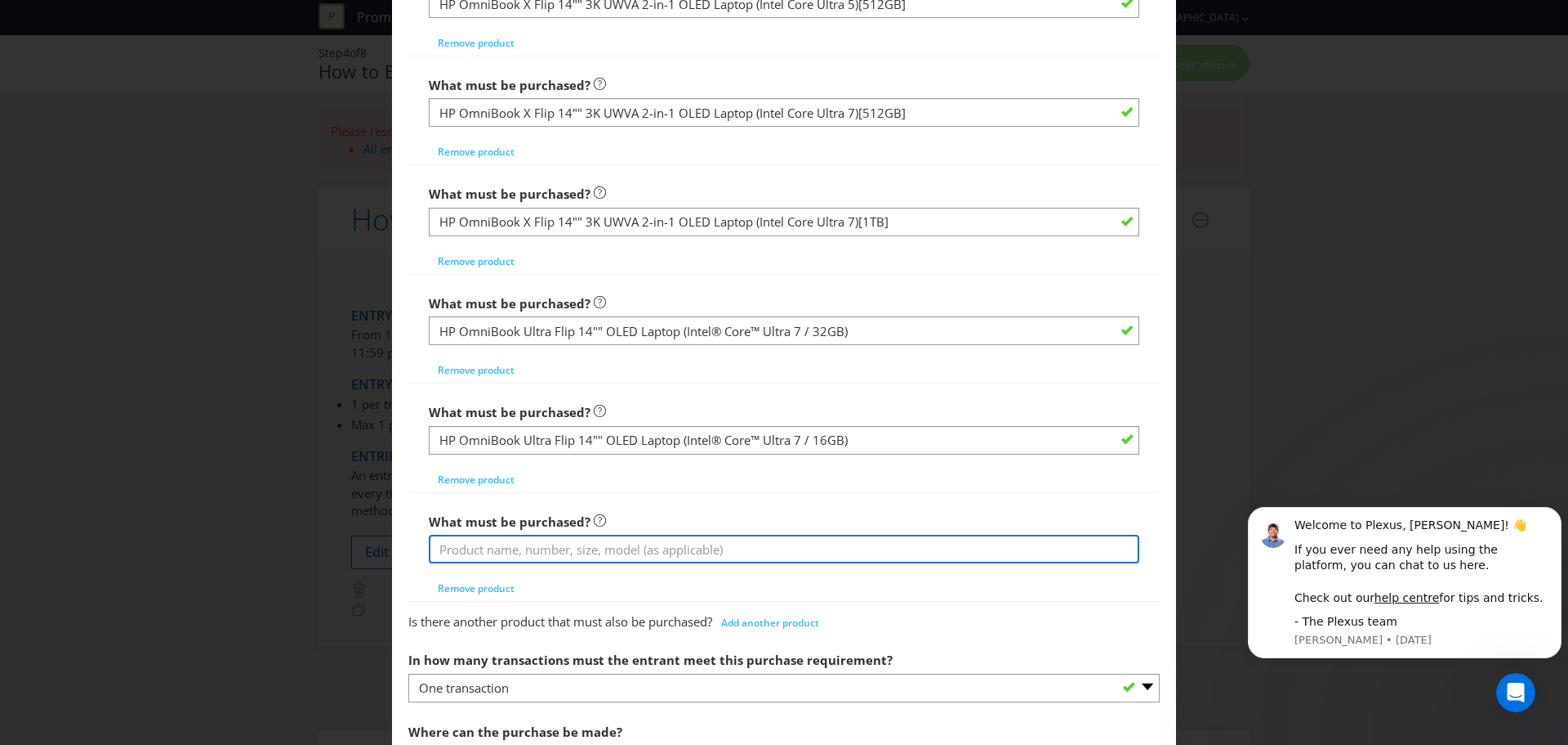
click at [562, 549] on input "text" at bounding box center [784, 549] width 711 height 29
paste input ""HP AIO 24-cr1000a 23.8"" FHD All-in-One PC (Intel Core Ultra 5)[512GB] ""
click at [440, 545] on input ""HP AIO 24-cr1000a 23.8"" FHD All-in-One PC (Intel Core Ultra 5)[512GB] "" at bounding box center [784, 549] width 711 height 29
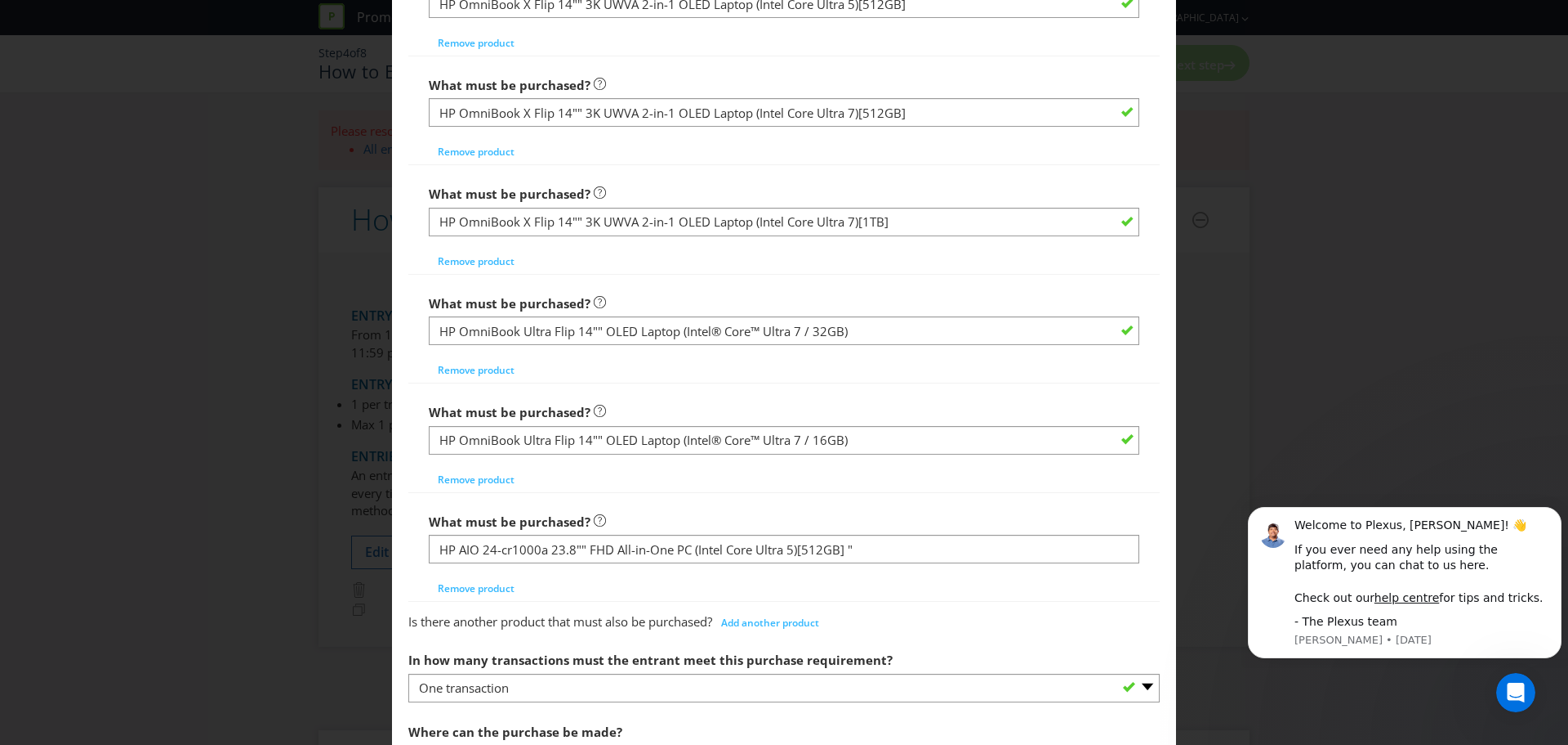
drag, startPoint x: 917, startPoint y: 534, endPoint x: 908, endPoint y: 545, distance: 14.2
click at [917, 535] on div "What must be purchased? HP AIO 24-cr1000a 23.8"" FHD All-in-One PC (Intel Core …" at bounding box center [784, 534] width 711 height 59
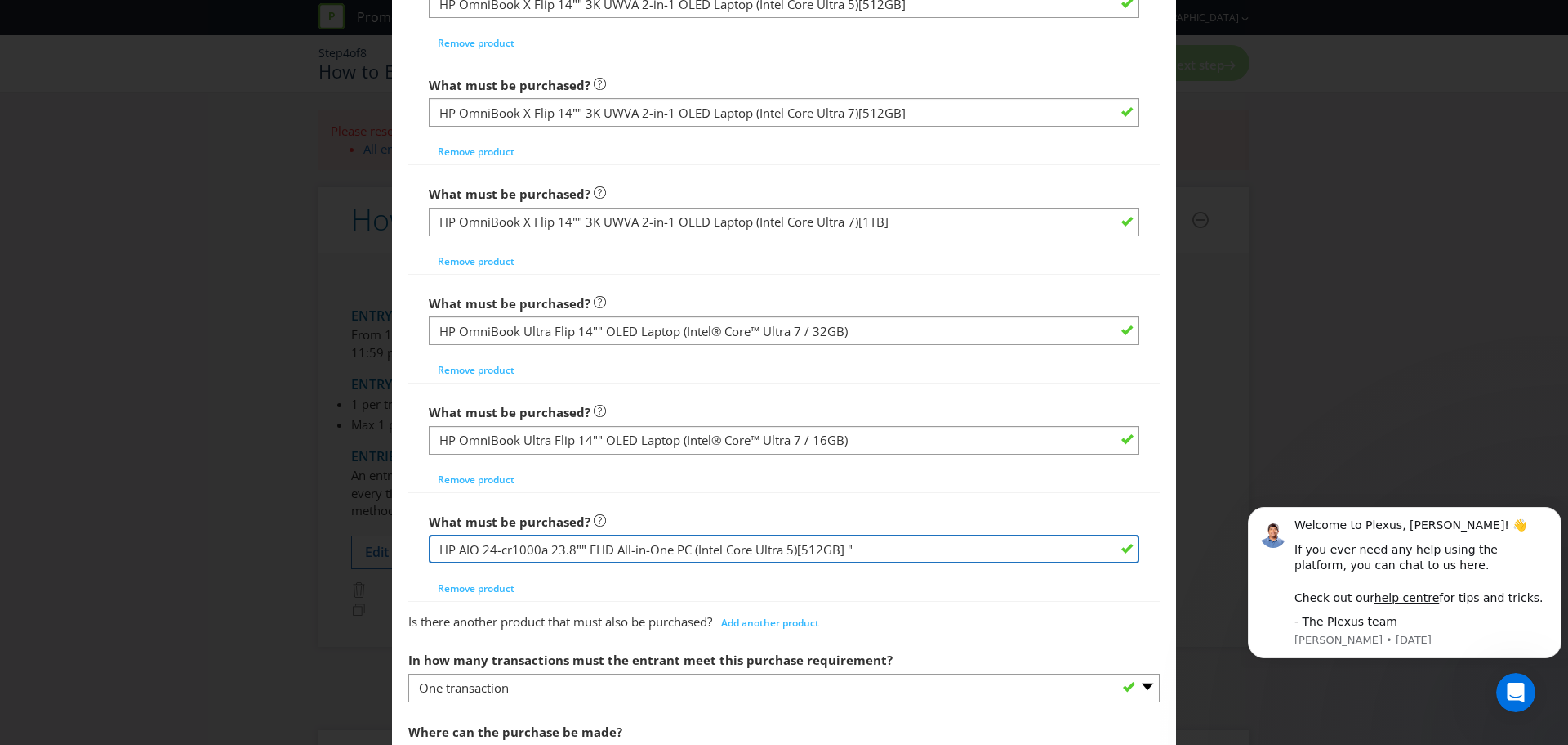
click at [908, 545] on input "HP AIO 24-cr1000a 23.8"" FHD All-in-One PC (Intel Core Ultra 5)[512GB] "" at bounding box center [784, 549] width 711 height 29
type input "HP AIO 24-cr1000a 23.8"" FHD All-in-One PC (Intel Core Ultra 5)[512GB]"
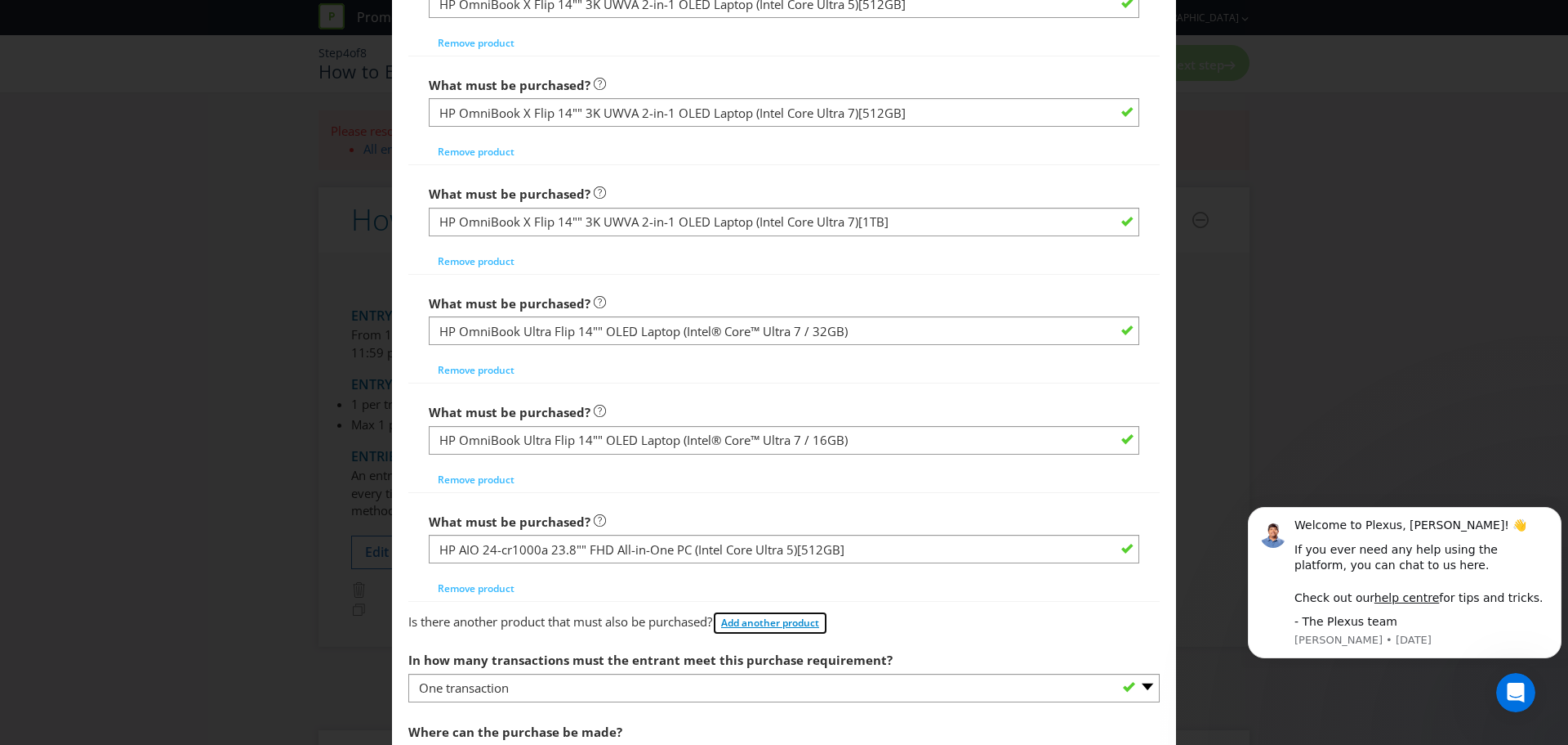
click at [771, 617] on span "Add another product" at bounding box center [771, 623] width 98 height 13
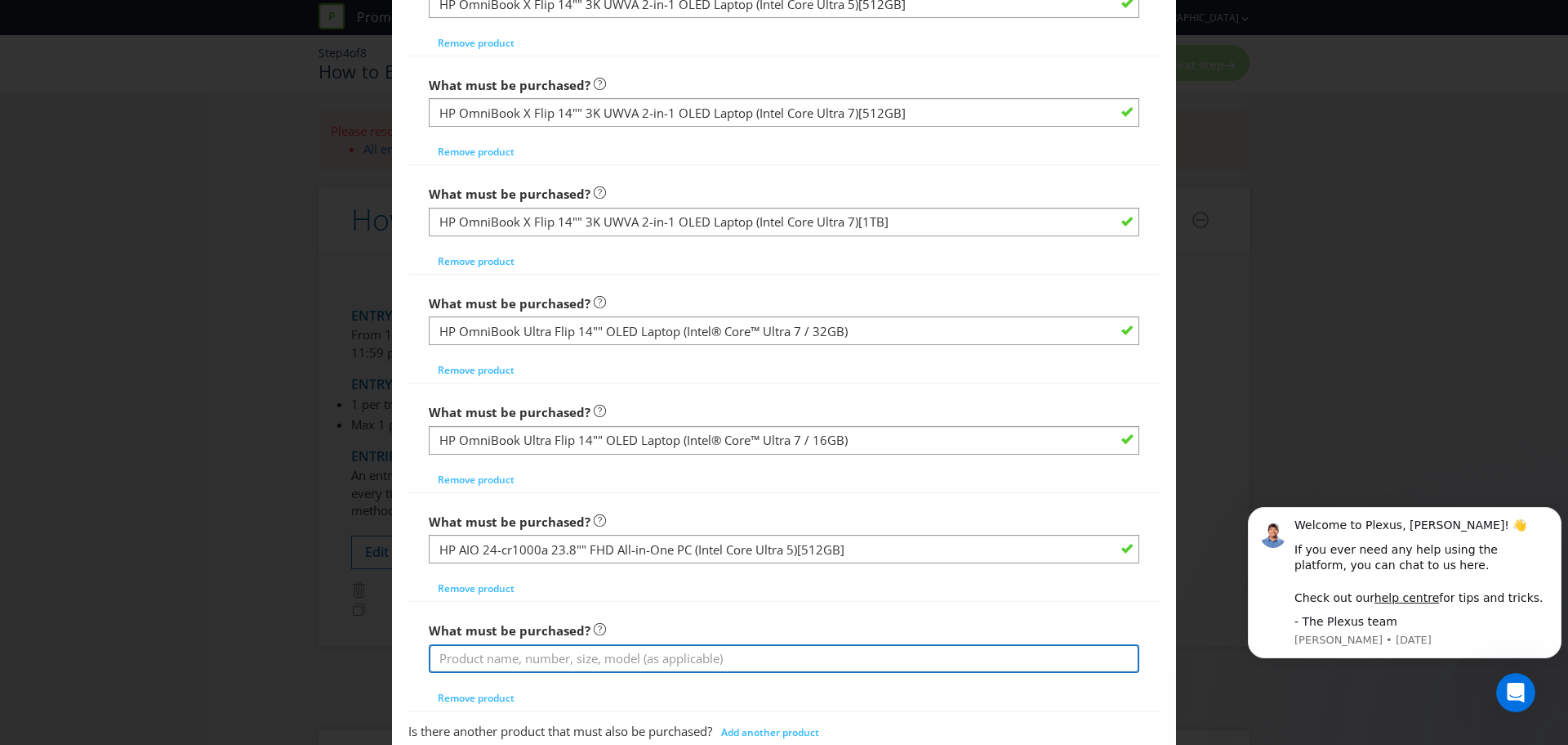
click at [605, 662] on input "text" at bounding box center [784, 658] width 711 height 29
paste input ""HP AIO 24-cr1001a 23.8"" FHD All-in-One PC (Intel Core Ultra 7)[512GB] ""
click at [444, 659] on input ""HP AIO 24-cr1001a 23.8"" FHD All-in-One PC (Intel Core Ultra 7)[512GB] "" at bounding box center [784, 658] width 711 height 29
click at [888, 659] on input "HP AIO 24-cr1001a 23.8"" FHD All-in-One PC (Intel Core Ultra 7)[512GB] "" at bounding box center [784, 658] width 711 height 29
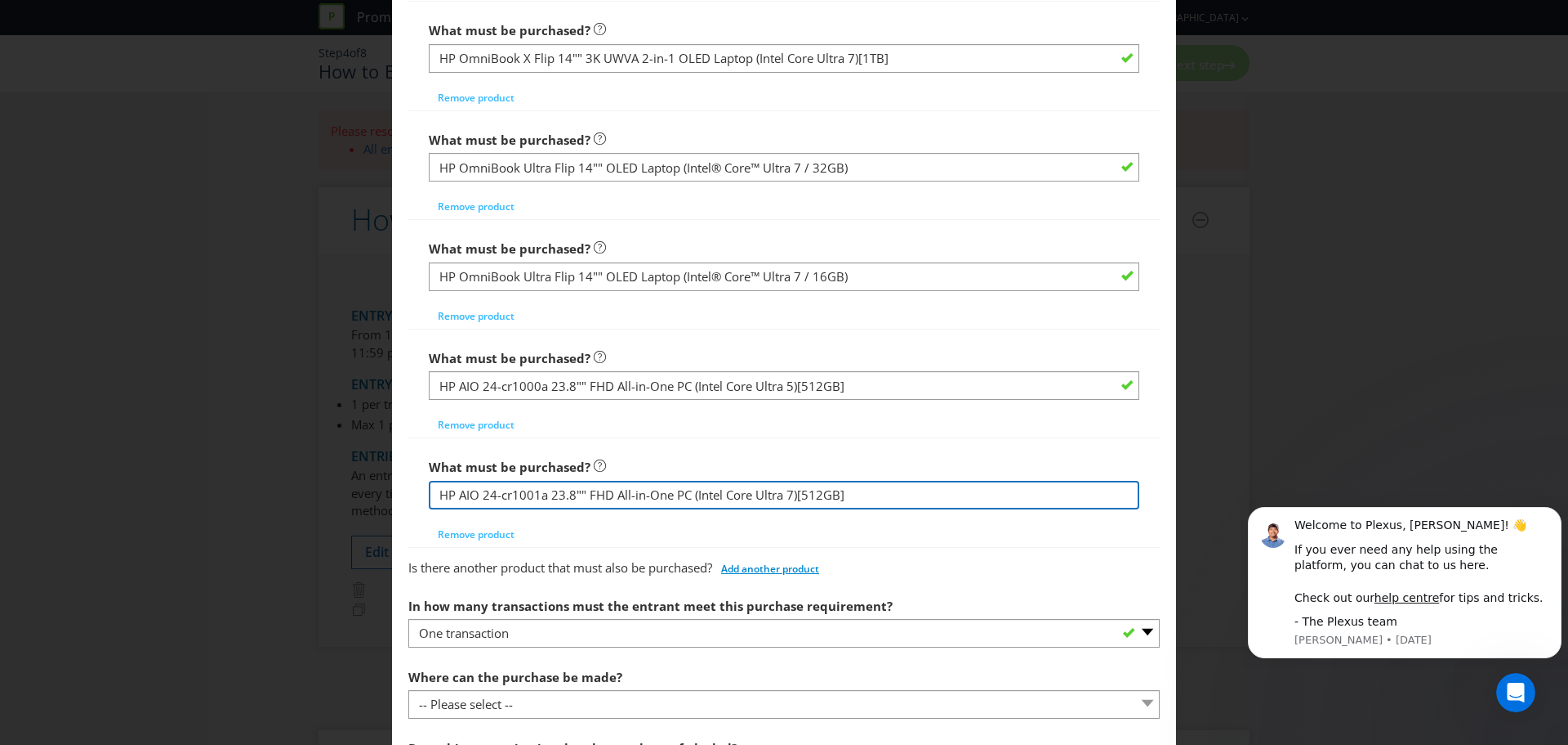
type input "HP AIO 24-cr1001a 23.8"" FHD All-in-One PC (Intel Core Ultra 7)[512GB]"
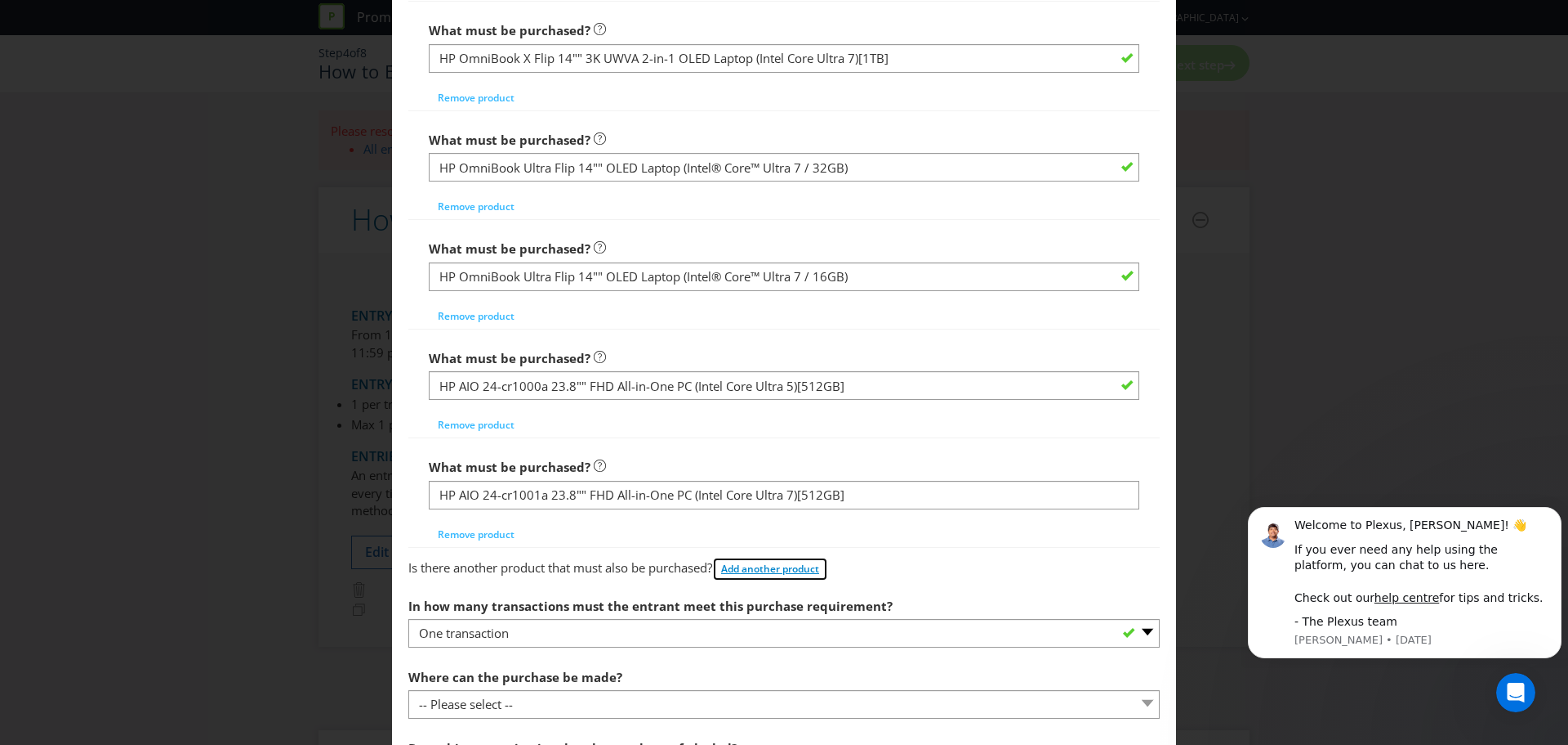
click at [796, 564] on span "Add another product" at bounding box center [771, 569] width 98 height 13
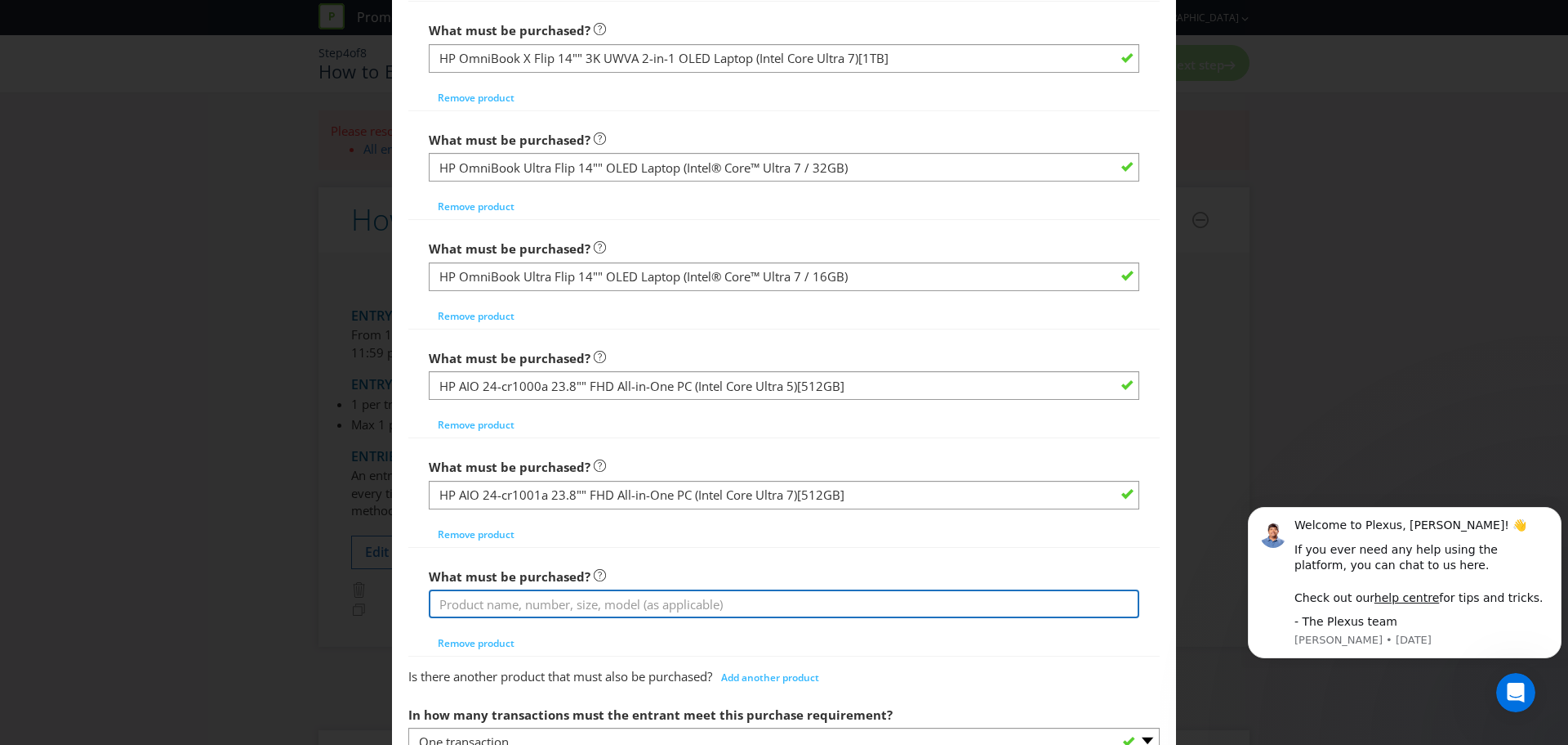
click at [786, 596] on input "text" at bounding box center [784, 604] width 711 height 29
paste input ""HP AIO OmniStudio X 31"" 4K All-in-One PC (Intel Core Ultra 7)[1TB] ""
click at [444, 608] on input ""HP AIO OmniStudio X 31"" 4K All-in-One PC (Intel Core Ultra 7)[1TB] "" at bounding box center [784, 604] width 711 height 29
click at [902, 610] on input "HP AIO OmniStudio X 31"" 4K All-in-One PC (Intel Core Ultra 7)[1TB] "" at bounding box center [784, 604] width 711 height 29
type input "HP AIO OmniStudio X 31"" 4K All-in-One PC (Intel Core Ultra 7)[1TB]"
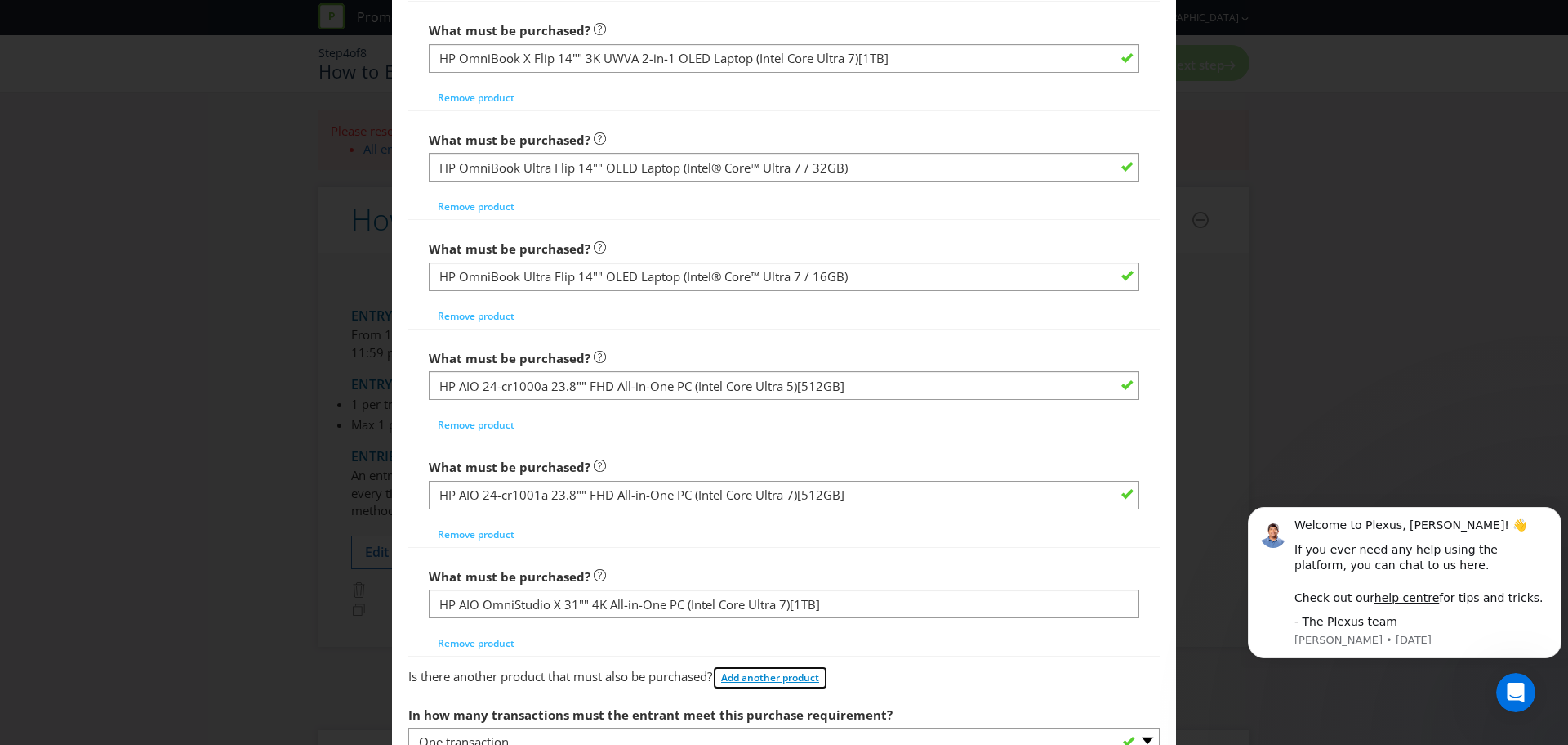
click at [783, 680] on span "Add another product" at bounding box center [771, 677] width 98 height 13
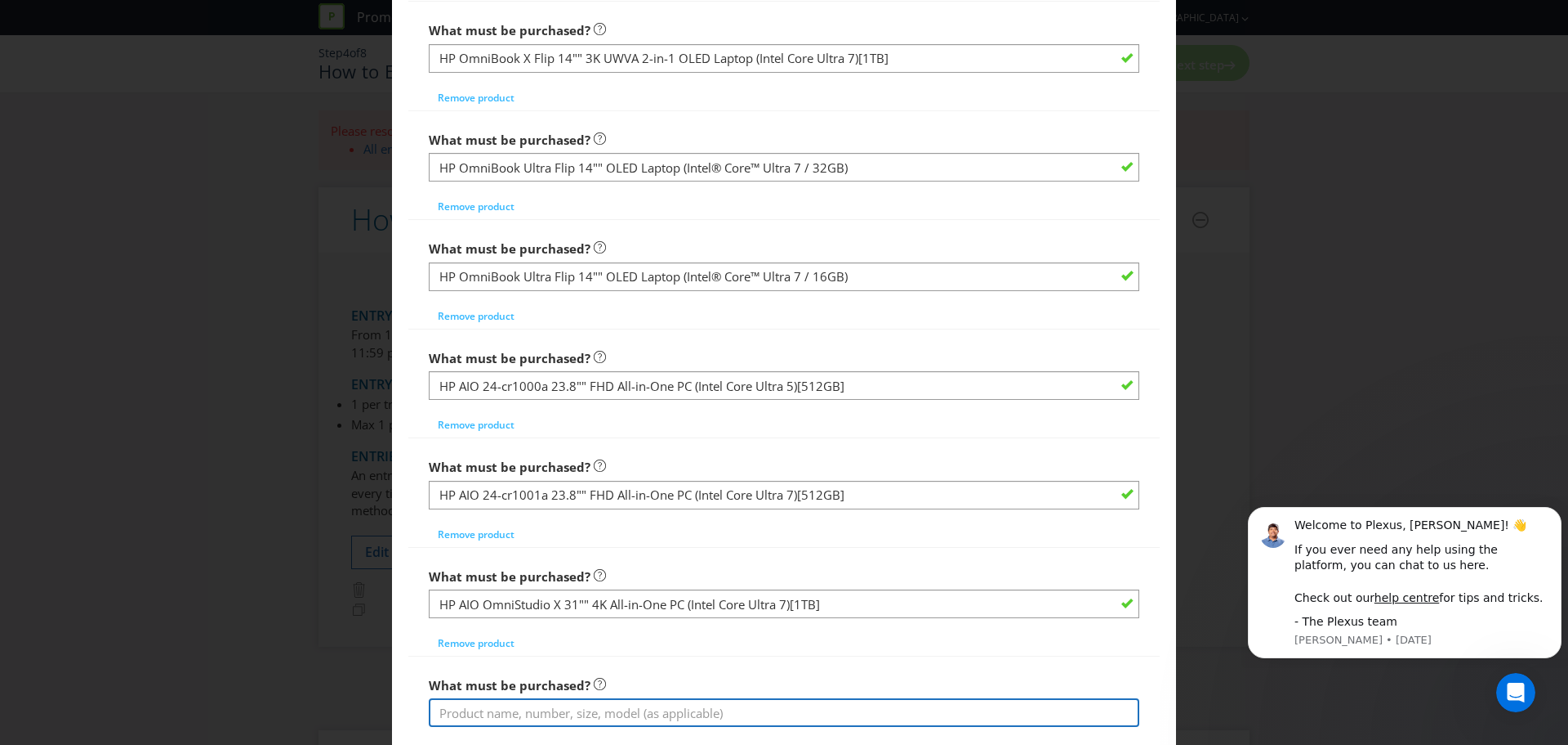
click at [710, 706] on input "text" at bounding box center [784, 712] width 711 height 29
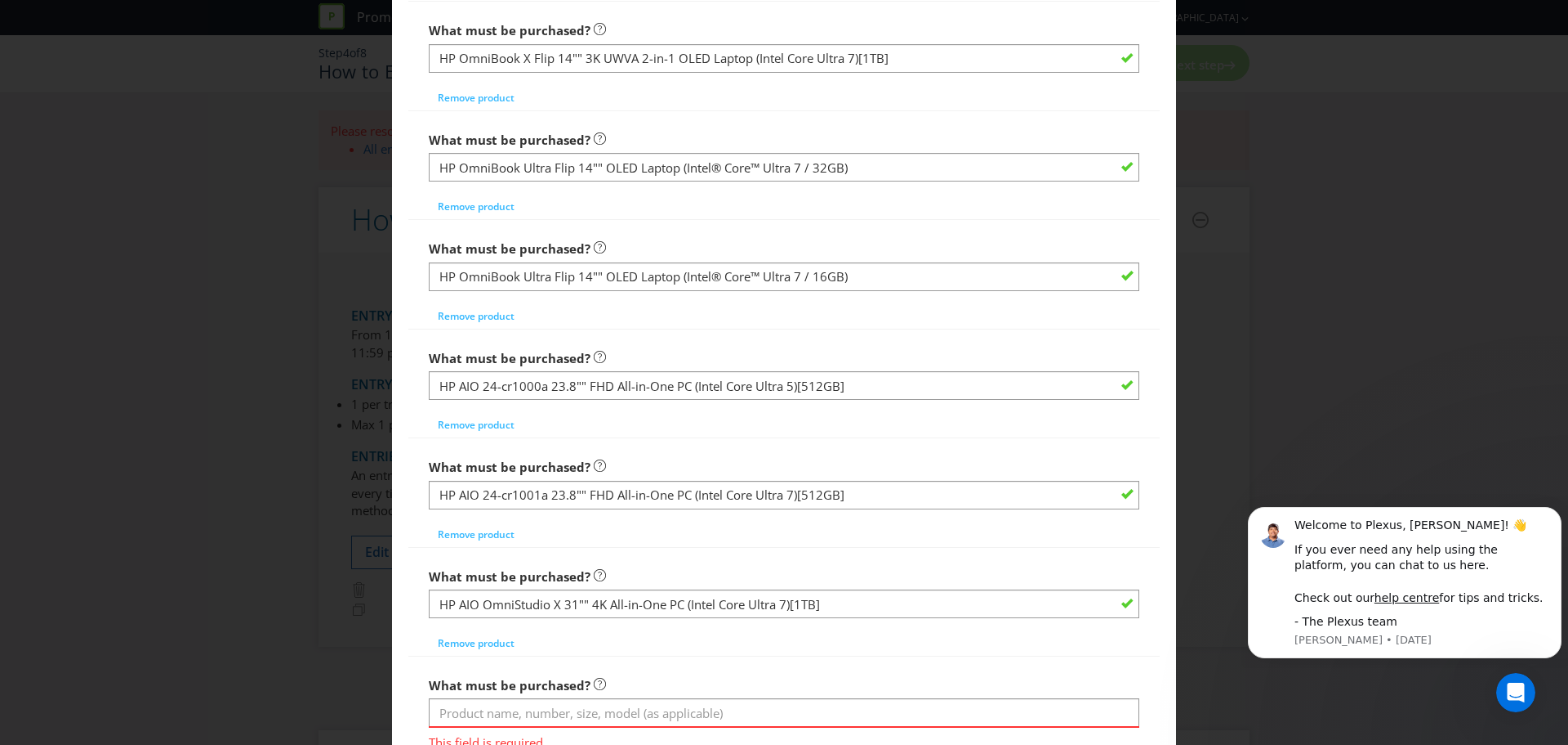
click at [733, 644] on div "What must be purchased? HP AIO OmniStudio X 31"" 4K All-in-One PC (Intel Core U…" at bounding box center [784, 607] width 711 height 95
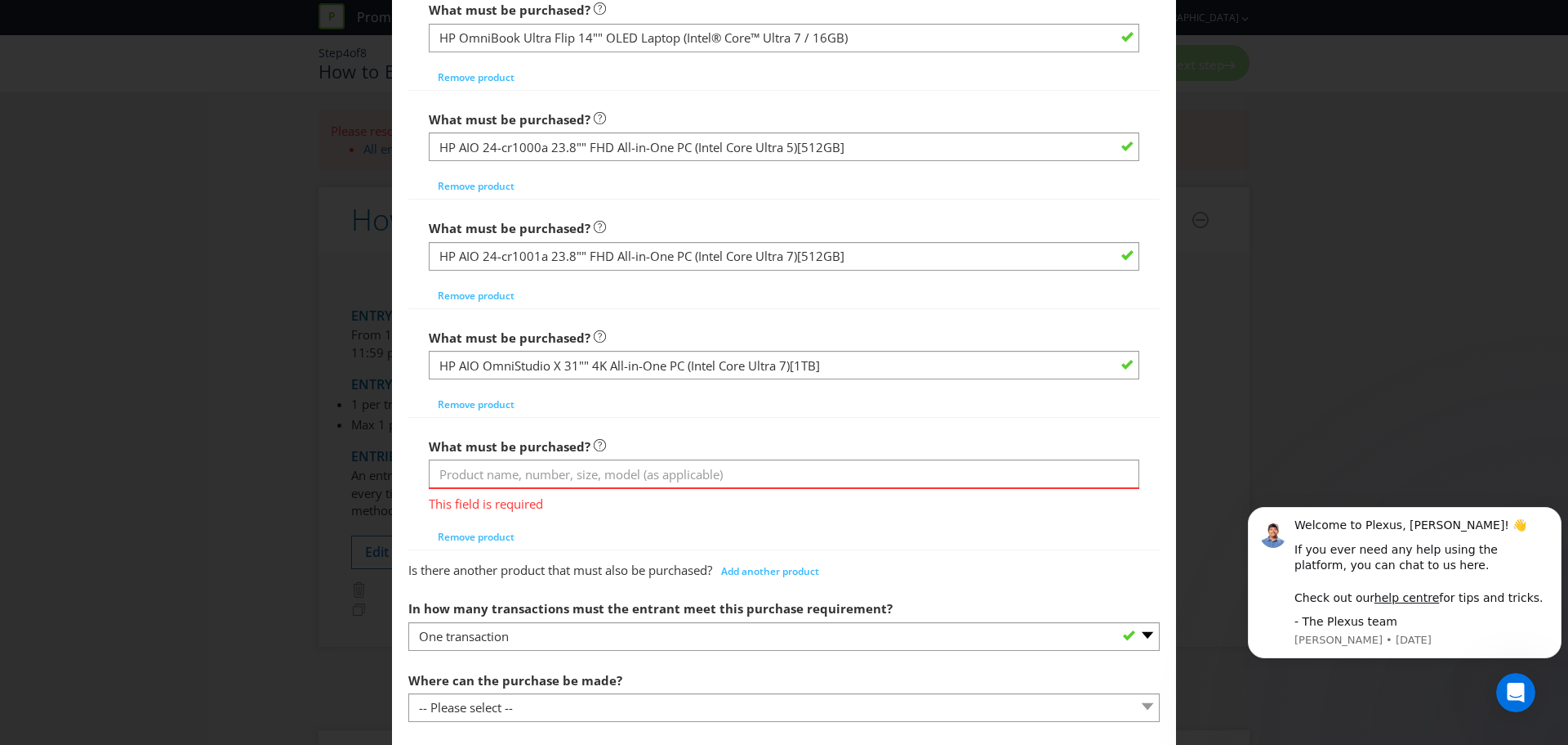
scroll to position [2698, 0]
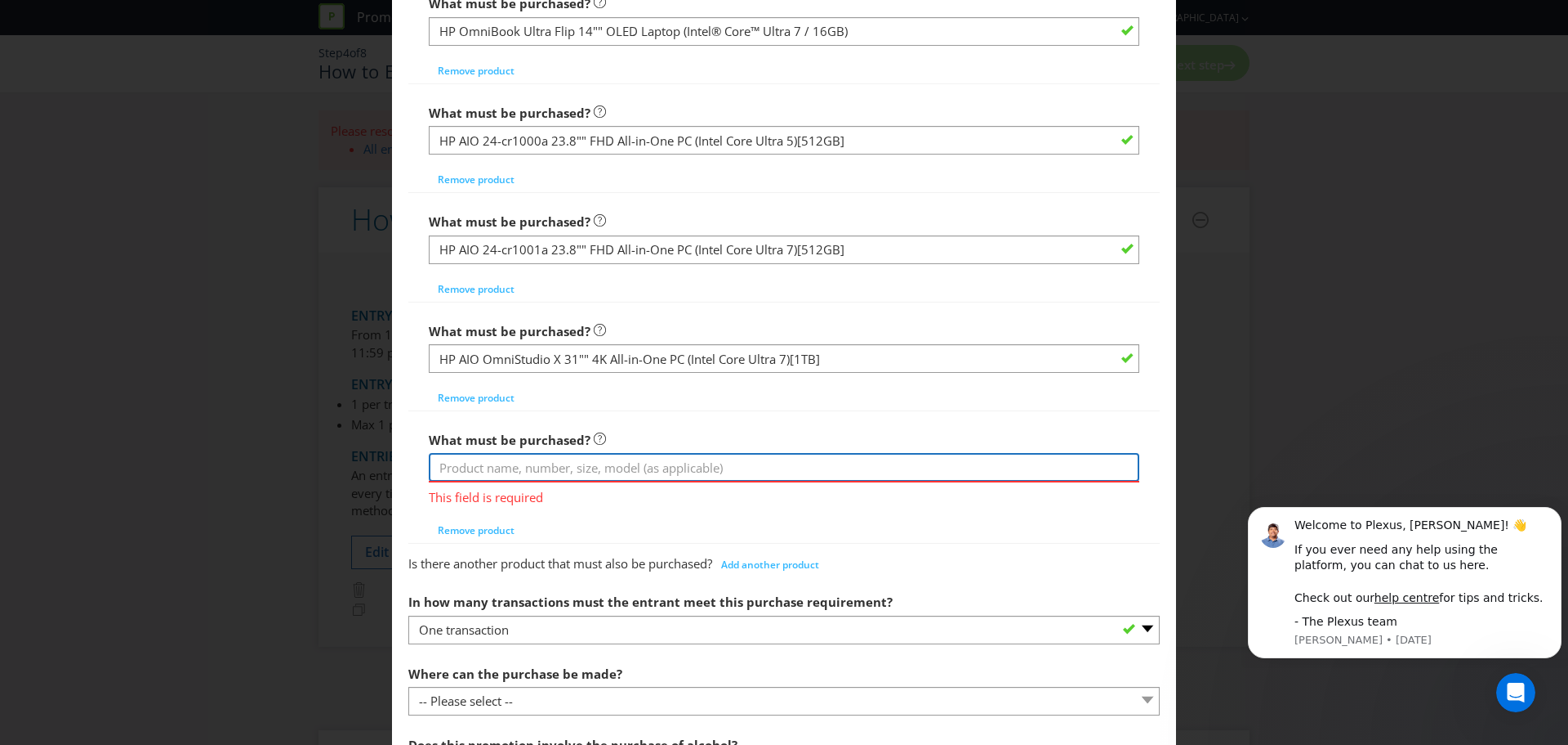
click at [694, 458] on input "text" at bounding box center [784, 467] width 711 height 29
paste input ""HP Omen Max 16"" UWVA 2.5K 240Hz OLED Gaming Laptop (Intel Core Ultra 7)[GeFor…"
click at [441, 467] on input ""HP Omen Max 16"" UWVA 2.5K 240Hz OLED Gaming Laptop (Intel Core Ultra 7)[GeFor…" at bounding box center [784, 467] width 711 height 29
click at [1087, 469] on input "HP Omen Max 16"" UWVA 2.5K 240Hz OLED Gaming Laptop (Intel Core Ultra 7)[GeForc…" at bounding box center [784, 467] width 711 height 29
type input "HP Omen Max 16"" UWVA 2.5K 240Hz OLED Gaming Laptop (Intel Core Ultra 7)[GeForc…"
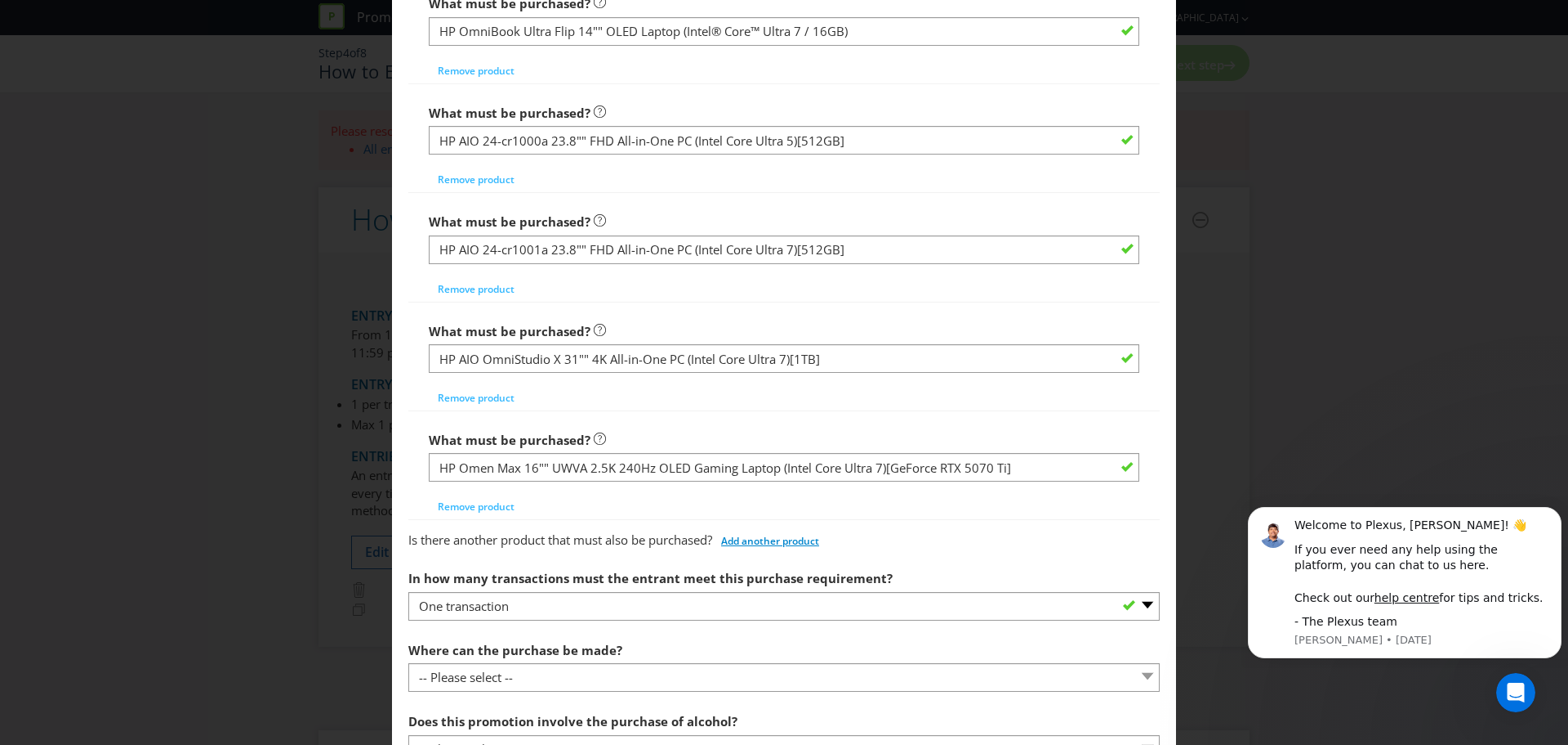
drag, startPoint x: 876, startPoint y: 512, endPoint x: 787, endPoint y: 545, distance: 94.9
click at [876, 512] on div "What must be purchased? HP Omen Max 16"" UWVA 2.5K 240Hz OLED Gaming Laptop (In…" at bounding box center [784, 470] width 711 height 95
click at [785, 540] on span "Add another product" at bounding box center [771, 541] width 98 height 13
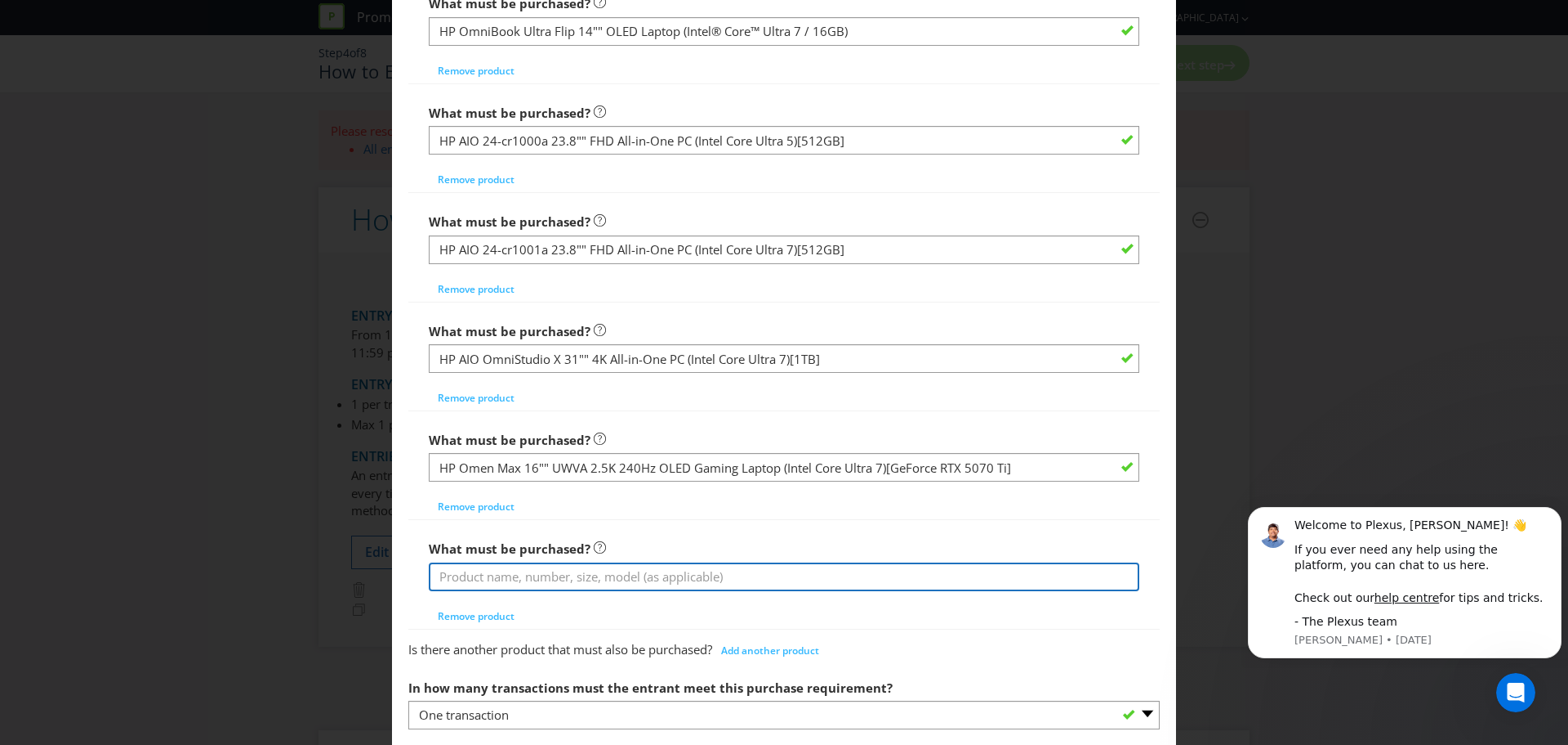
click at [675, 574] on input "text" at bounding box center [784, 577] width 711 height 29
paste input ""HP OMEN MAX 16"" UWVA 2.5K 240Hz OLED Gaming Laptop (Intel Core Ultra 9)[GeFor…"
click at [435, 575] on input ""HP OMEN MAX 16"" UWVA 2.5K 240Hz OLED Gaming Laptop (Intel Core Ultra 9)[GeFor…" at bounding box center [784, 577] width 711 height 29
click at [442, 573] on input ""HP OMEN MAX 16"" UWVA 2.5K 240Hz OLED Gaming Laptop (Intel Core Ultra 9)[GeFor…" at bounding box center [784, 577] width 711 height 29
click at [1050, 572] on input "HP OMEN MAX 16"" UWVA 2.5K 240Hz OLED Gaming Laptop (Intel Core Ultra 9)[GeForc…" at bounding box center [784, 577] width 711 height 29
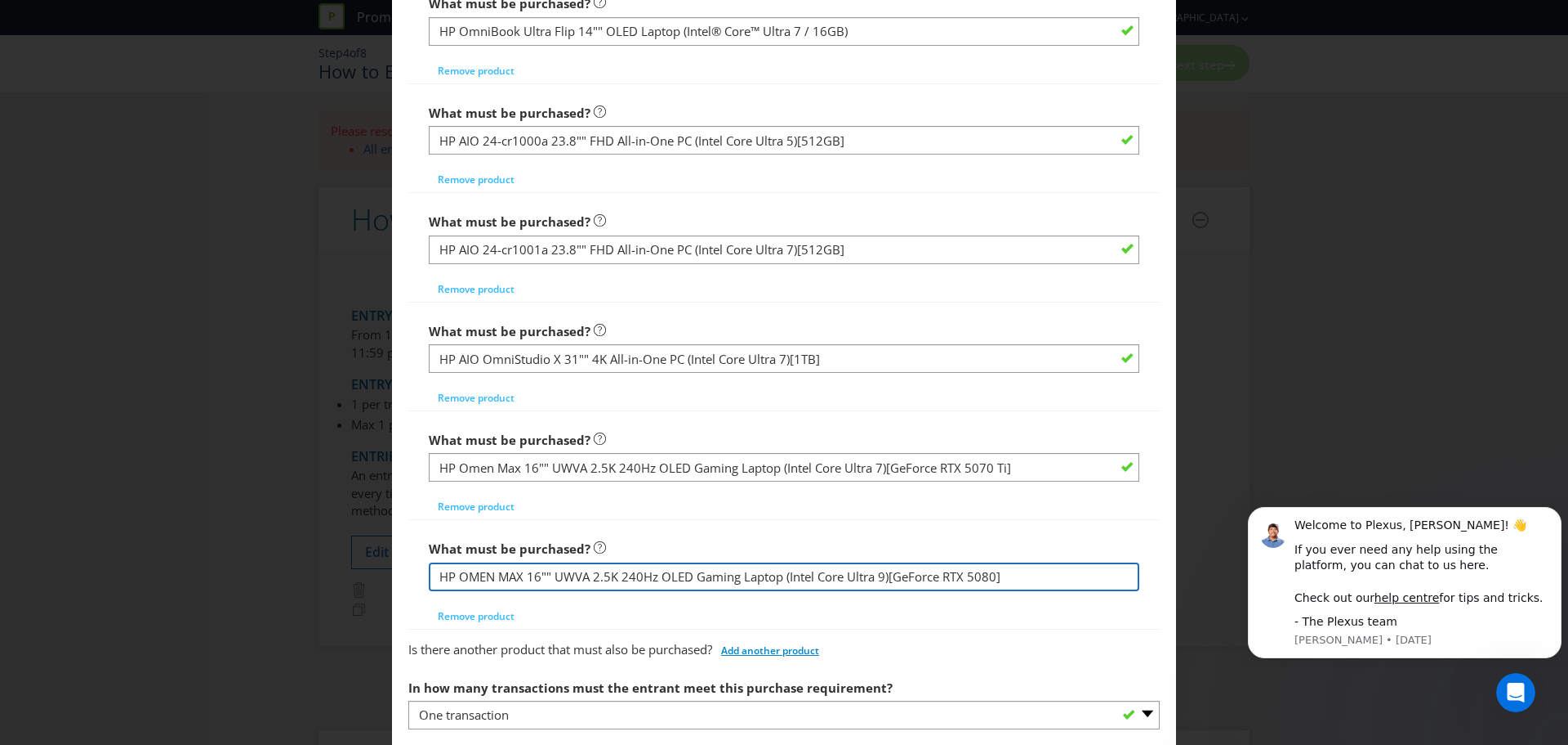
type input "HP OMEN MAX 16"" UWVA 2.5K 240Hz OLED Gaming Laptop (Intel Core Ultra 9)[GeForc…"
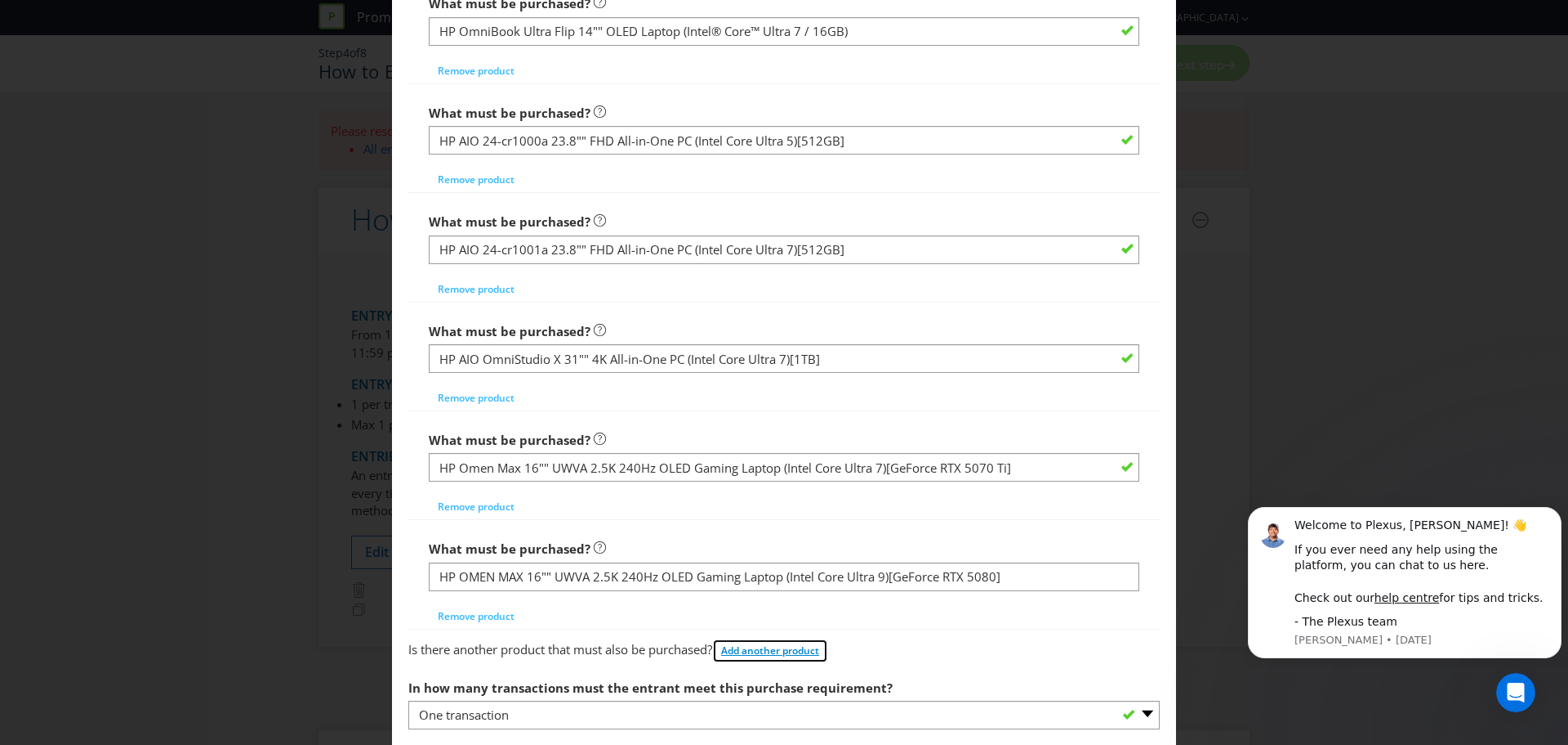
click at [786, 654] on span "Add another product" at bounding box center [771, 650] width 98 height 13
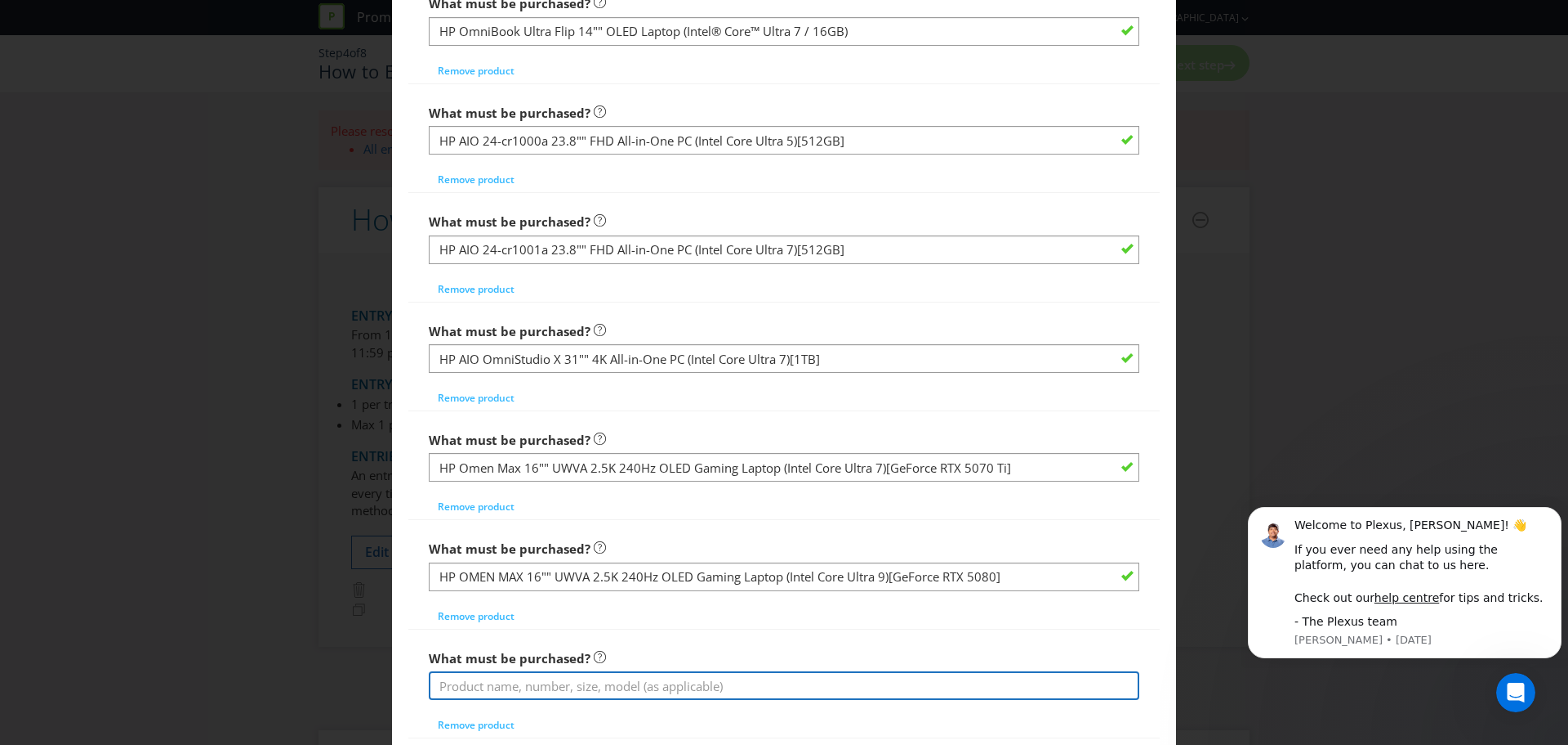
click at [734, 682] on input "text" at bounding box center [784, 685] width 711 height 29
paste input ""HP Omen 45L GT22-3004A Gaming Desktop (Intel Core Ultra 7)[GeForce RTX 5080] ""
click at [442, 679] on input ""HP Omen 45L GT22-3004A Gaming Desktop (Intel Core Ultra 7)[GeForce RTX 5080] "" at bounding box center [784, 685] width 711 height 29
click at [943, 683] on input "HP Omen 45L GT22-3004A Gaming Desktop (Intel Core Ultra 7)[GeForce RTX 5080] "" at bounding box center [784, 685] width 711 height 29
type input "HP Omen 45L GT22-3004A Gaming Desktop (Intel Core Ultra 7)[GeForce RTX 5080]"
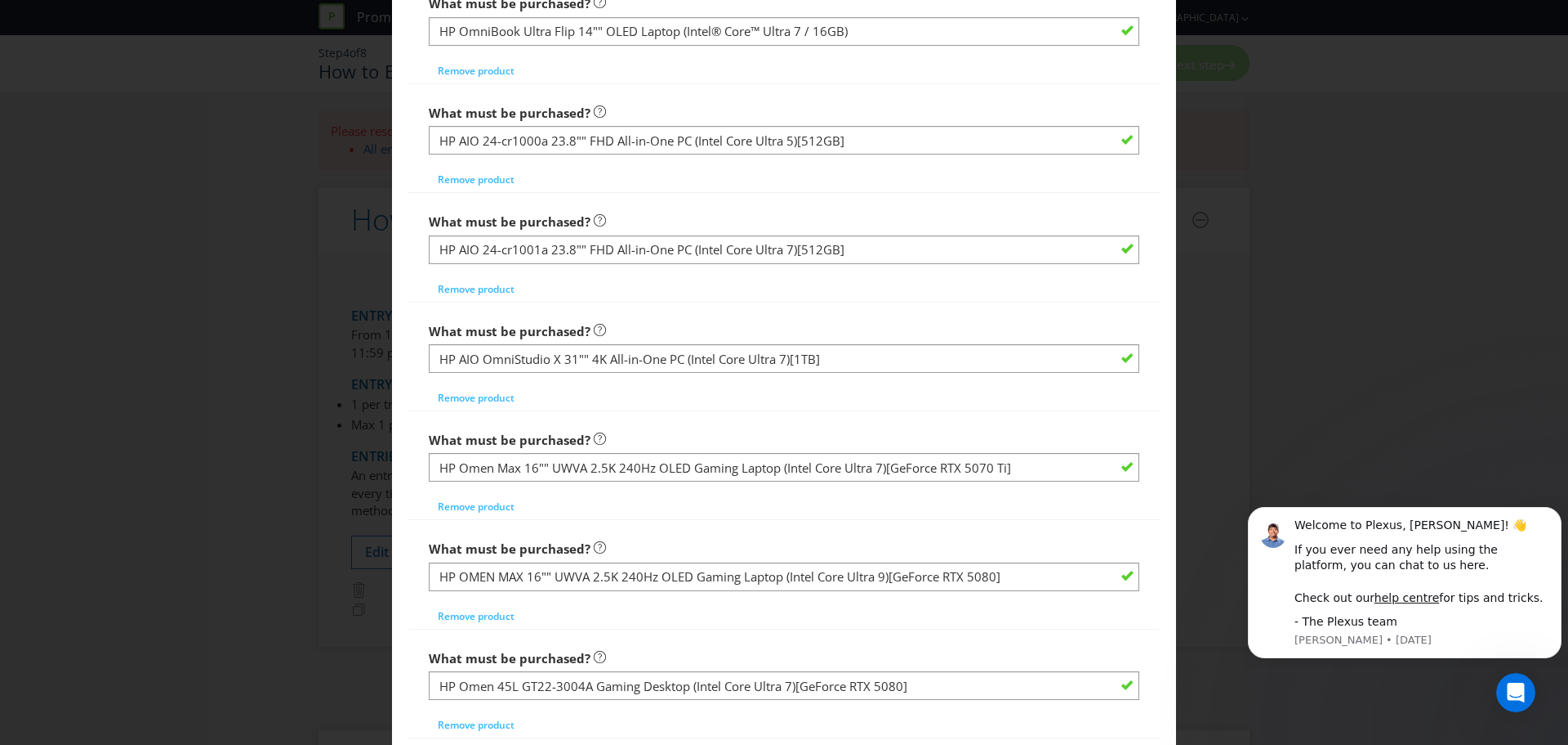
click at [710, 631] on div "What must be purchased? HP Omen 45L GT22-3004A Gaming Desktop (Intel Core Ultra…" at bounding box center [784, 683] width 751 height 109
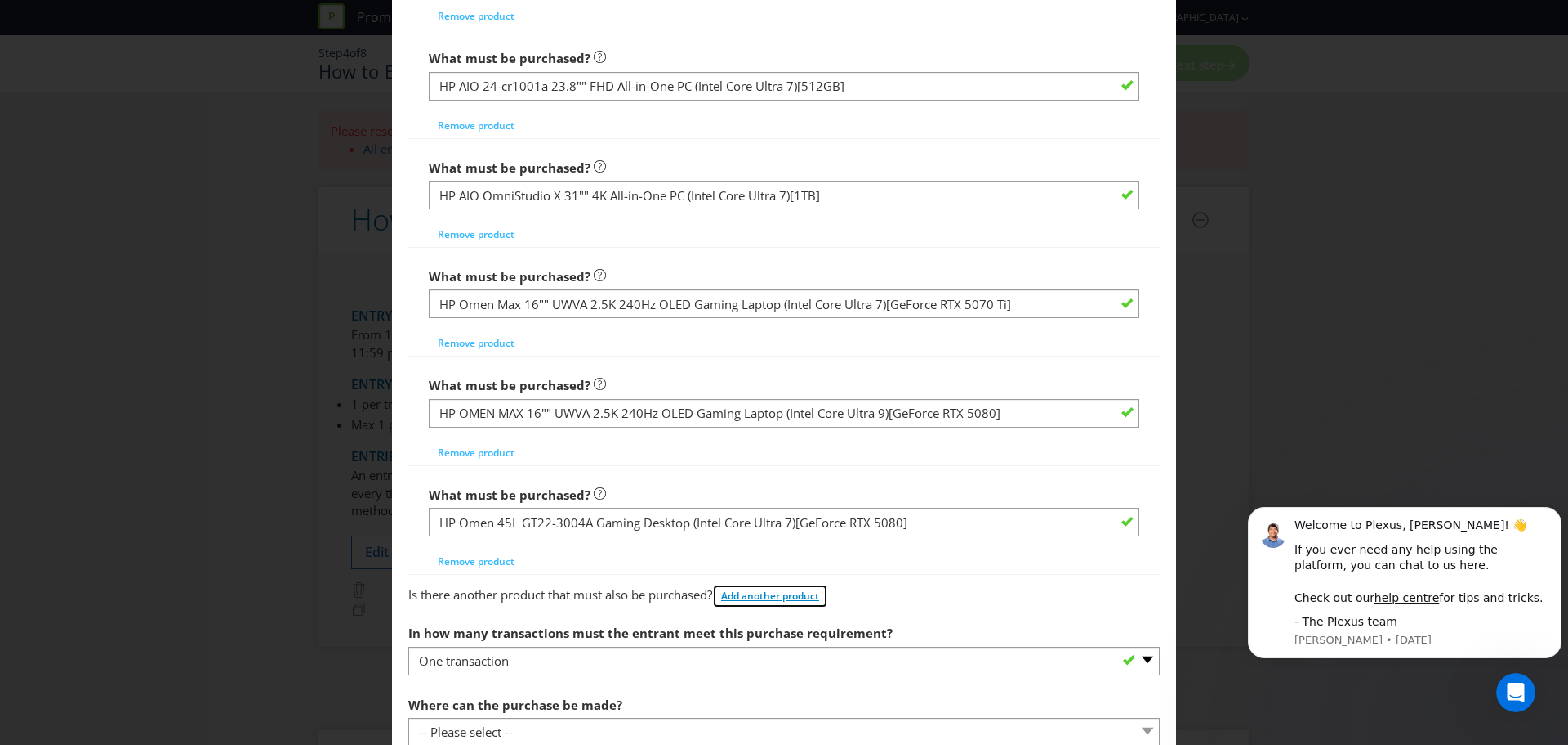
click at [797, 599] on span "Add another product" at bounding box center [771, 596] width 98 height 13
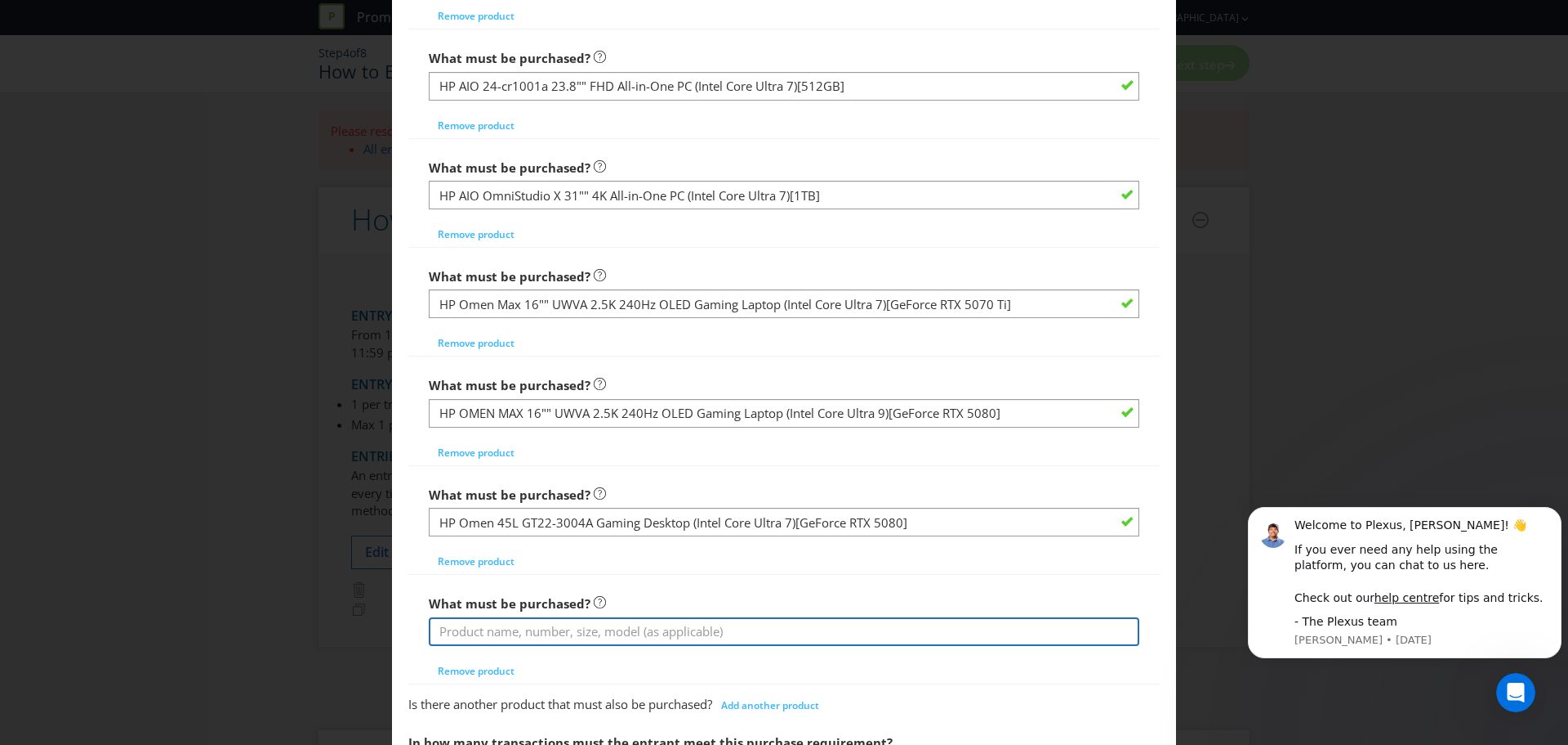
click at [695, 618] on input "text" at bounding box center [784, 631] width 711 height 29
paste input ""HP Omen 45L GT22-3003A Gaming Desktop (Intel Core Ultra 9)[GeForce RTX 5090] ""
click at [439, 629] on input ""HP Omen 45L GT22-3003A Gaming Desktop (Intel Core Ultra 9)[GeForce RTX 5090] "" at bounding box center [784, 631] width 711 height 29
click at [929, 626] on input "HP Omen 45L GT22-3003A Gaming Desktop (Intel Core Ultra 9)[GeForce RTX 5090] "" at bounding box center [784, 631] width 711 height 29
type input "HP Omen 45L GT22-3003A Gaming Desktop (Intel Core Ultra 9)[GeForce RTX 5090]"
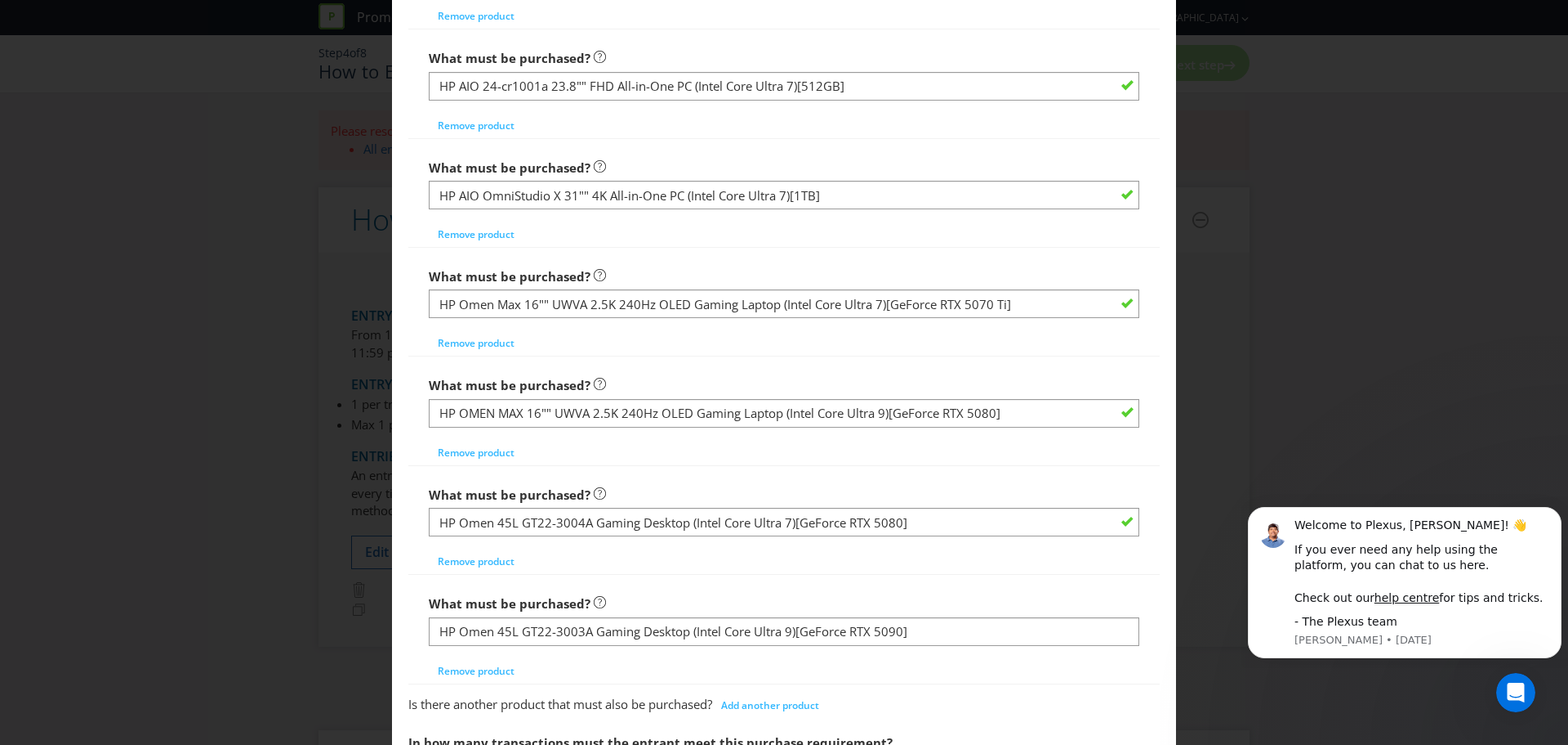
click at [948, 573] on div "What must be purchased? HP Omen 45L GT22-3004A Gaming Desktop (Intel Core Ultra…" at bounding box center [784, 525] width 711 height 95
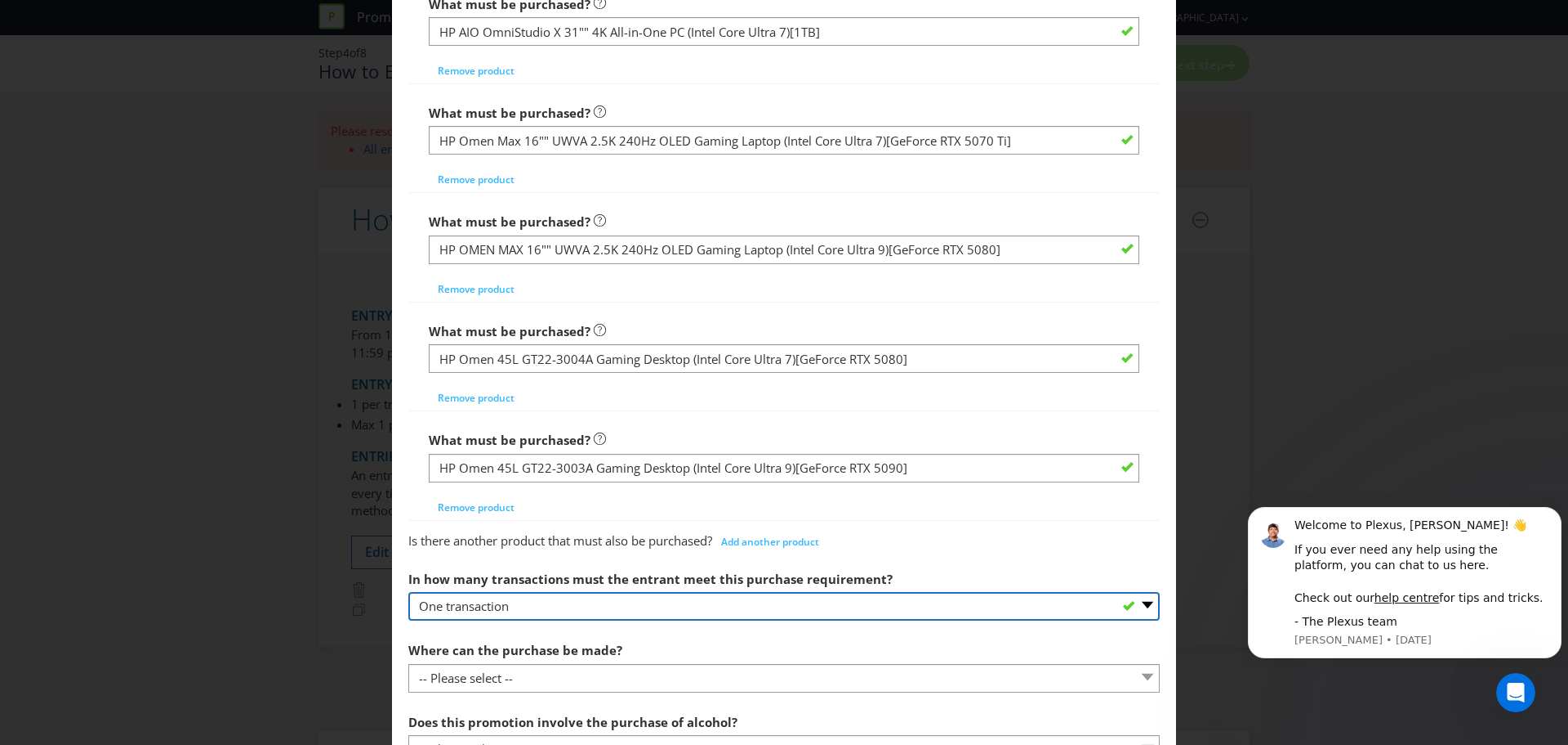
click at [846, 607] on select "-- Please select -- One transaction A specific number of transactions Any numbe…" at bounding box center [784, 606] width 751 height 29
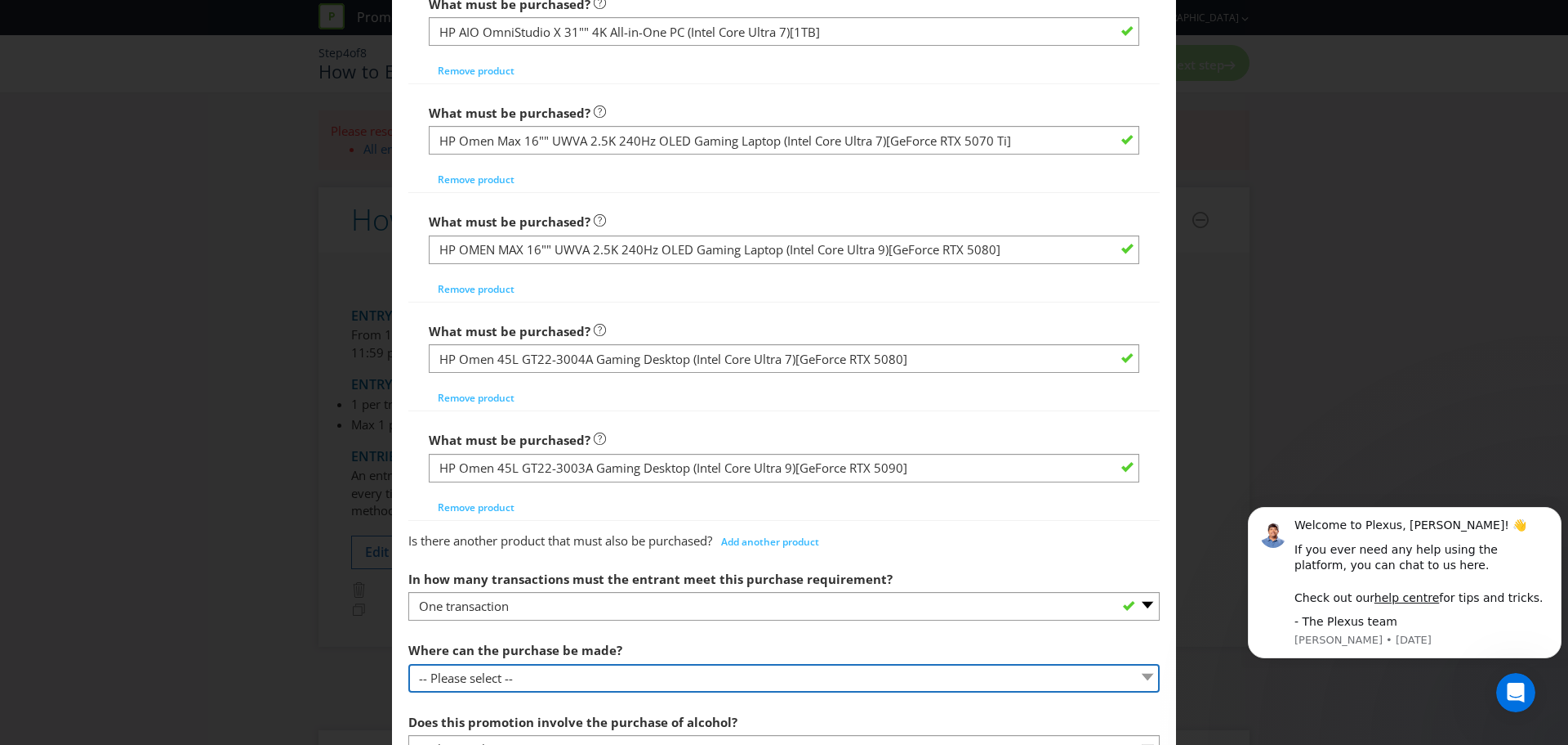
click at [681, 674] on select "-- Please select -- Any stores displaying promotional material (including onlin…" at bounding box center [784, 678] width 751 height 29
click at [408, 664] on select "-- Please select -- Any stores displaying promotional material (including onlin…" at bounding box center [784, 678] width 751 height 29
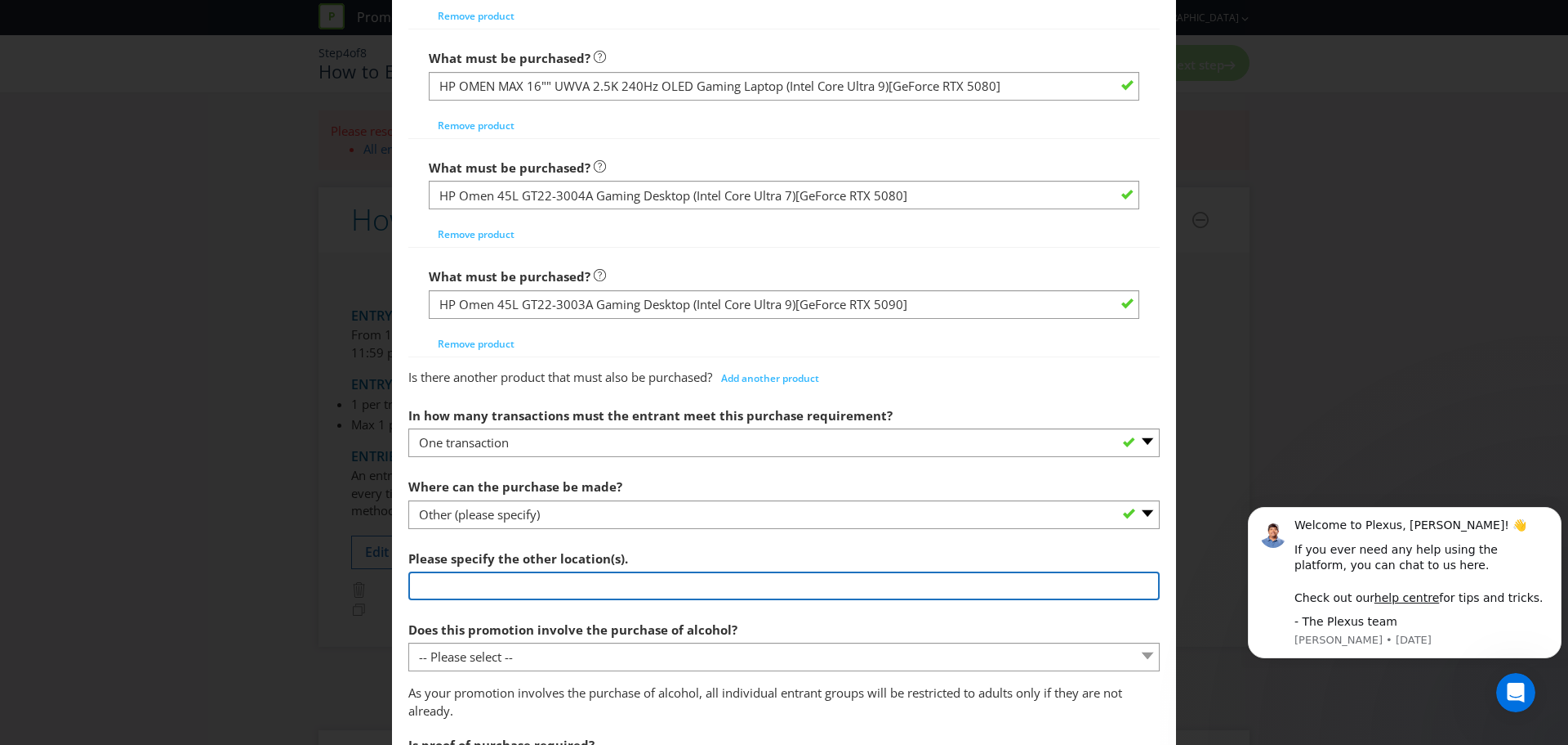
click at [520, 581] on input "text" at bounding box center [784, 586] width 751 height 29
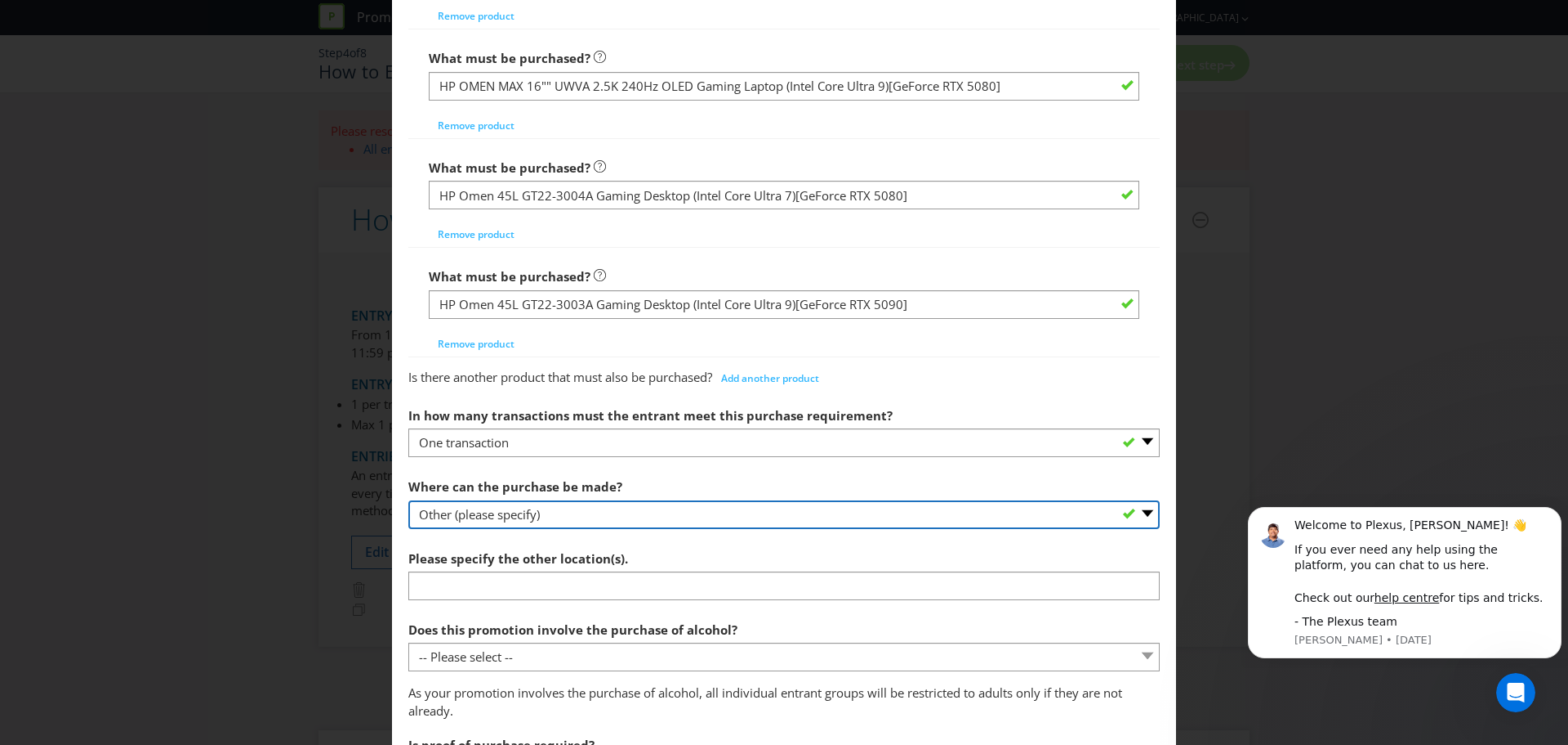
click at [518, 519] on select "-- Please select -- Any stores displaying promotional material (including onlin…" at bounding box center [784, 515] width 751 height 29
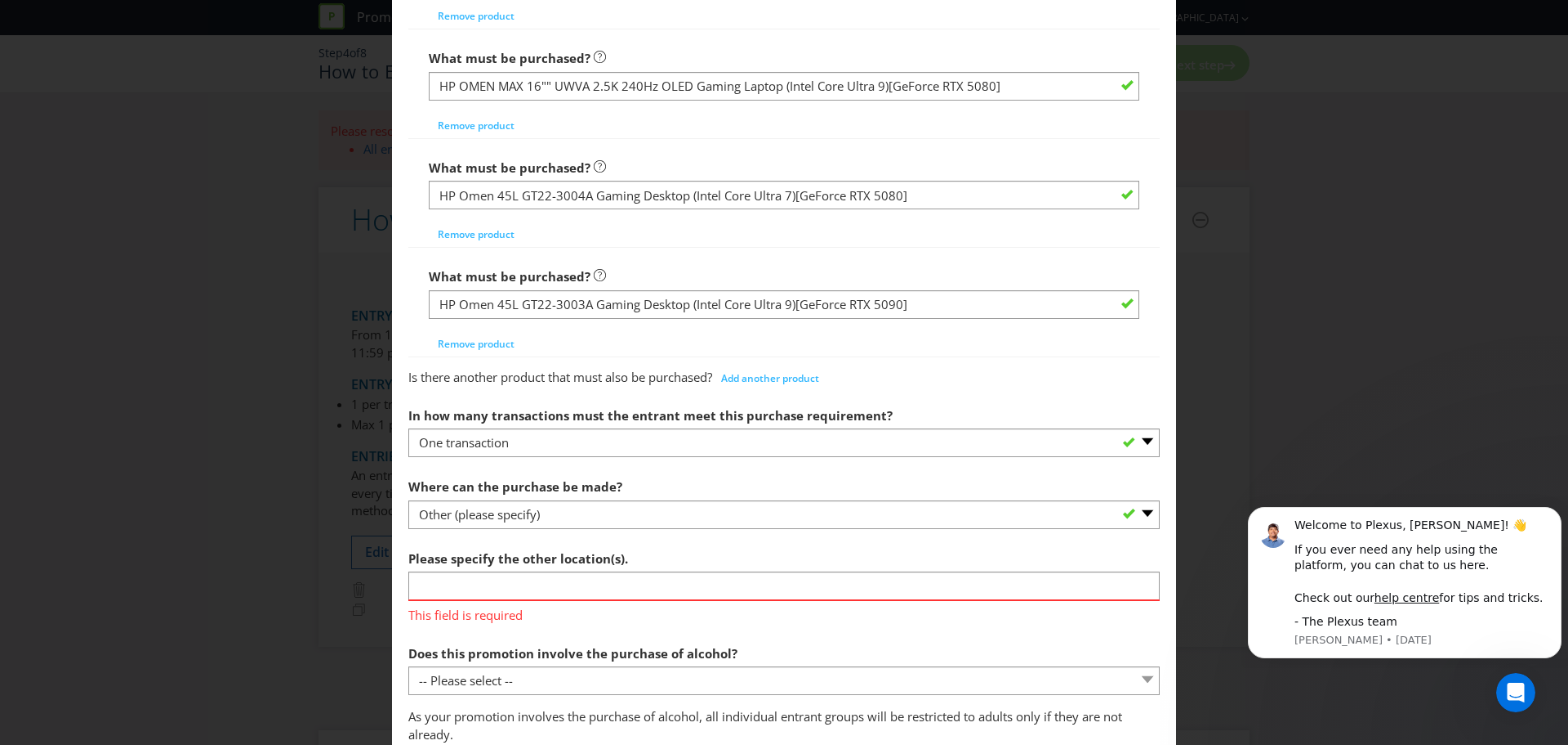
click at [351, 647] on div "How to Enter To enter the entrant must... Make a Purchase Connect on Social Med…" at bounding box center [784, 372] width 1568 height 745
click at [499, 572] on input "text" at bounding box center [784, 586] width 751 height 29
click at [1099, 594] on input "text" at bounding box center [784, 586] width 751 height 29
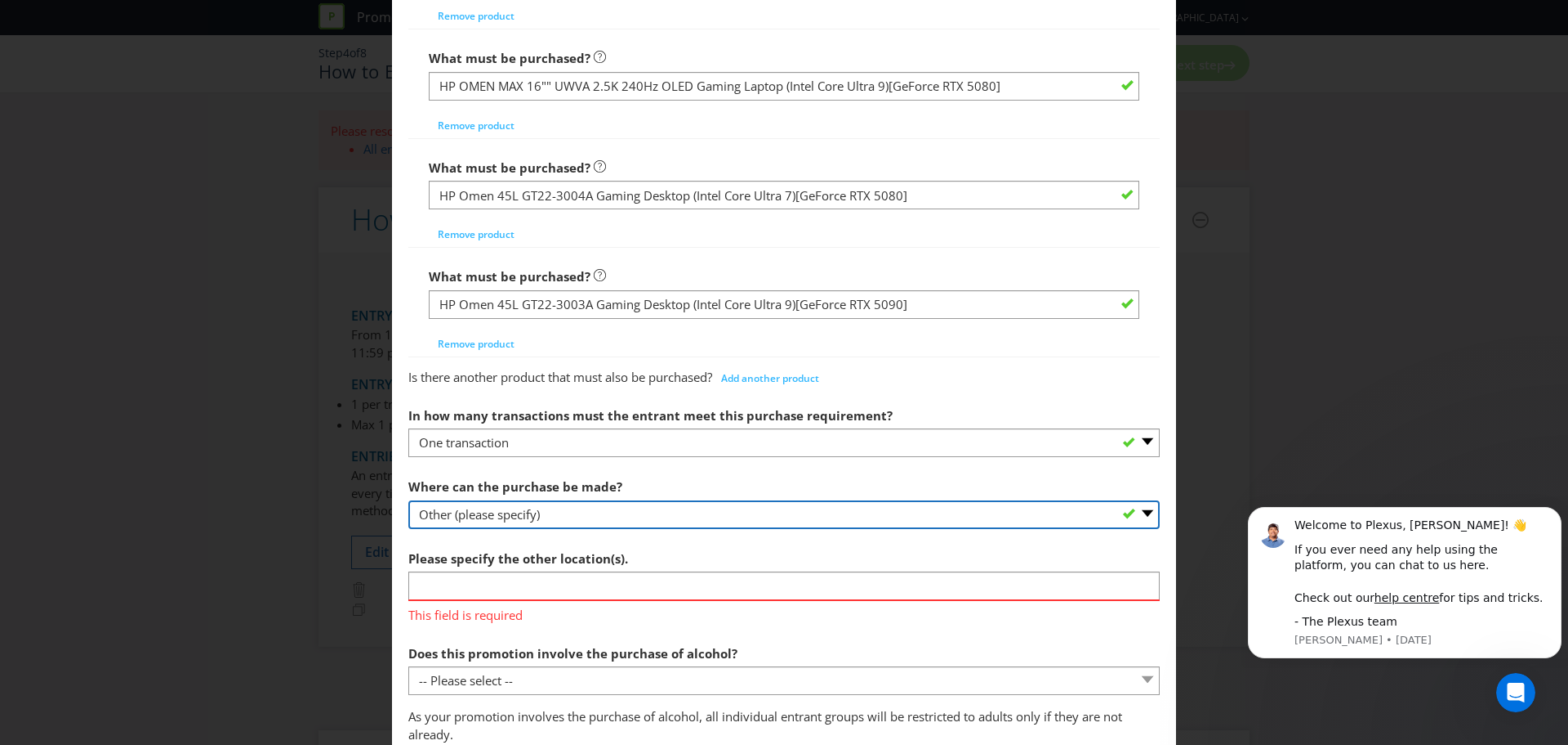
click at [476, 519] on select "-- Please select -- Any stores displaying promotional material (including onlin…" at bounding box center [784, 515] width 751 height 29
select select "ANY_DISPLAYING_PROMOTIONAL_MATERIAL"
click at [408, 500] on select "-- Please select -- Any stores displaying promotional material (including onlin…" at bounding box center [784, 515] width 751 height 29
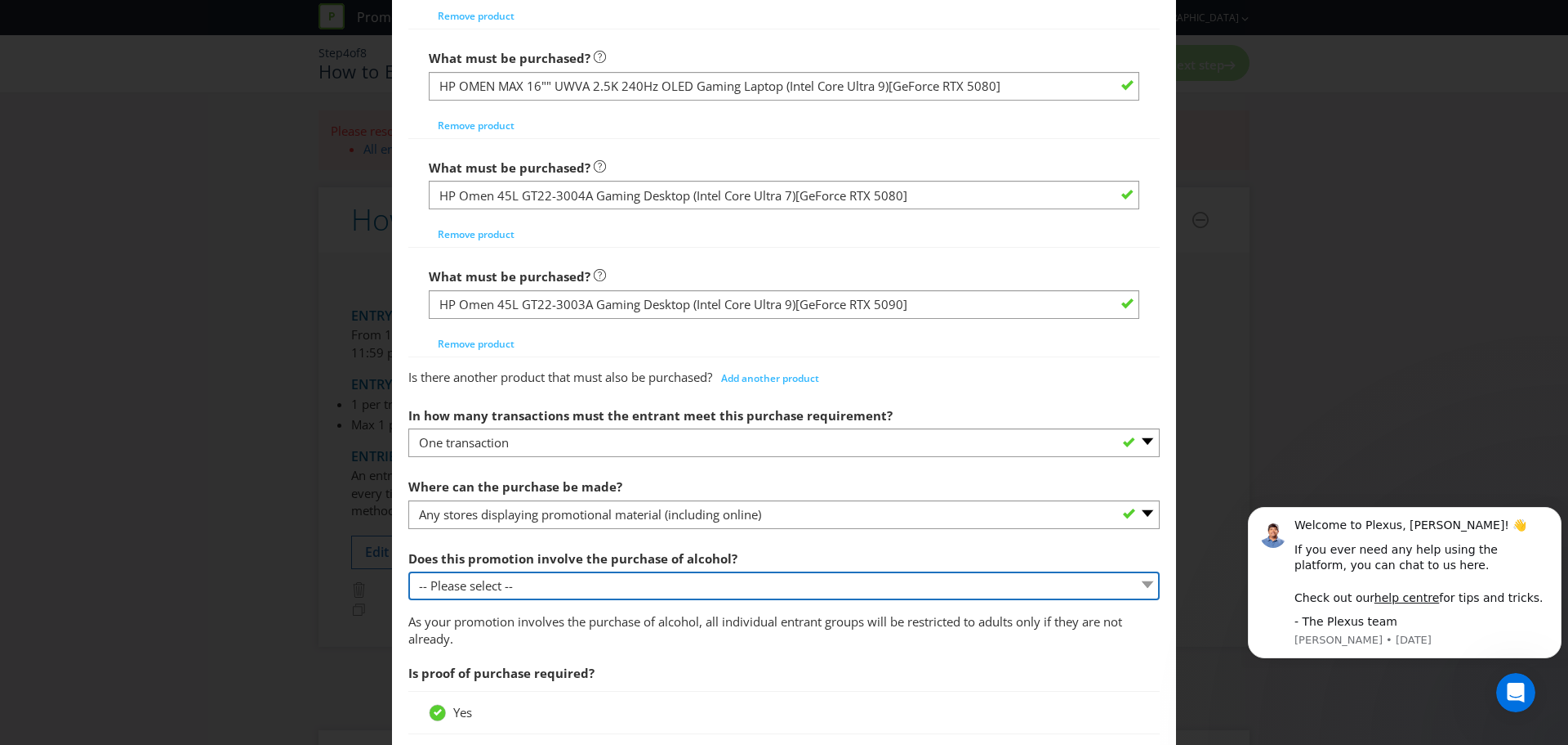
click at [491, 590] on select "-- Please select -- Yes, for on-premises consumption Yes, for off-premises cons…" at bounding box center [784, 586] width 751 height 29
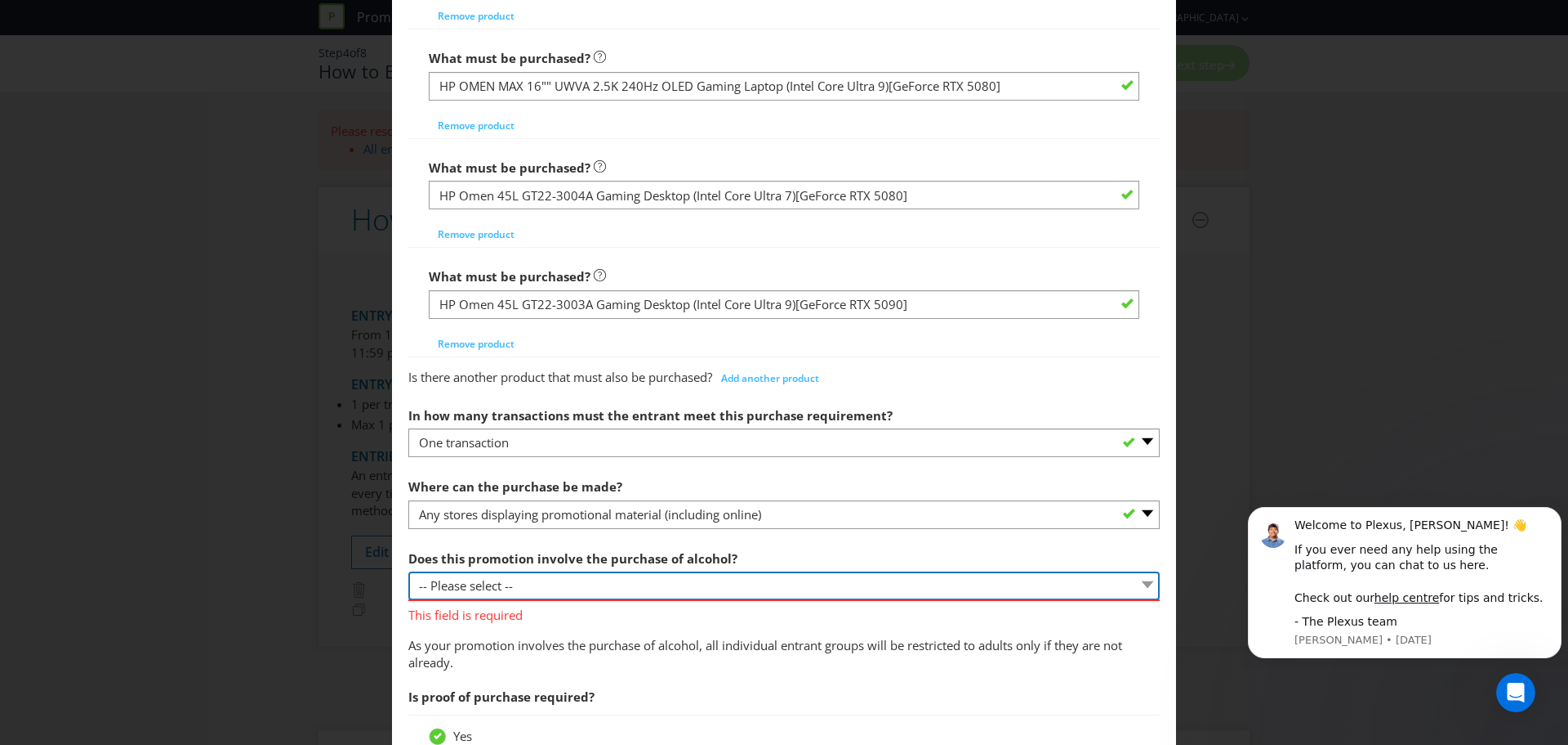
click at [502, 584] on select "-- Please select -- Yes, for on-premises consumption Yes, for off-premises cons…" at bounding box center [784, 586] width 751 height 29
select select "NO"
click at [408, 572] on select "-- Please select -- Yes, for on-premises consumption Yes, for off-premises cons…" at bounding box center [784, 586] width 751 height 29
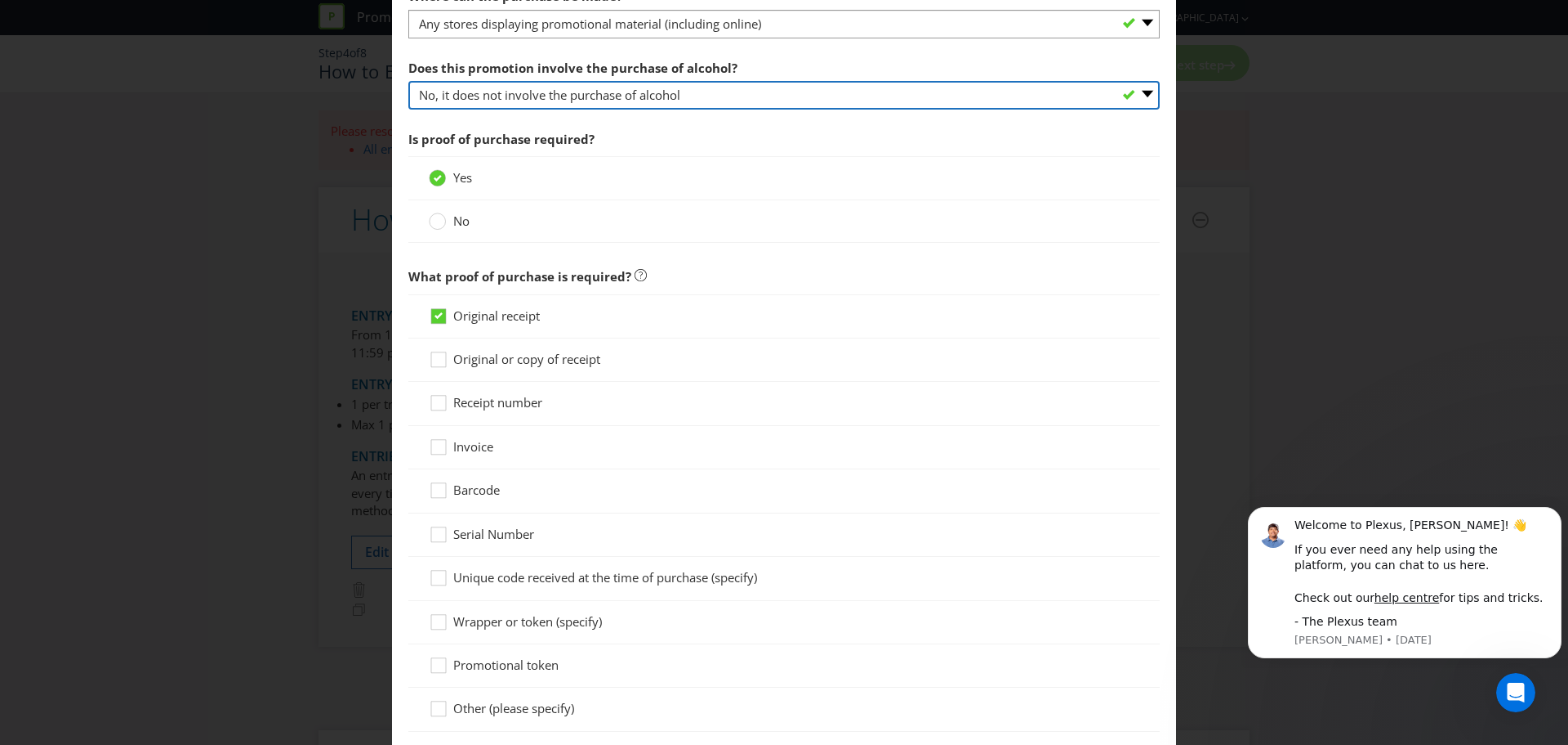
scroll to position [3515, 0]
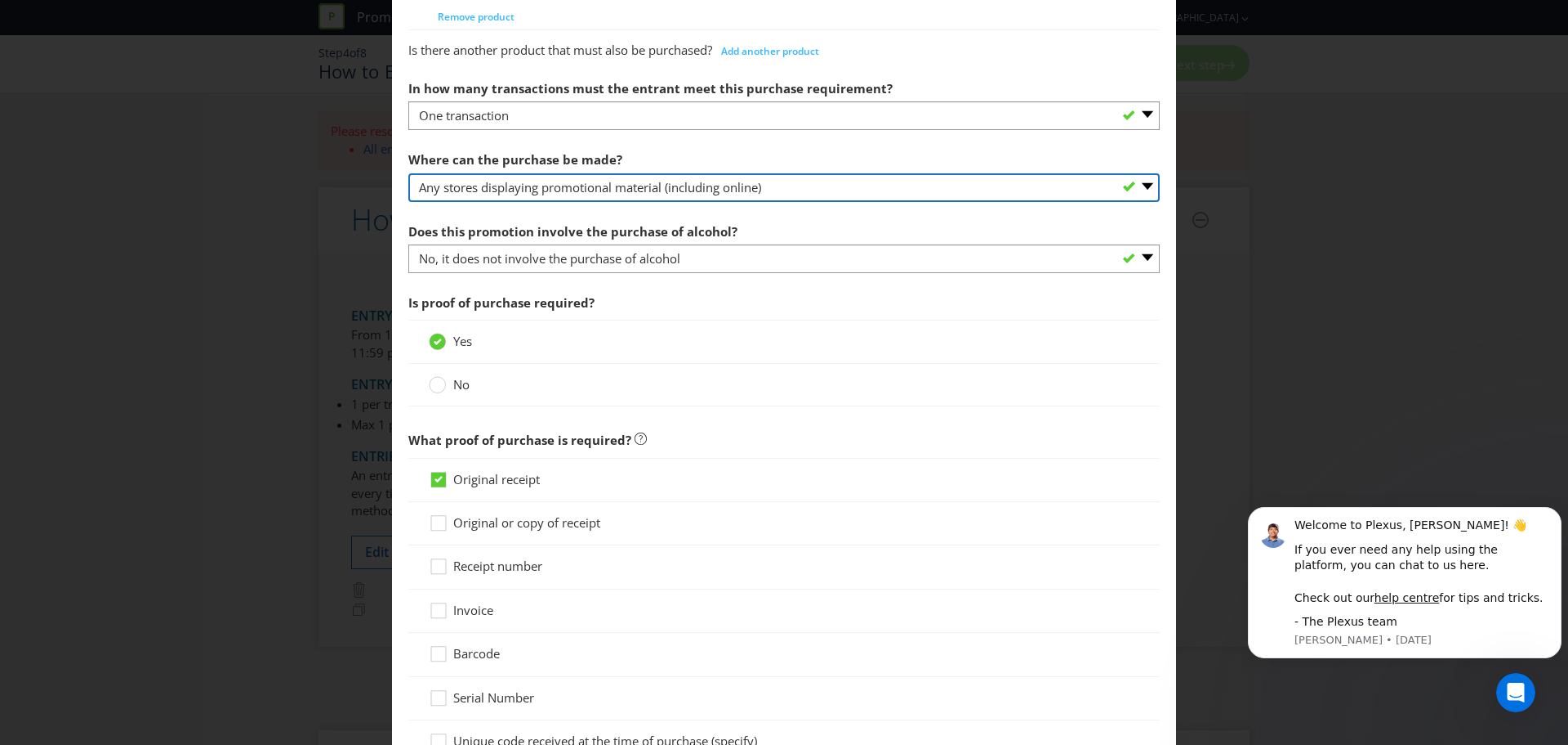
click at [586, 198] on select "-- Please select -- Any stores displaying promotional material (including onlin…" at bounding box center [784, 188] width 751 height 29
select select "SPECIFIC"
click at [408, 173] on select "-- Please select -- Any stores displaying promotional material (including onlin…" at bounding box center [784, 188] width 751 height 29
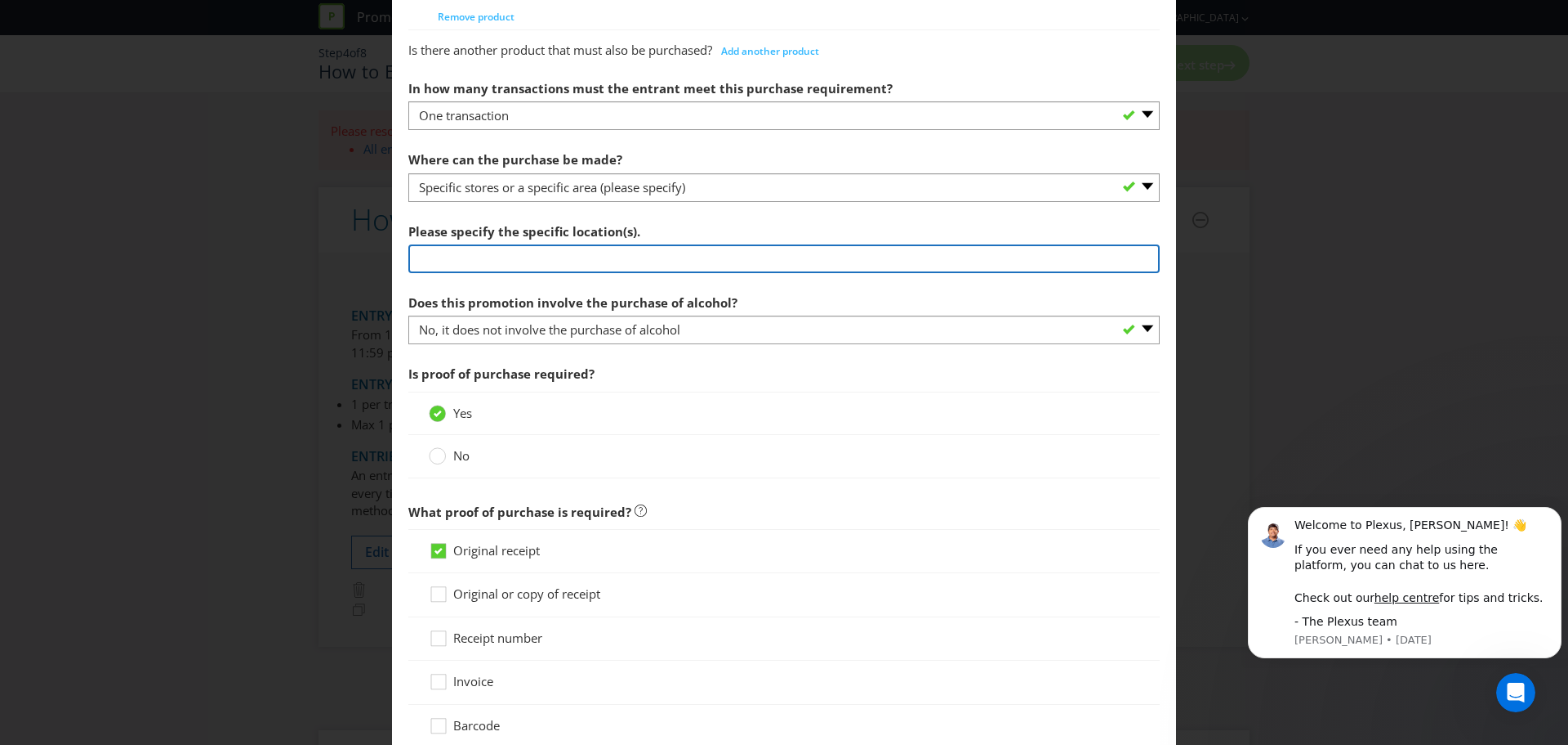
click at [463, 261] on input "text" at bounding box center [784, 259] width 751 height 29
type input "JB Hi Fi stores"
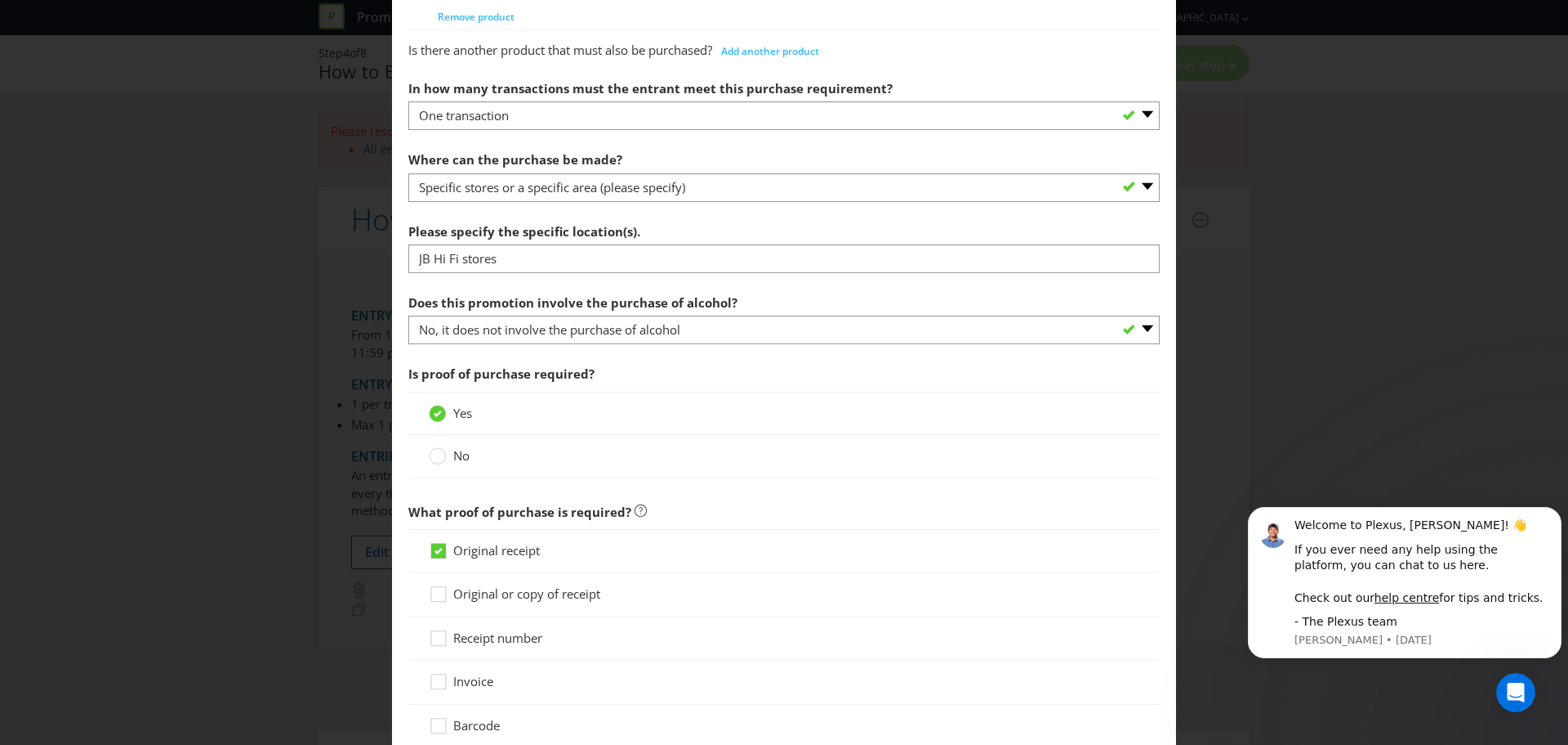
drag, startPoint x: 669, startPoint y: 224, endPoint x: 679, endPoint y: 223, distance: 10.0
click at [668, 224] on div "Please specify the specific location(s). JB Hi Fi stores" at bounding box center [784, 244] width 751 height 59
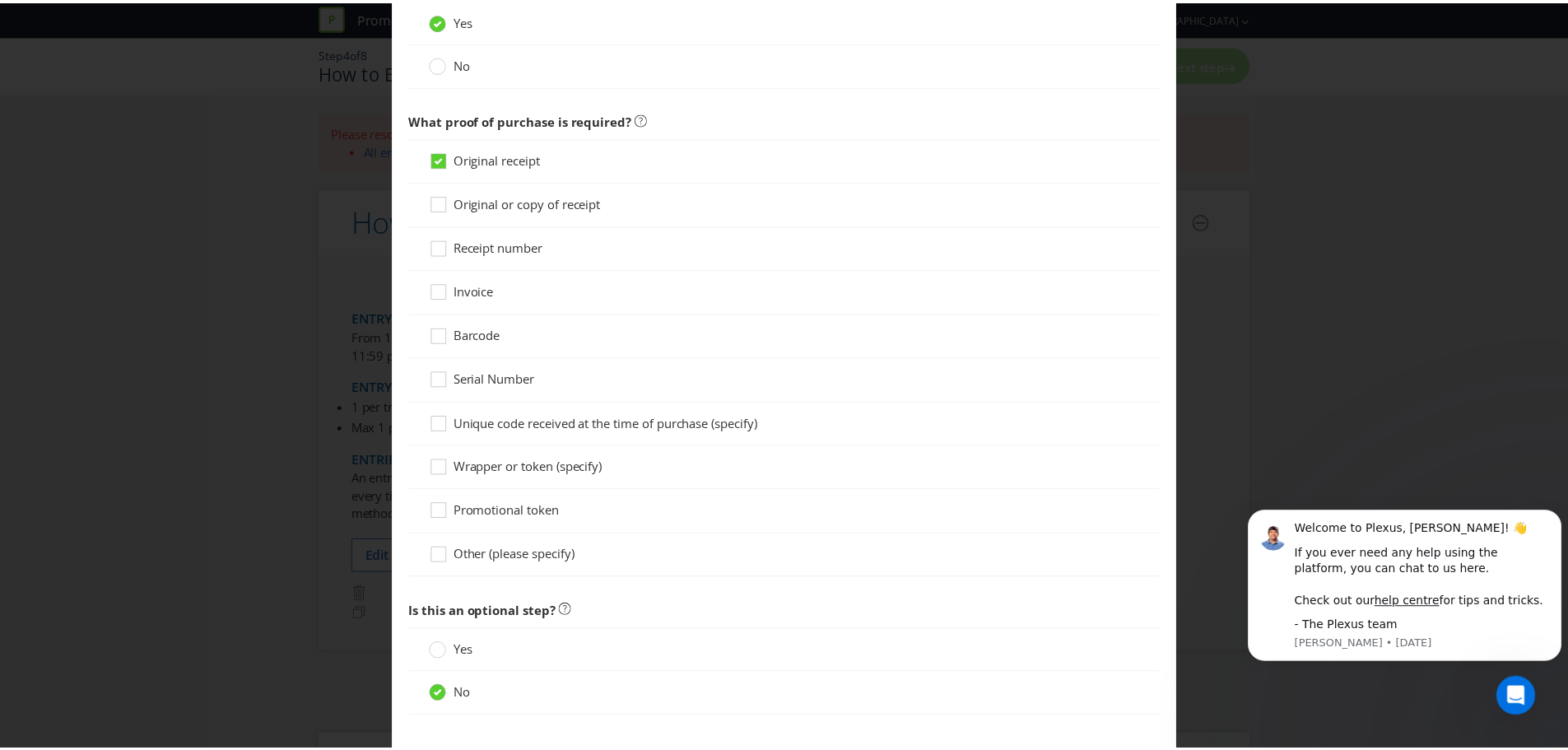
scroll to position [4015, 0]
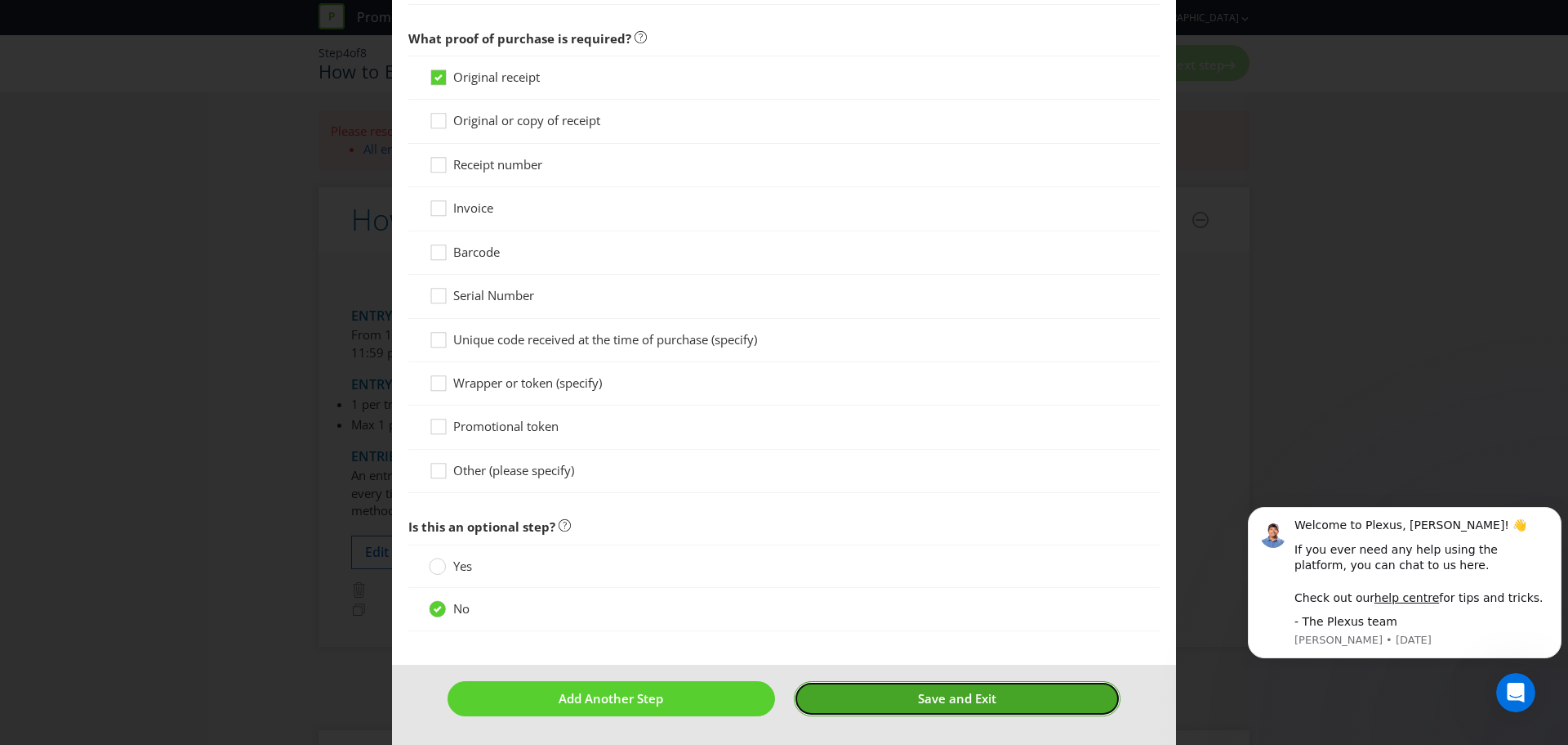
click at [1006, 695] on button "Save and Exit" at bounding box center [957, 699] width 327 height 35
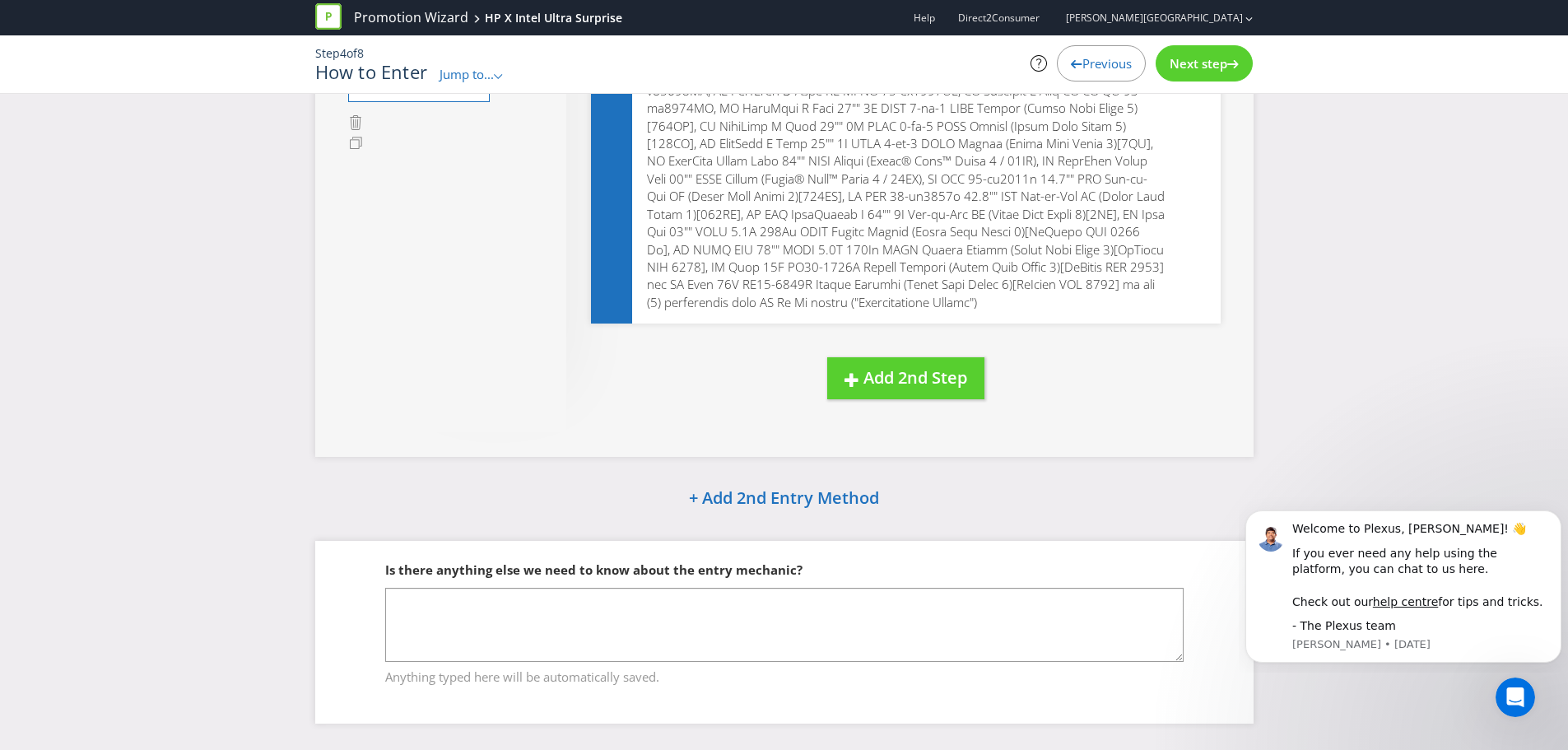
scroll to position [147, 0]
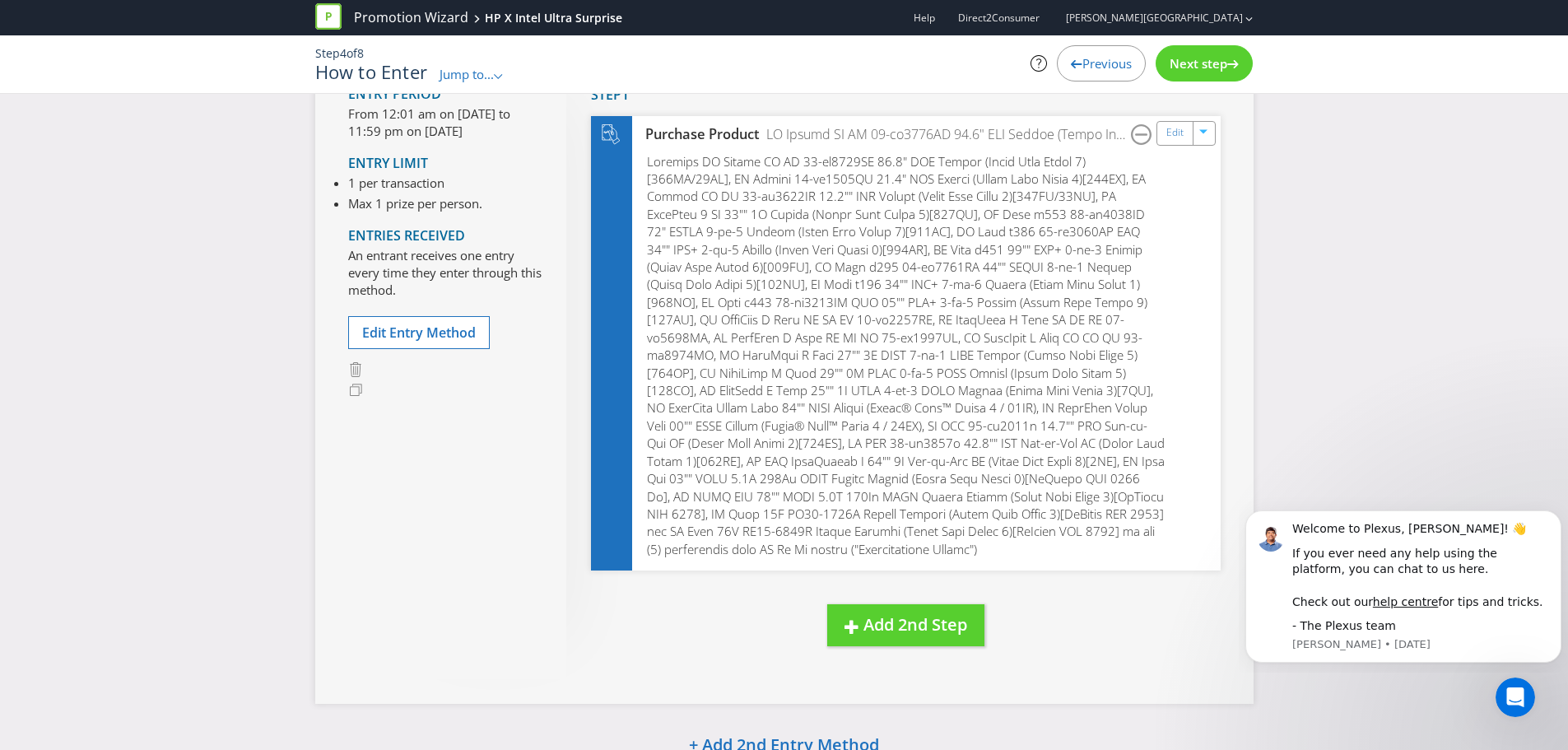
click at [1186, 54] on div "Next step" at bounding box center [1204, 63] width 97 height 36
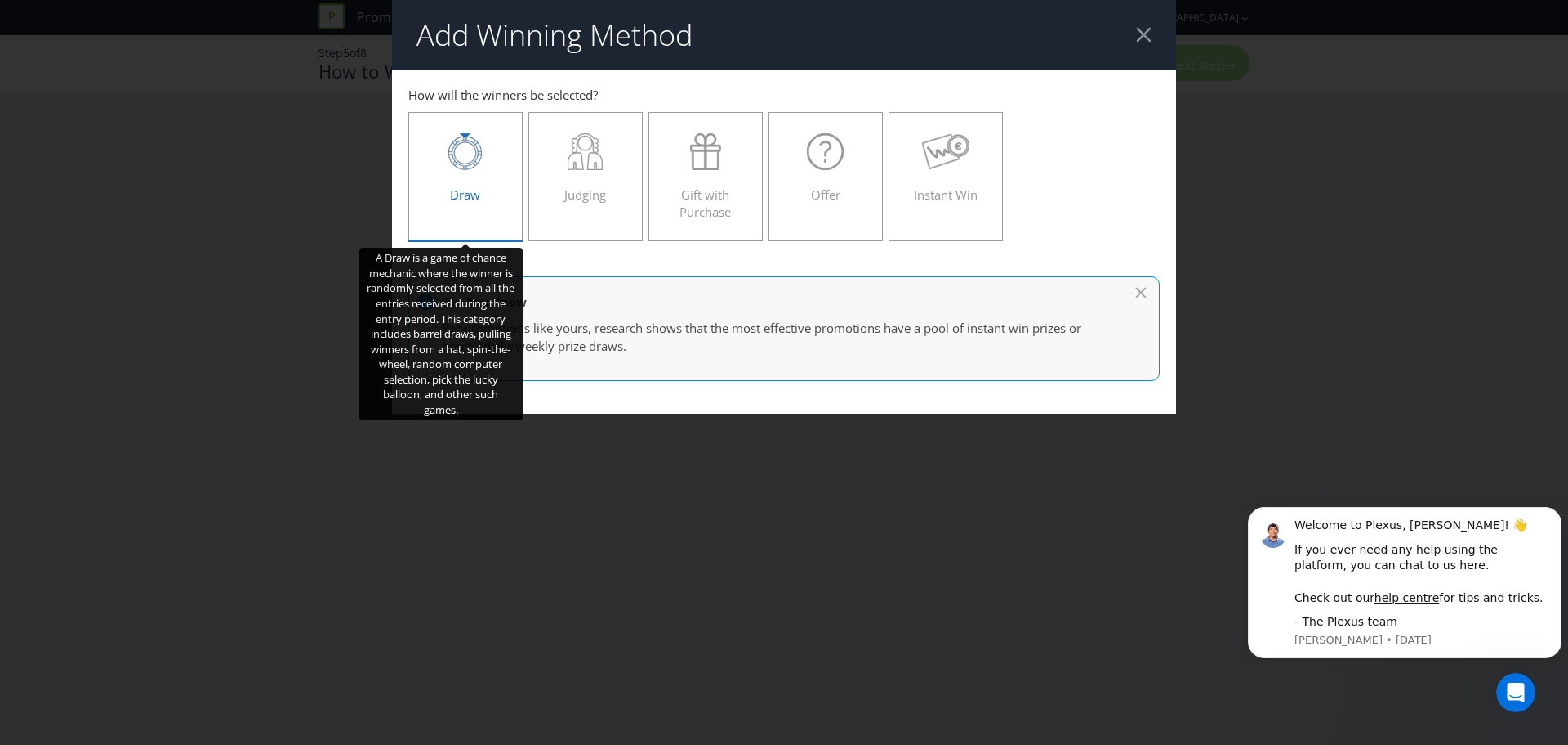
click at [480, 179] on div "Draw" at bounding box center [465, 170] width 80 height 73
click at [0, 0] on input "Draw" at bounding box center [0, 0] width 0 height 0
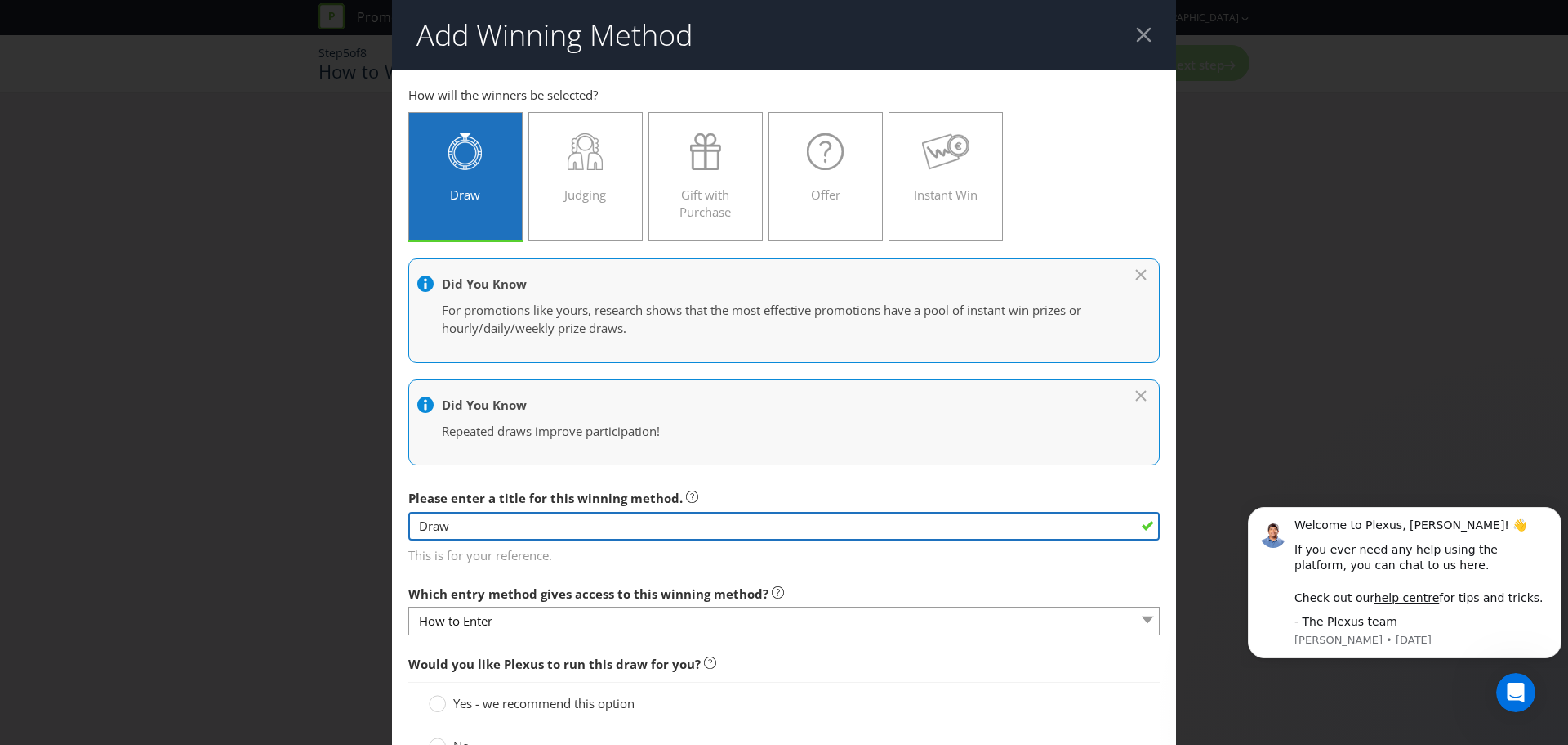
click at [530, 536] on input "Draw" at bounding box center [784, 526] width 751 height 29
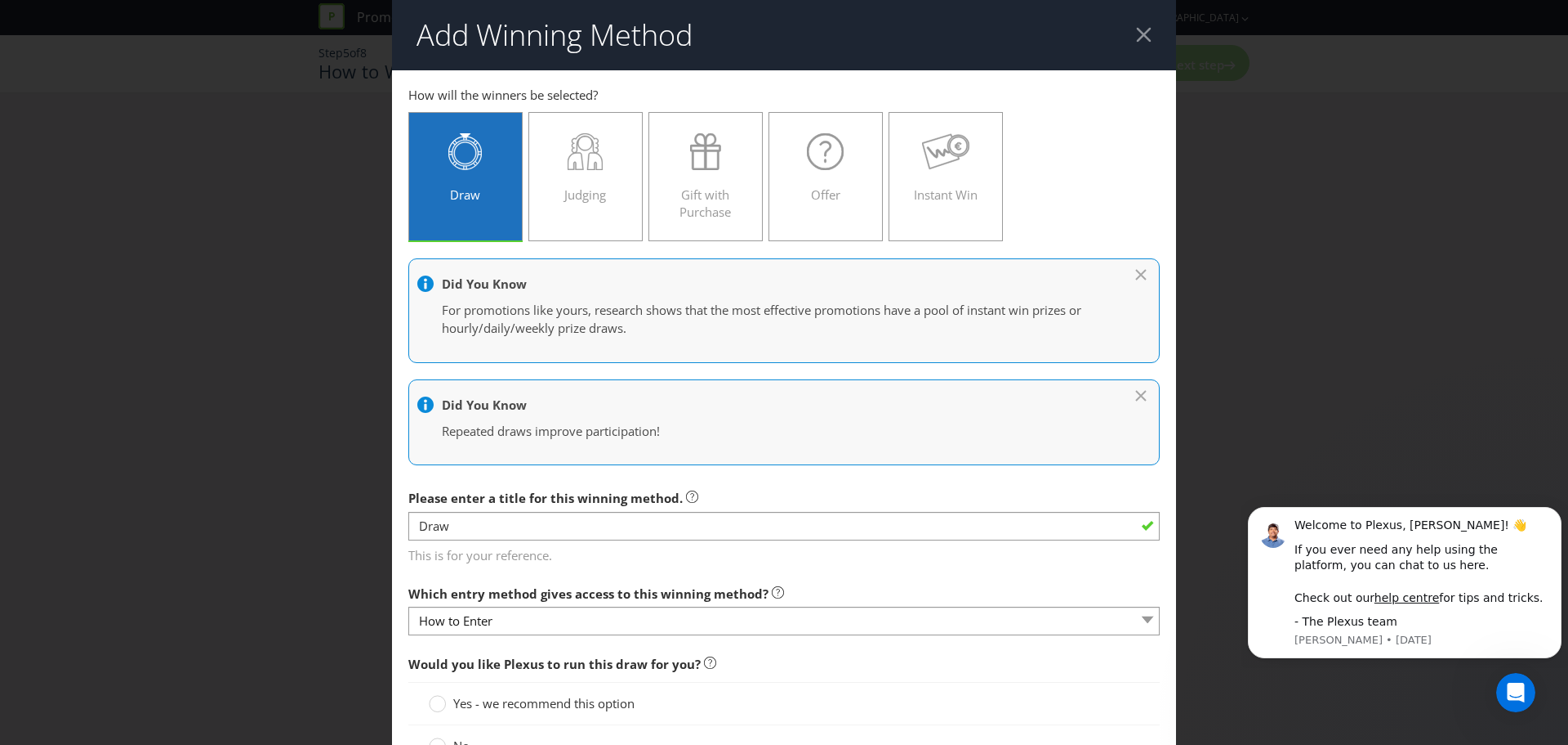
click at [880, 583] on div "Which entry method gives access to this winning method? How to Enter" at bounding box center [784, 606] width 751 height 59
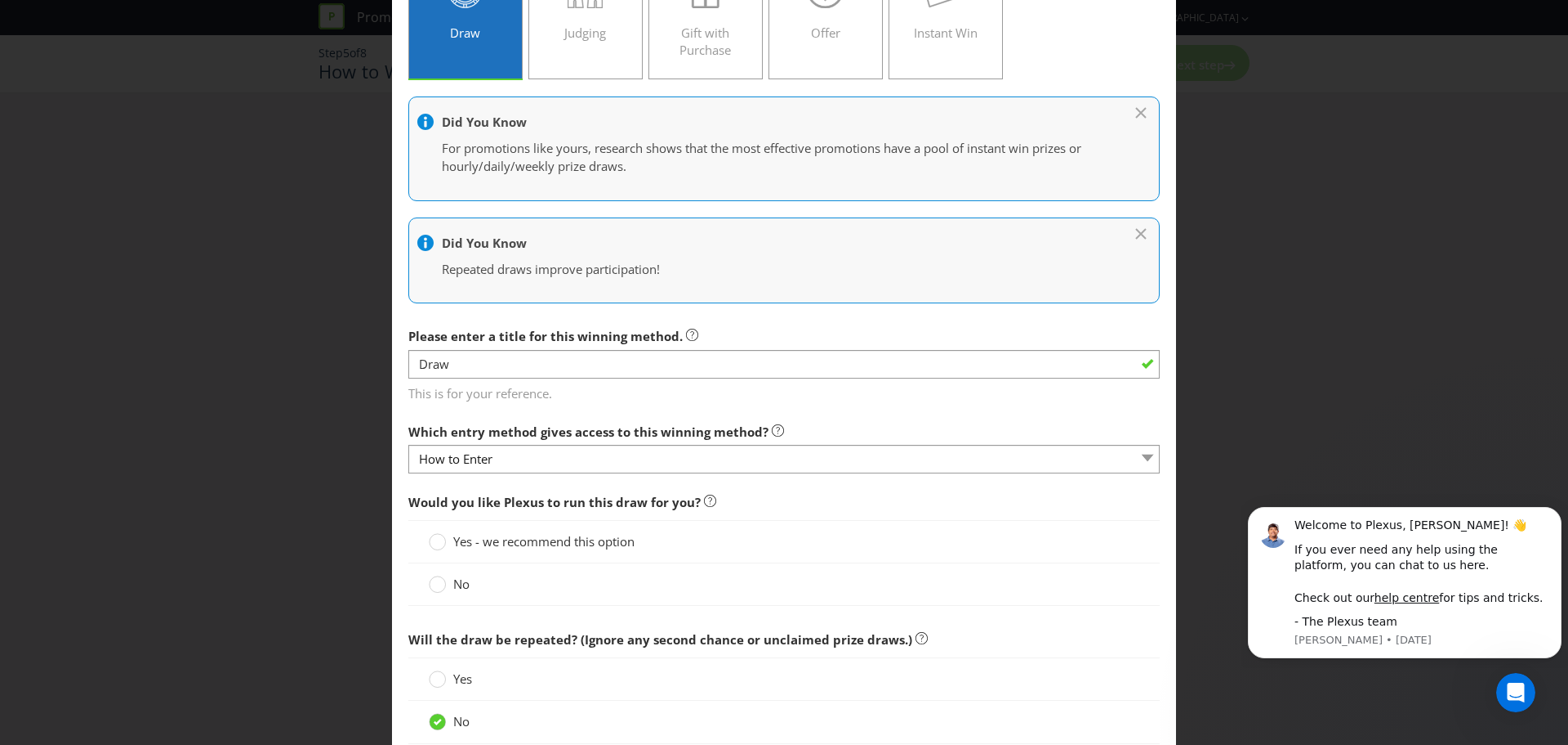
scroll to position [164, 0]
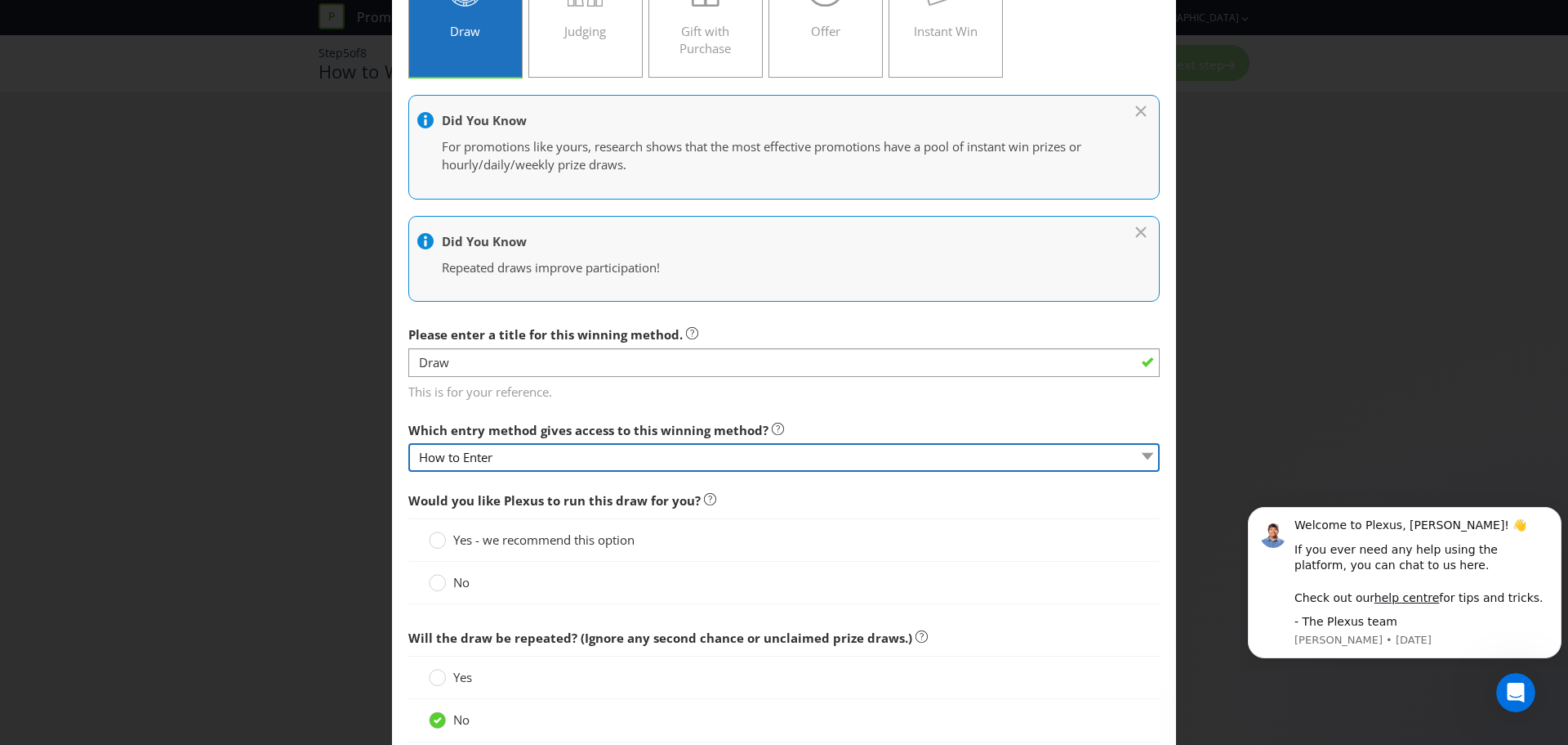
click at [815, 452] on select "How to Enter" at bounding box center [784, 458] width 751 height 29
click at [852, 444] on select "How to Enter" at bounding box center [784, 458] width 751 height 29
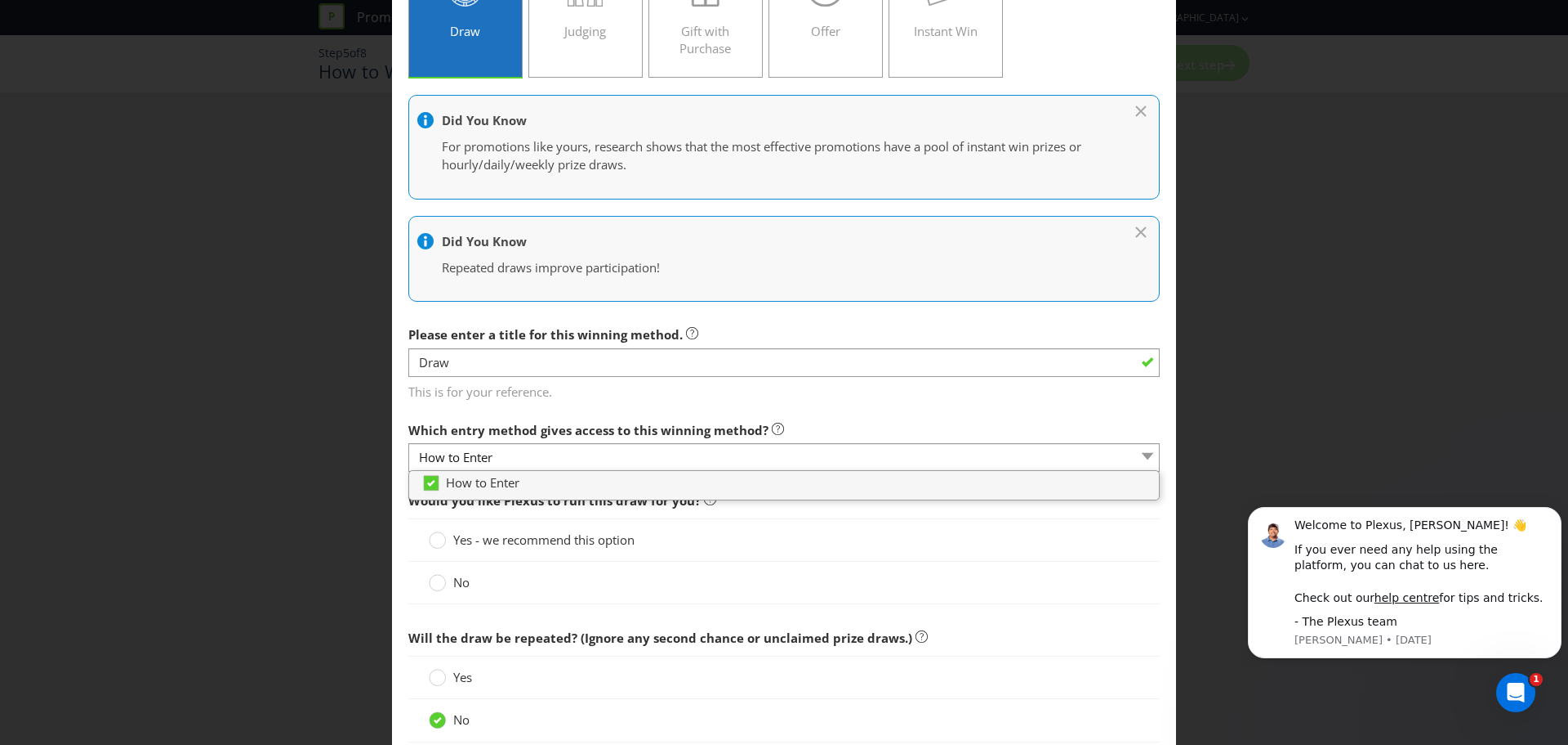
click at [879, 405] on main "How to Enter How will the winners be selected? Draw Judging Gift with Purchase …" at bounding box center [784, 520] width 784 height 1229
click at [869, 541] on div "Yes - we recommend this option" at bounding box center [784, 540] width 711 height 17
click at [460, 576] on span "No" at bounding box center [461, 581] width 16 height 16
click at [0, 0] on input "No" at bounding box center [0, 0] width 0 height 0
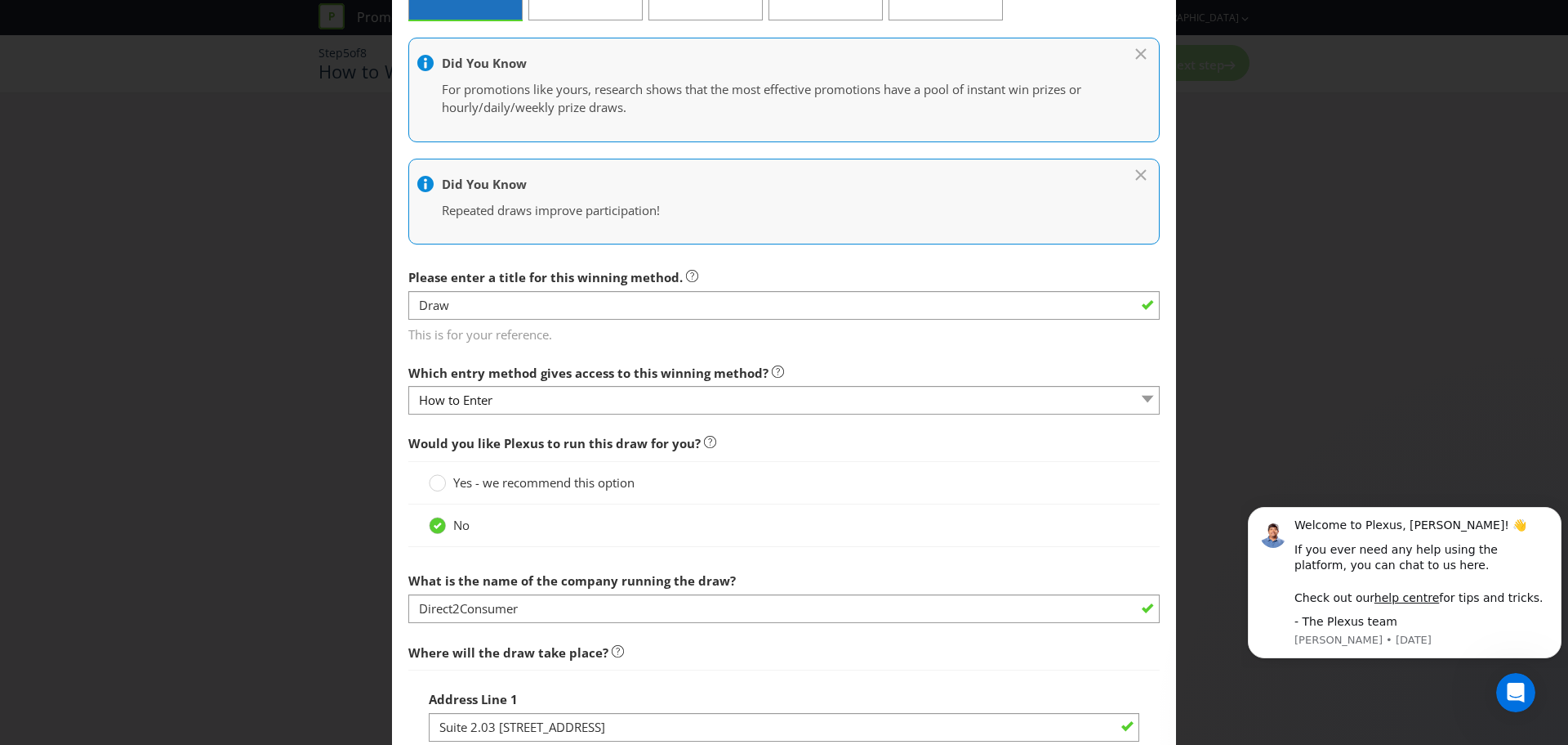
scroll to position [327, 0]
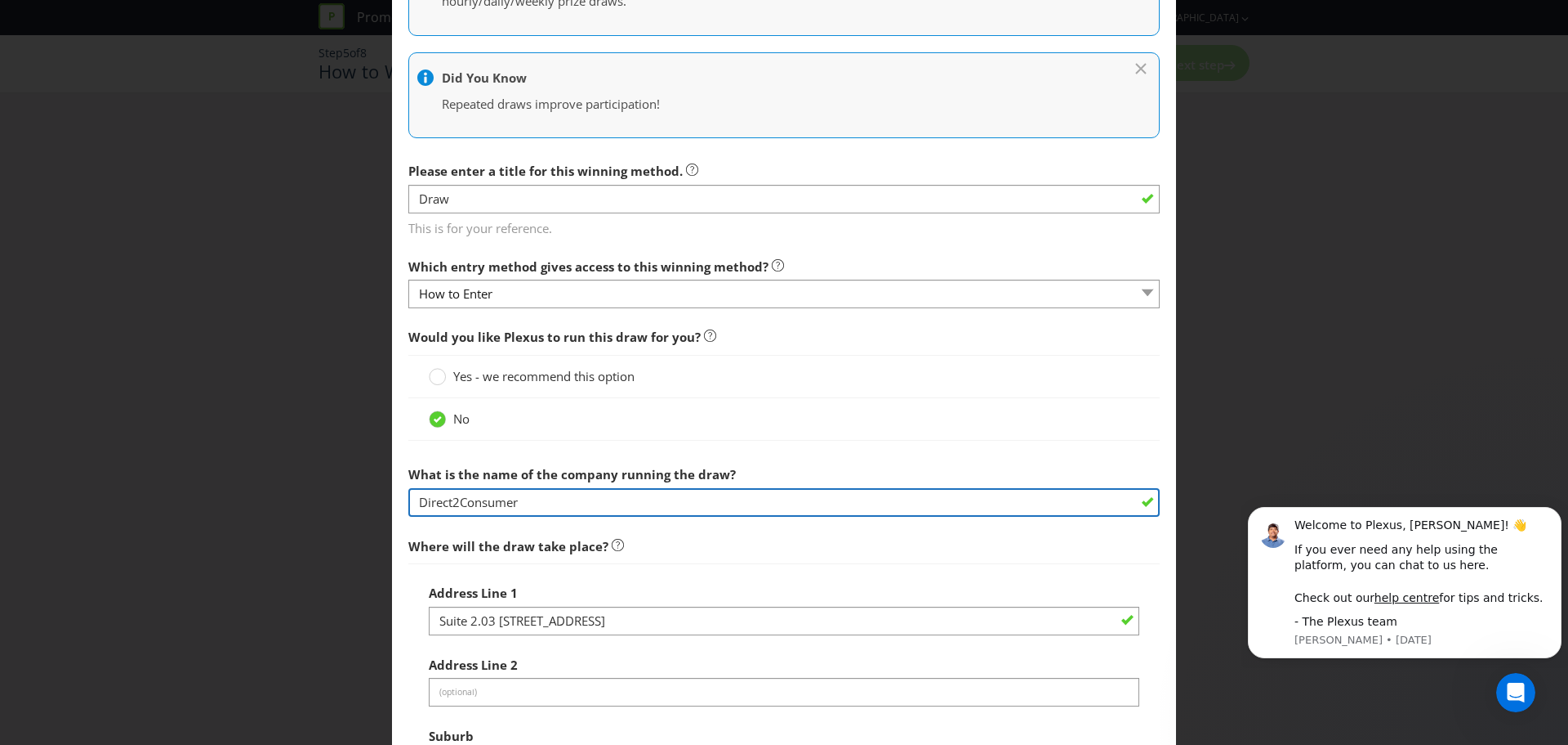
click at [788, 493] on input "Direct2Consumer" at bounding box center [784, 502] width 751 height 29
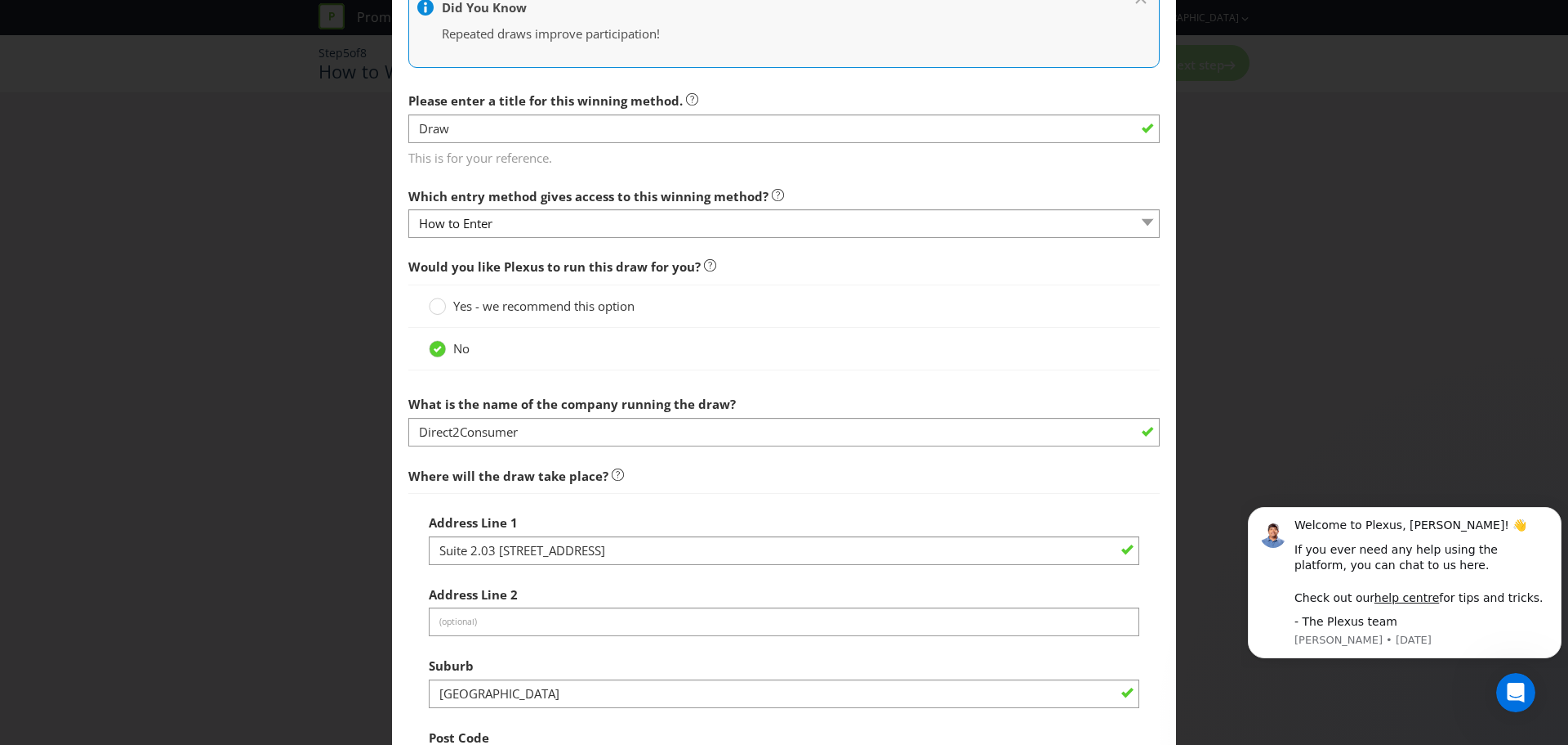
scroll to position [491, 0]
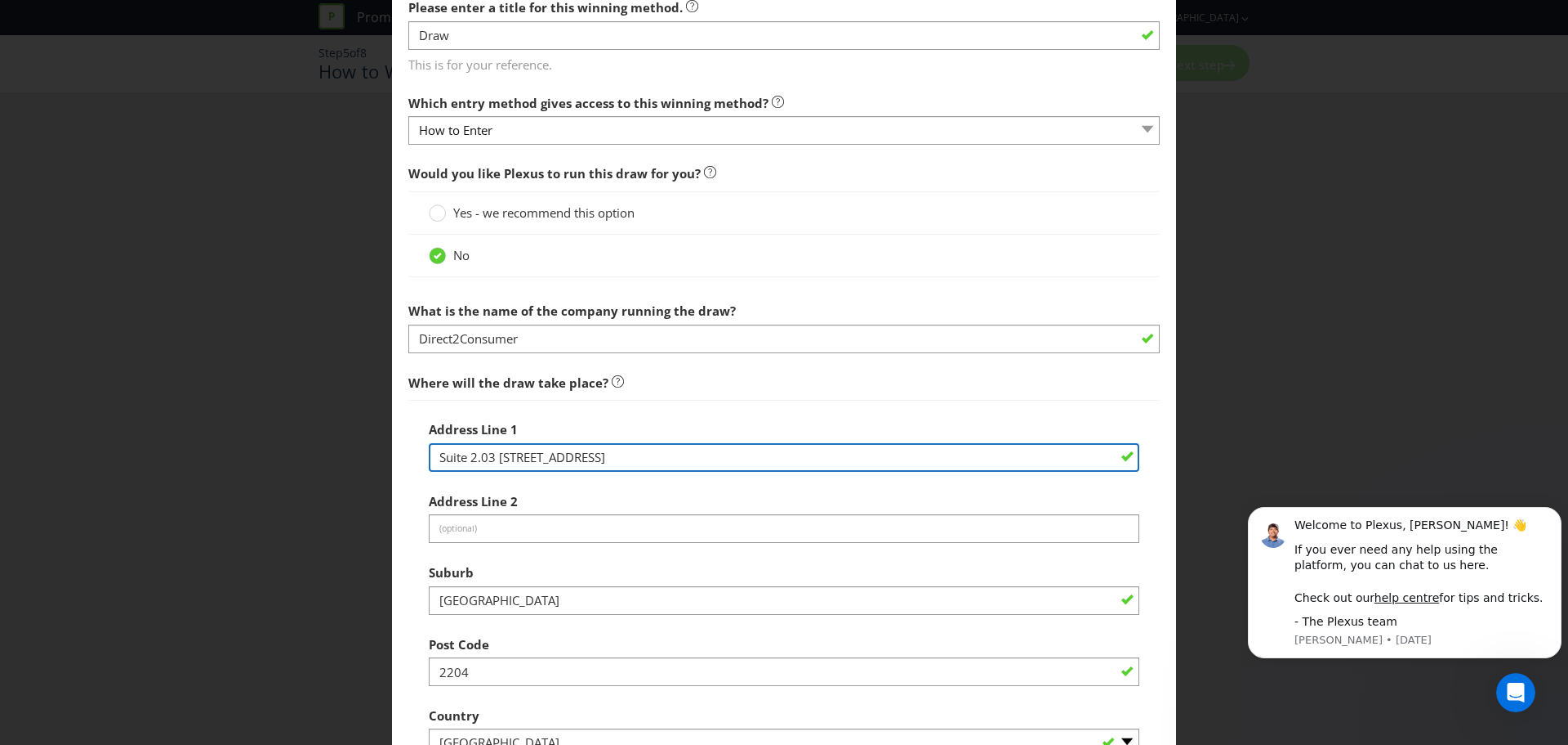
drag, startPoint x: 600, startPoint y: 463, endPoint x: 620, endPoint y: 463, distance: 20.0
click at [600, 463] on input "Suite 2.03 [STREET_ADDRESS]" at bounding box center [784, 458] width 711 height 29
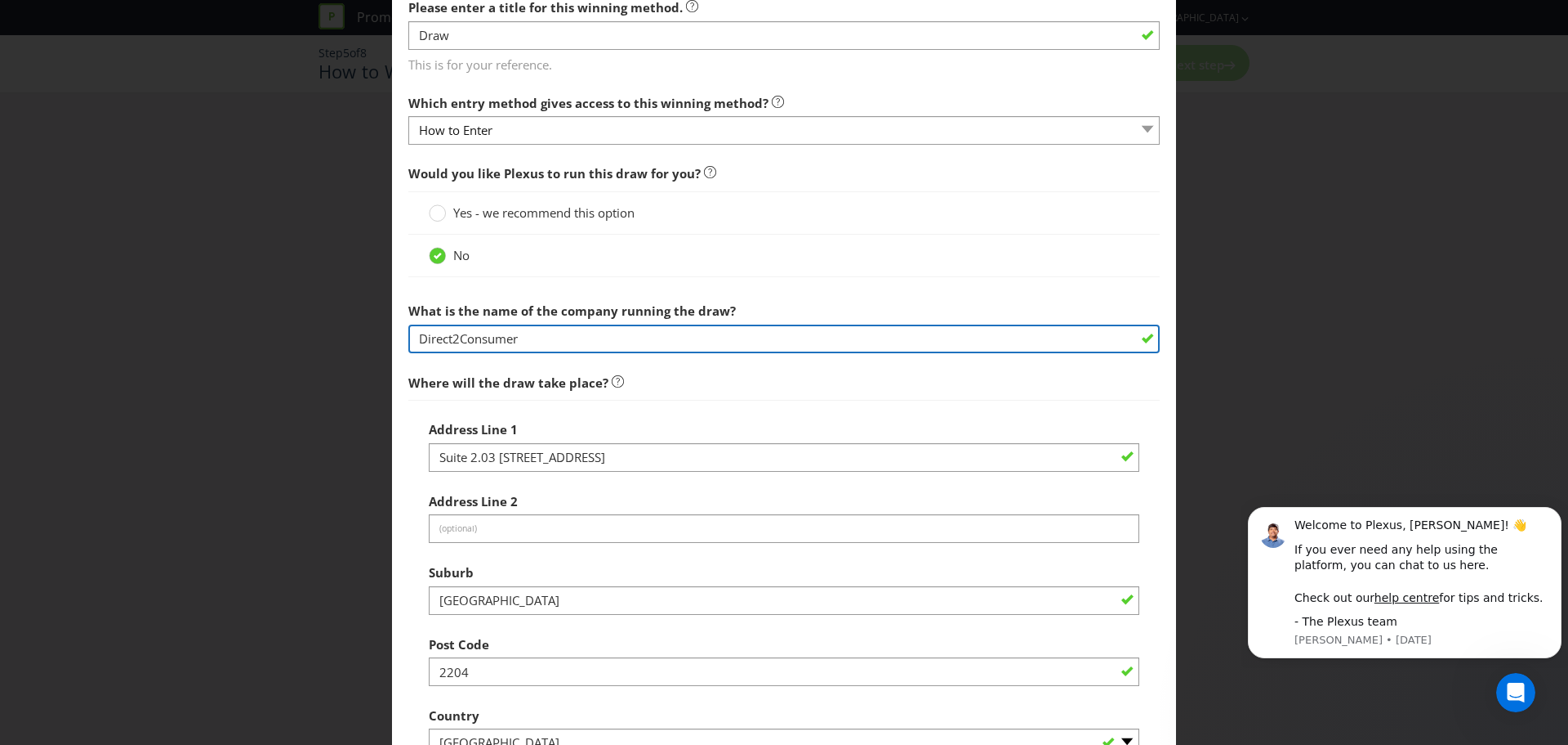
drag, startPoint x: 608, startPoint y: 346, endPoint x: 675, endPoint y: 343, distance: 67.1
click at [608, 346] on input "Direct2Consumer" at bounding box center [784, 339] width 751 height 29
drag, startPoint x: 681, startPoint y: 336, endPoint x: 384, endPoint y: 339, distance: 297.0
click at [384, 339] on div "Add Winning Method How to Enter How will the winners be selected? Draw Judging …" at bounding box center [784, 372] width 1568 height 745
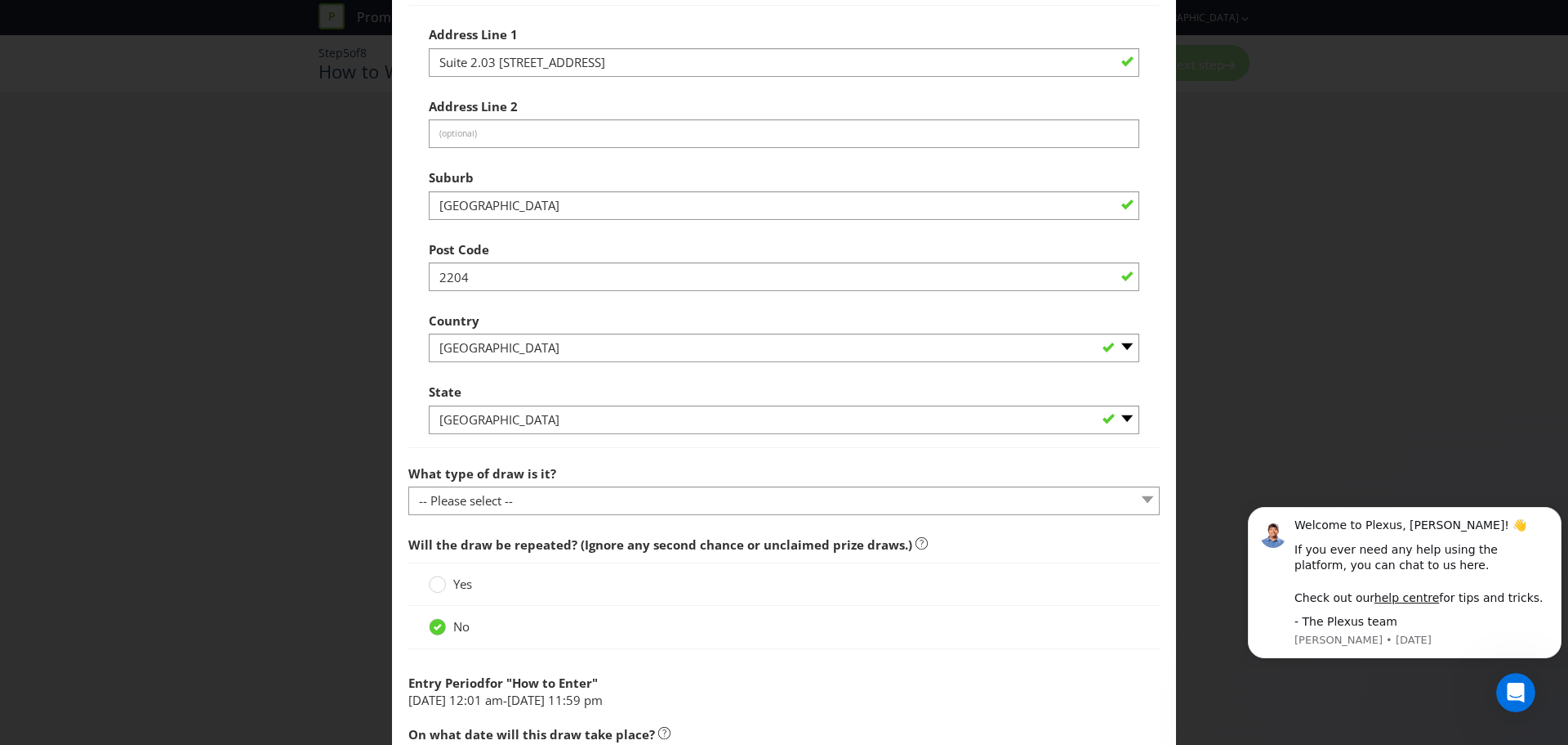
scroll to position [899, 0]
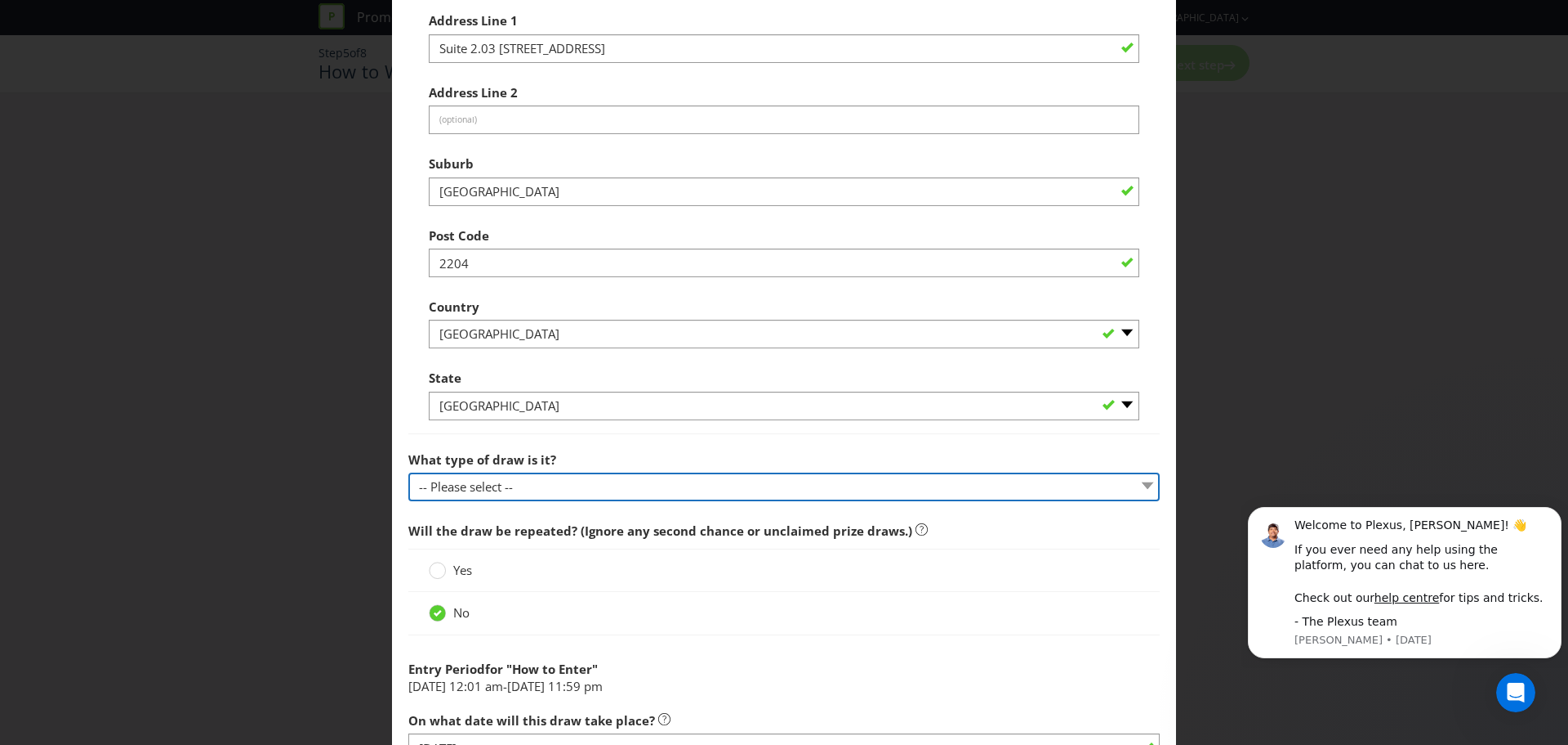
click at [577, 492] on select "-- Please select -- Computerised random selection Barrel draw Don't specify Oth…" at bounding box center [784, 487] width 751 height 29
select select "COMPUTERISED"
click at [408, 472] on select "-- Please select -- Computerised random selection Barrel draw Don't specify Oth…" at bounding box center [784, 487] width 751 height 29
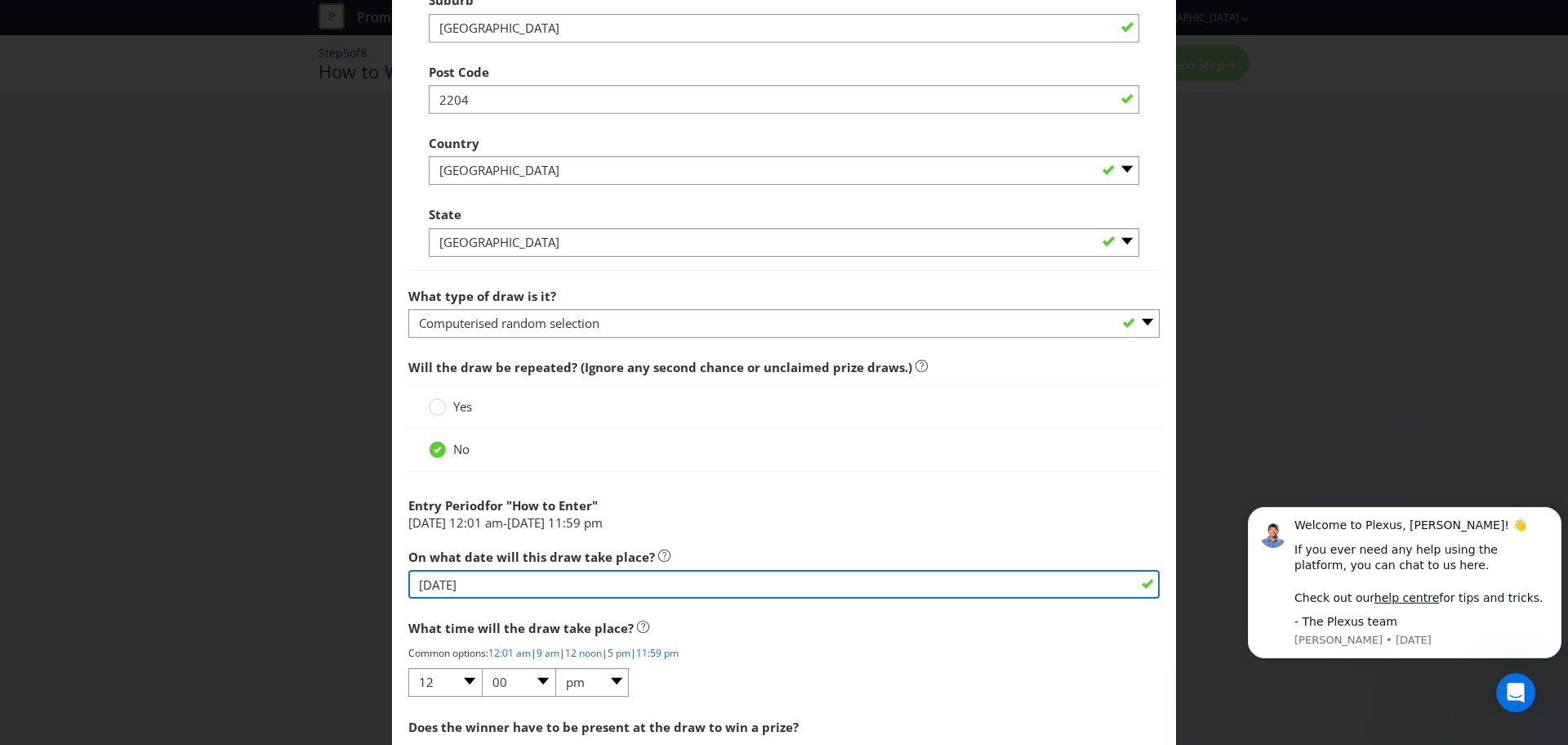
click at [598, 593] on input "[DATE]" at bounding box center [784, 584] width 751 height 29
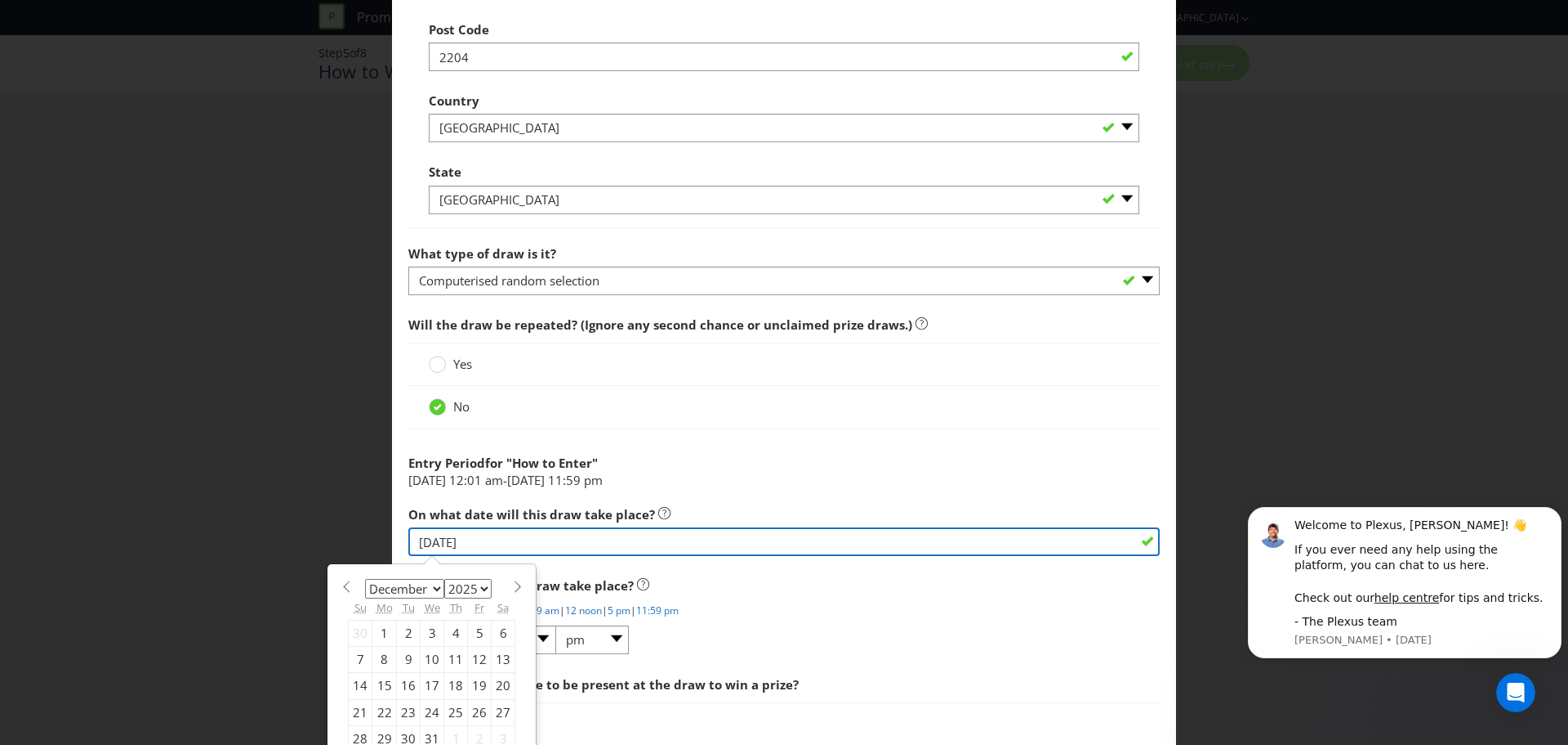
scroll to position [1144, 0]
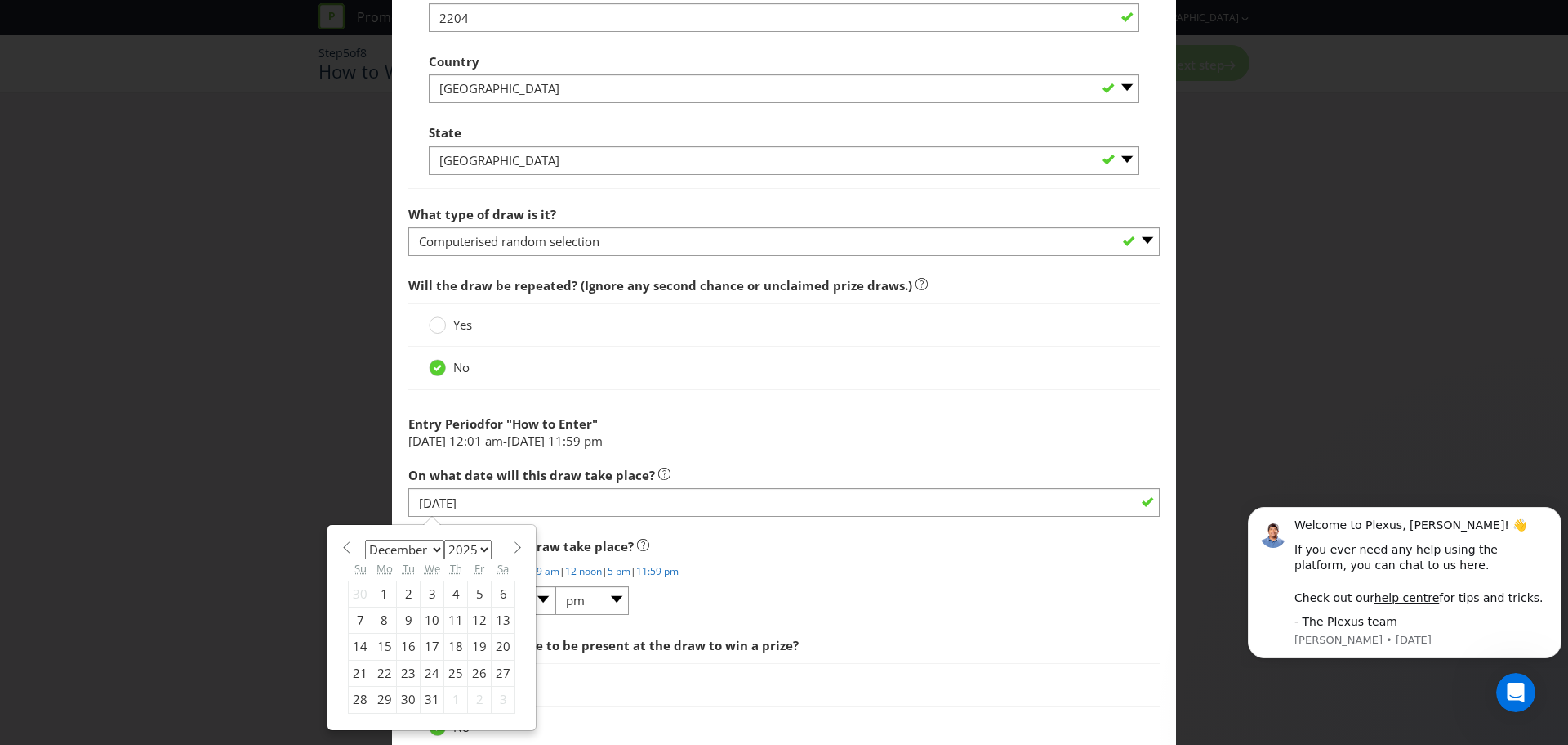
click at [848, 564] on p "Common options: 12:01 am | 9 am | 12 noon | 5 pm | 11:59 pm" at bounding box center [784, 571] width 751 height 13
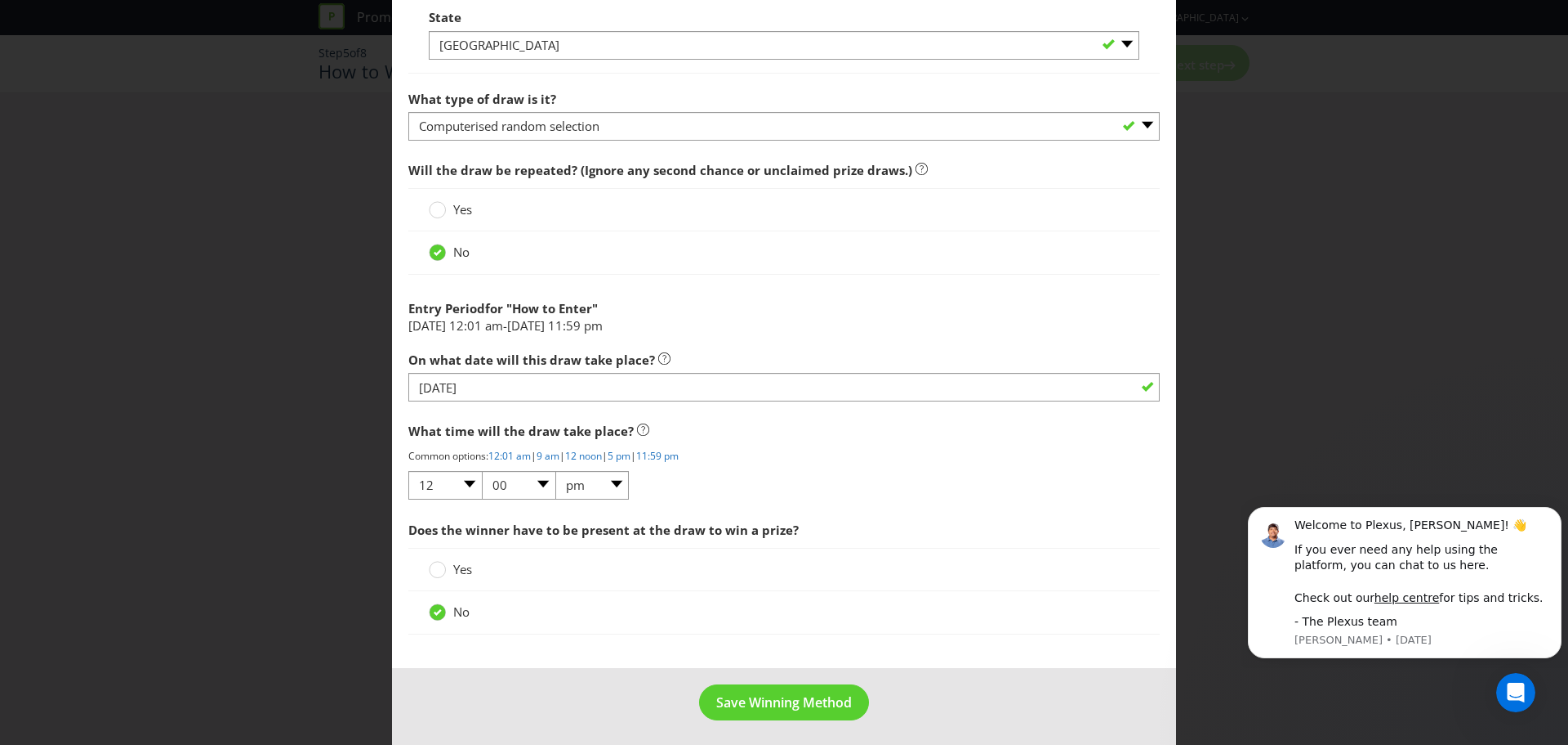
scroll to position [1264, 0]
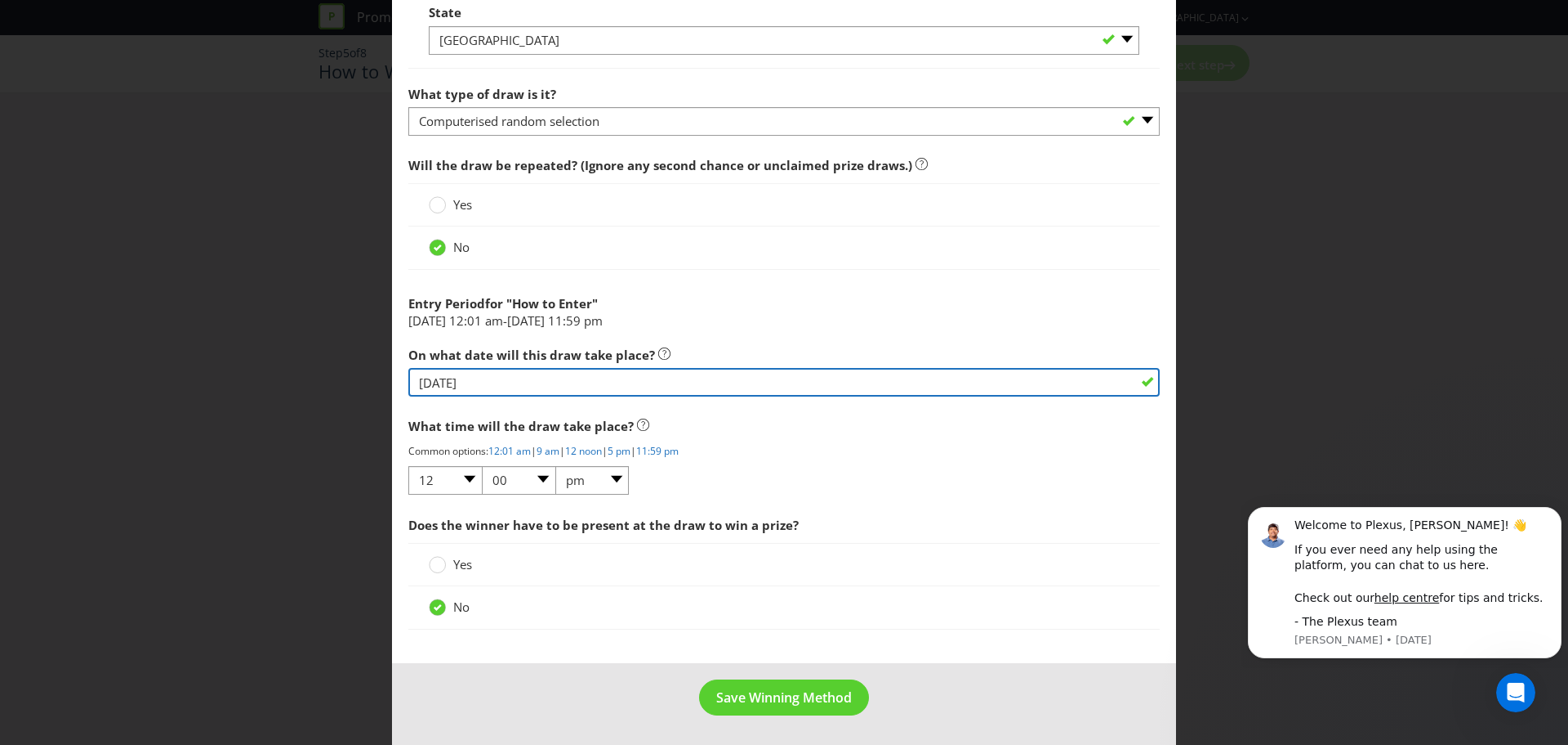
click at [539, 379] on input "[DATE]" at bounding box center [784, 383] width 751 height 29
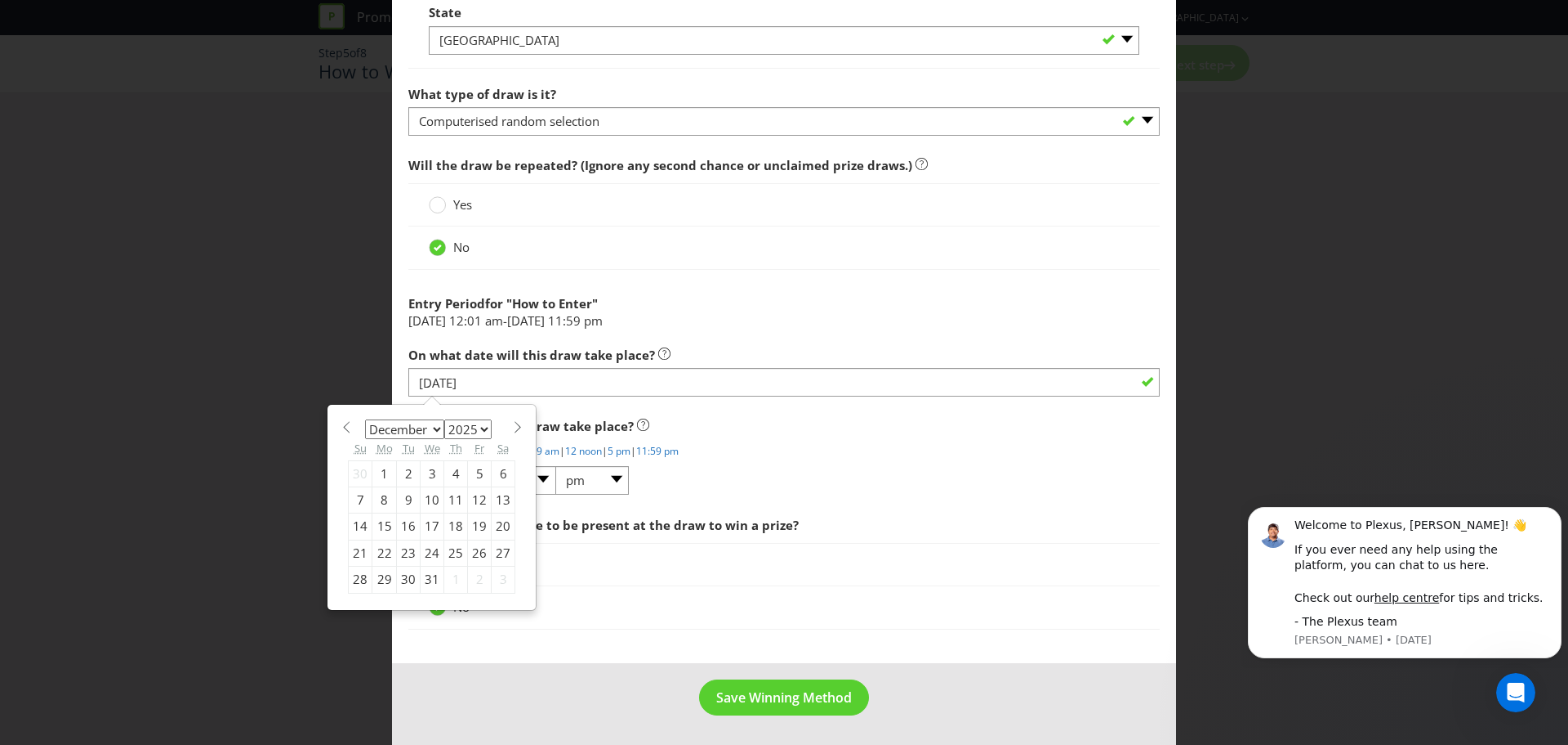
click at [469, 471] on div "5" at bounding box center [480, 473] width 24 height 26
type input "[DATE]"
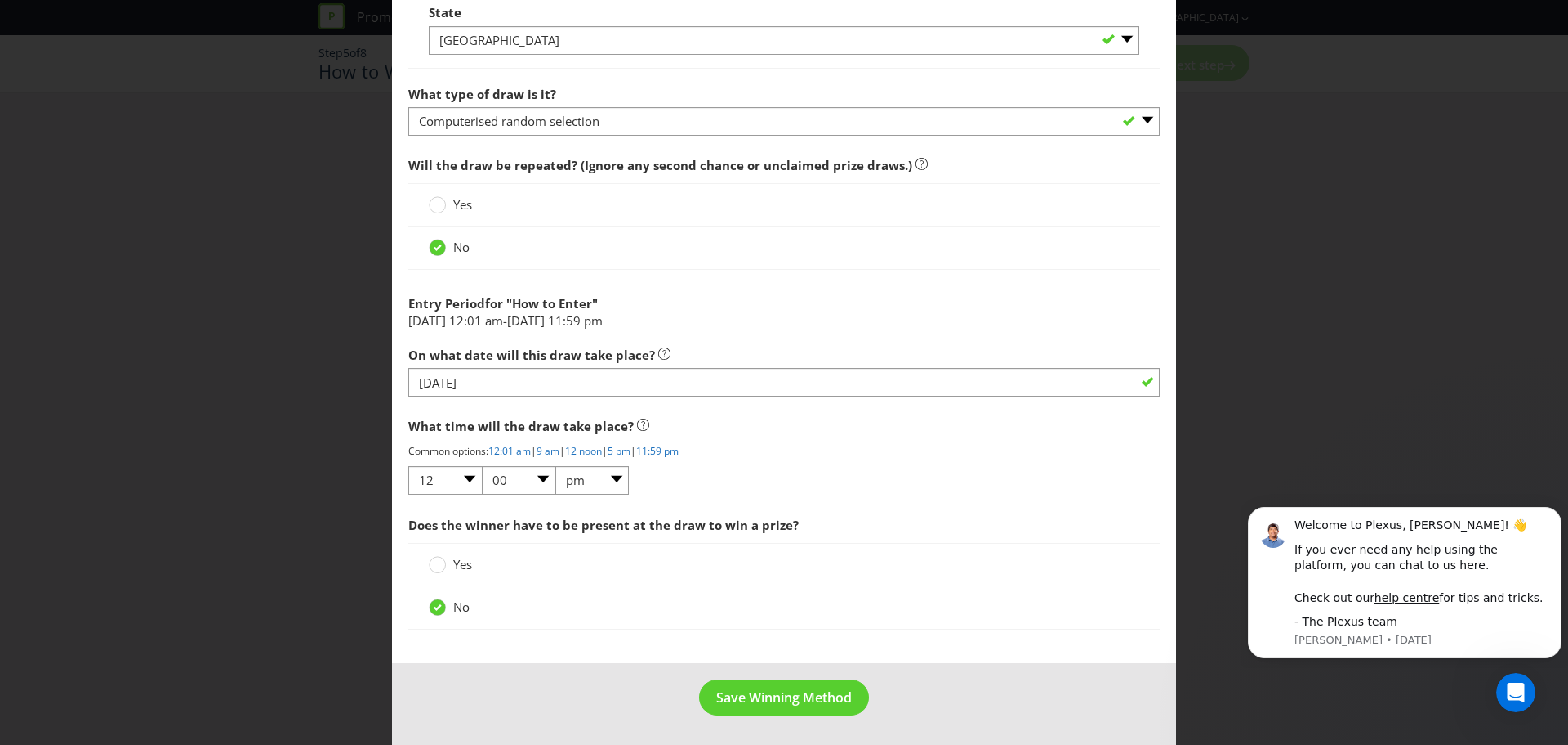
click at [930, 317] on li "[DATE] 12:01 am - [DATE] 11:59 pm" at bounding box center [784, 321] width 751 height 17
drag, startPoint x: 777, startPoint y: 710, endPoint x: 478, endPoint y: 663, distance: 302.7
click at [478, 663] on footer "Save Winning Method" at bounding box center [784, 705] width 784 height 83
click at [717, 703] on span "Save Winning Method" at bounding box center [784, 697] width 136 height 18
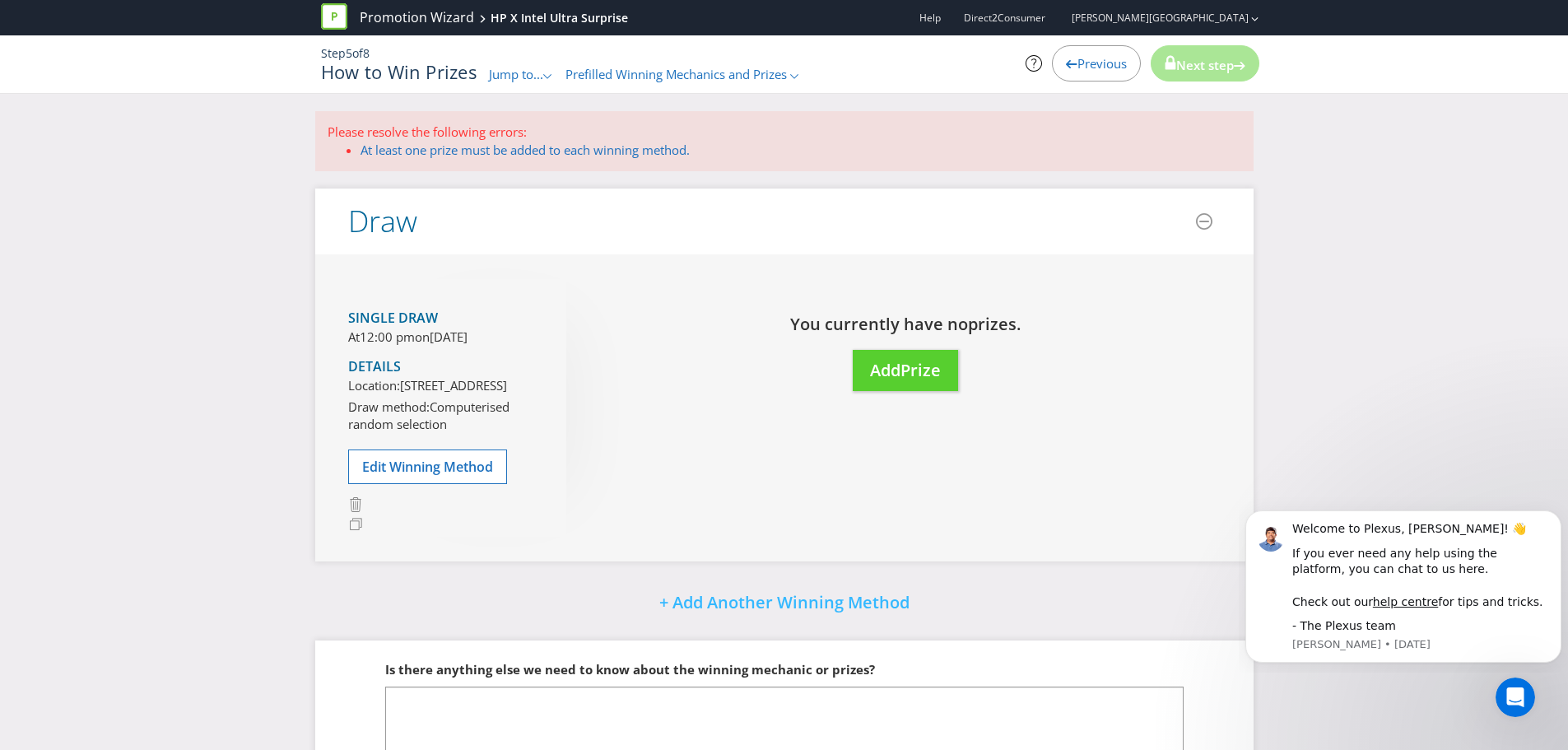
click at [531, 135] on p "Please resolve the following errors:" at bounding box center [784, 132] width 913 height 17
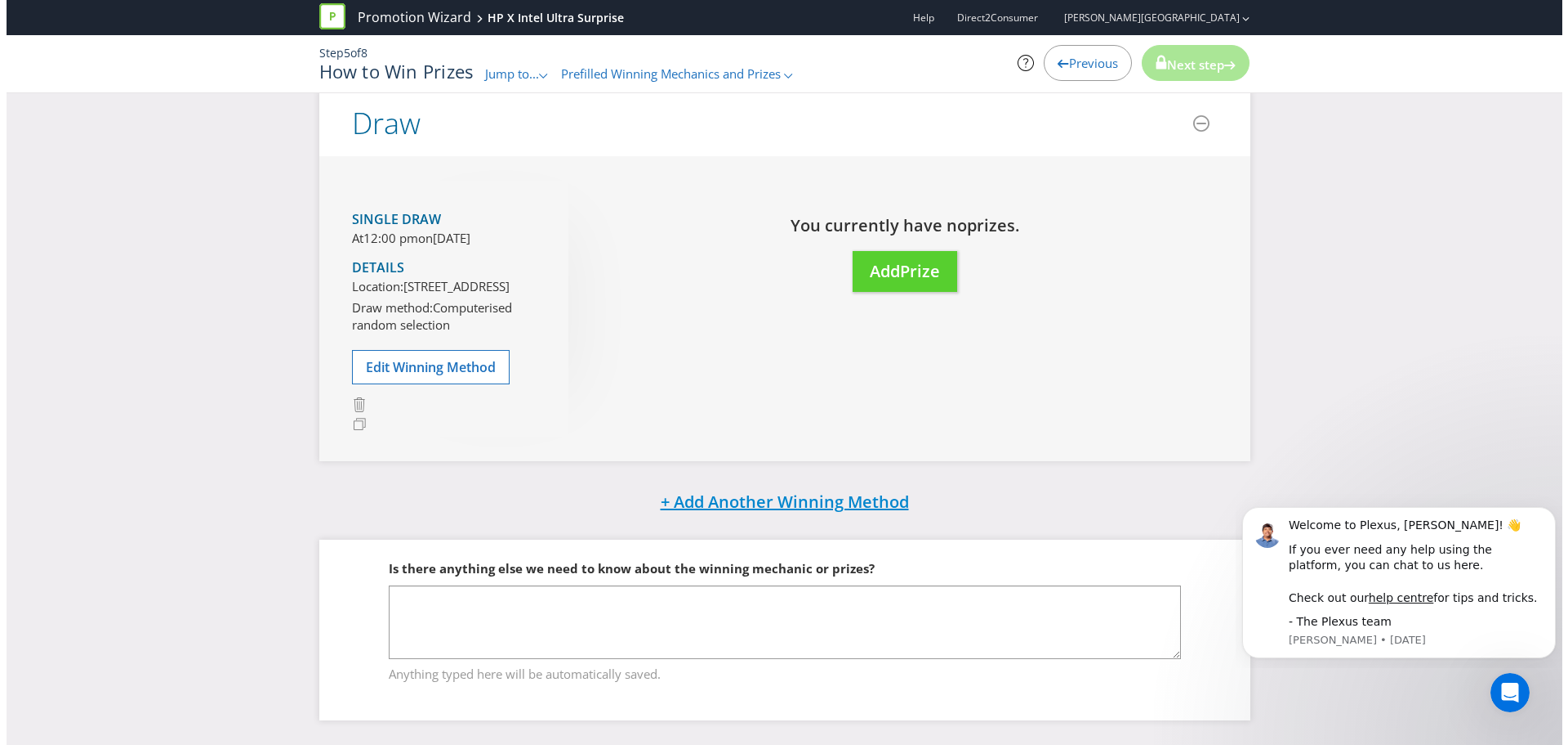
scroll to position [148, 0]
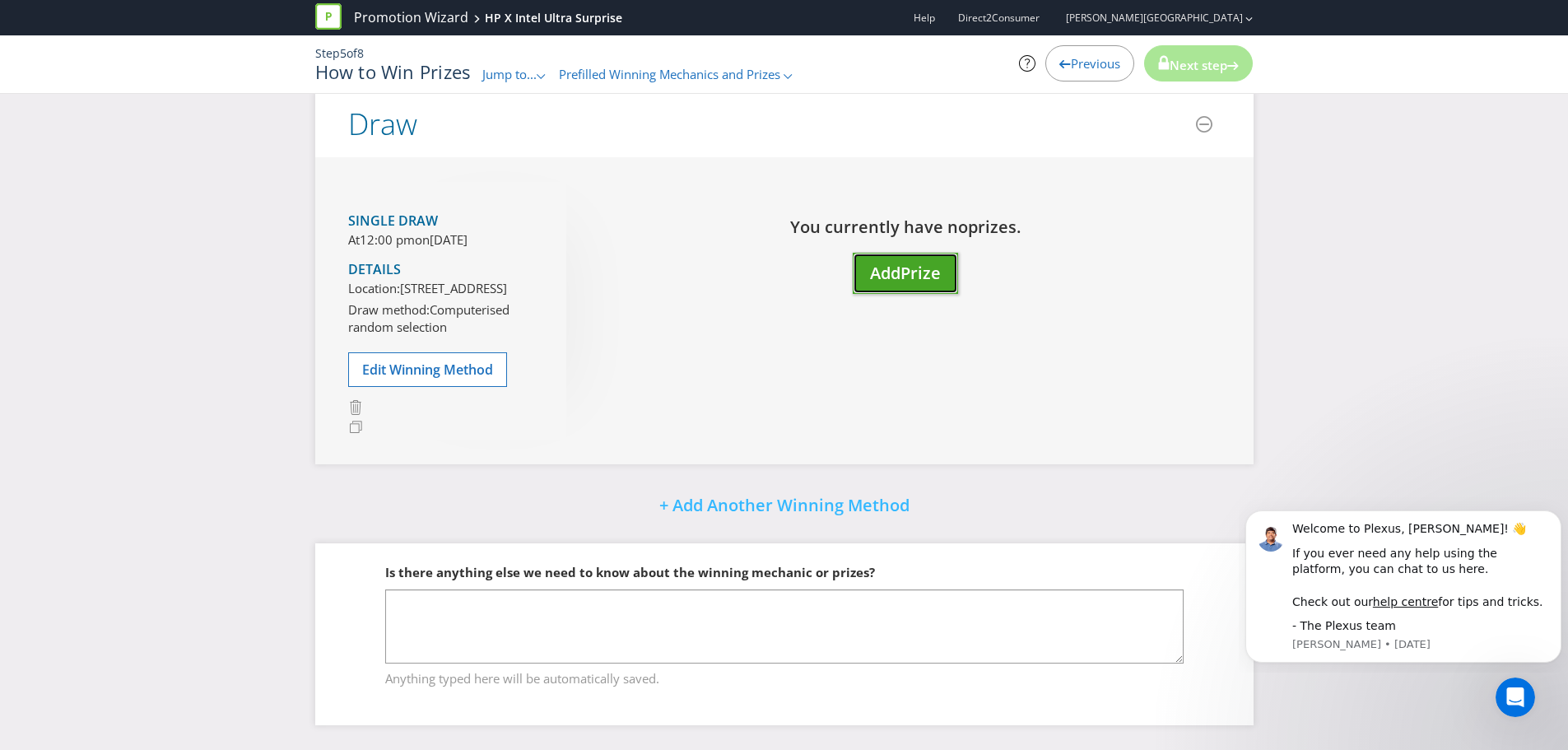
click at [900, 252] on button "Add Prize" at bounding box center [905, 273] width 106 height 42
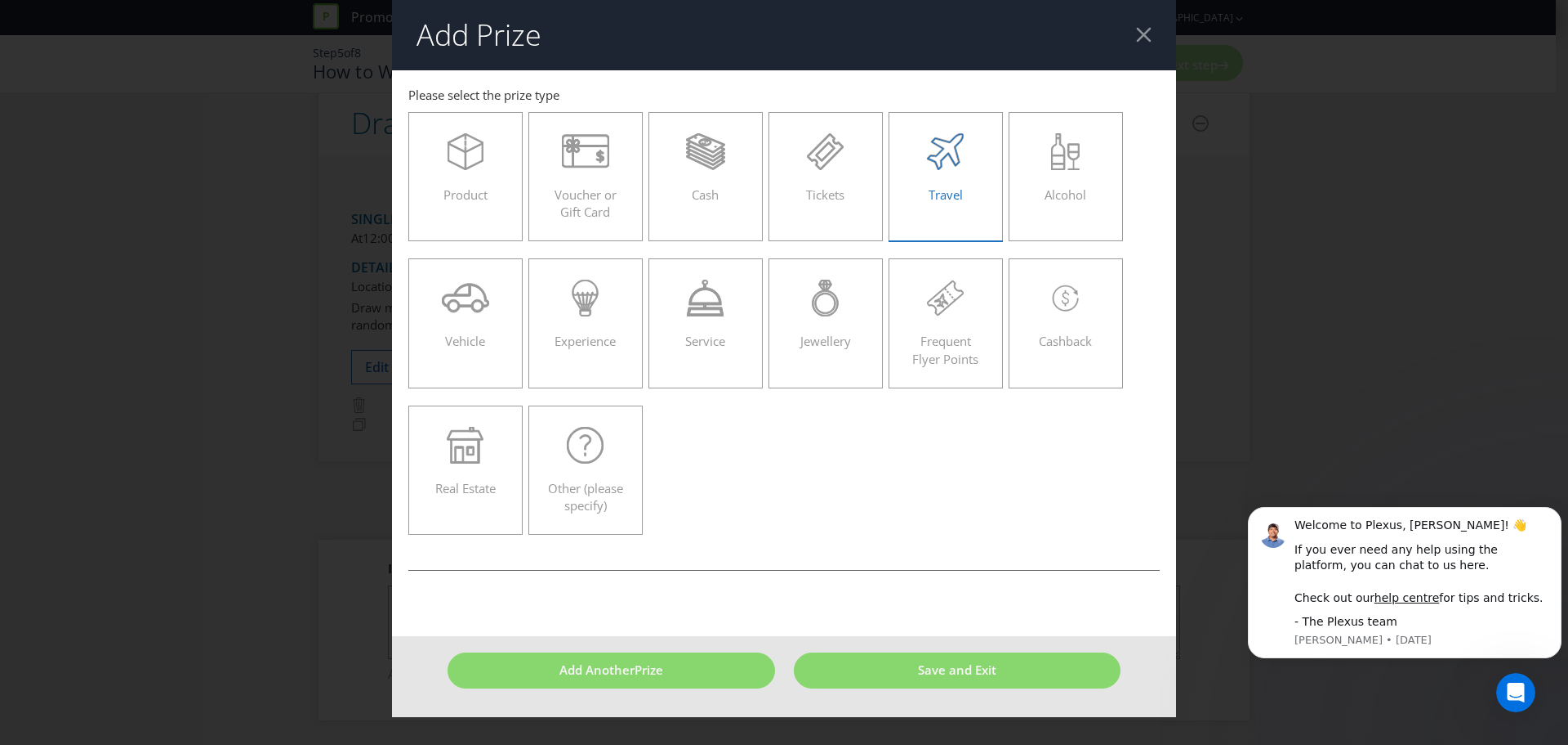
click at [959, 198] on span "Travel" at bounding box center [946, 194] width 35 height 16
click at [0, 0] on input "Travel" at bounding box center [0, 0] width 0 height 0
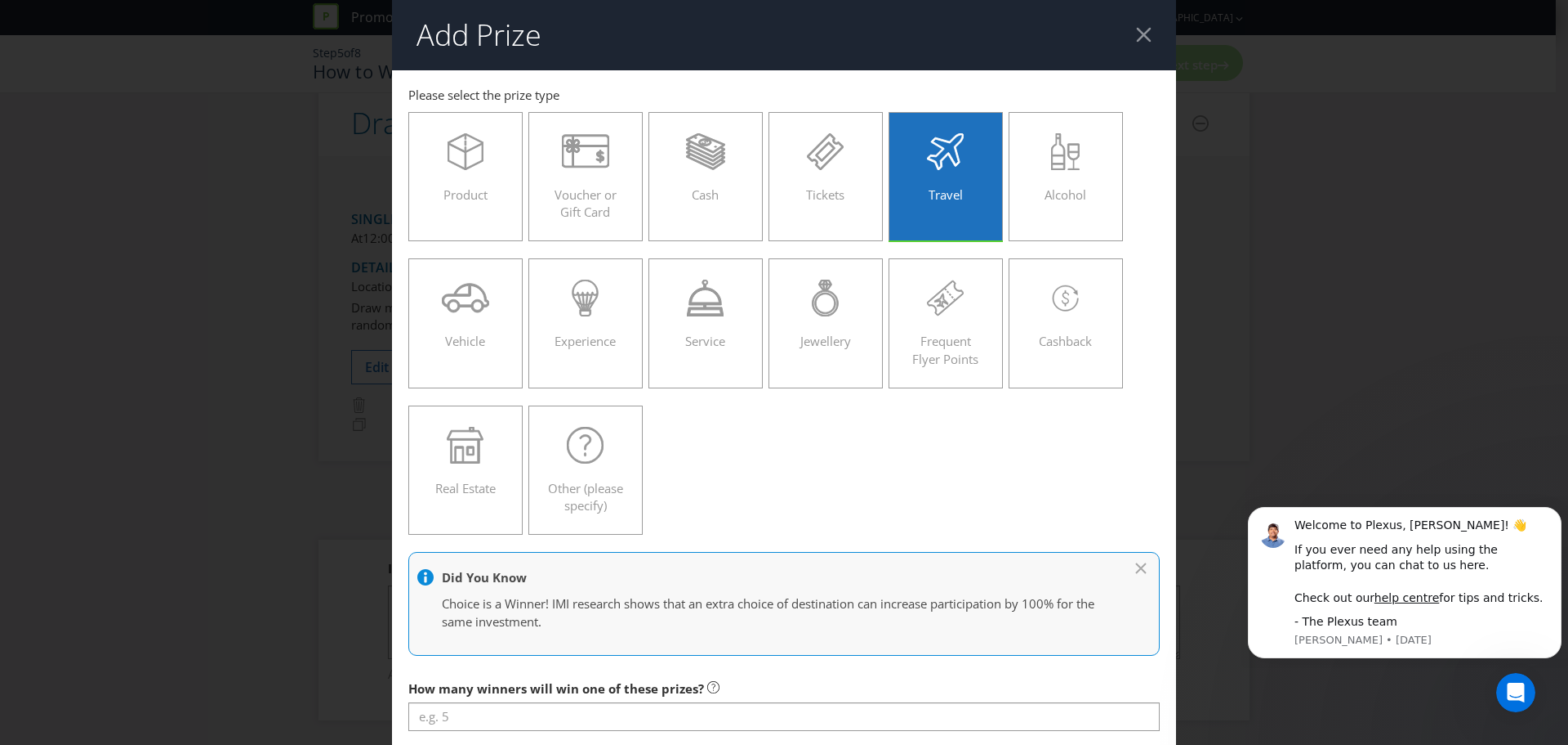
scroll to position [164, 0]
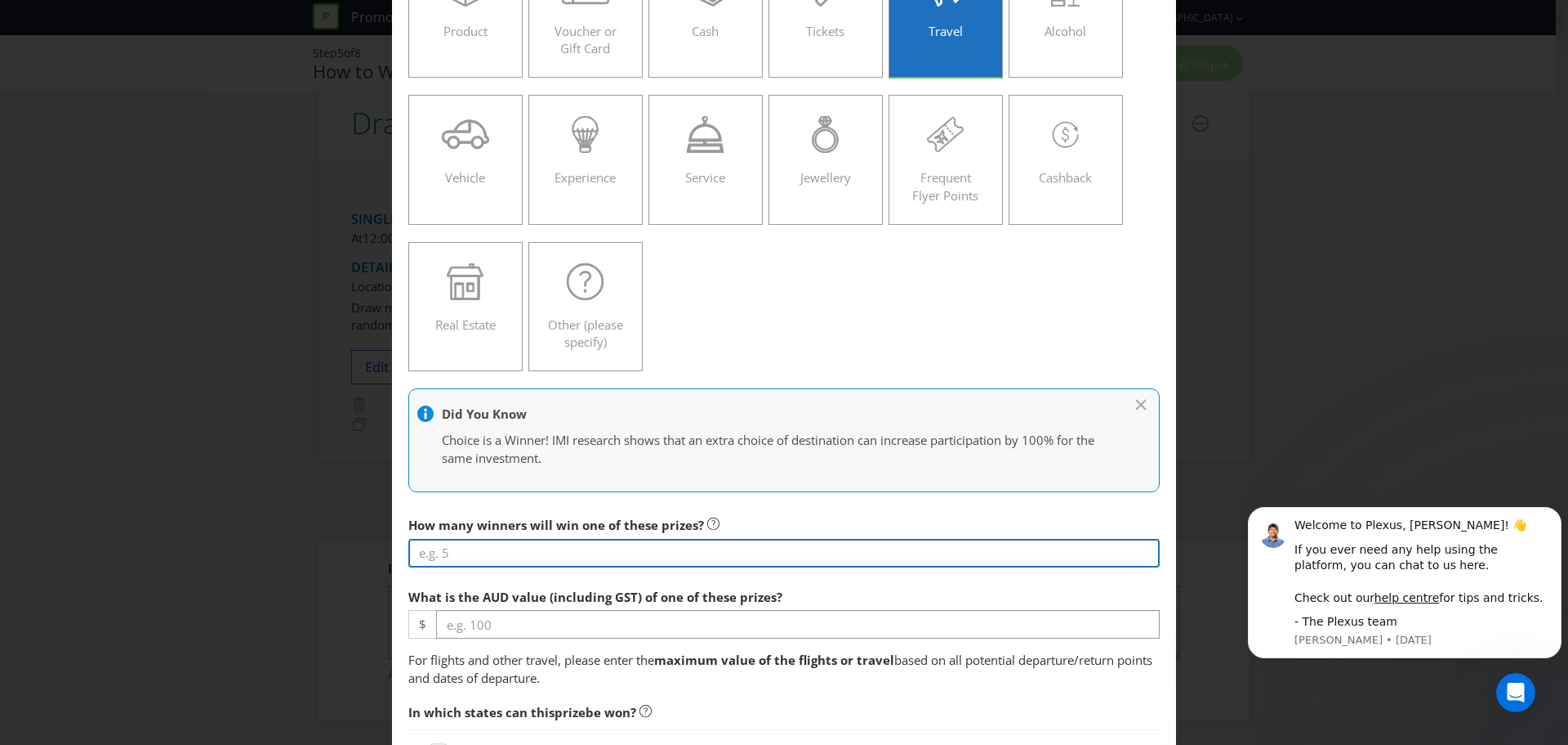
click at [477, 558] on input "number" at bounding box center [784, 553] width 751 height 29
type input "2"
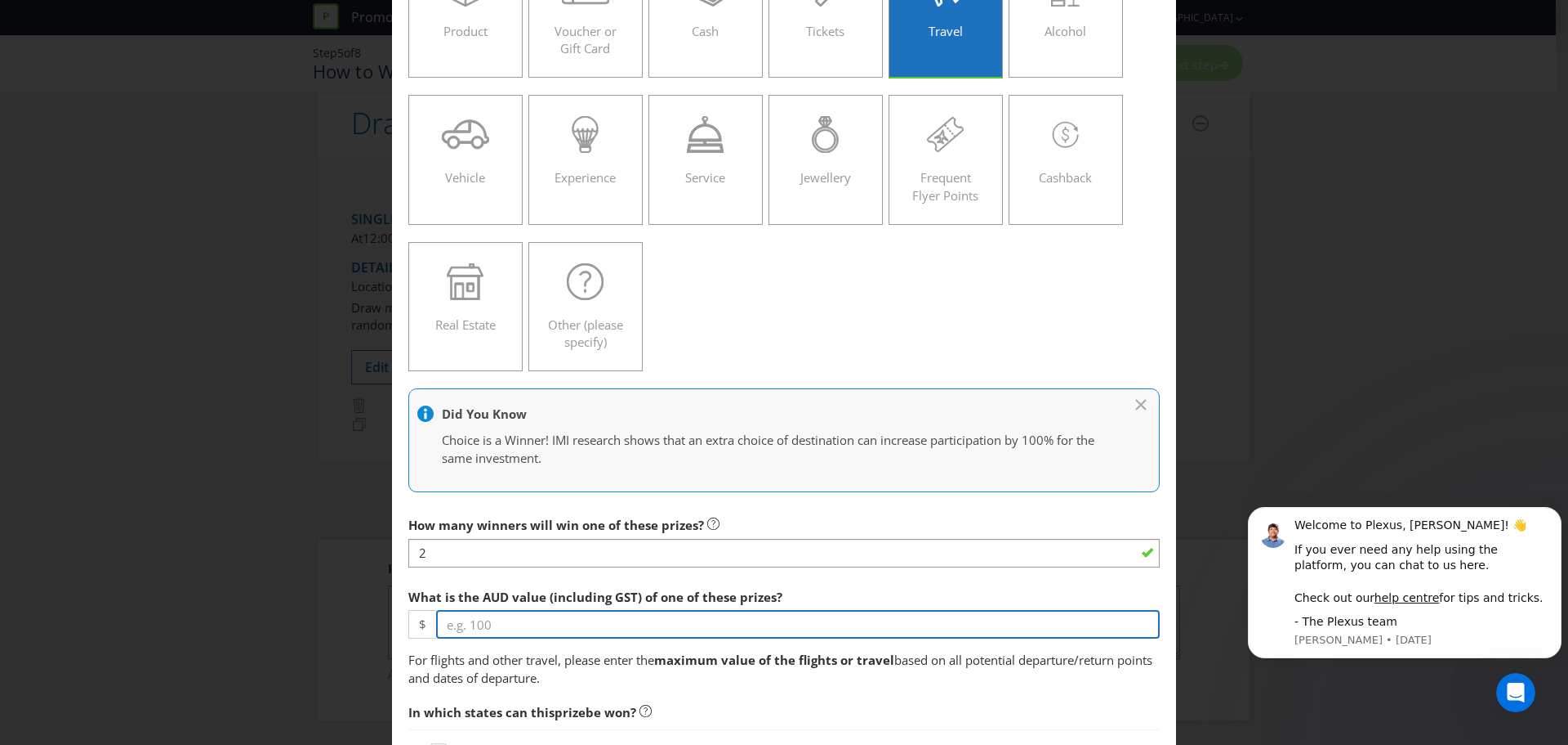
click at [510, 623] on input "number" at bounding box center [797, 625] width 723 height 29
type input "20000"
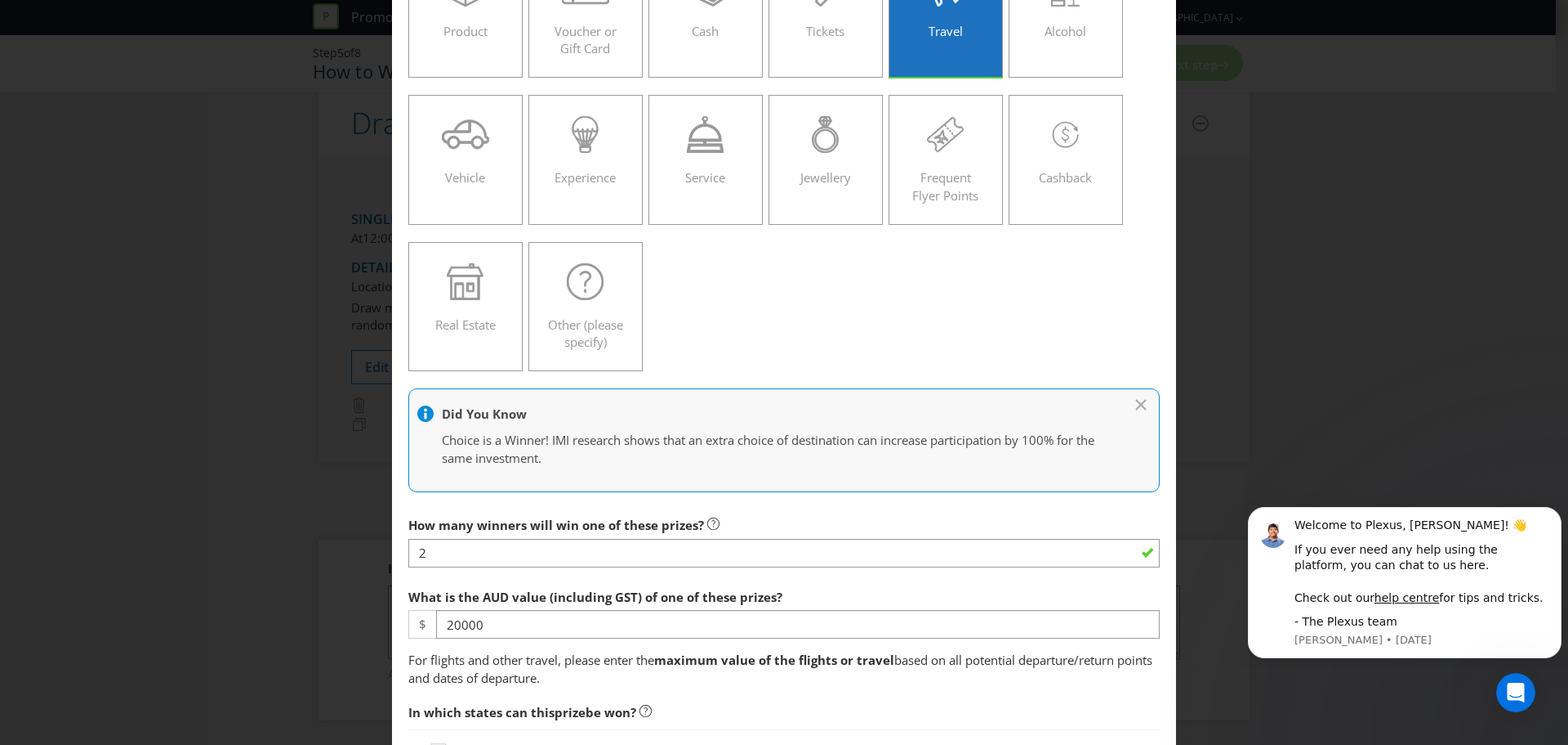
click at [778, 343] on div "Product Voucher or Gift Card Cash Tickets Travel Alcohol Vehicle Experience Ser…" at bounding box center [784, 160] width 751 height 439
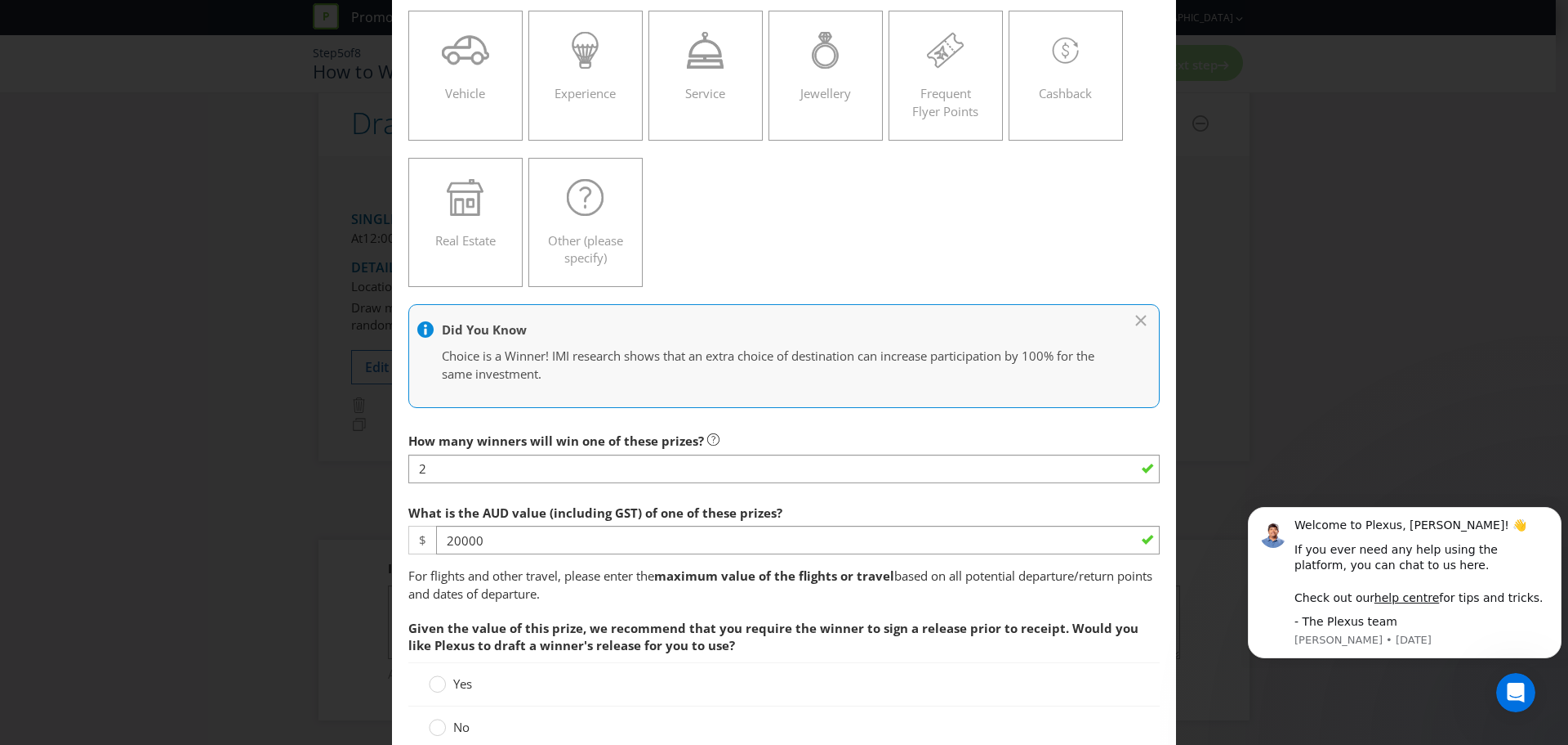
scroll to position [327, 0]
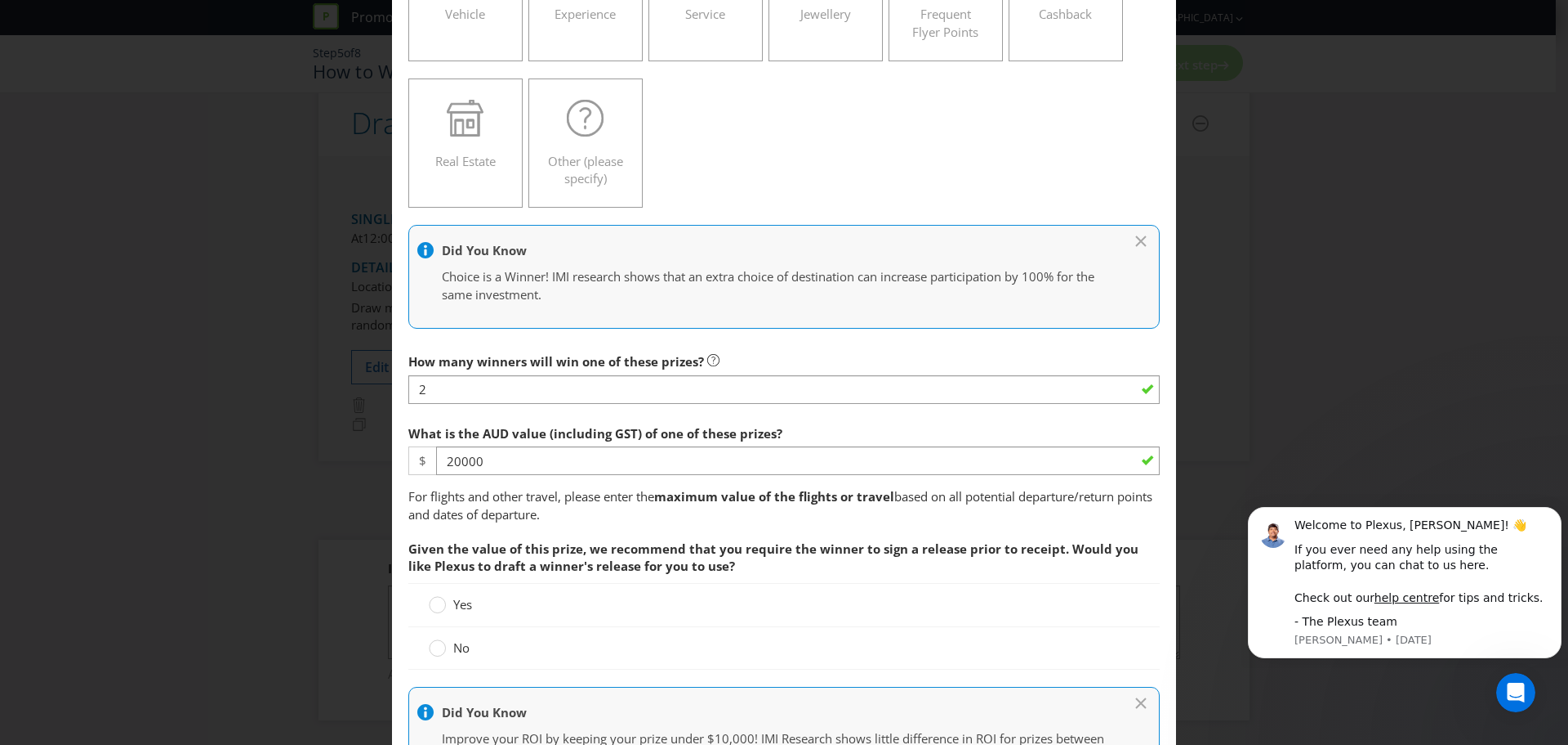
drag, startPoint x: 745, startPoint y: 514, endPoint x: 380, endPoint y: 495, distance: 365.5
click at [380, 495] on div "Add Prize [GEOGRAPHIC_DATA] [GEOGRAPHIC_DATA] [GEOGRAPHIC_DATA] [GEOGRAPHIC_DAT…" at bounding box center [784, 372] width 1568 height 745
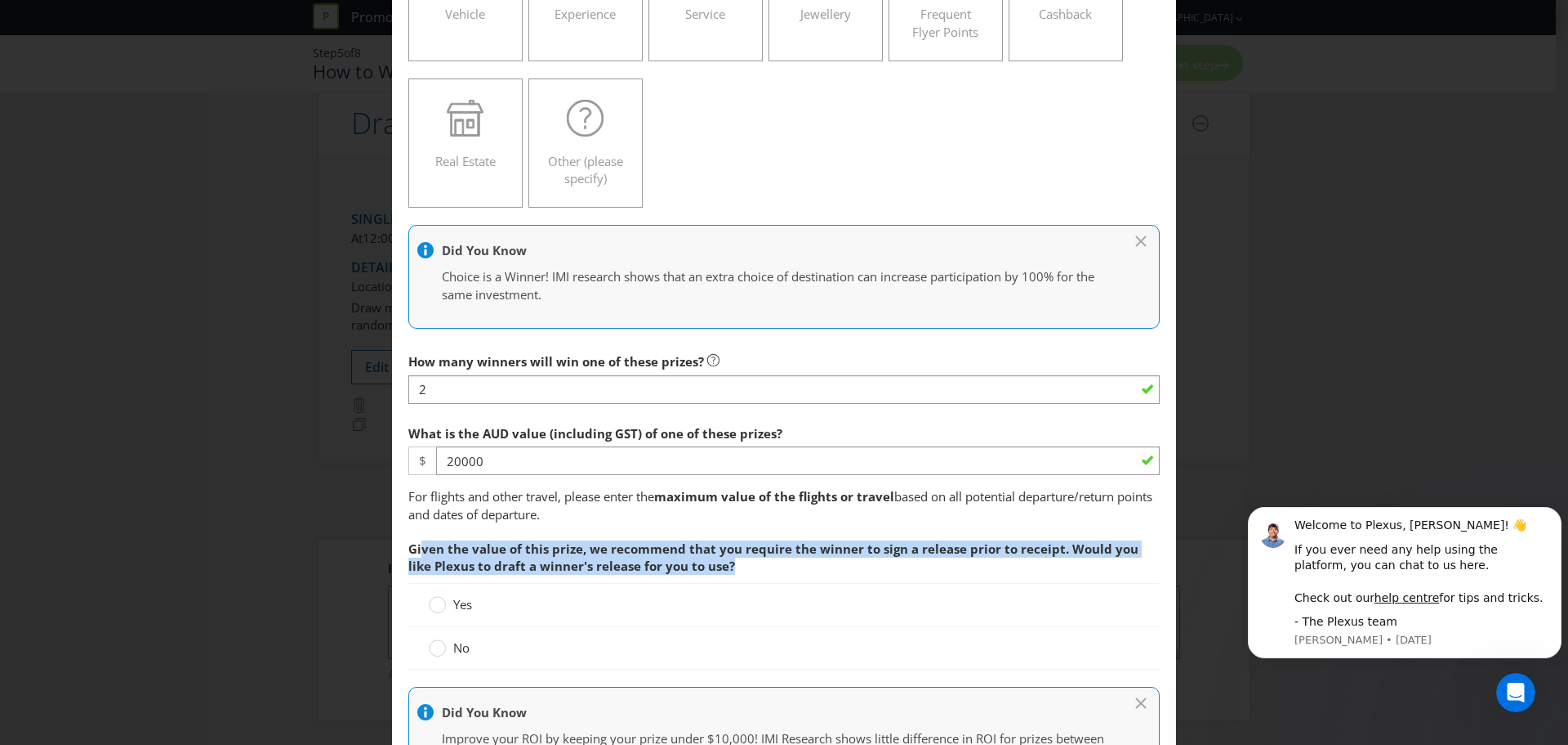
drag, startPoint x: 421, startPoint y: 549, endPoint x: 735, endPoint y: 565, distance: 314.4
click at [735, 565] on span "Given the value of this prize, we recommend that you require the winner to sign…" at bounding box center [784, 557] width 751 height 51
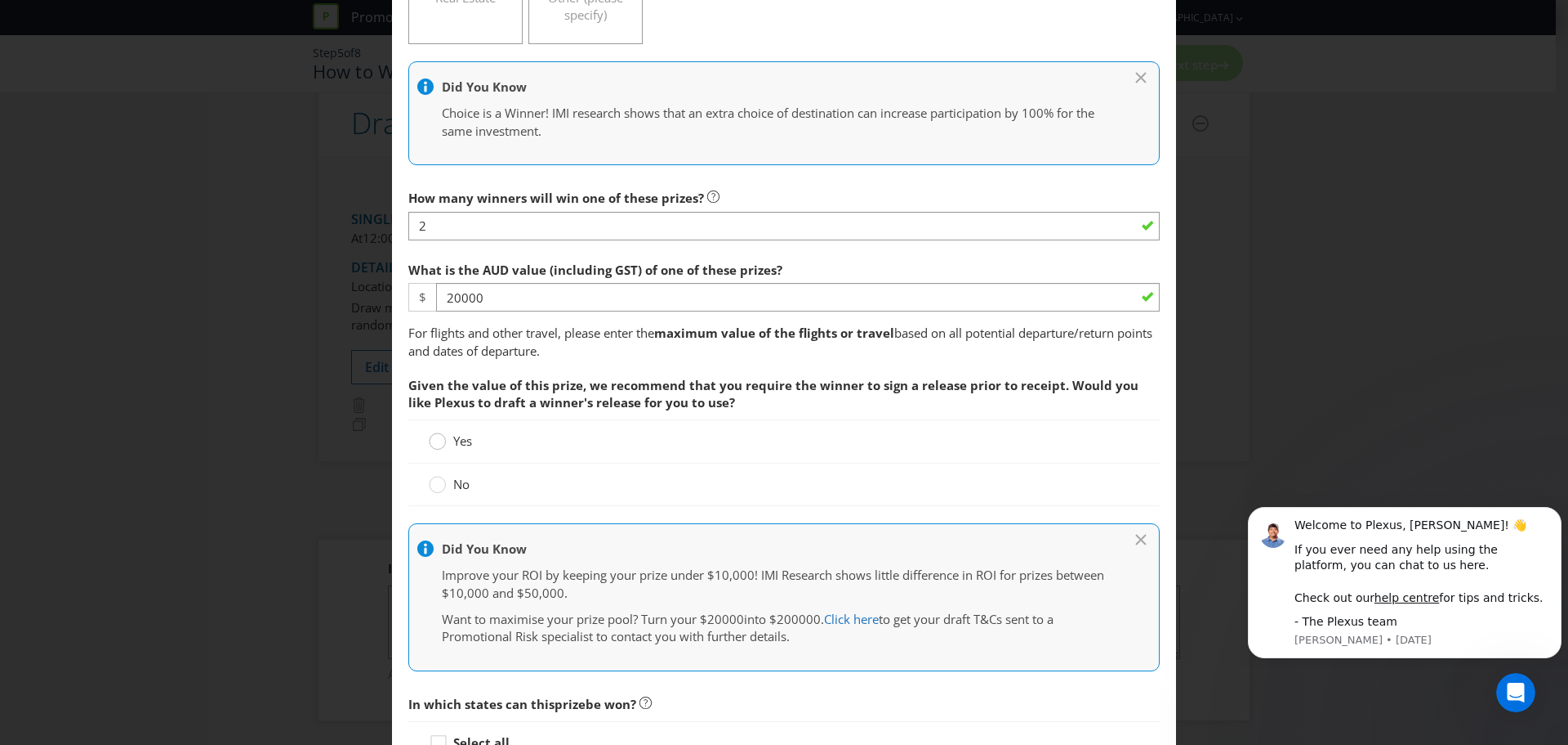
click at [437, 441] on circle at bounding box center [437, 441] width 16 height 16
click at [0, 0] on input "Yes" at bounding box center [0, 0] width 0 height 0
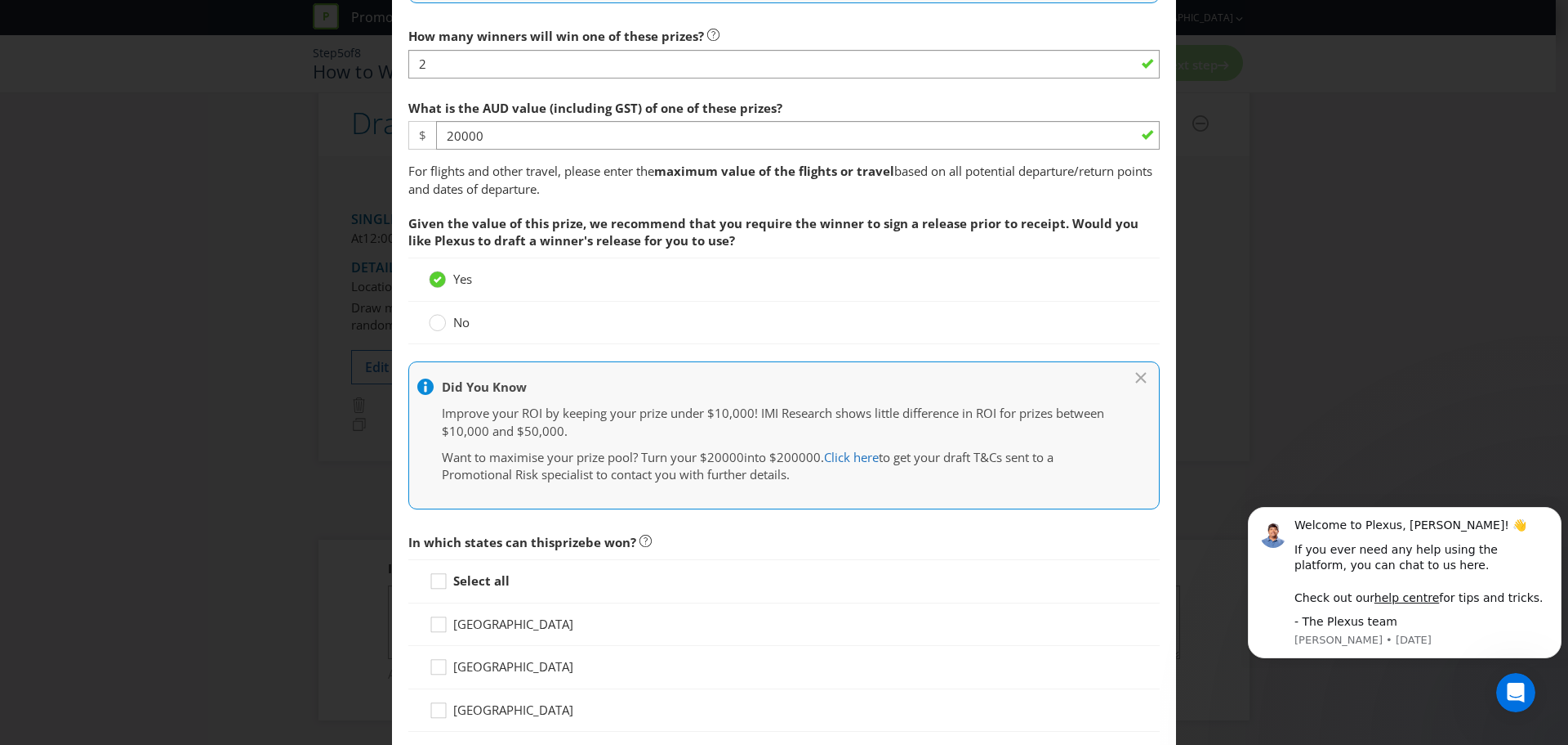
scroll to position [654, 0]
click at [438, 574] on div at bounding box center [438, 573] width 8 height 8
click at [0, 0] on input "Select all" at bounding box center [0, 0] width 0 height 0
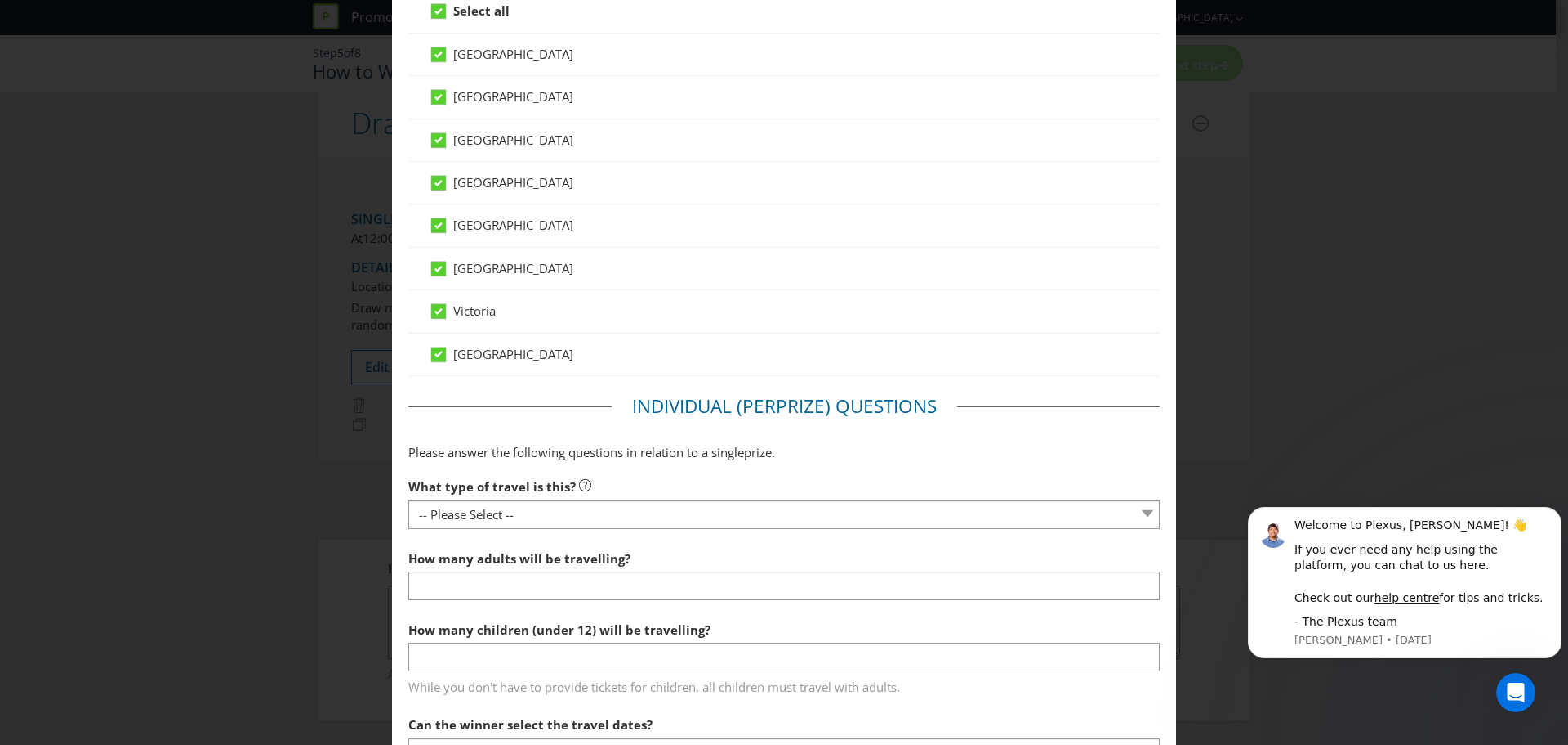
scroll to position [1226, 0]
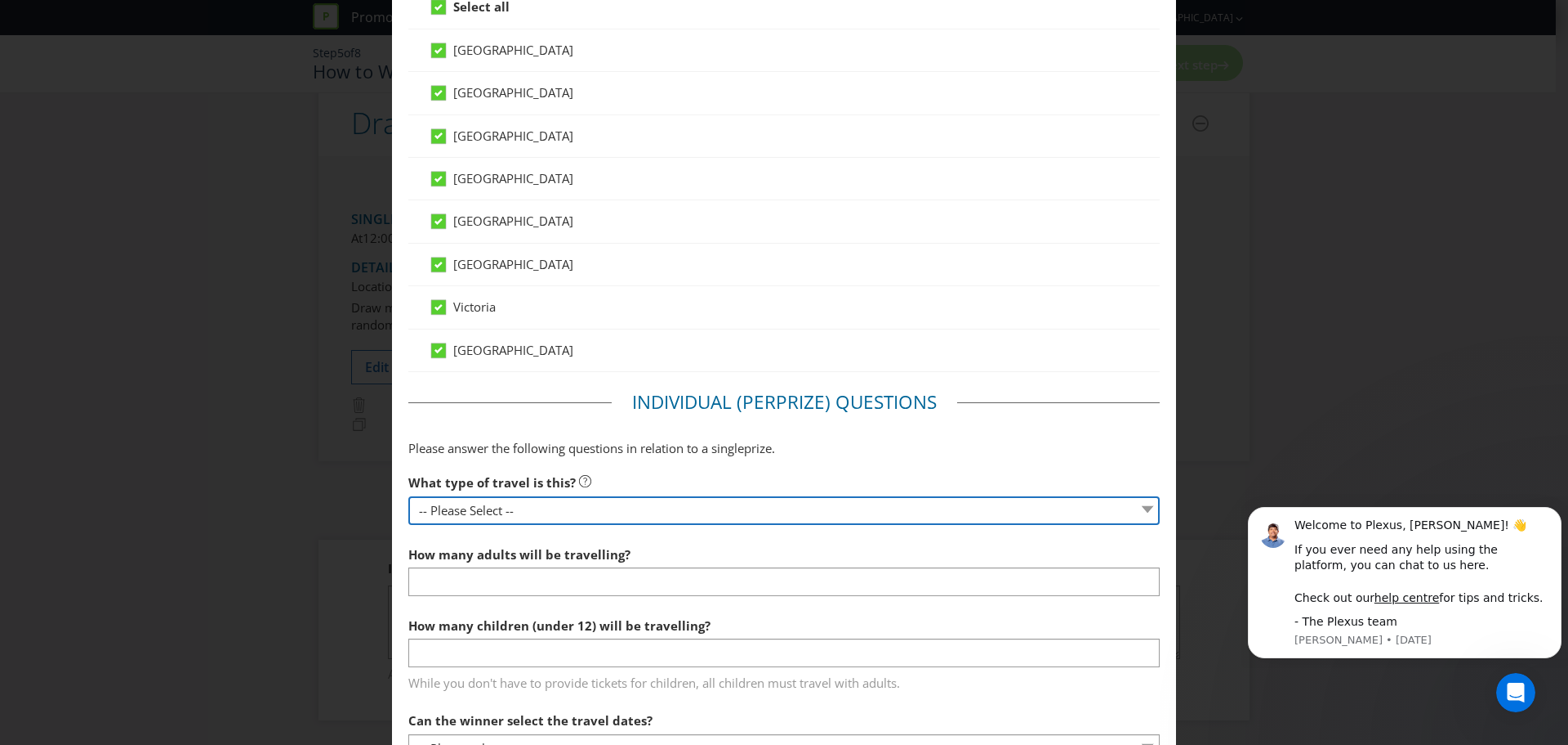
click at [552, 505] on select "-- Please Select -- Flight Accommodation Car Hire Bus Train Cruise Transfers Ot…" at bounding box center [784, 511] width 751 height 29
select select "FLIGHTS"
click at [408, 496] on select "-- Please Select -- Flight Accommodation Car Hire Bus Train Cruise Transfers Ot…" at bounding box center [784, 511] width 751 height 29
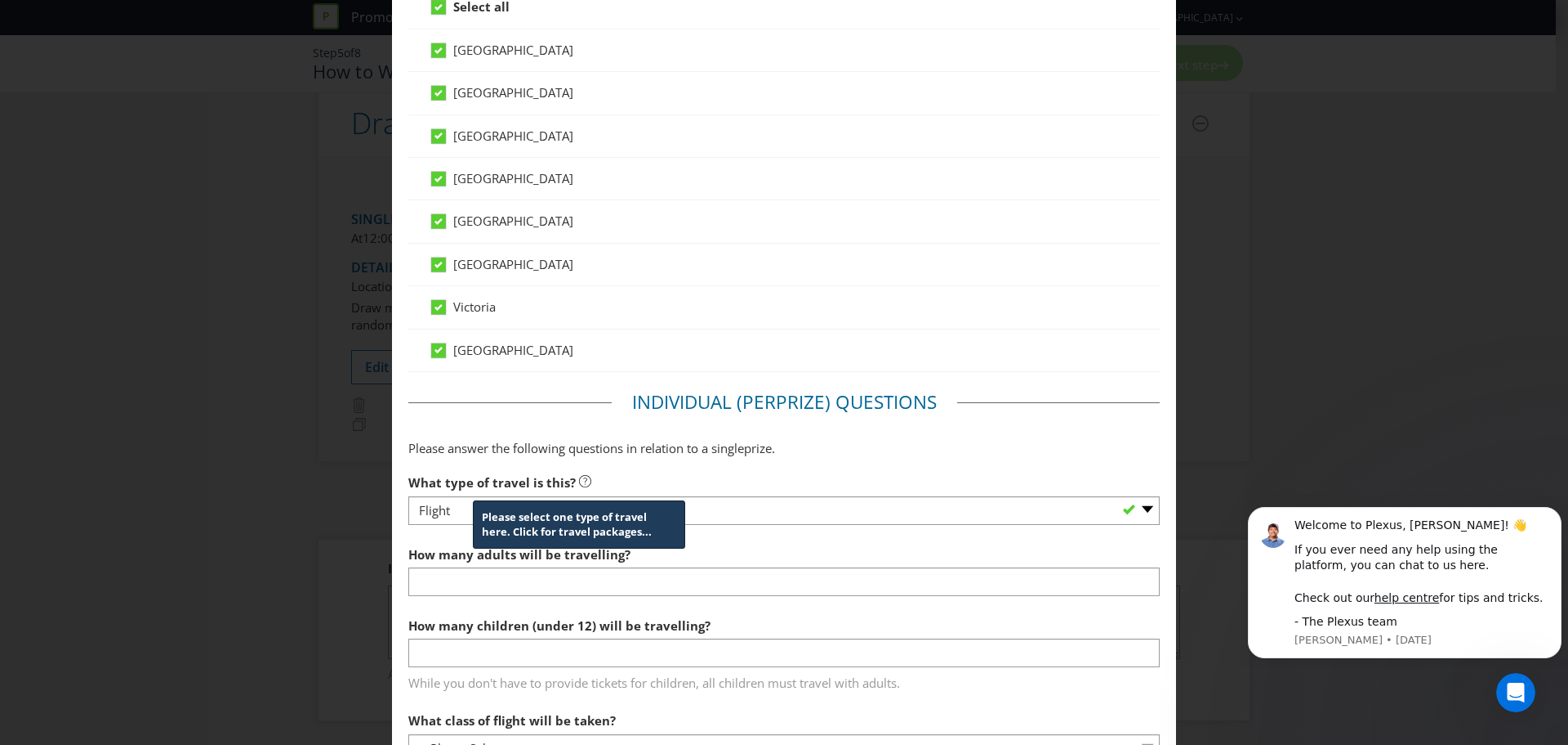
click at [579, 486] on icon at bounding box center [585, 481] width 13 height 13
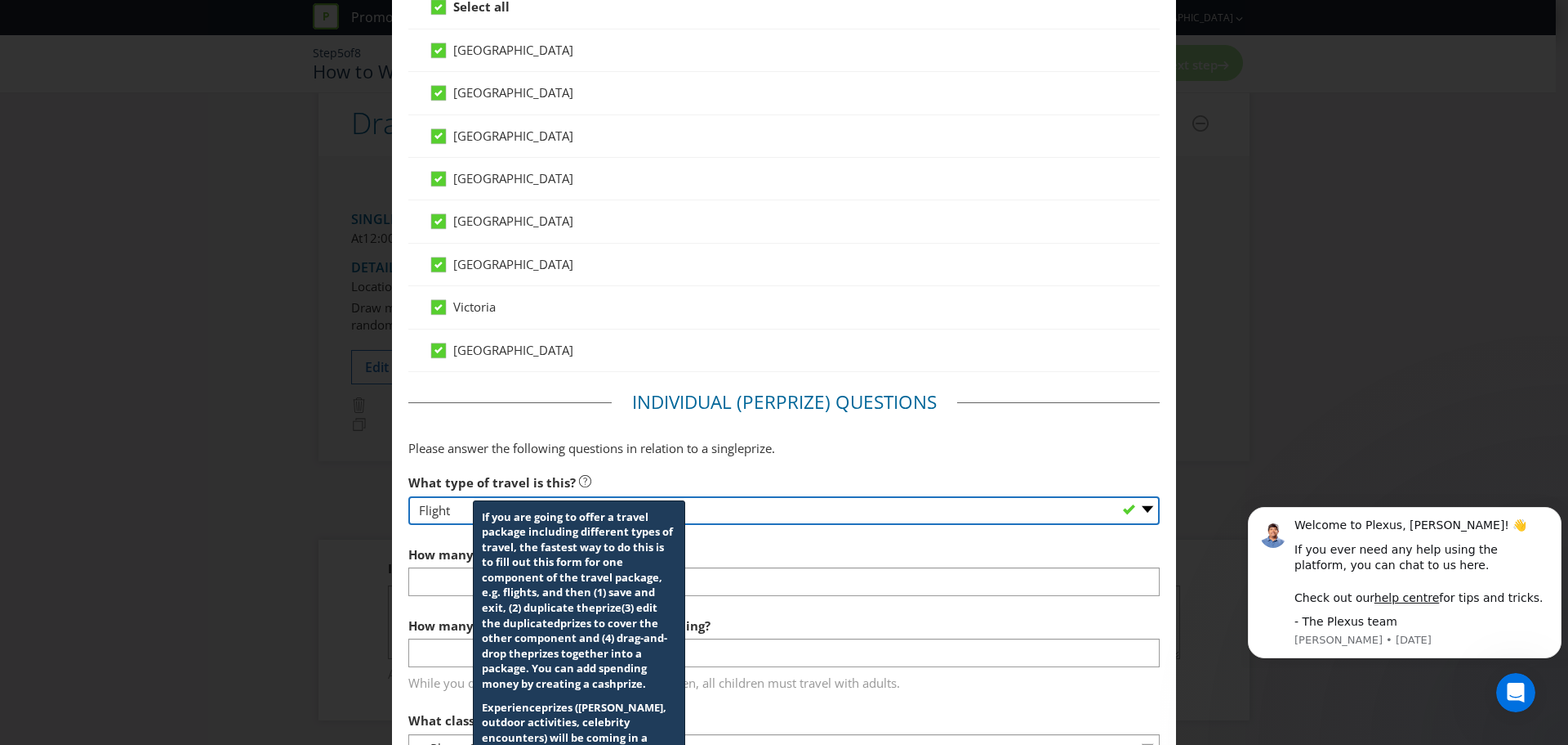
click at [700, 518] on select "-- Please Select -- Flight Accommodation Car Hire Bus Train Cruise Transfers Ot…" at bounding box center [784, 511] width 751 height 29
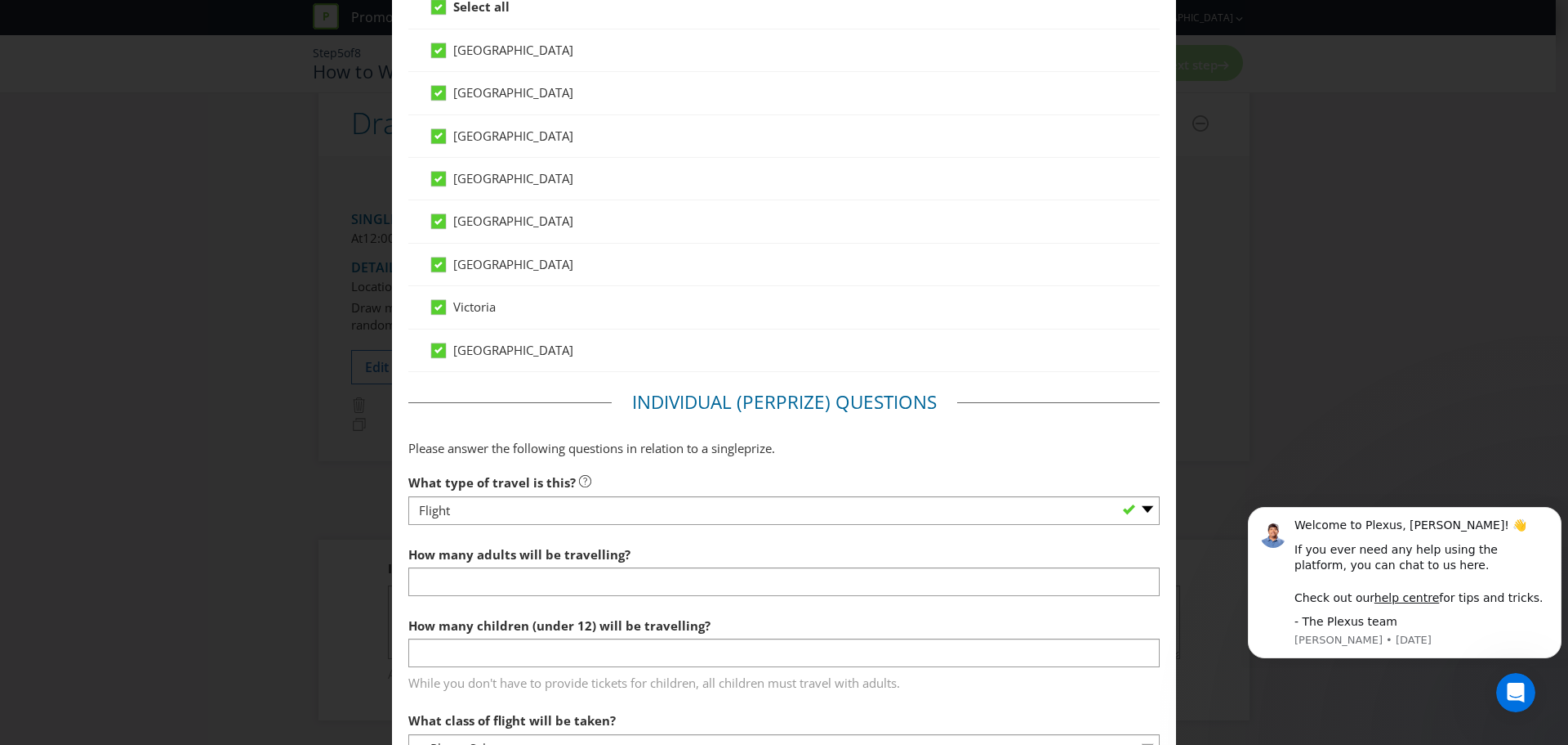
click at [712, 466] on div "What type of travel is this? -- Please Select -- Flight Accommodation Car Hire …" at bounding box center [784, 494] width 751 height 59
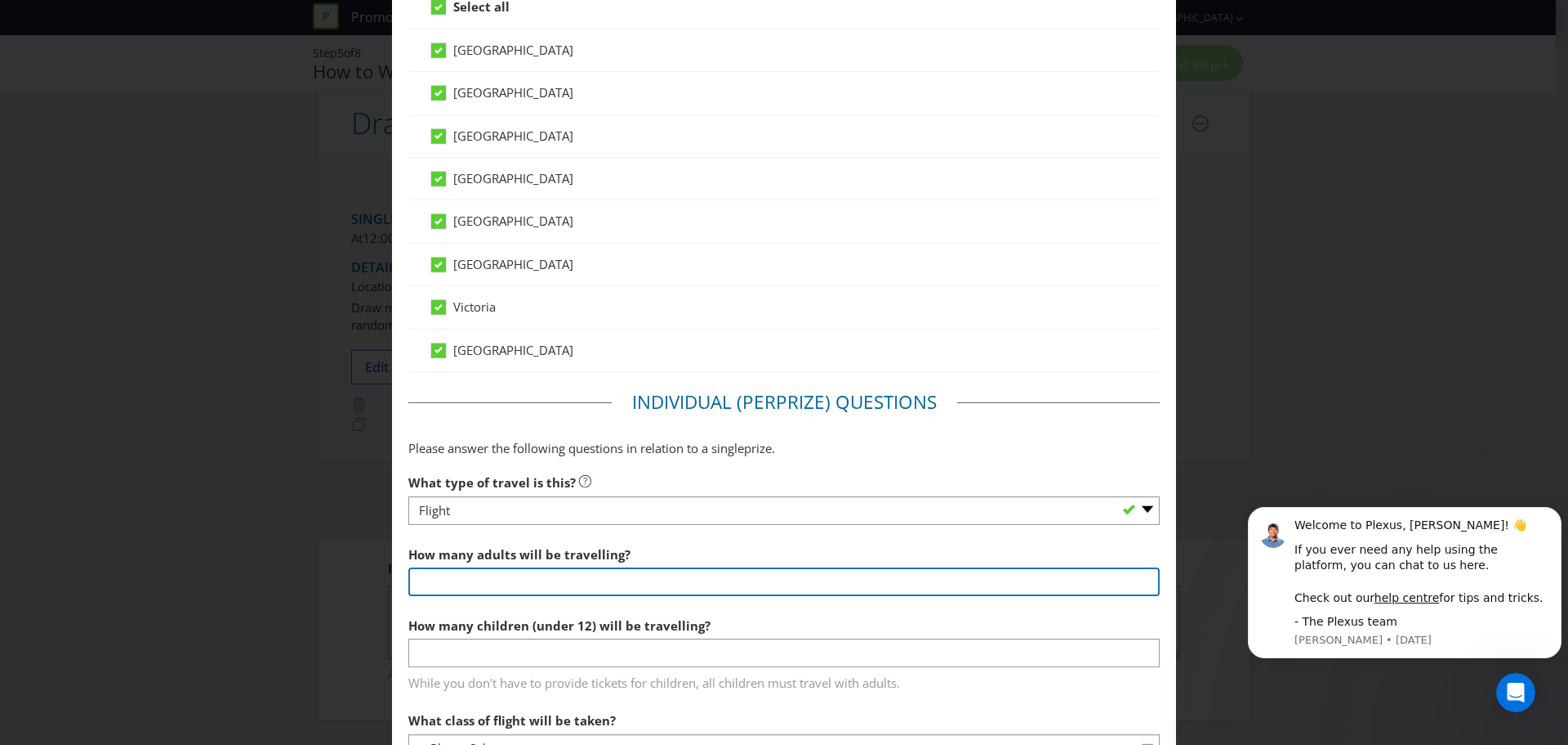
click at [550, 584] on input "number" at bounding box center [784, 582] width 751 height 29
type input "2"
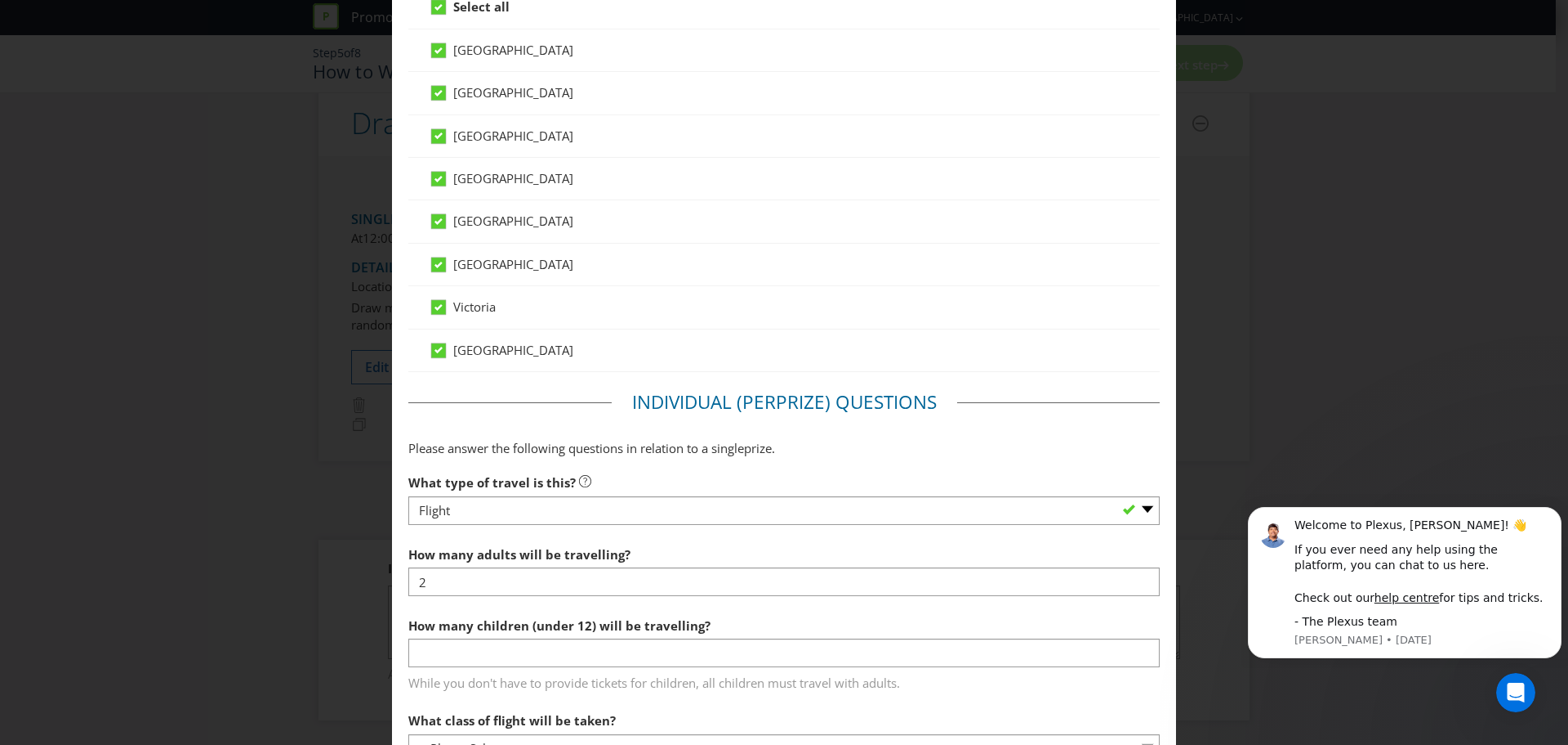
click at [594, 612] on label "How many children (under 12) will be travelling?" at bounding box center [561, 622] width 305 height 25
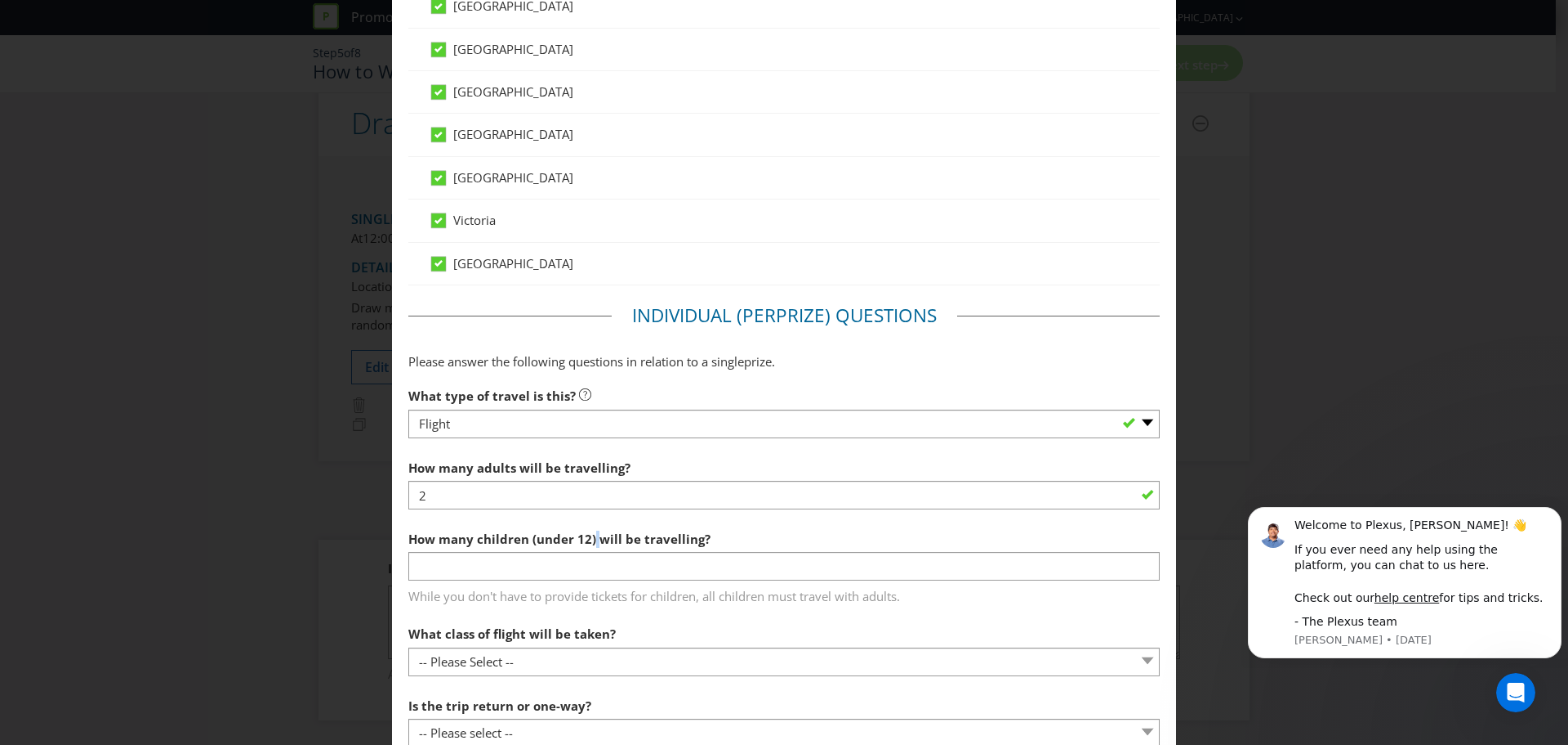
scroll to position [1390, 0]
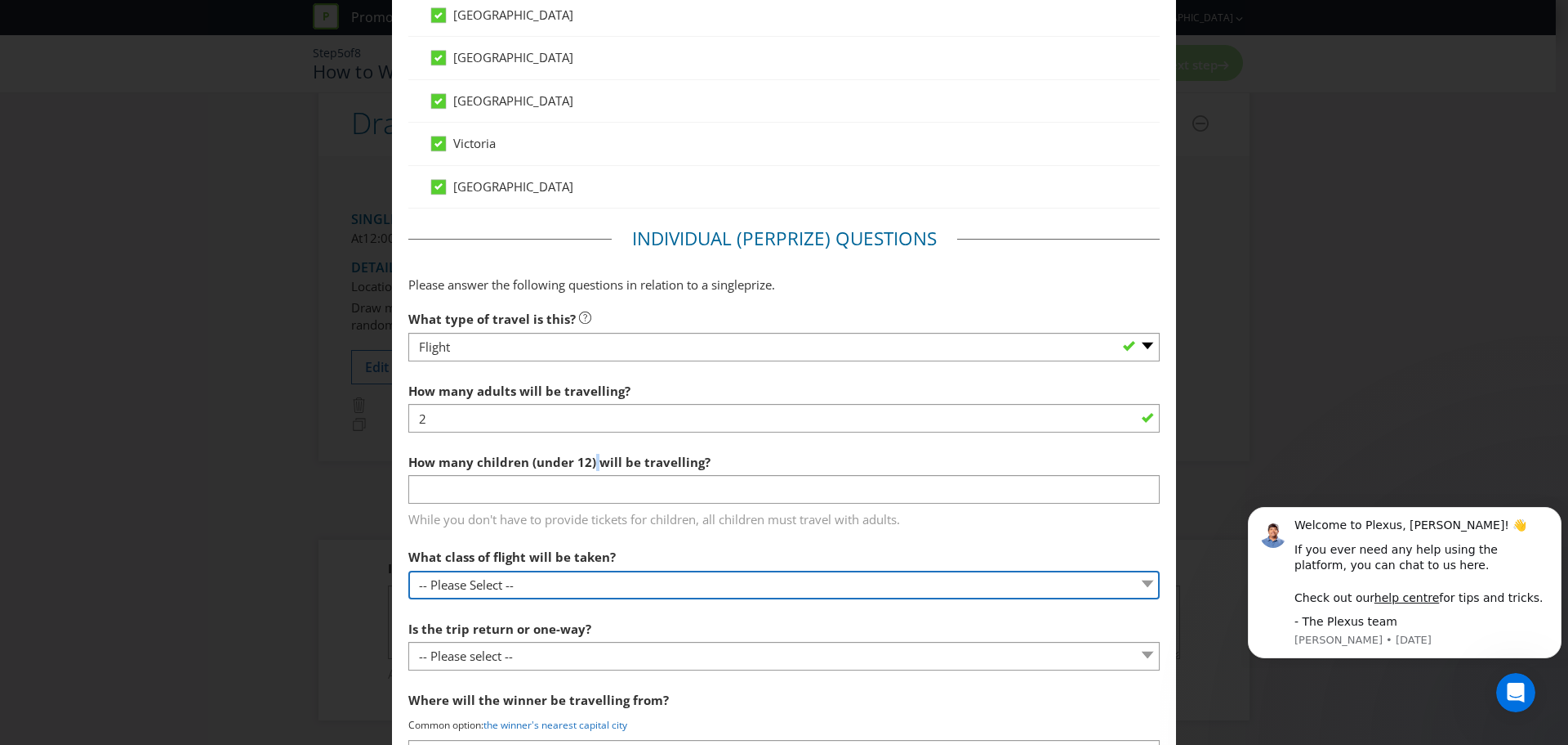
click at [498, 581] on select "-- Please Select -- Economy class Premium economy class Business class First cl…" at bounding box center [784, 585] width 751 height 29
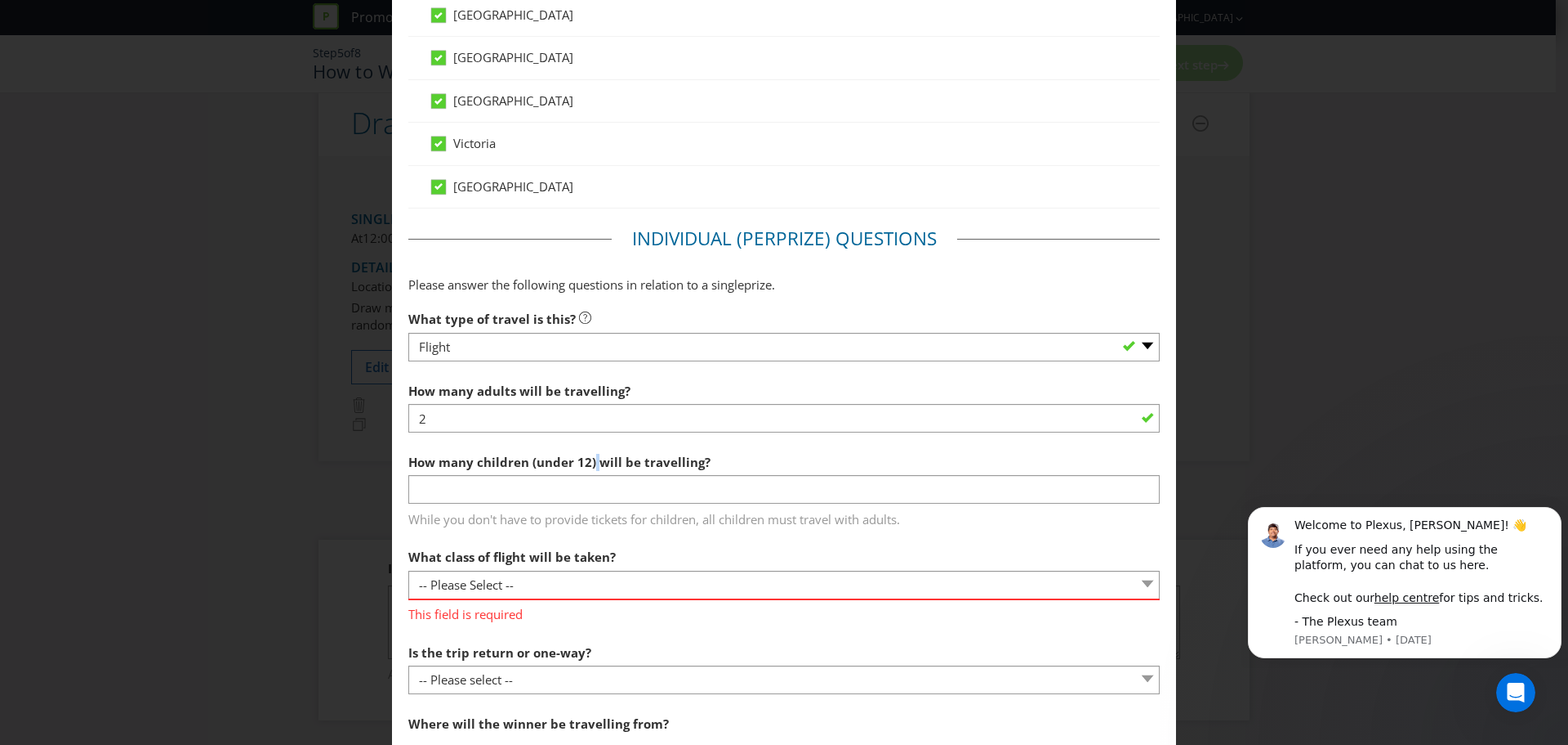
drag, startPoint x: 621, startPoint y: 522, endPoint x: 639, endPoint y: 568, distance: 49.4
click at [622, 522] on span "While you don't have to provide tickets for children, all children must travel …" at bounding box center [784, 516] width 751 height 24
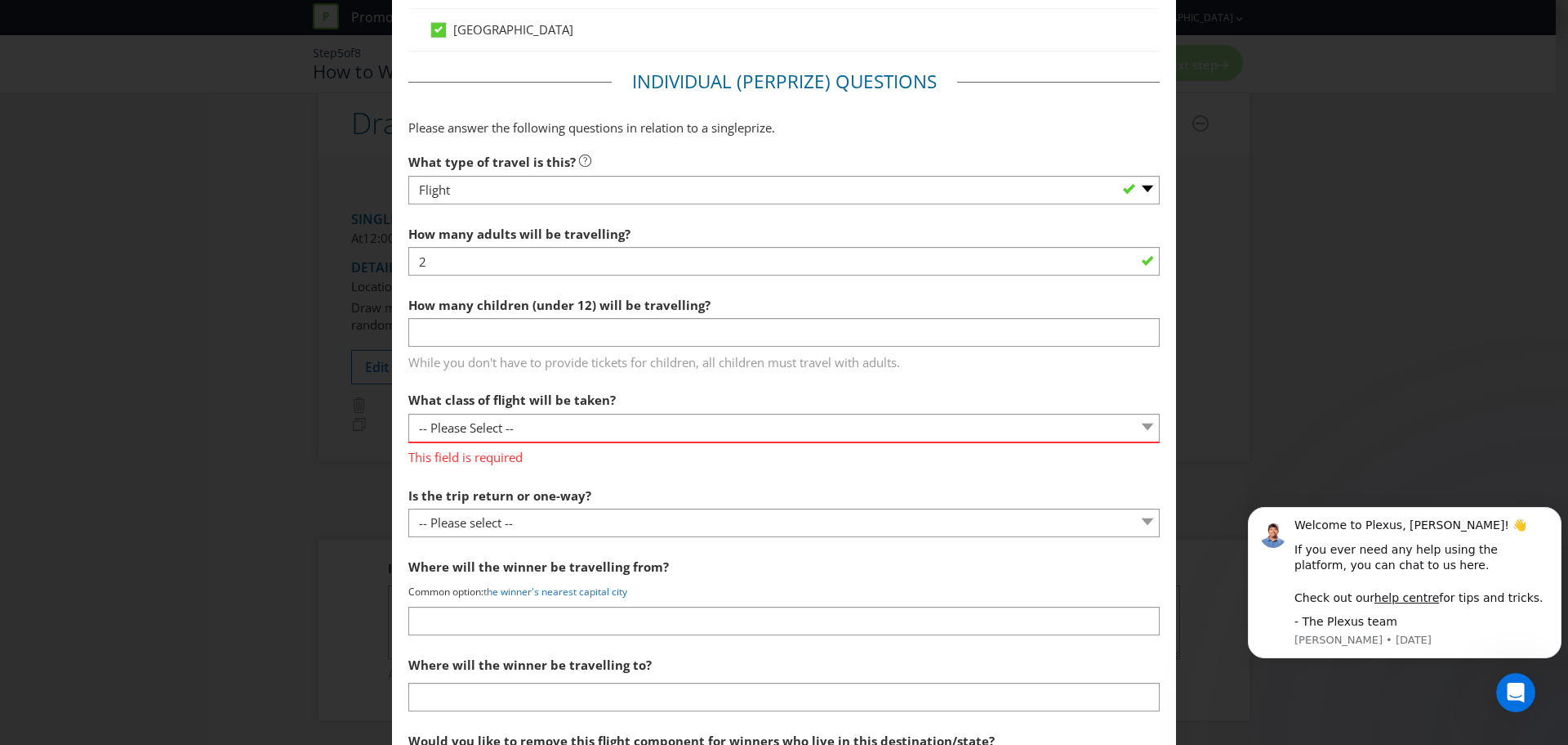
scroll to position [1553, 0]
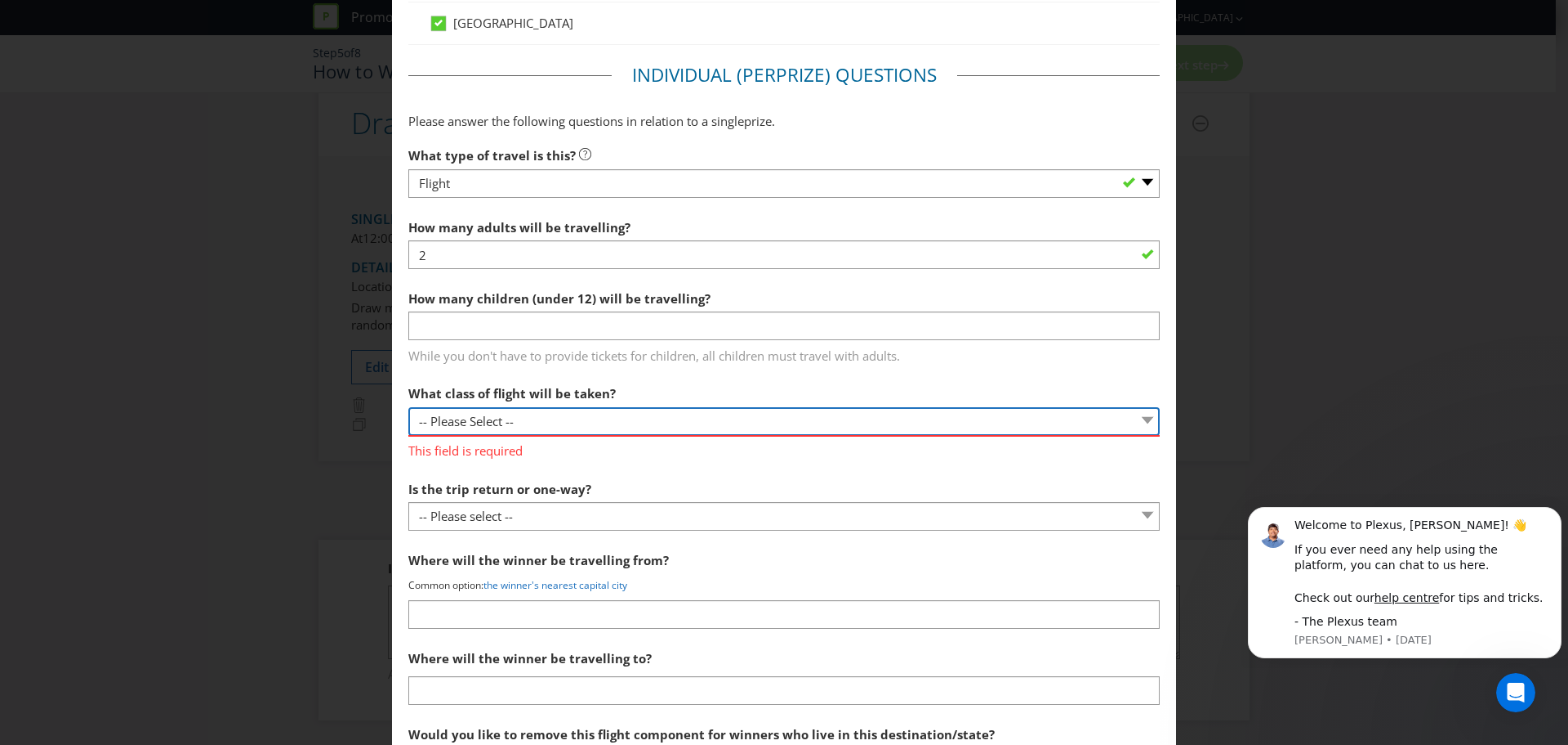
click at [621, 428] on select "-- Please Select -- Economy class Premium economy class Business class First cl…" at bounding box center [784, 421] width 751 height 29
select select "ECONOMY"
click at [408, 407] on select "-- Please Select -- Economy class Premium economy class Business class First cl…" at bounding box center [784, 421] width 751 height 29
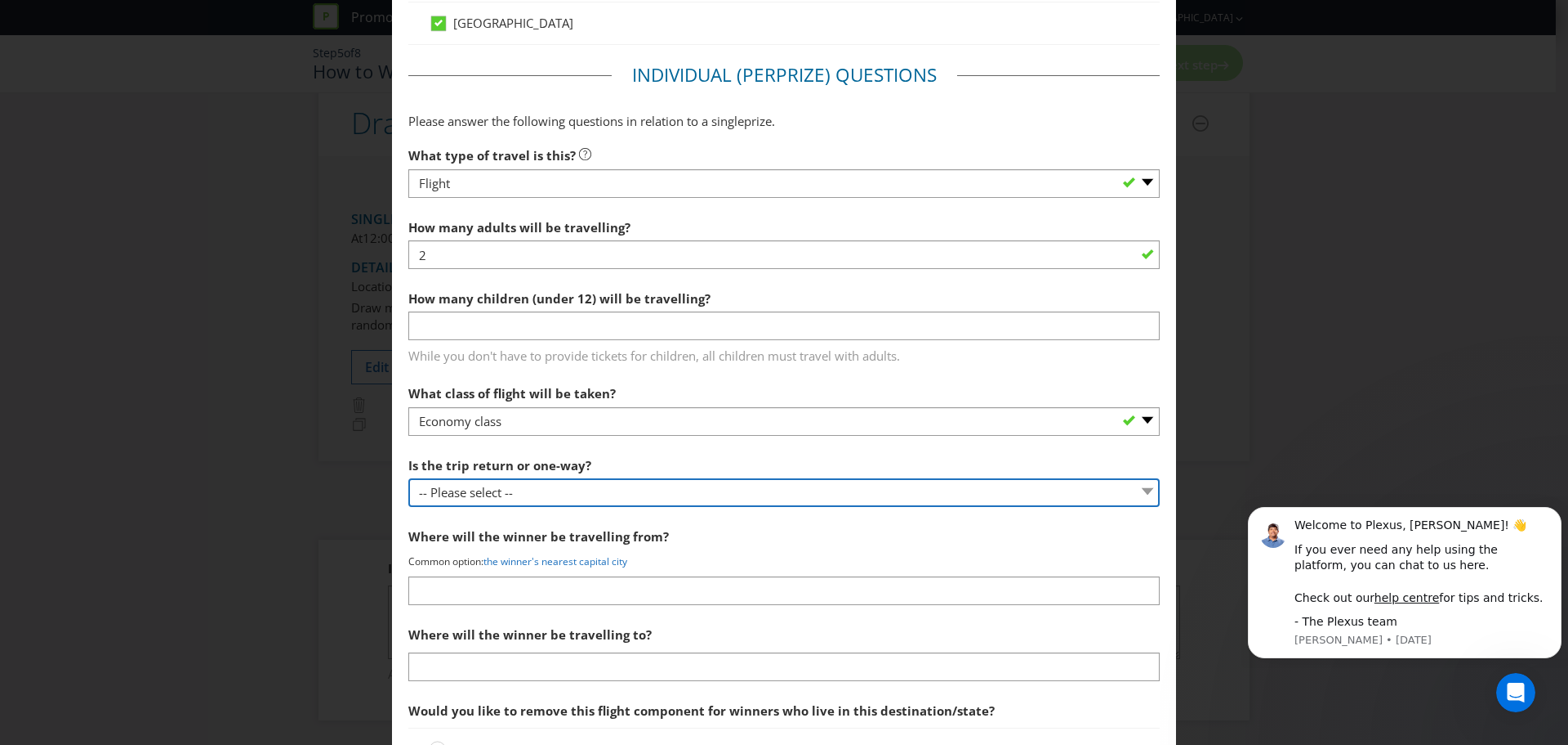
click at [562, 487] on select "-- Please select -- One way Return Other (please specify)" at bounding box center [784, 492] width 751 height 29
select select "RETURN"
click at [408, 478] on select "-- Please select -- One way Return Other (please specify)" at bounding box center [784, 492] width 751 height 29
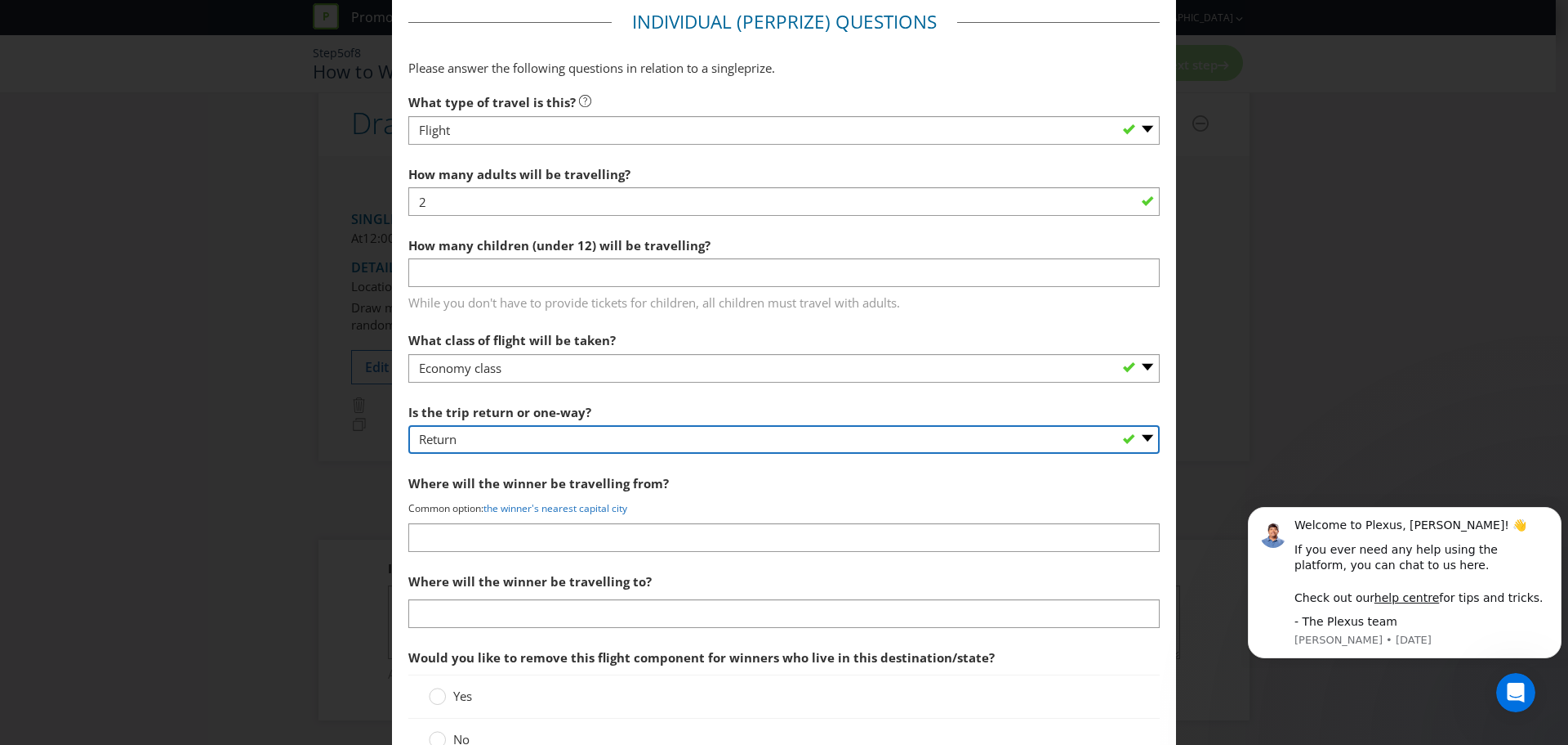
scroll to position [1635, 0]
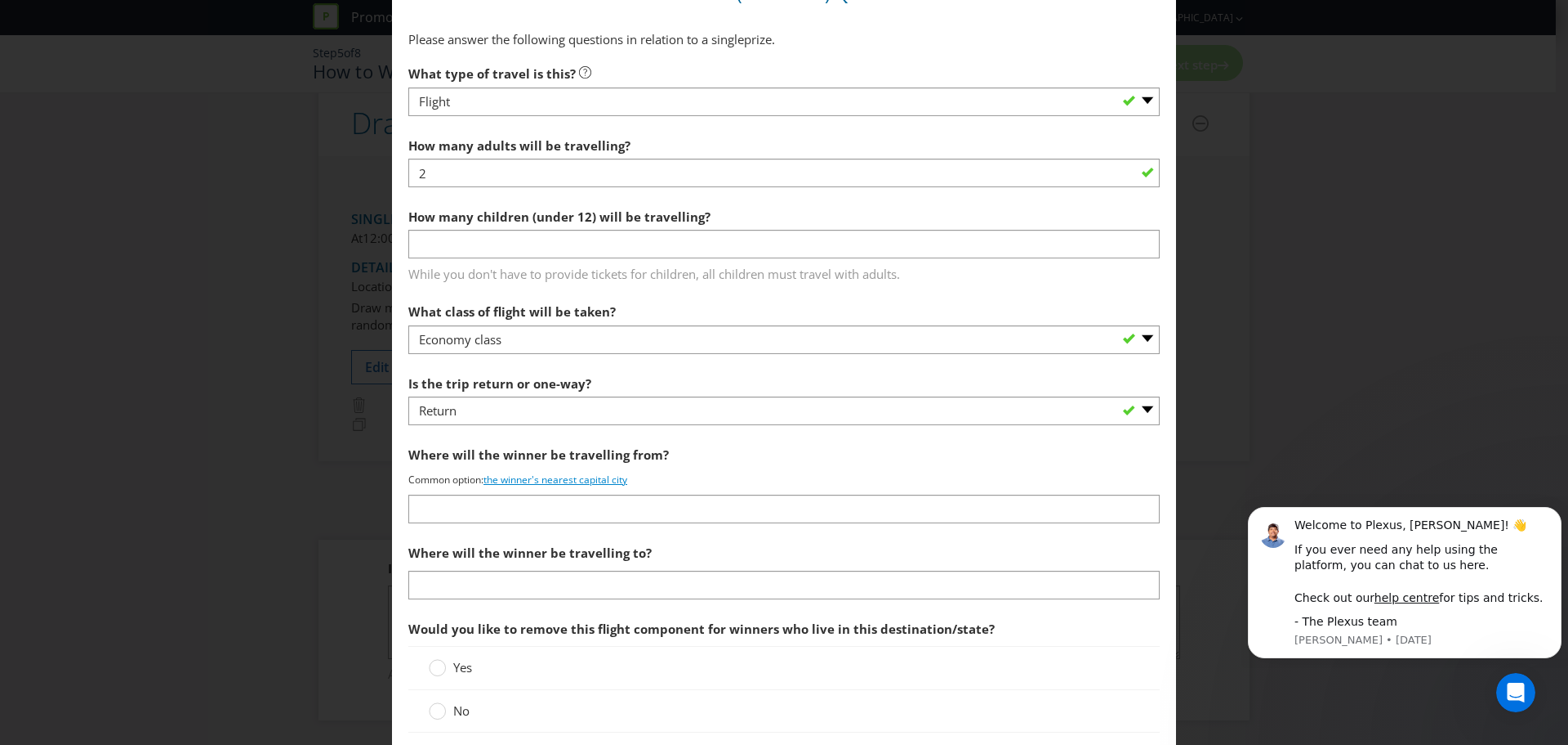
click at [584, 481] on link "the winner's nearest capital city" at bounding box center [555, 479] width 144 height 13
type input "the winner's nearest capital city"
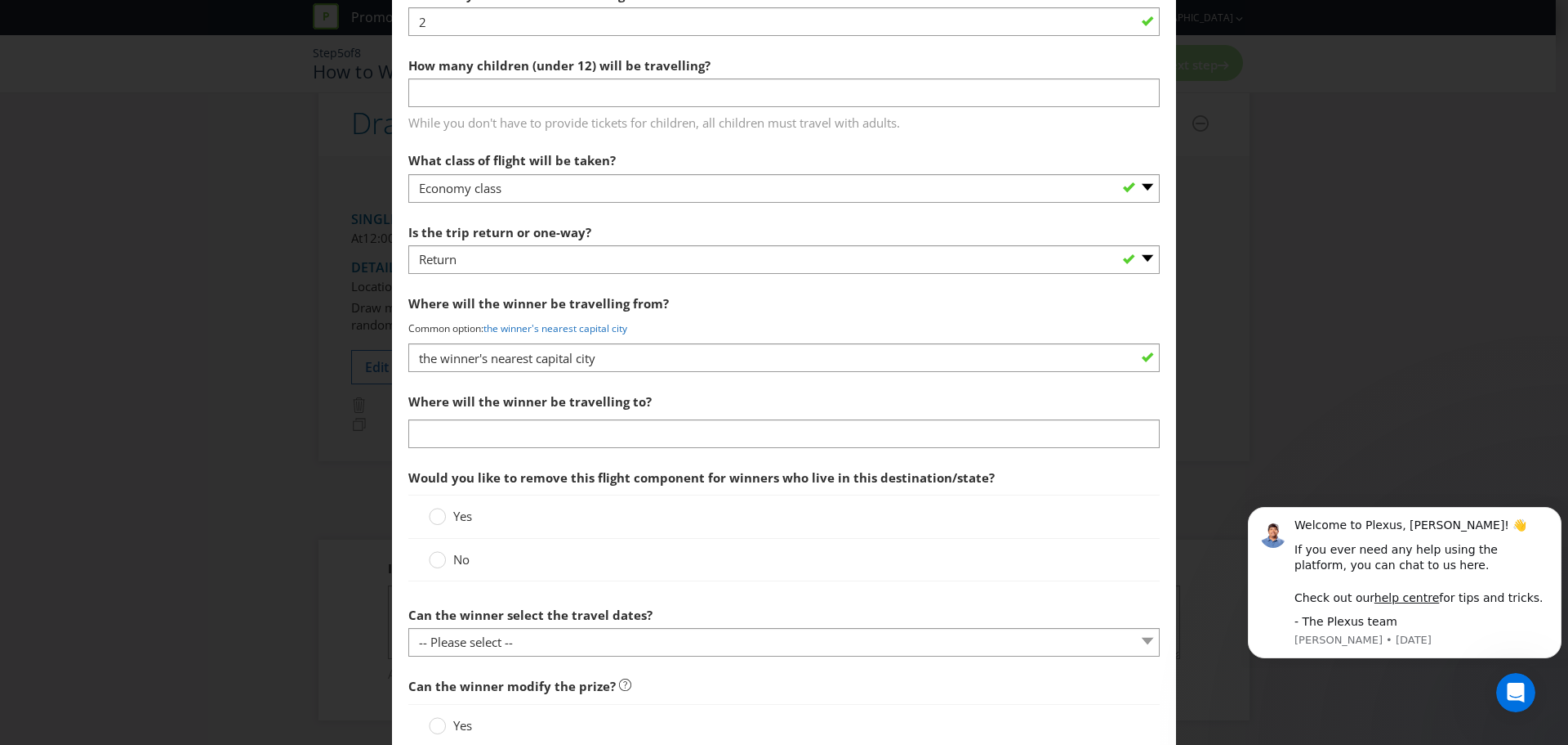
scroll to position [1798, 0]
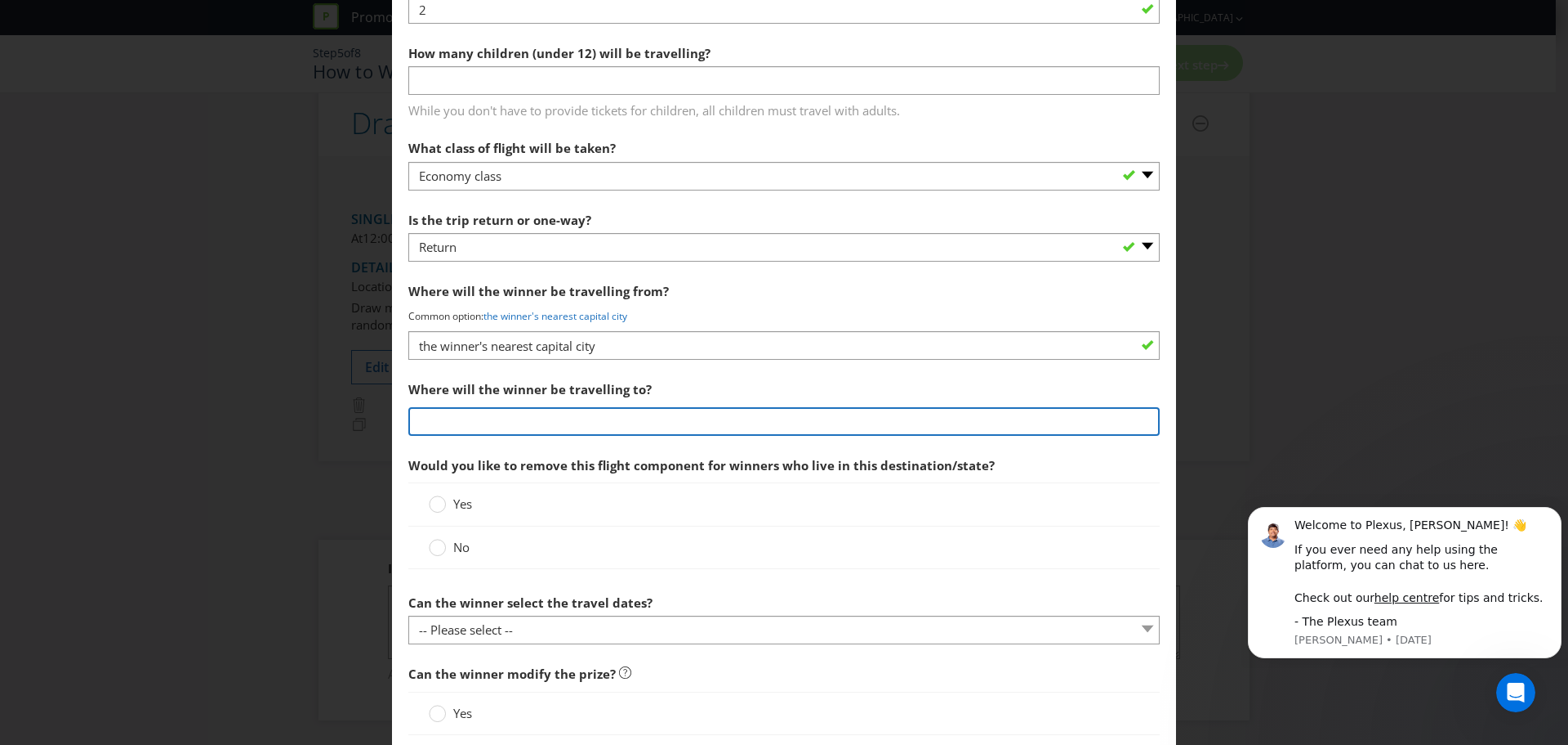
click at [561, 420] on input "text" at bounding box center [784, 421] width 751 height 29
click at [863, 433] on input "[GEOGRAPHIC_DATA]" at bounding box center [784, 421] width 751 height 29
type input "[GEOGRAPHIC_DATA]"
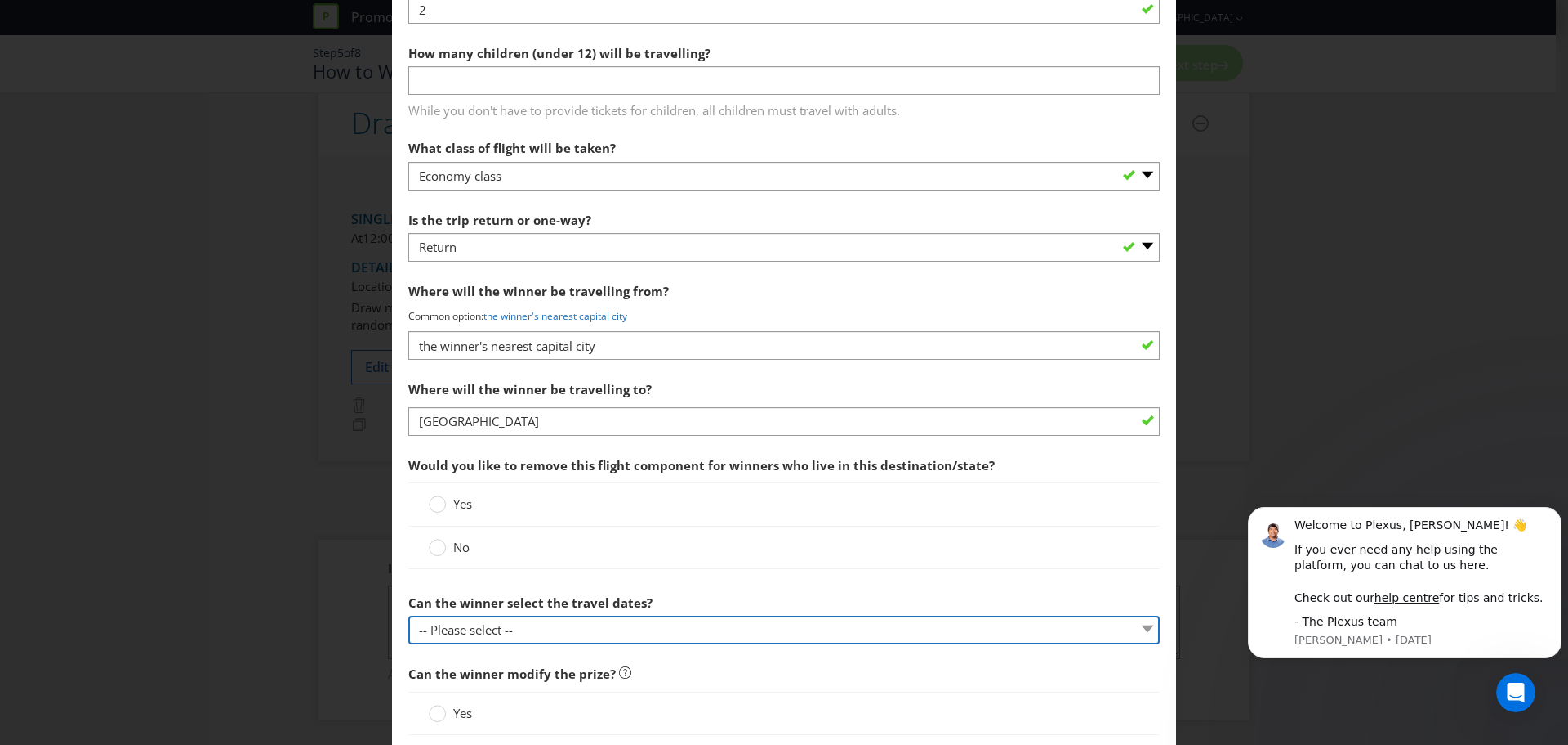
click at [496, 632] on select "-- Please select -- Yes No, travel must be taken on specific dates No, the Prom…" at bounding box center [784, 630] width 751 height 29
select select "NO_BETWEEN_DATES"
click at [408, 616] on select "-- Please select -- Yes No, travel must be taken on specific dates No, the Prom…" at bounding box center [784, 630] width 751 height 29
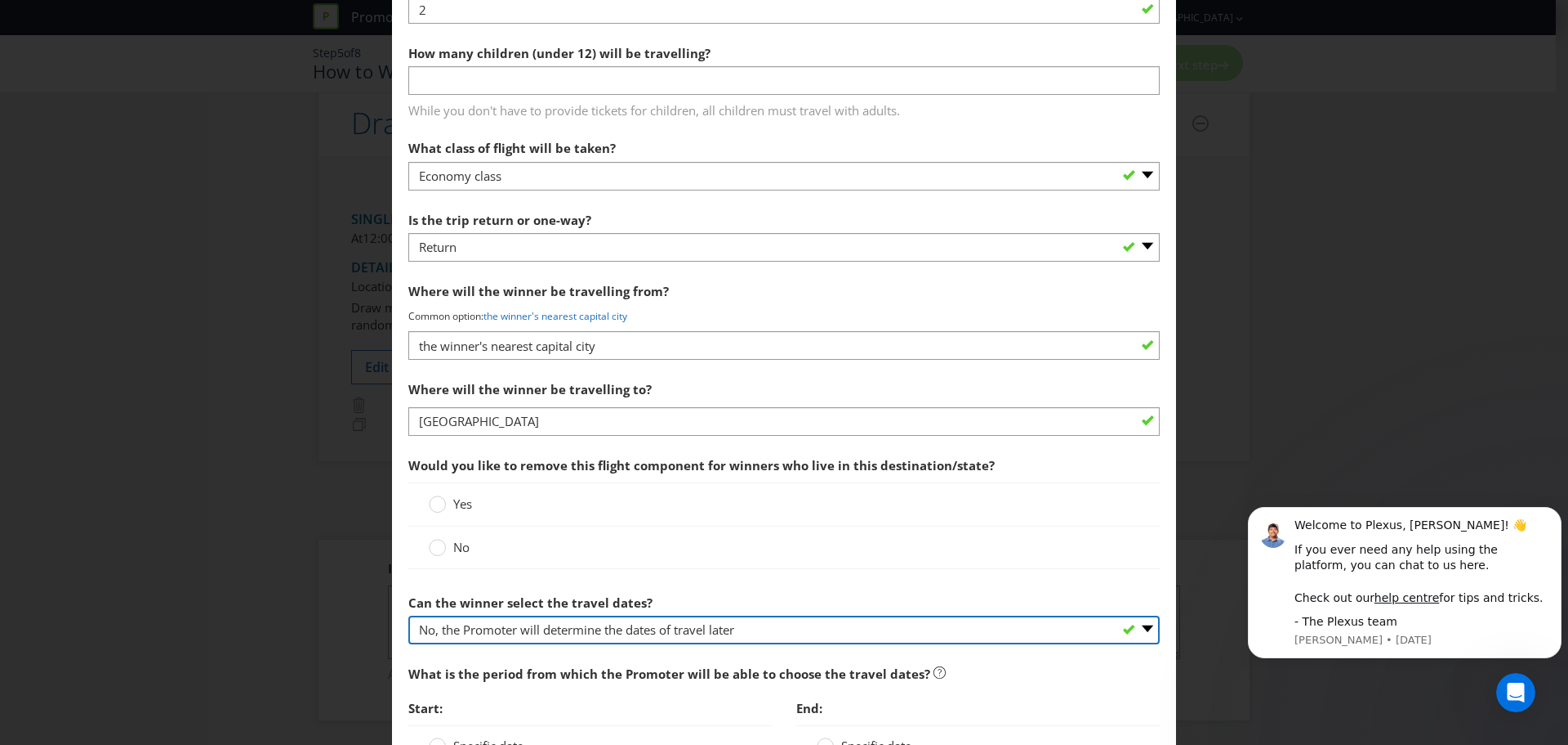
scroll to position [1962, 0]
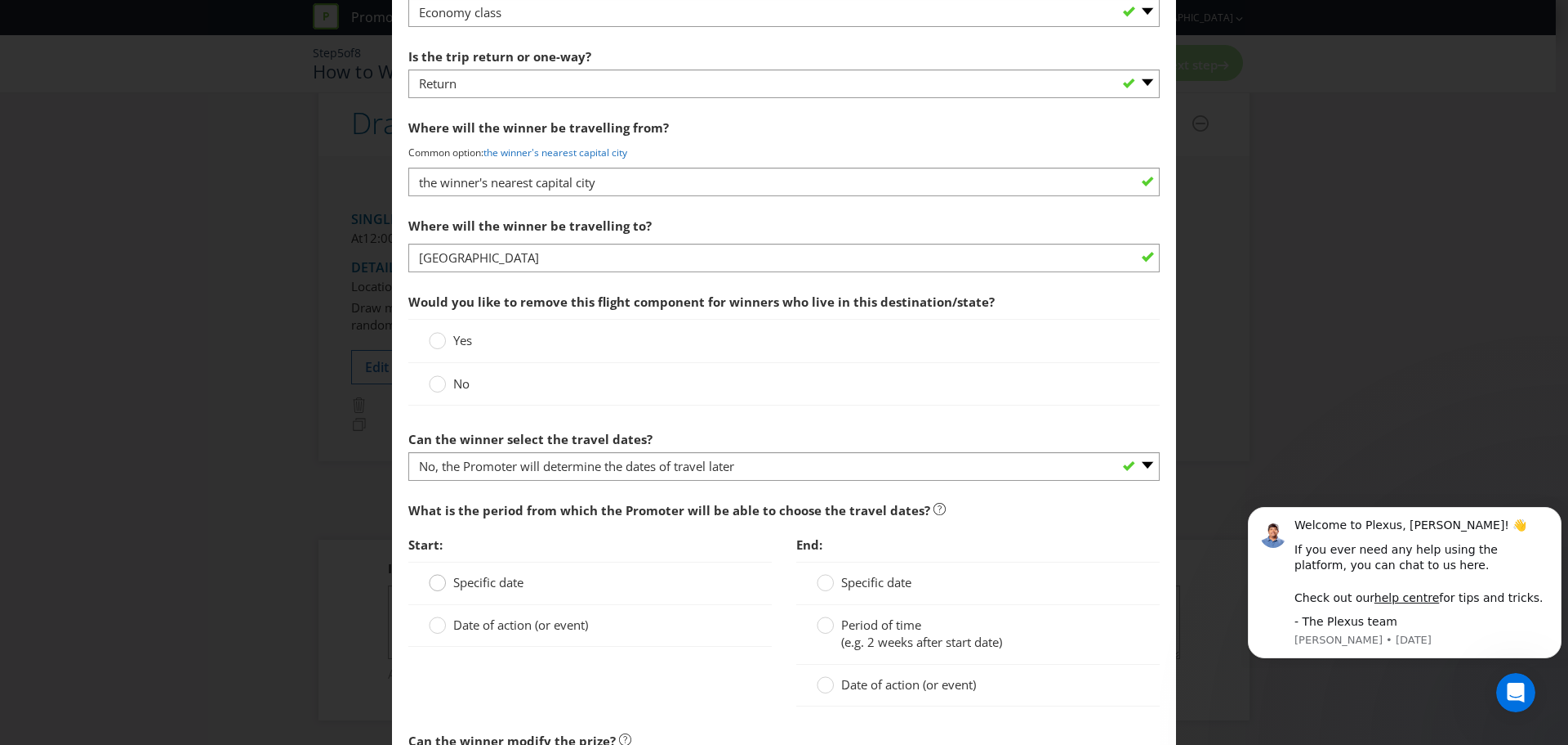
click at [429, 587] on icon at bounding box center [437, 582] width 17 height 17
click at [0, 0] on input "Specific date" at bounding box center [0, 0] width 0 height 0
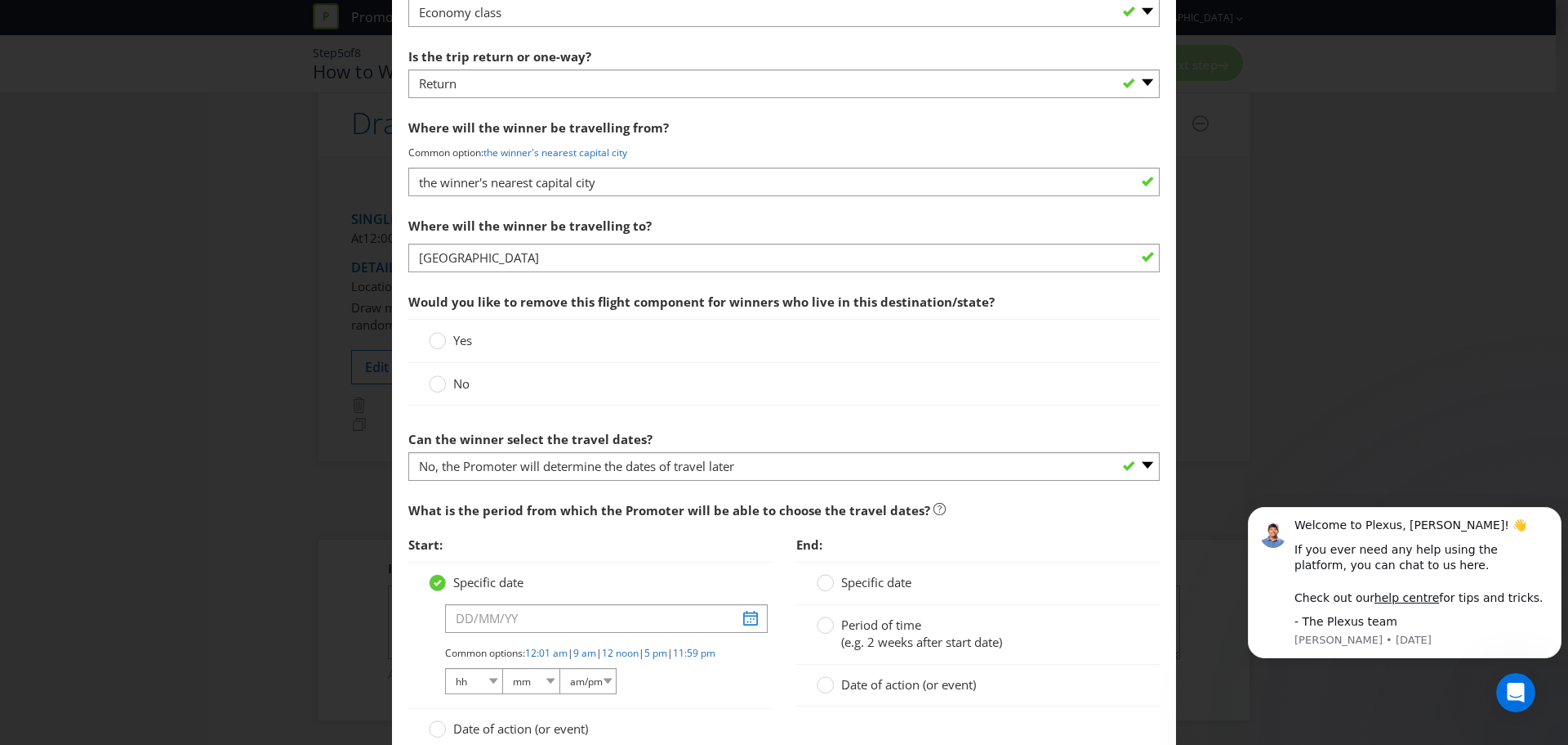
click at [429, 587] on icon at bounding box center [437, 582] width 17 height 17
click at [0, 0] on input "Specific date" at bounding box center [0, 0] width 0 height 0
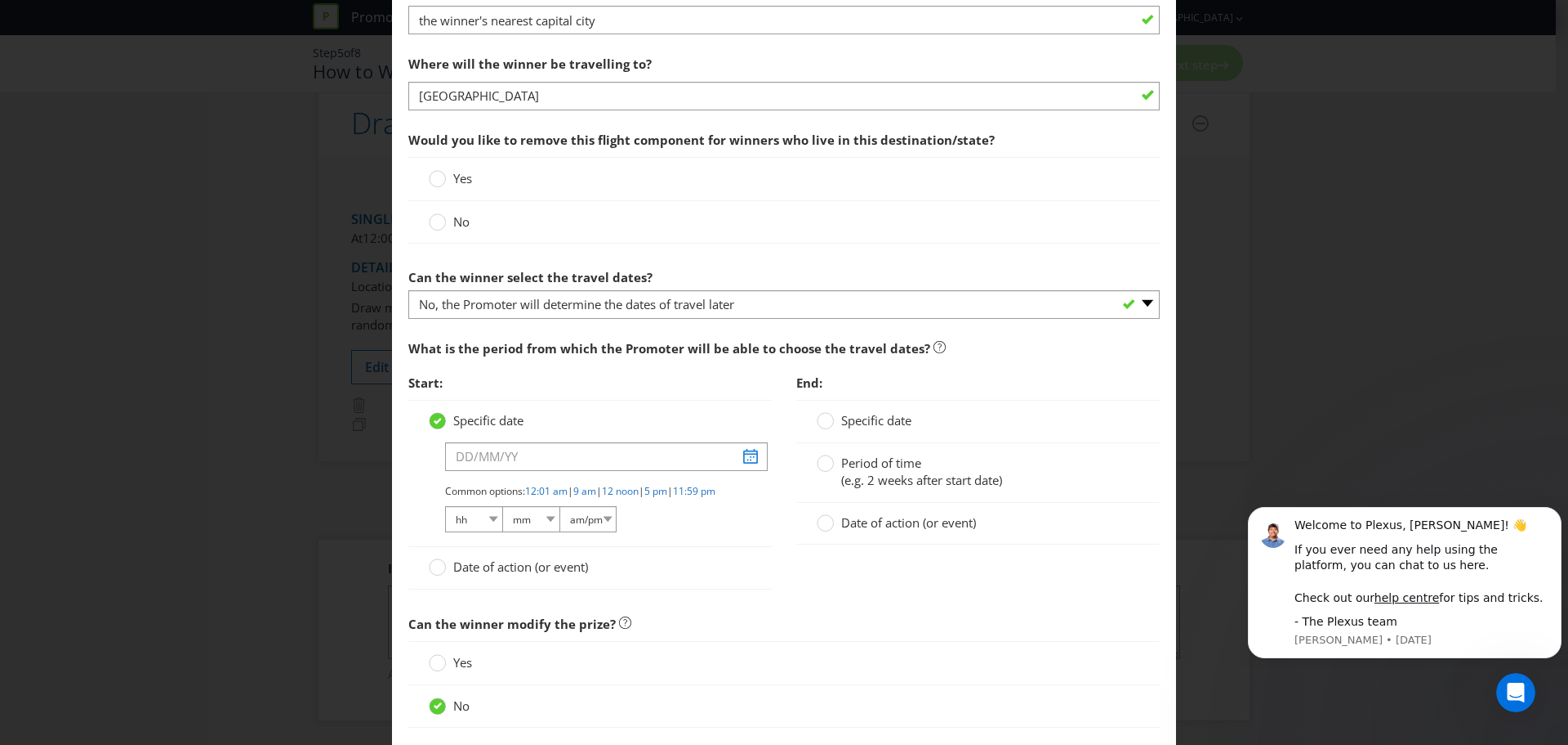
scroll to position [2125, 0]
click at [515, 573] on span "Date of action (or event)" at bounding box center [521, 565] width 135 height 16
click at [0, 0] on input "Date of action (or event)" at bounding box center [0, 0] width 0 height 0
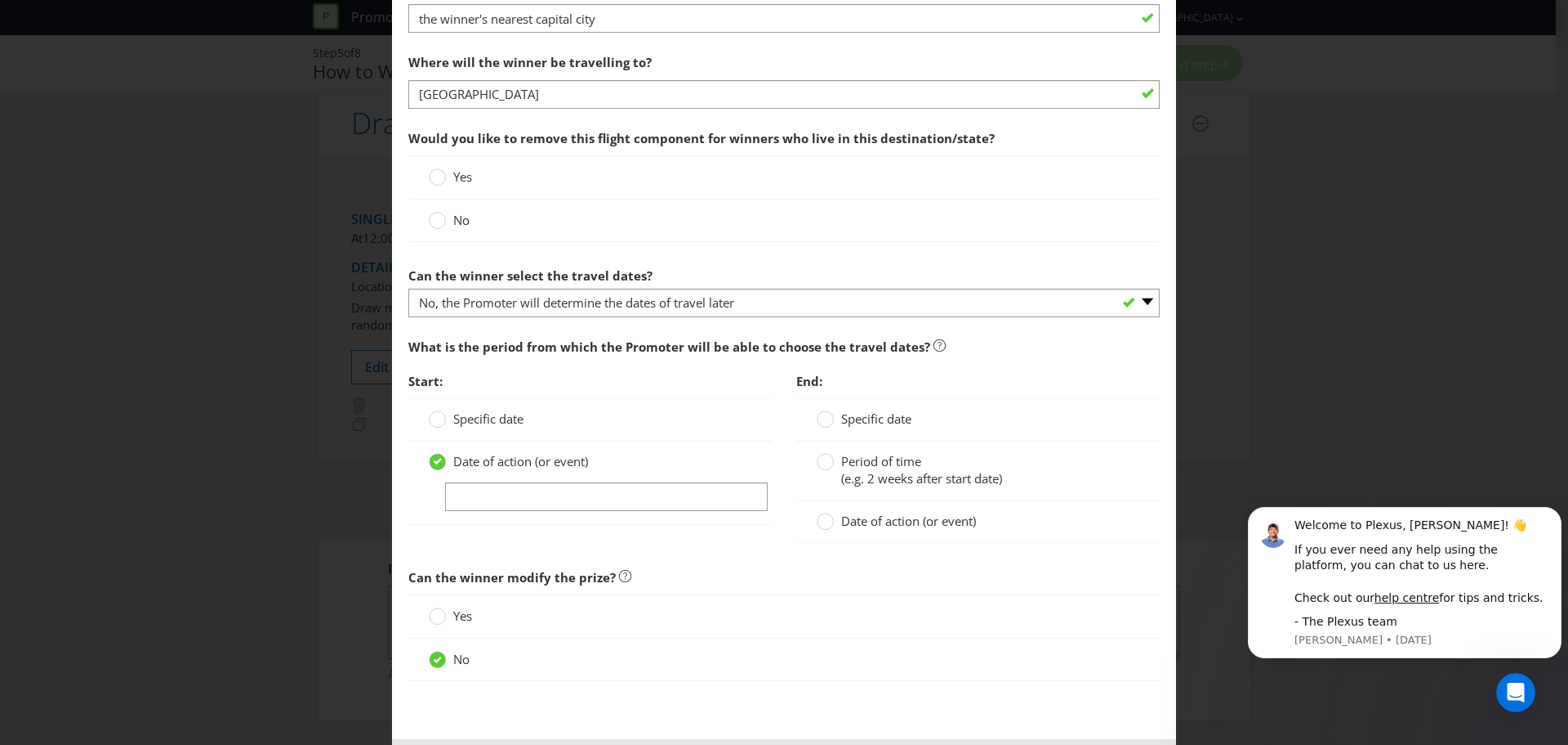
drag, startPoint x: 738, startPoint y: 595, endPoint x: 747, endPoint y: 599, distance: 9.8
click at [738, 595] on div "Yes" at bounding box center [784, 616] width 751 height 43
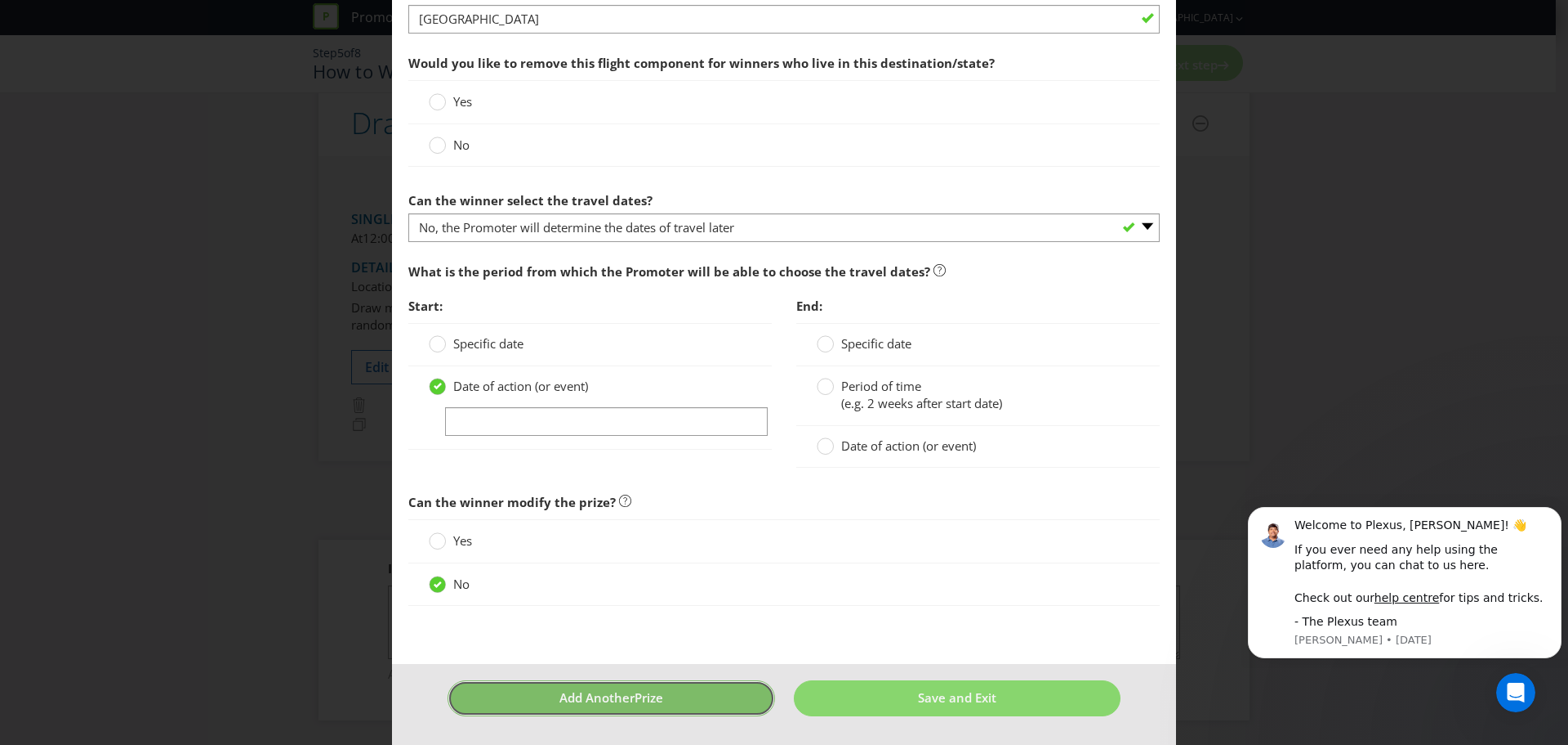
click at [616, 694] on span "Add Another" at bounding box center [597, 697] width 75 height 16
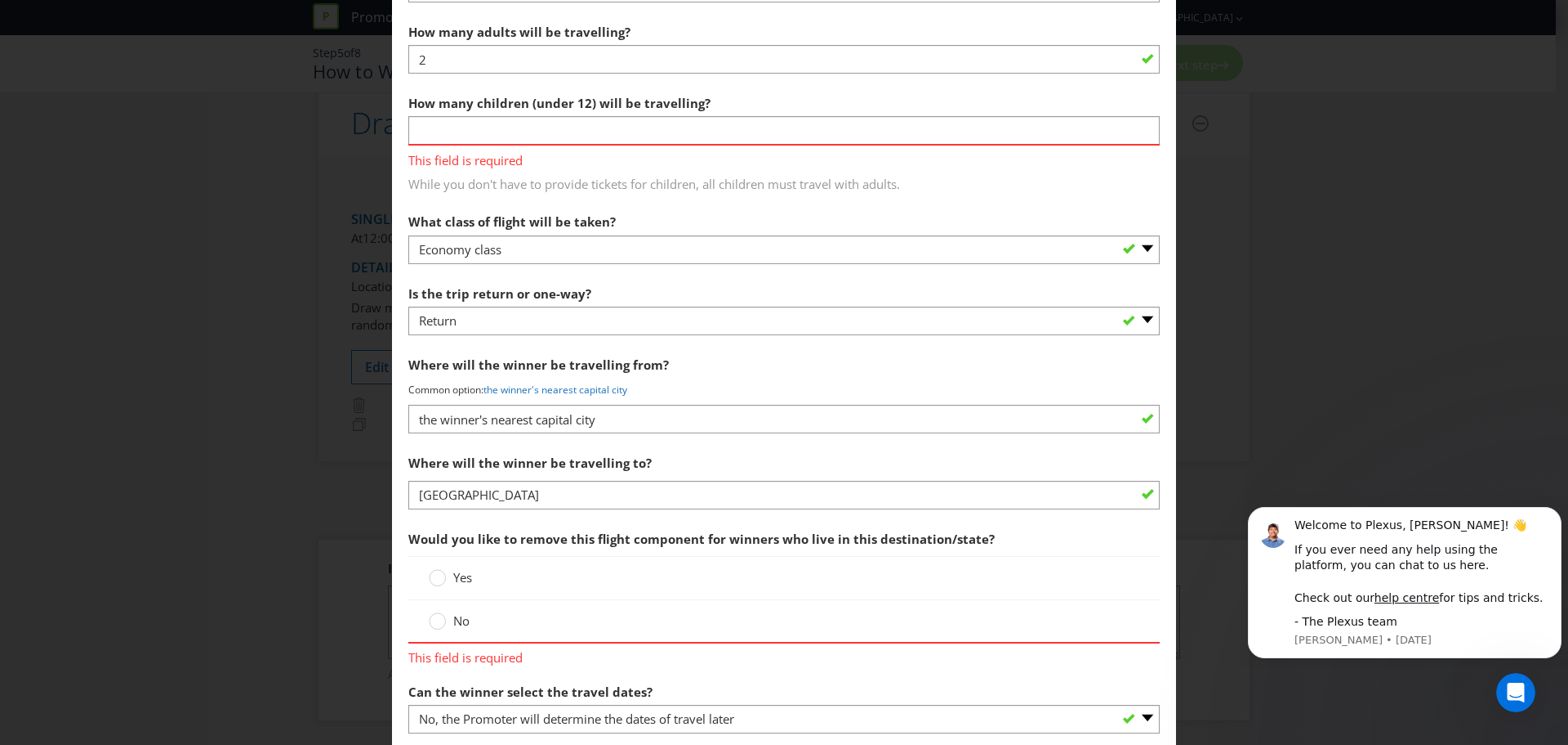
scroll to position [1682, 0]
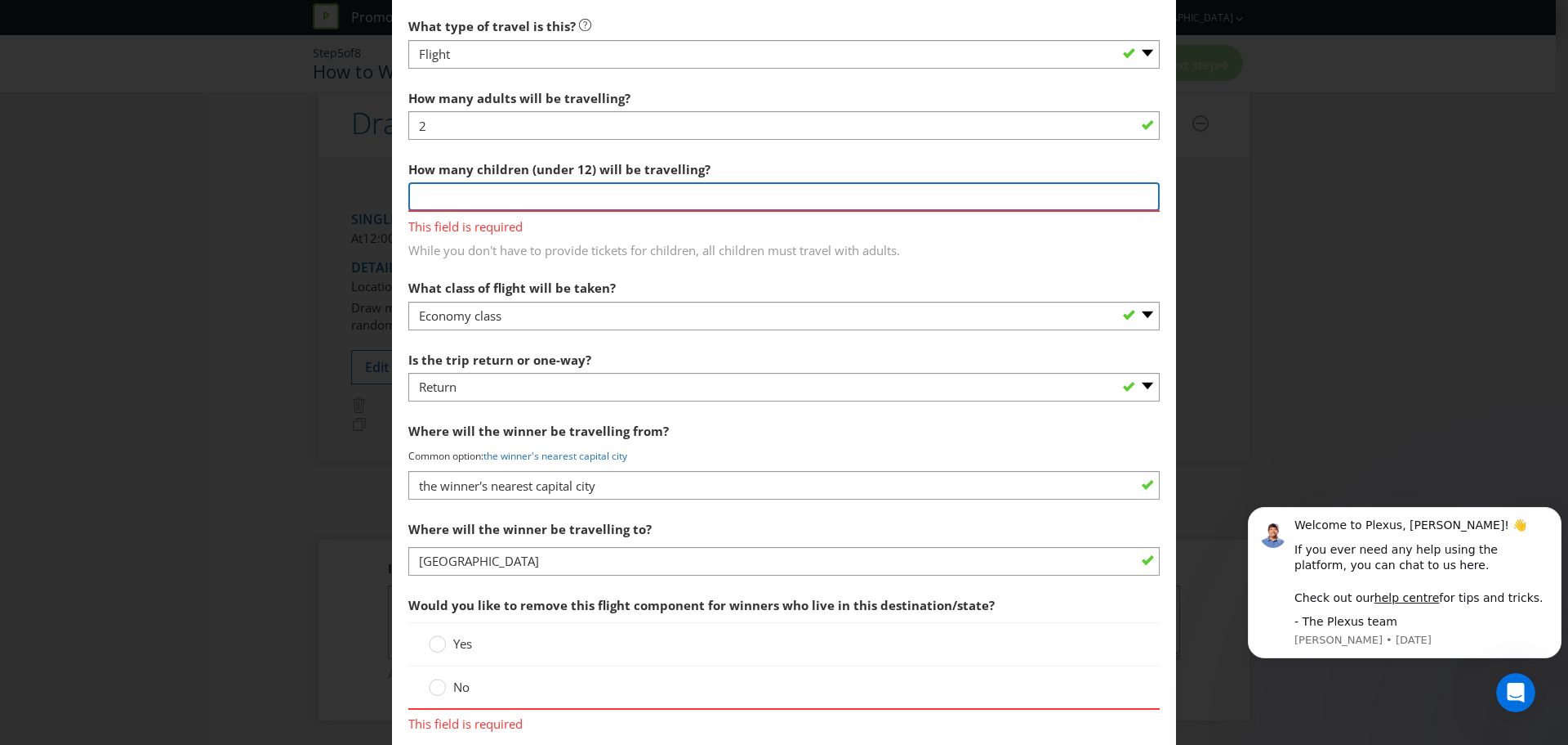
click at [481, 186] on input "number" at bounding box center [784, 197] width 751 height 29
type input "0"
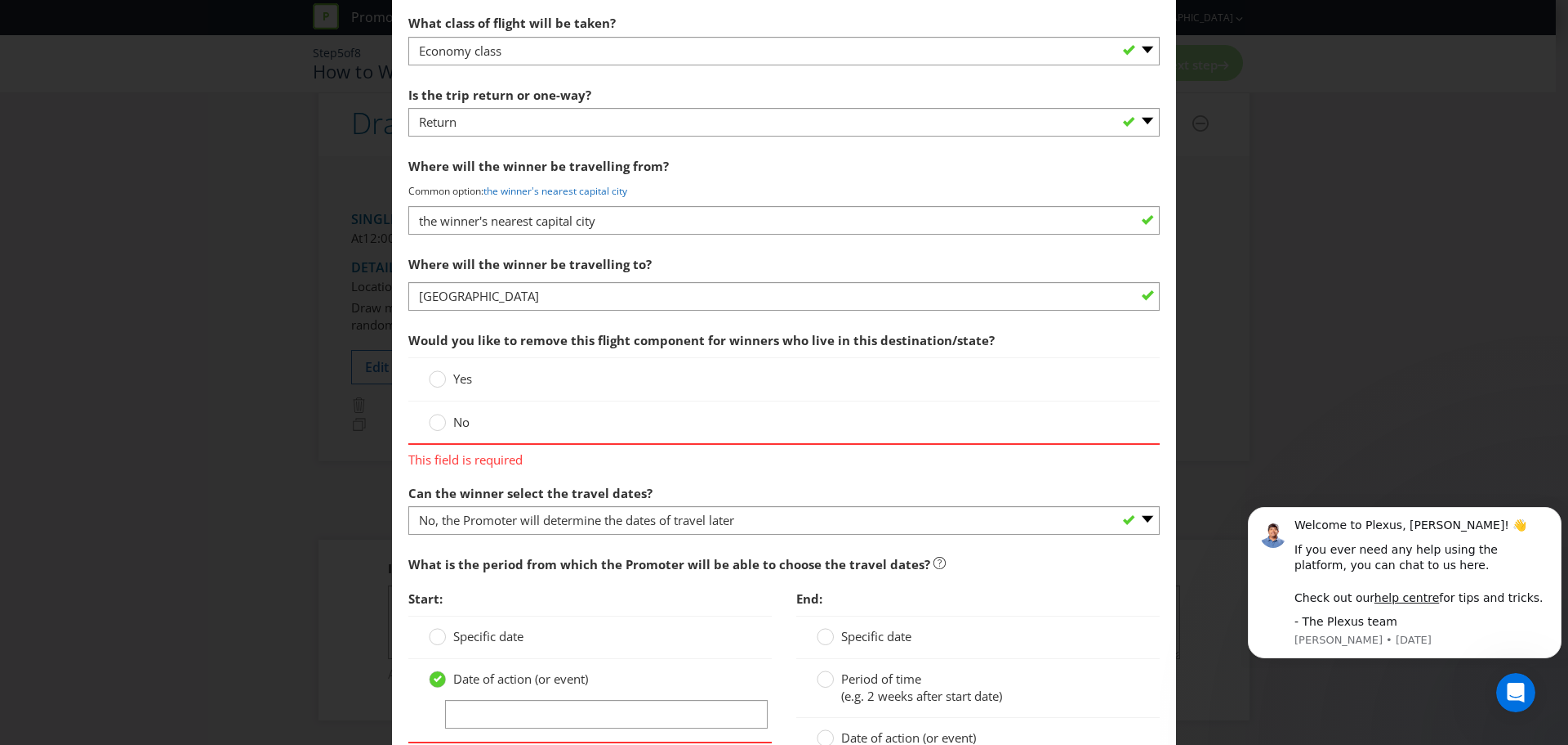
scroll to position [1928, 0]
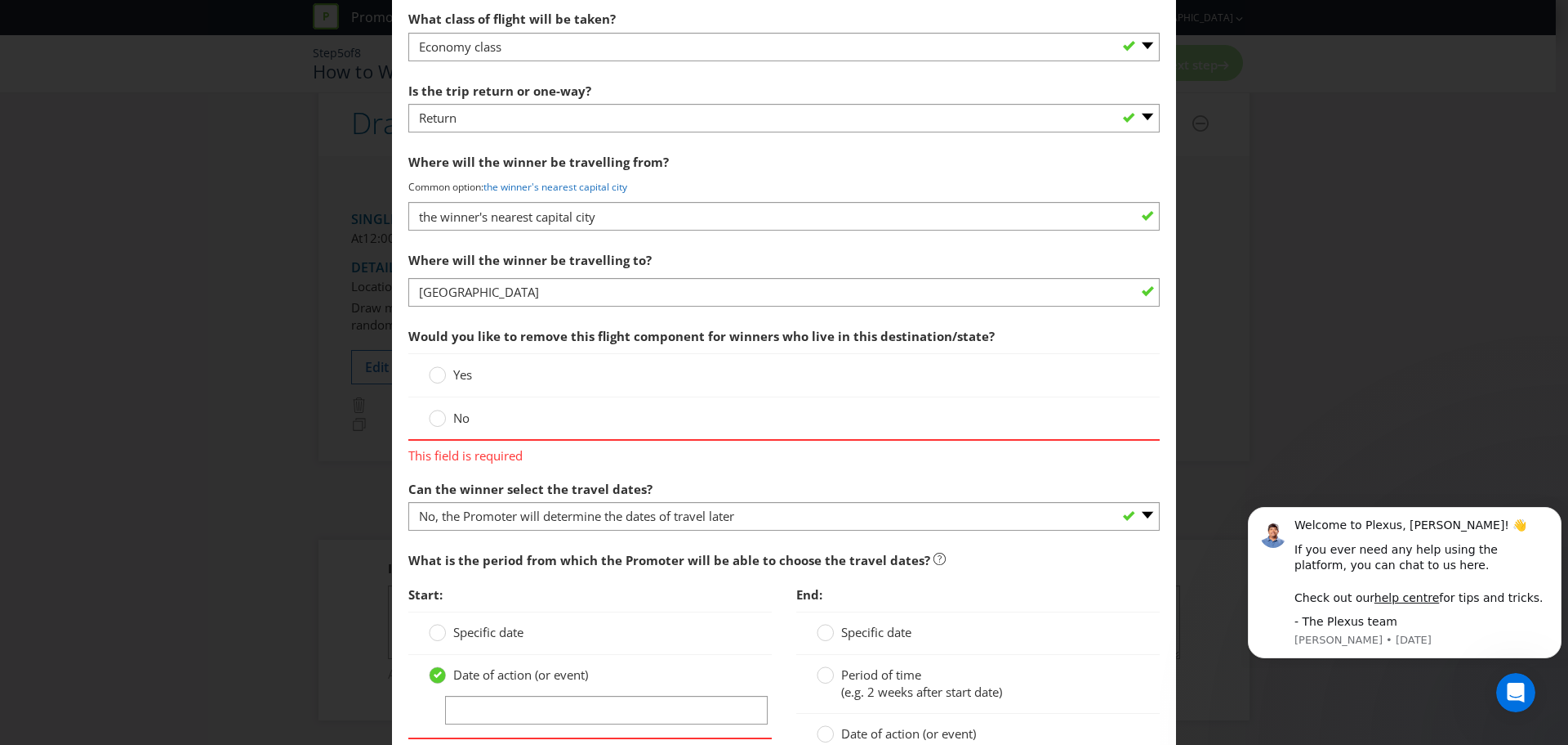
click at [460, 414] on span "No" at bounding box center [461, 417] width 16 height 16
click at [0, 0] on input "No" at bounding box center [0, 0] width 0 height 0
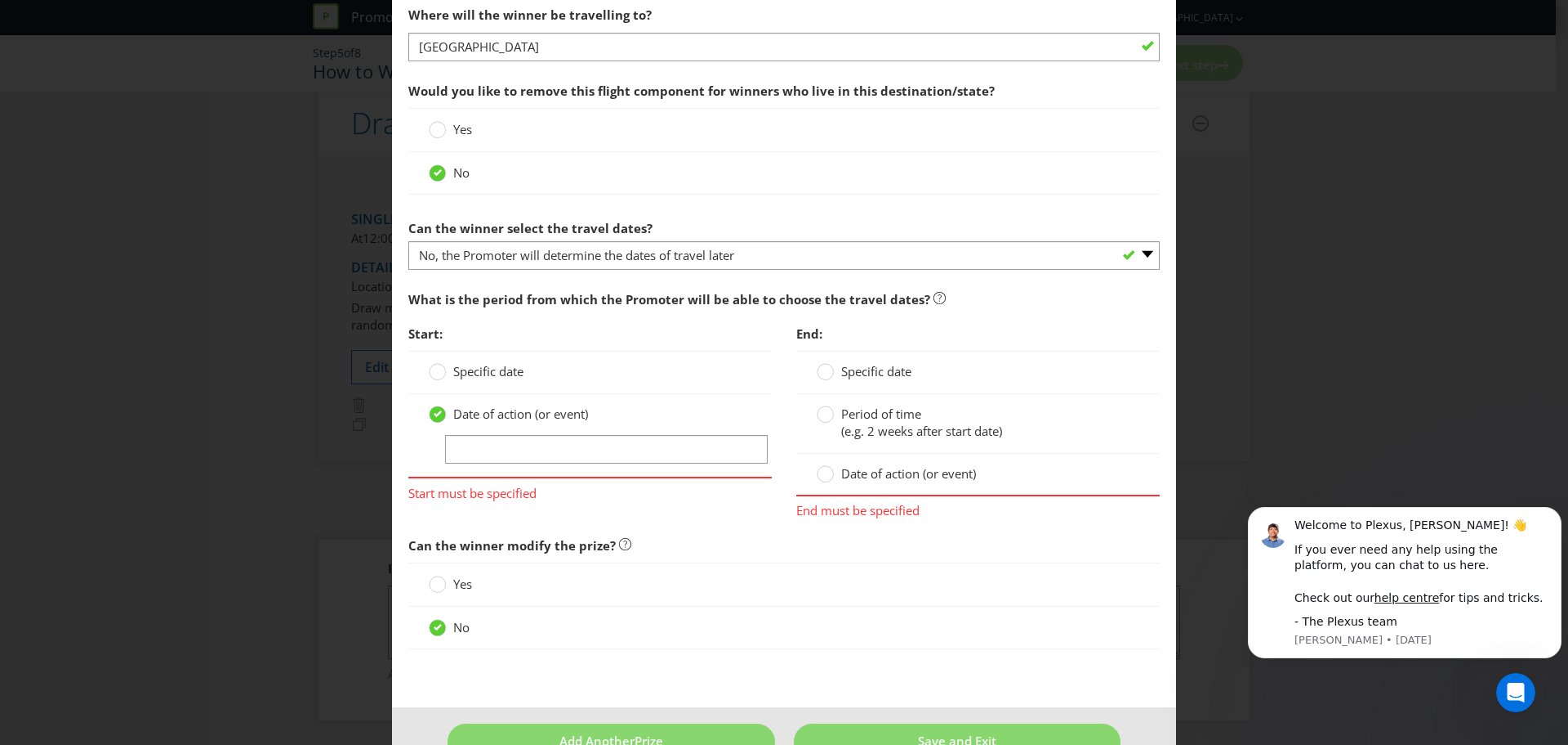
scroll to position [2216, 0]
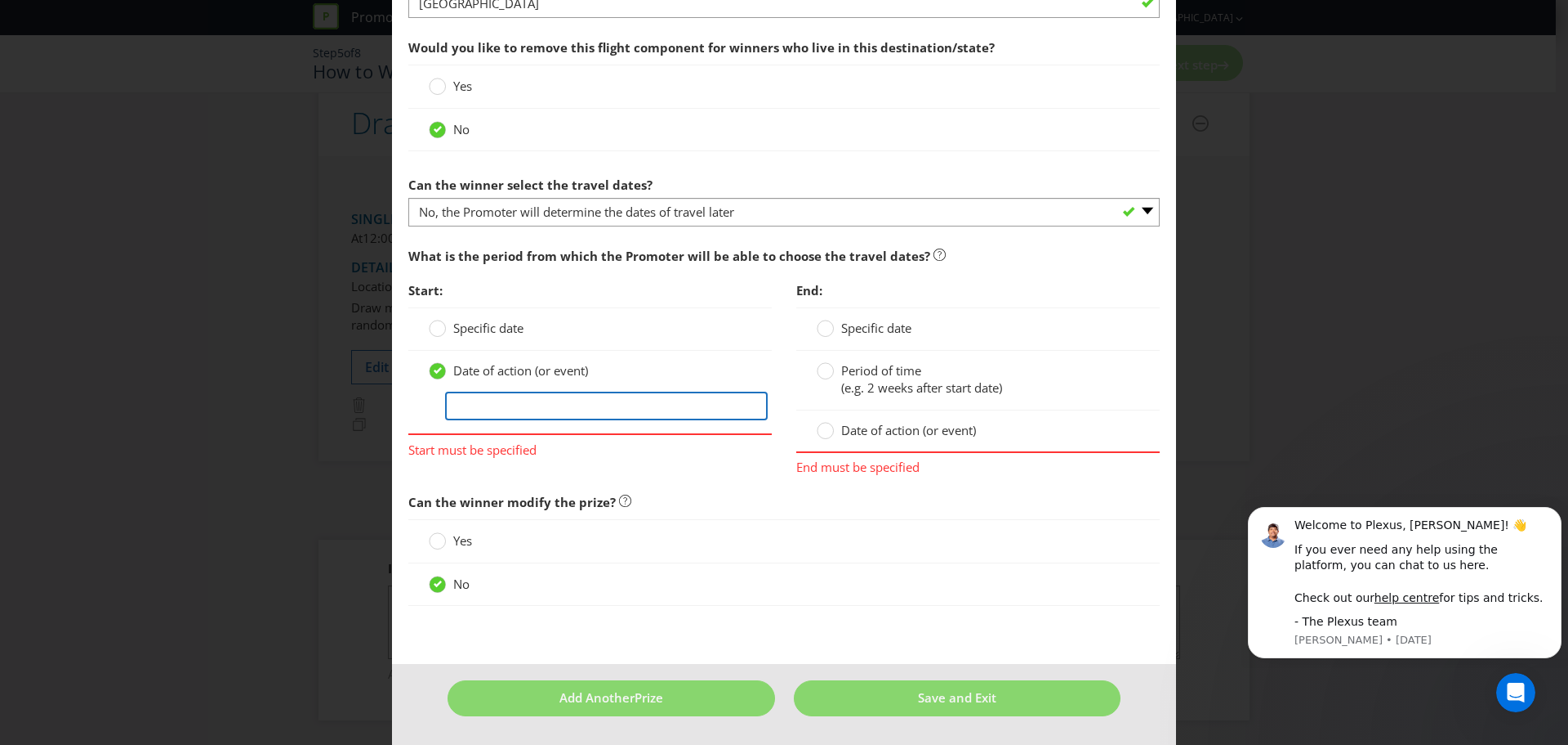
click at [504, 408] on input "text" at bounding box center [606, 406] width 323 height 29
click at [540, 411] on input "text" at bounding box center [606, 406] width 323 height 29
type input "tbc"
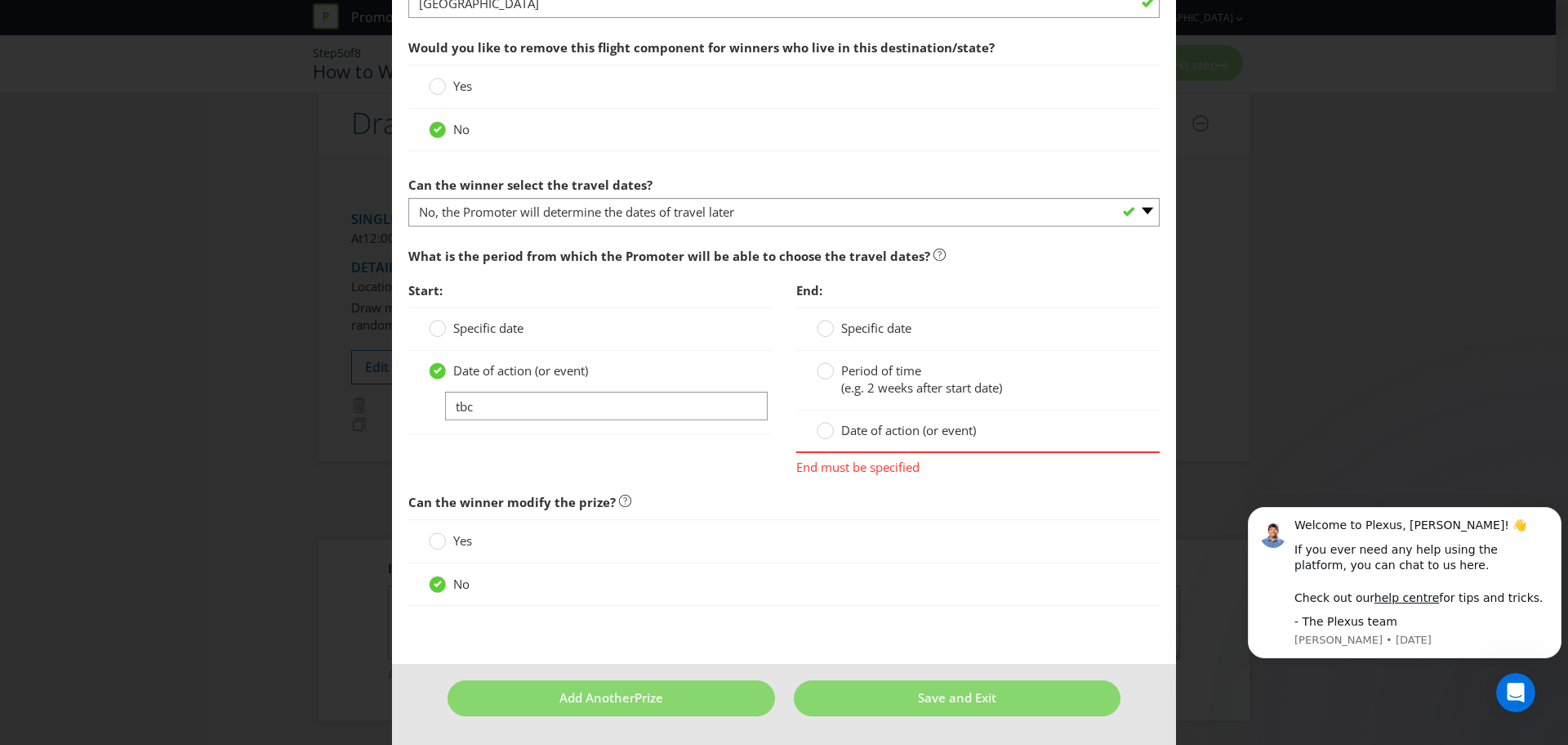
click at [895, 422] on span "Date of action (or event)" at bounding box center [909, 430] width 135 height 16
click at [0, 0] on input "Date of action (or event)" at bounding box center [0, 0] width 0 height 0
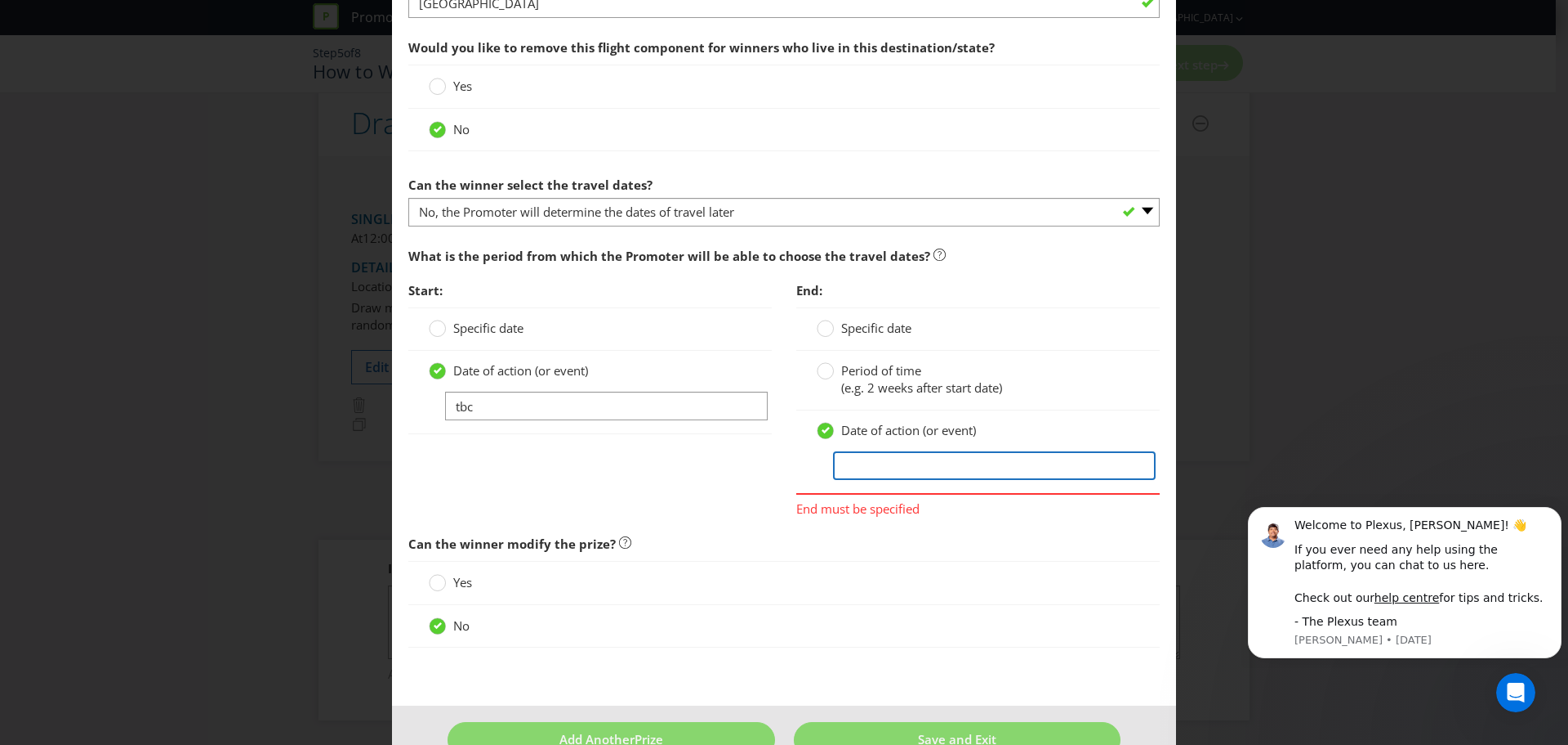
click at [843, 462] on input "text" at bounding box center [994, 466] width 323 height 29
type input "tbc"
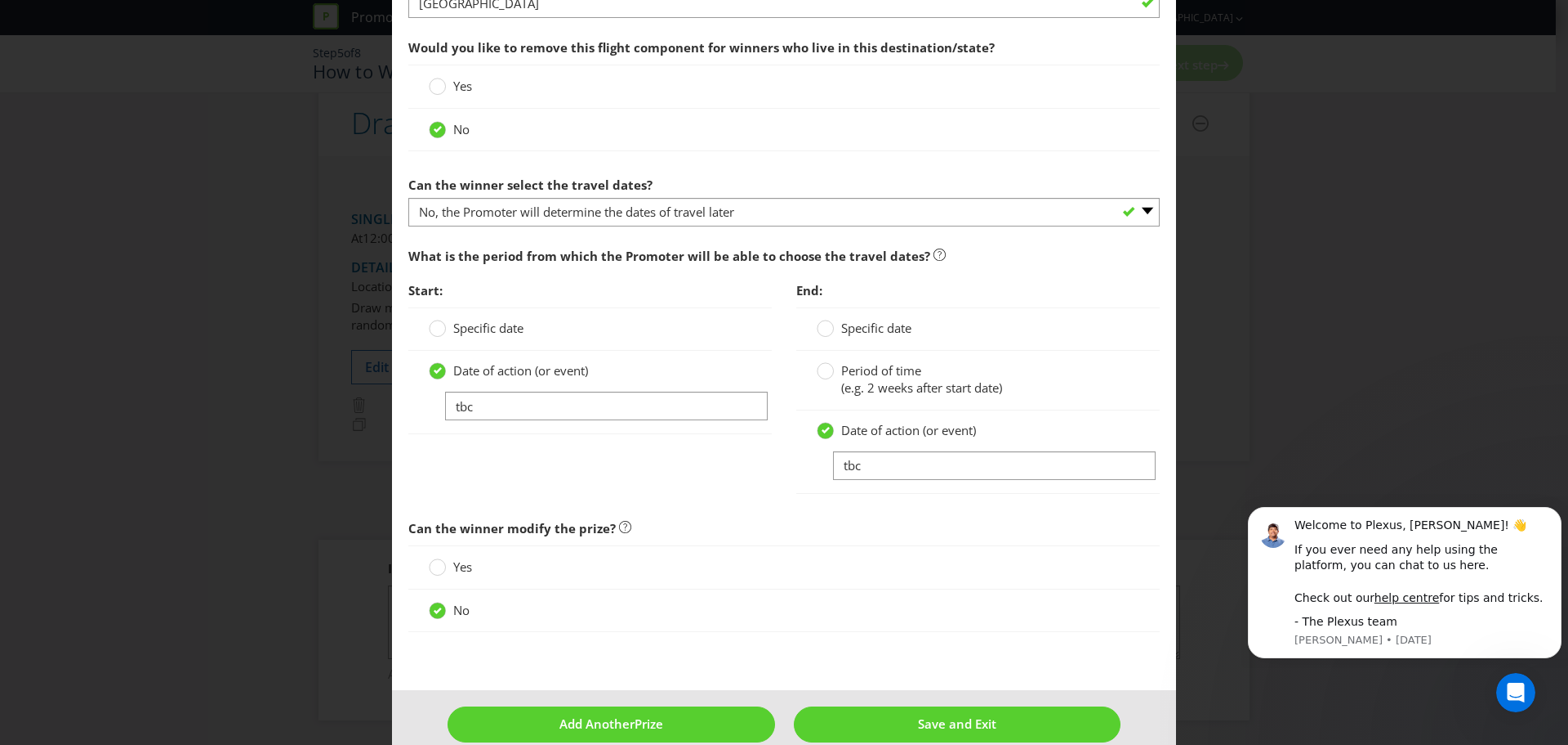
click at [840, 542] on span "Can the winner modify the prize?" at bounding box center [784, 528] width 751 height 34
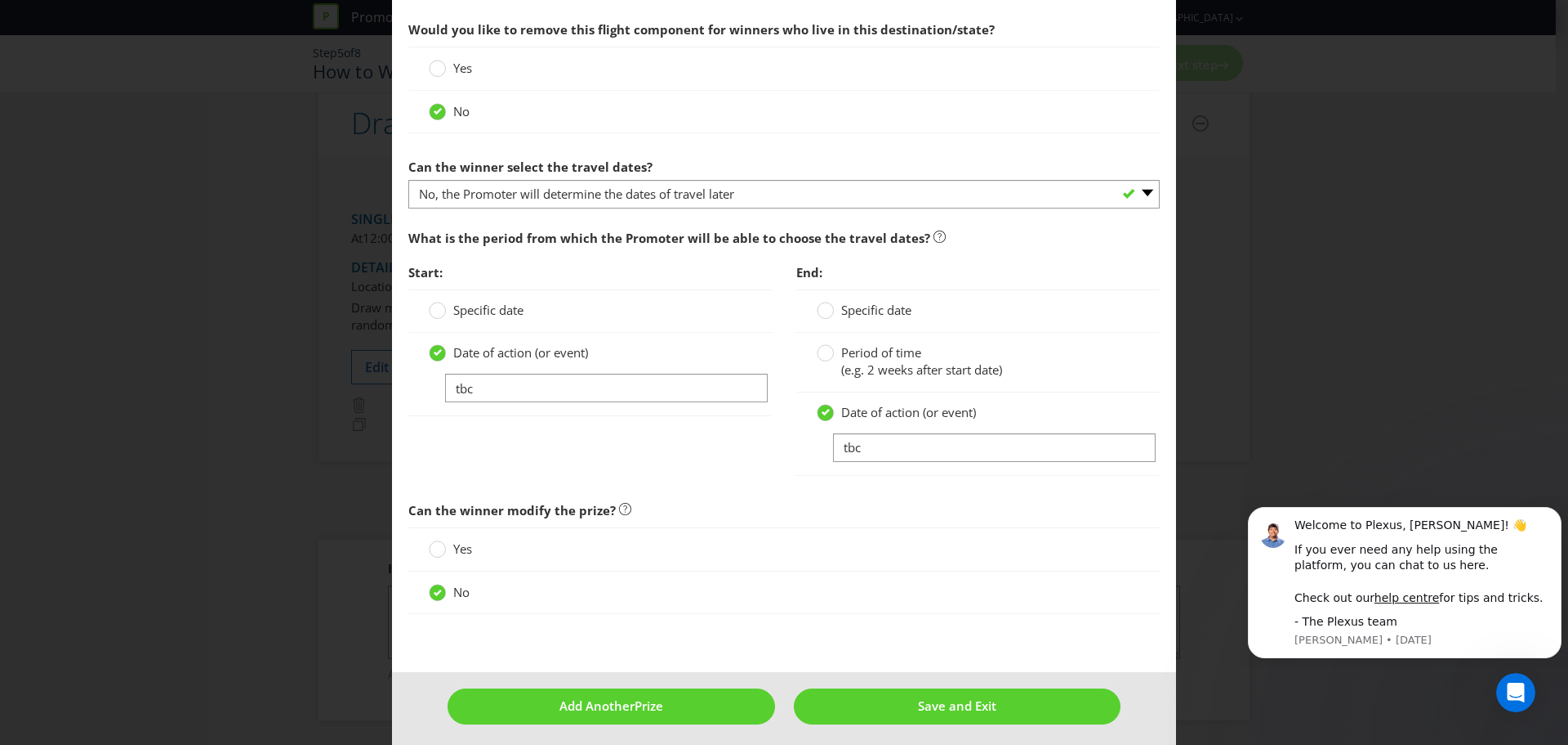
scroll to position [2242, 0]
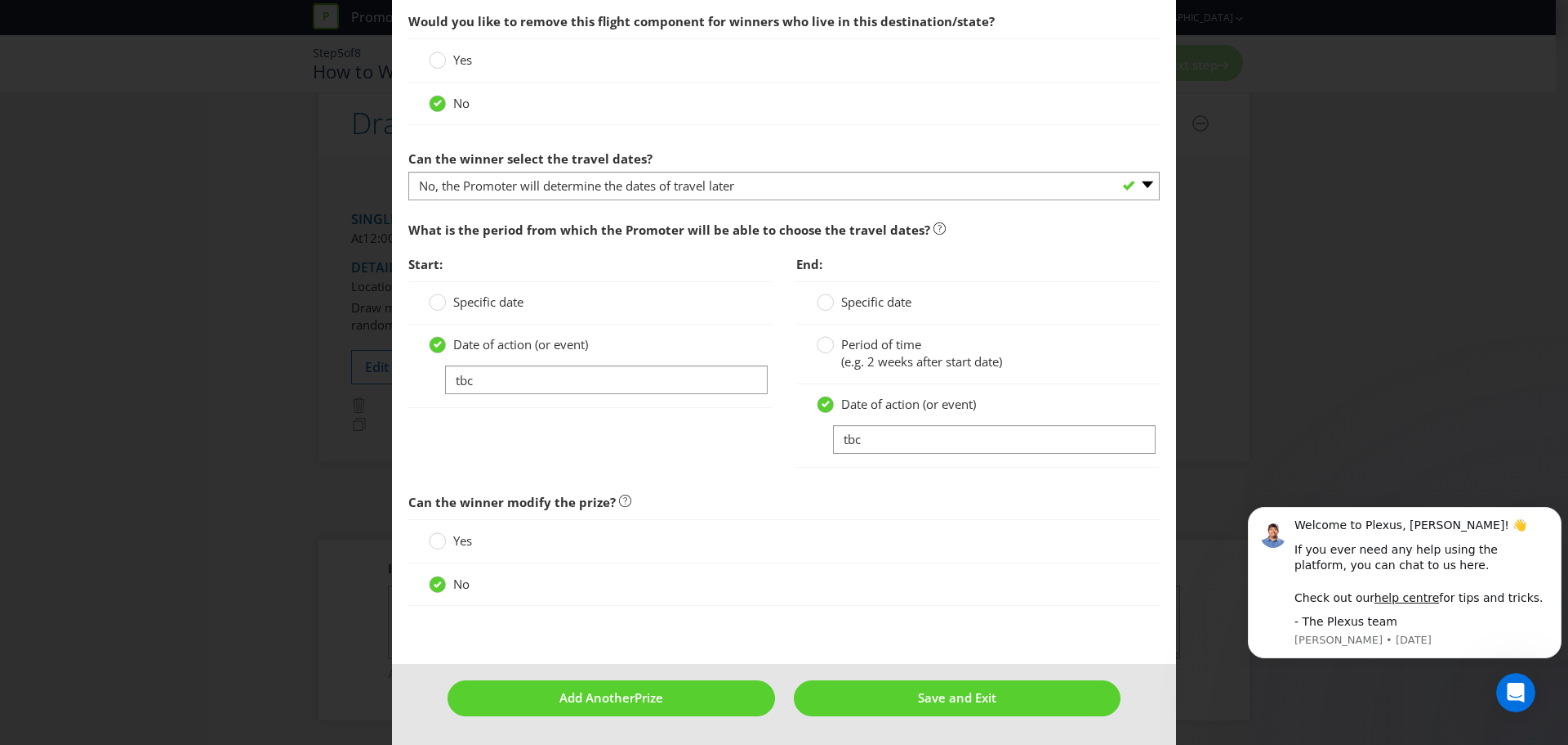
click at [465, 308] on span "Specific date" at bounding box center [488, 301] width 70 height 16
click at [0, 0] on input "Specific date" at bounding box center [0, 0] width 0 height 0
